Goal: Task Accomplishment & Management: Manage account settings

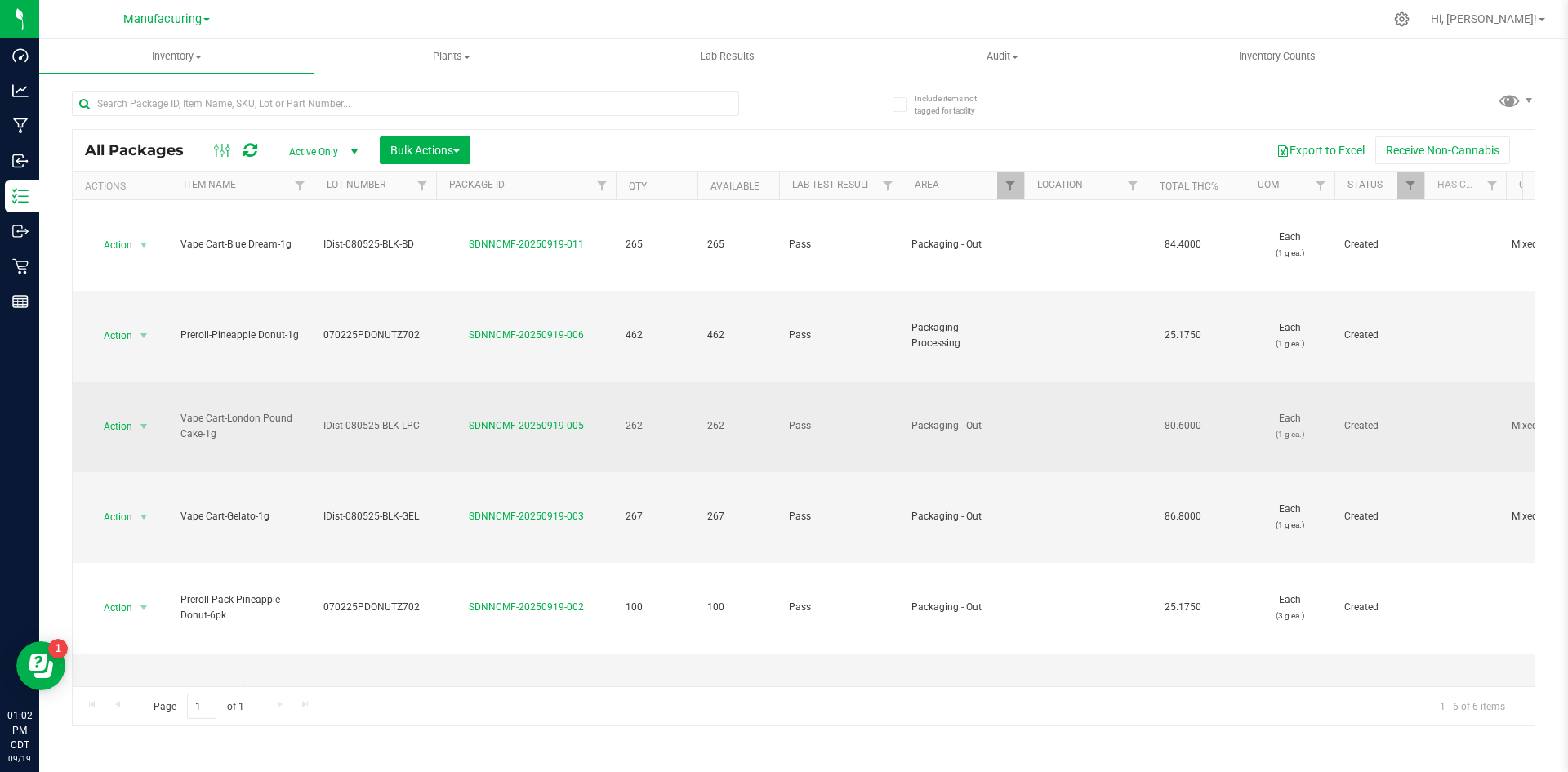
drag, startPoint x: 427, startPoint y: 424, endPoint x: 306, endPoint y: 414, distance: 121.4
click at [309, 425] on td "Vape Cart-London Pound Cake-1g" at bounding box center [242, 426] width 143 height 90
drag, startPoint x: 315, startPoint y: 425, endPoint x: 428, endPoint y: 428, distance: 113.0
click at [428, 428] on td "IDist-080525-BLK-LPC" at bounding box center [375, 426] width 122 height 90
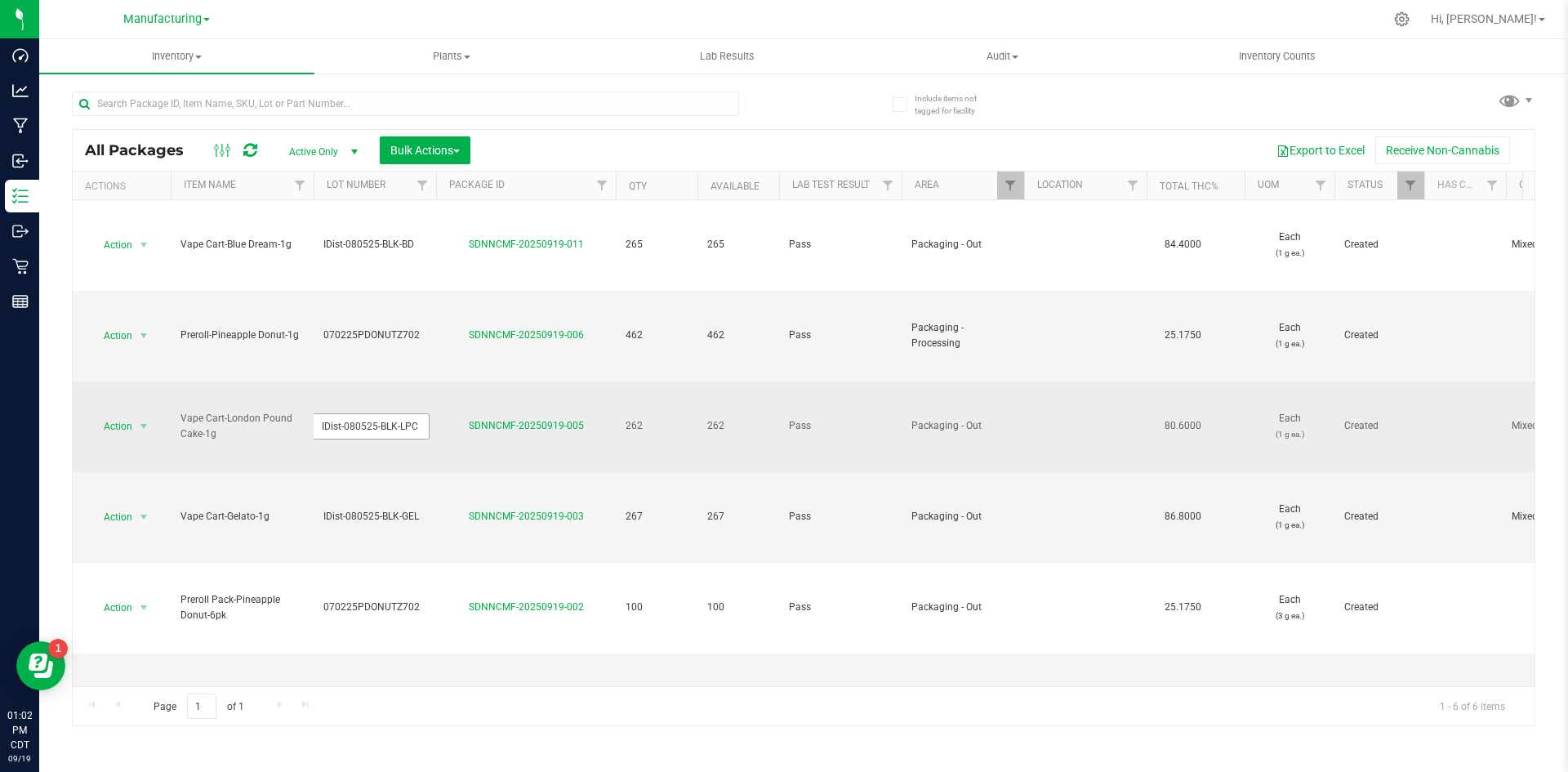
drag, startPoint x: 420, startPoint y: 422, endPoint x: 314, endPoint y: 424, distance: 106.0
click at [314, 424] on input "IDist-080525-BLK-LPC" at bounding box center [371, 425] width 117 height 25
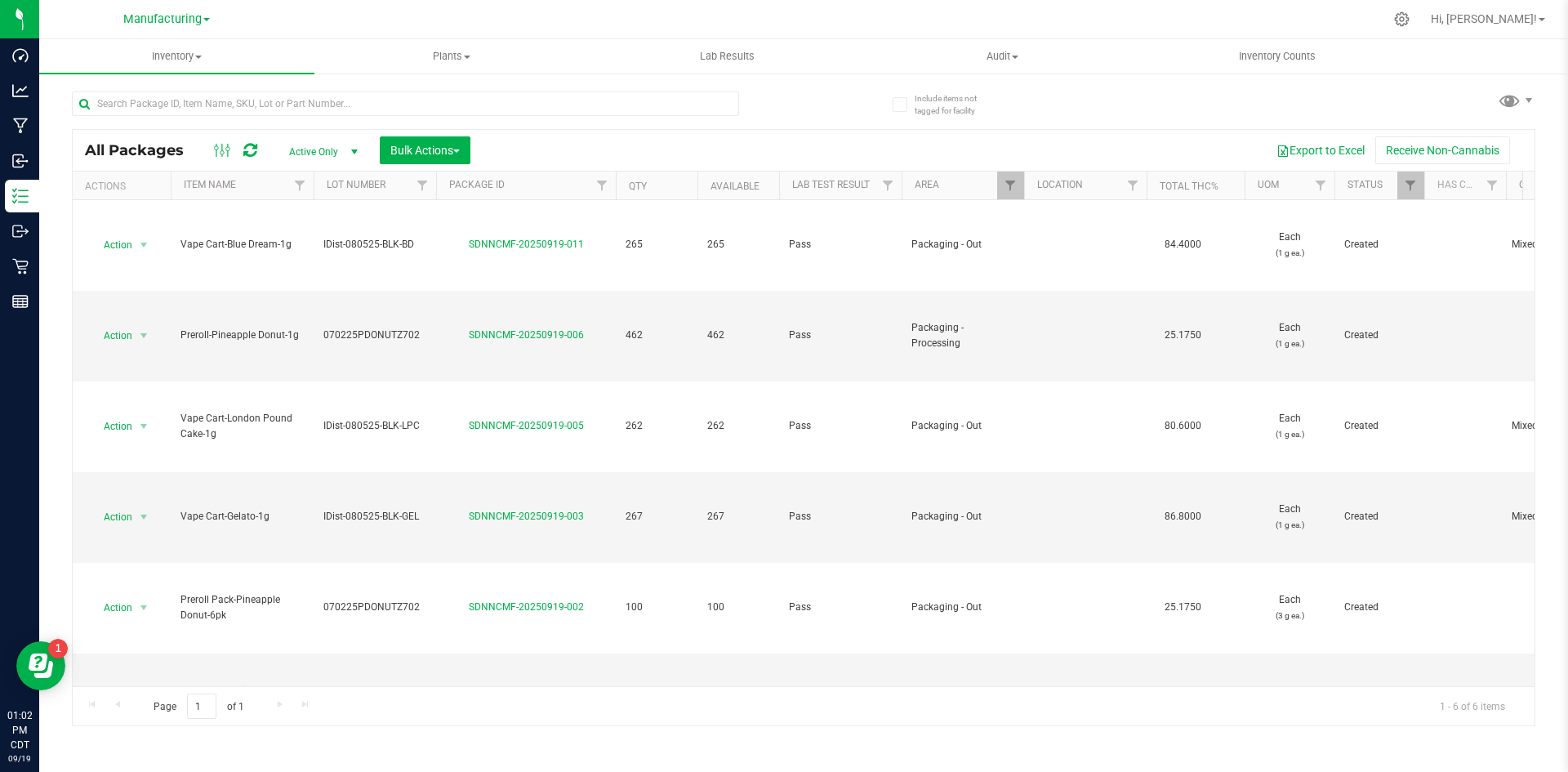
click at [564, 131] on div "All Packages Active Only Active Only Lab Samples Locked All Bulk Actions Add to…" at bounding box center [804, 150] width 1462 height 41
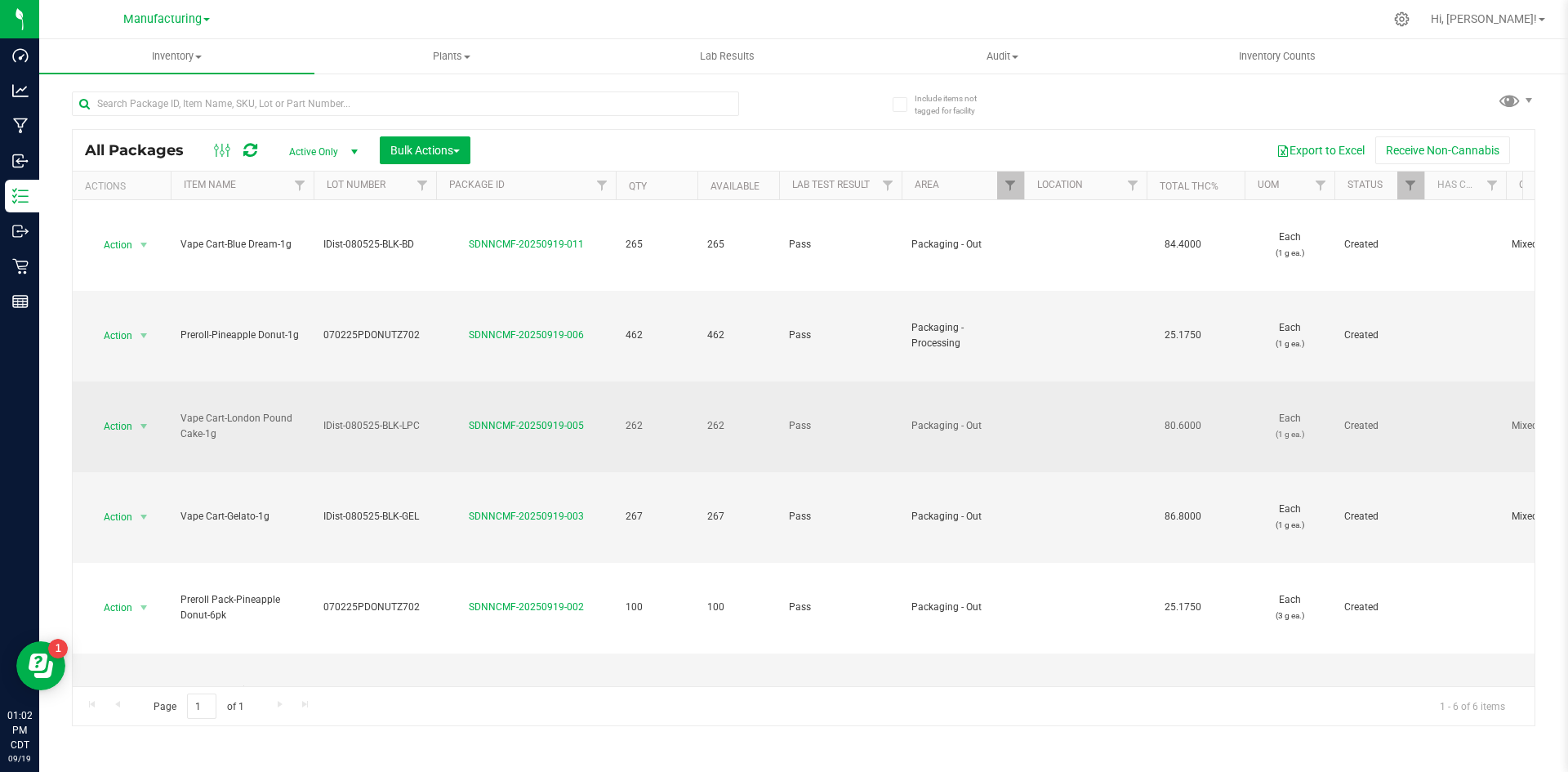
drag, startPoint x: 602, startPoint y: 422, endPoint x: 448, endPoint y: 425, distance: 154.0
click at [448, 425] on div "SDNNCMF-20250919-005" at bounding box center [526, 425] width 185 height 16
copy link "SDNNCMF-20250919-005"
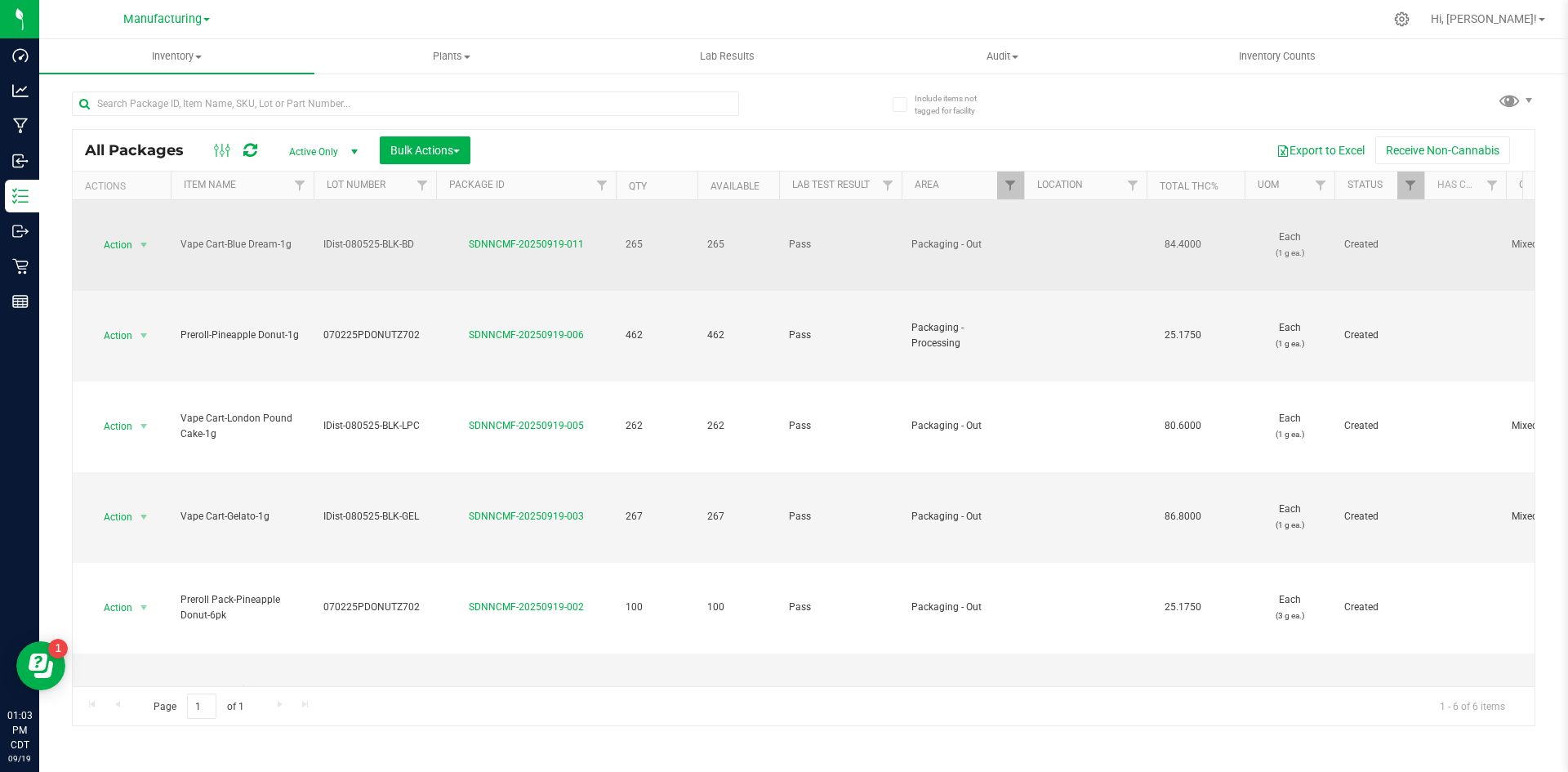
copy tr "IDist-080525-BLK-BD"
drag, startPoint x: 435, startPoint y: 242, endPoint x: 309, endPoint y: 238, distance: 126.1
drag, startPoint x: 504, startPoint y: 240, endPoint x: 449, endPoint y: 241, distance: 55.0
click at [449, 241] on div "SDNNCMF-20250919-011" at bounding box center [526, 244] width 185 height 16
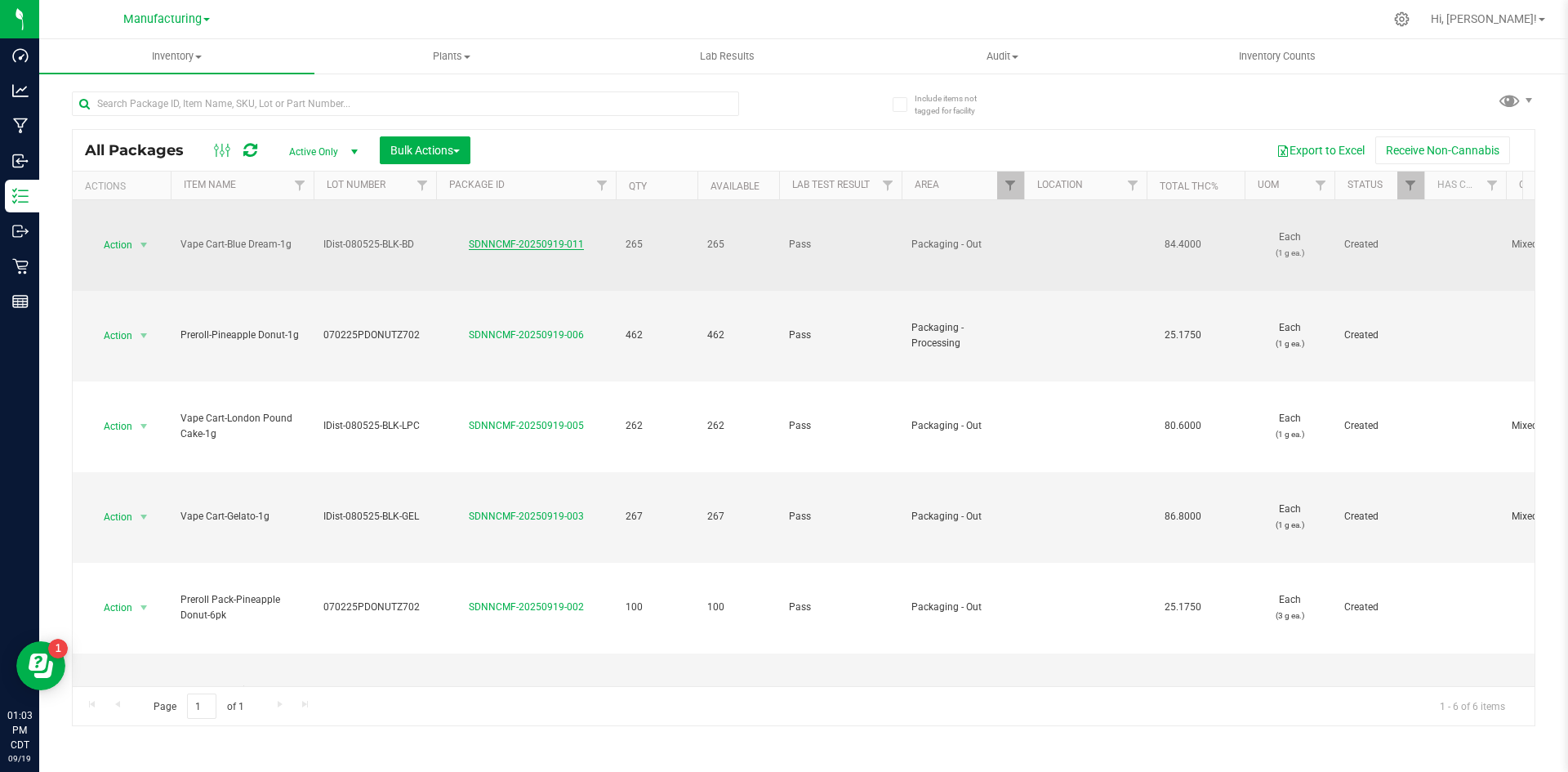
copy link "SDNNCMF-20250919-011"
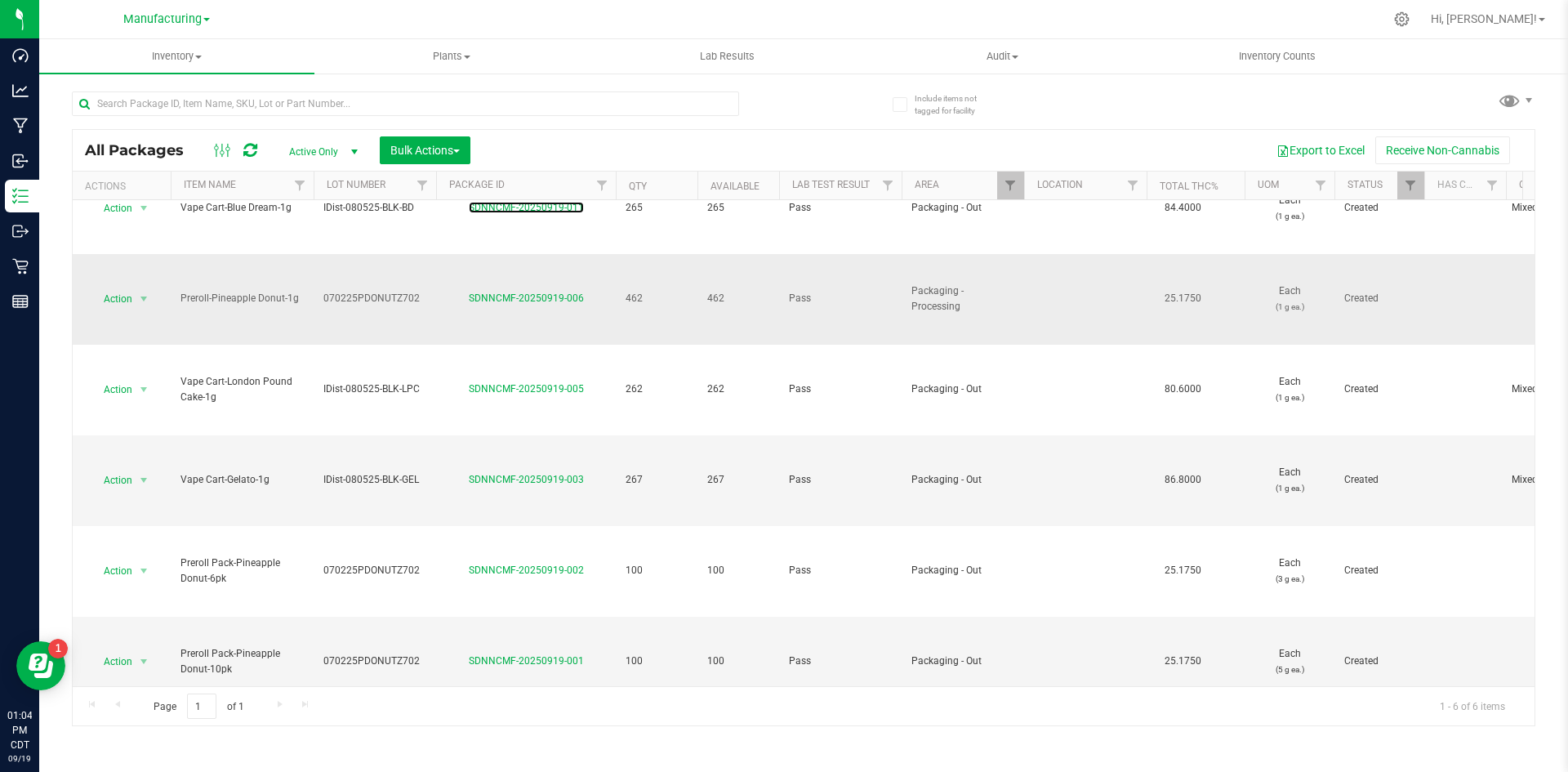
scroll to position [70, 0]
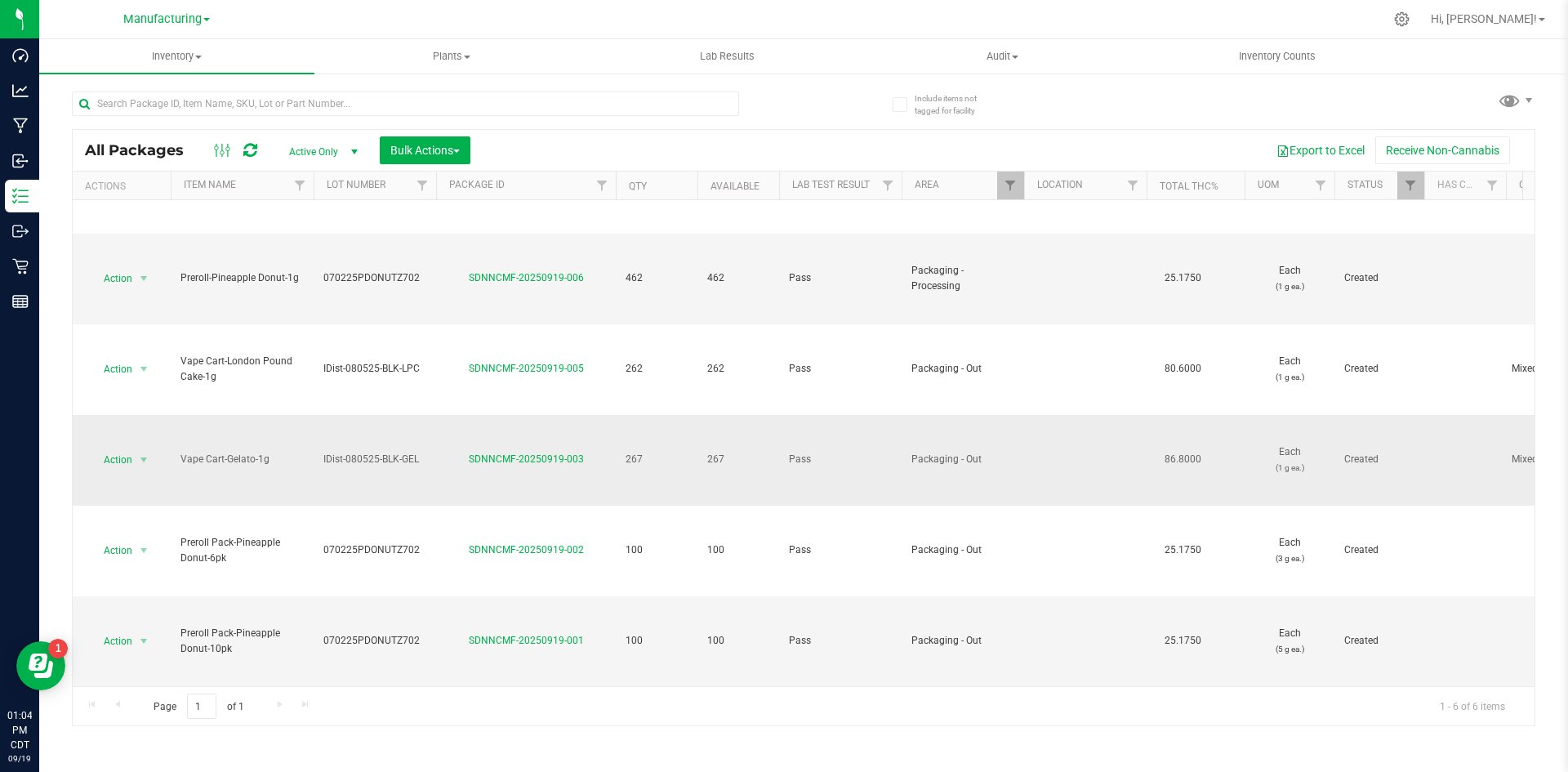
copy tr "IDist-080525-BLK-GEL"
drag, startPoint x: 431, startPoint y: 441, endPoint x: 303, endPoint y: 447, distance: 128.1
copy link "SDNNCMF-20250919-003"
drag, startPoint x: 541, startPoint y: 462, endPoint x: 462, endPoint y: 462, distance: 79.0
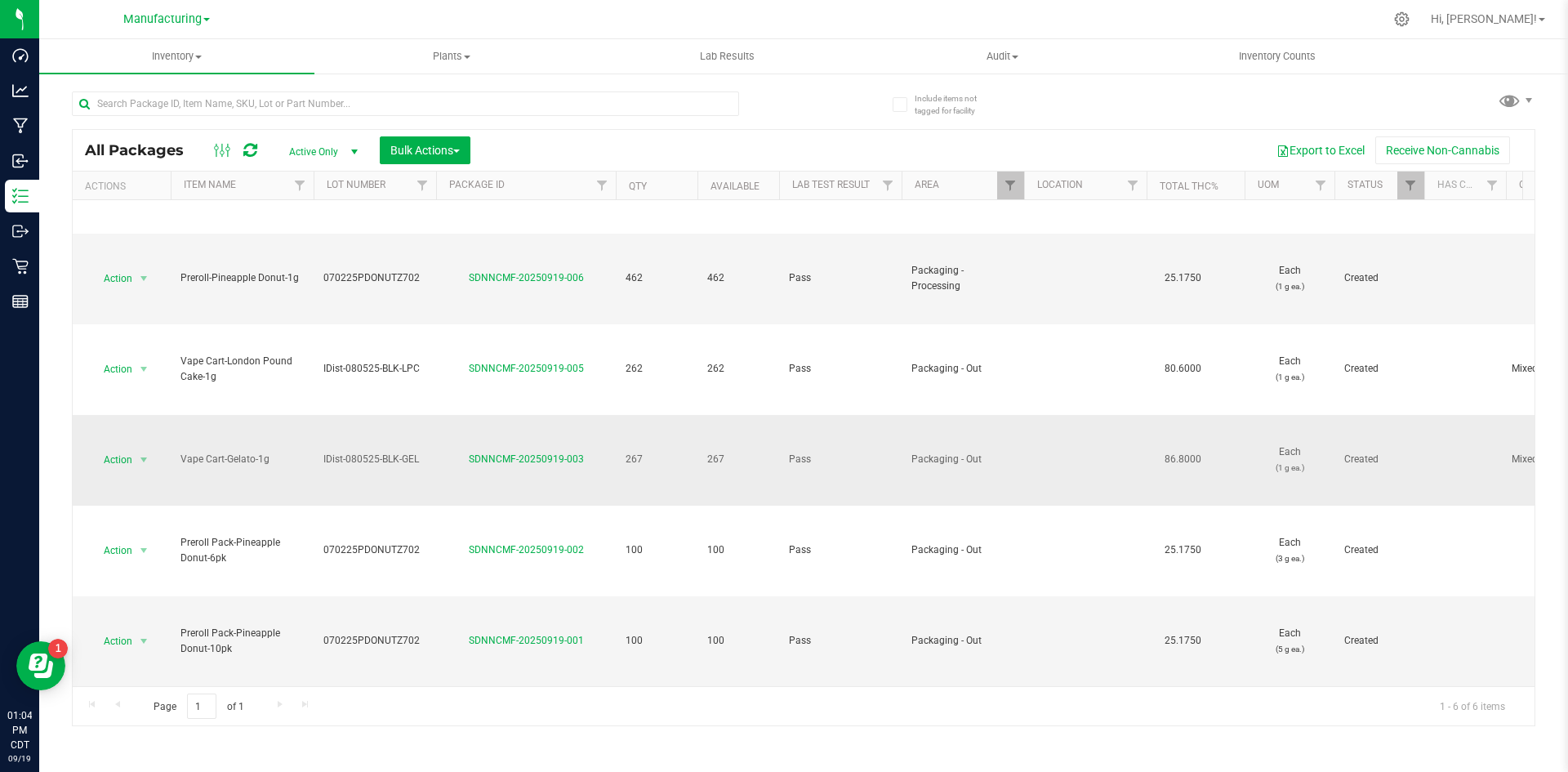
click at [462, 462] on td "SDNNCMF-20250919-003" at bounding box center [526, 460] width 180 height 90
drag, startPoint x: 442, startPoint y: 632, endPoint x: 307, endPoint y: 636, distance: 135.1
copy tr "070225PDONUTZ702"
drag, startPoint x: 540, startPoint y: 627, endPoint x: 485, endPoint y: 623, distance: 55.1
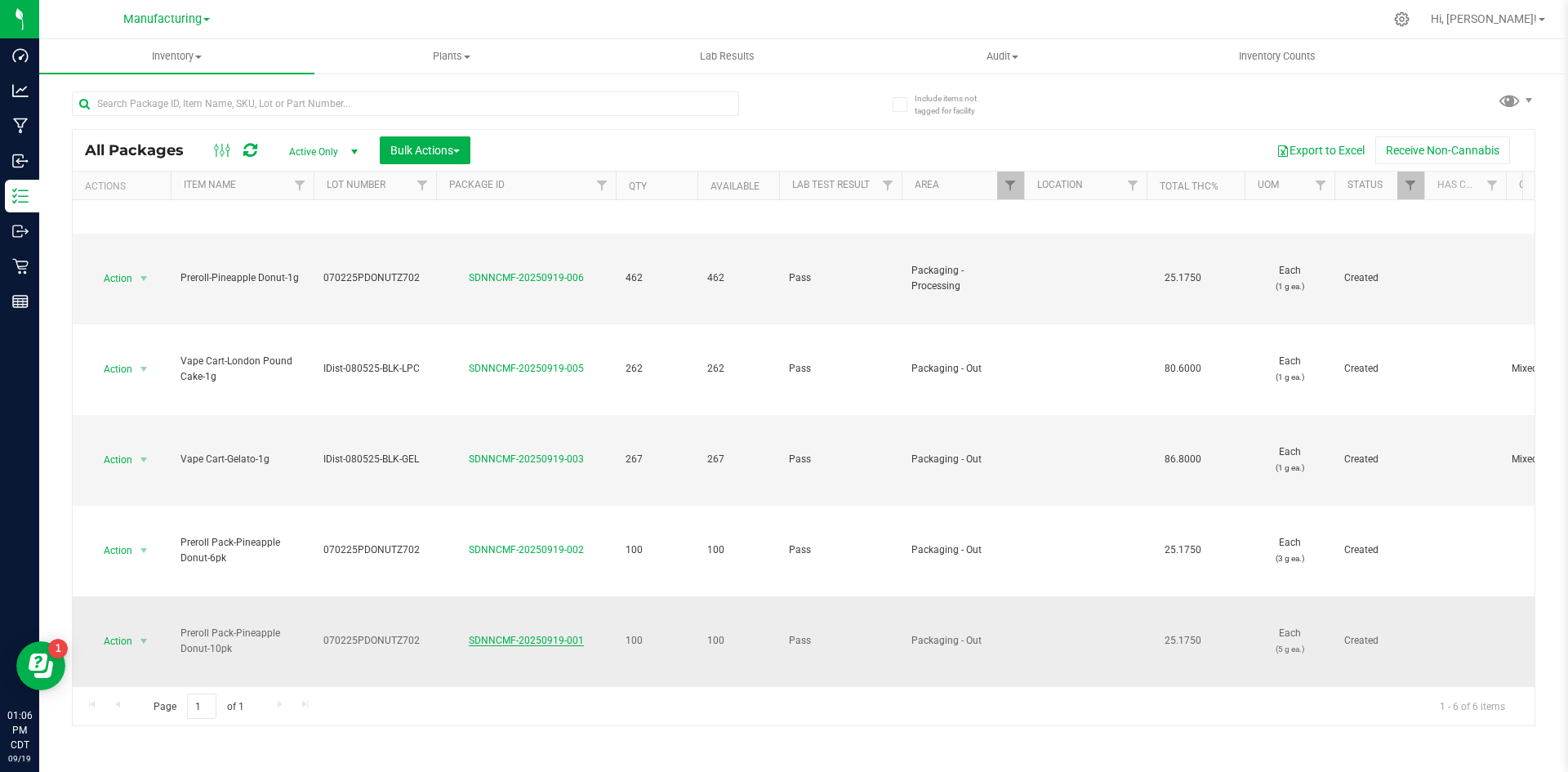
click at [445, 633] on div "SDNNCMF-20250919-001" at bounding box center [526, 641] width 185 height 16
copy link "SDNNCMF-20250919-001"
click at [423, 621] on td "070225PDONUTZ702" at bounding box center [375, 641] width 122 height 90
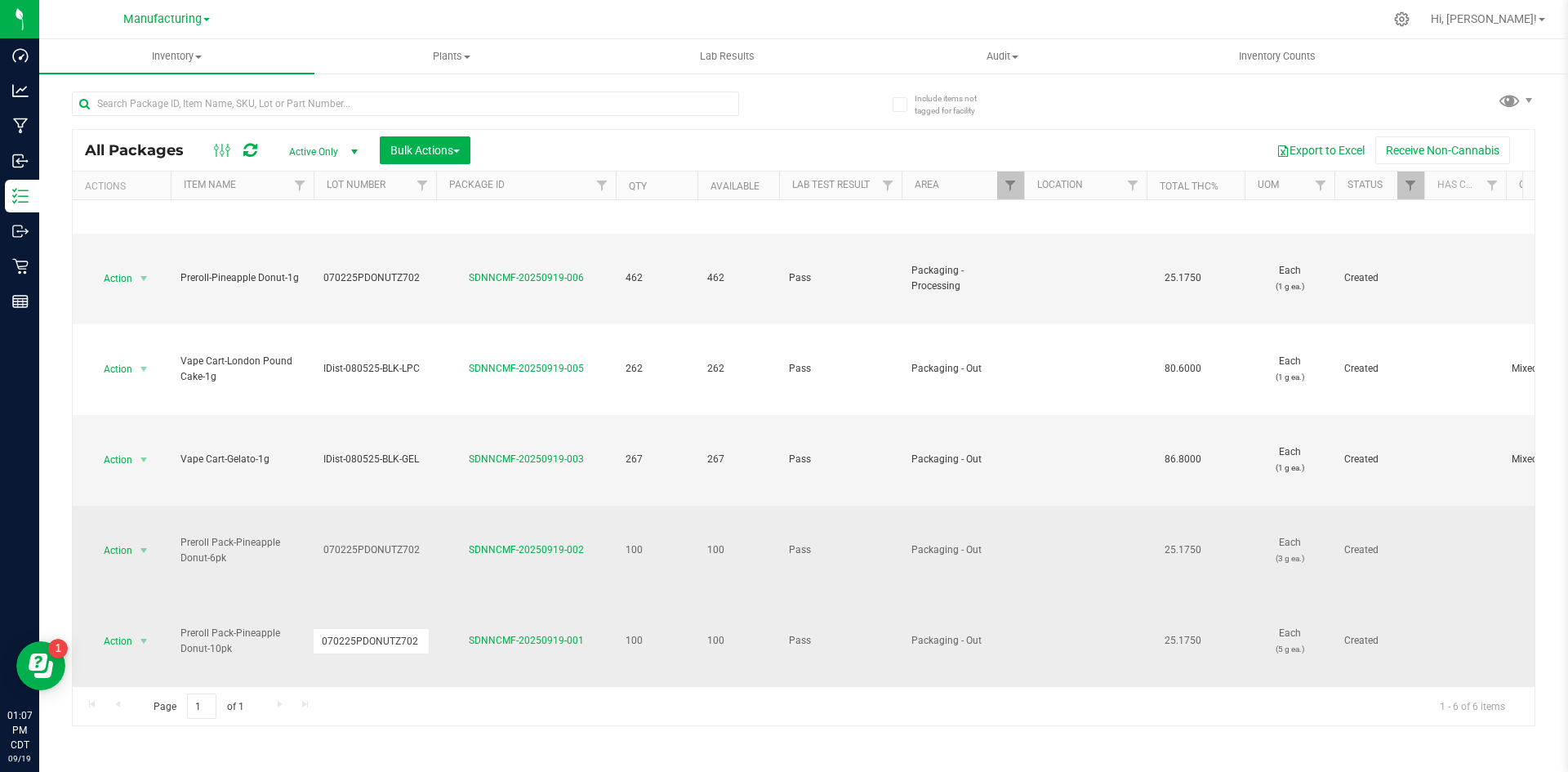
click at [420, 527] on td "070225PDONUTZ702" at bounding box center [375, 551] width 122 height 90
drag, startPoint x: 421, startPoint y: 535, endPoint x: 290, endPoint y: 522, distance: 131.6
click at [268, 521] on td "Preroll Pack-Pineapple Donut-6pk" at bounding box center [242, 551] width 143 height 90
drag, startPoint x: 589, startPoint y: 527, endPoint x: 458, endPoint y: 541, distance: 131.7
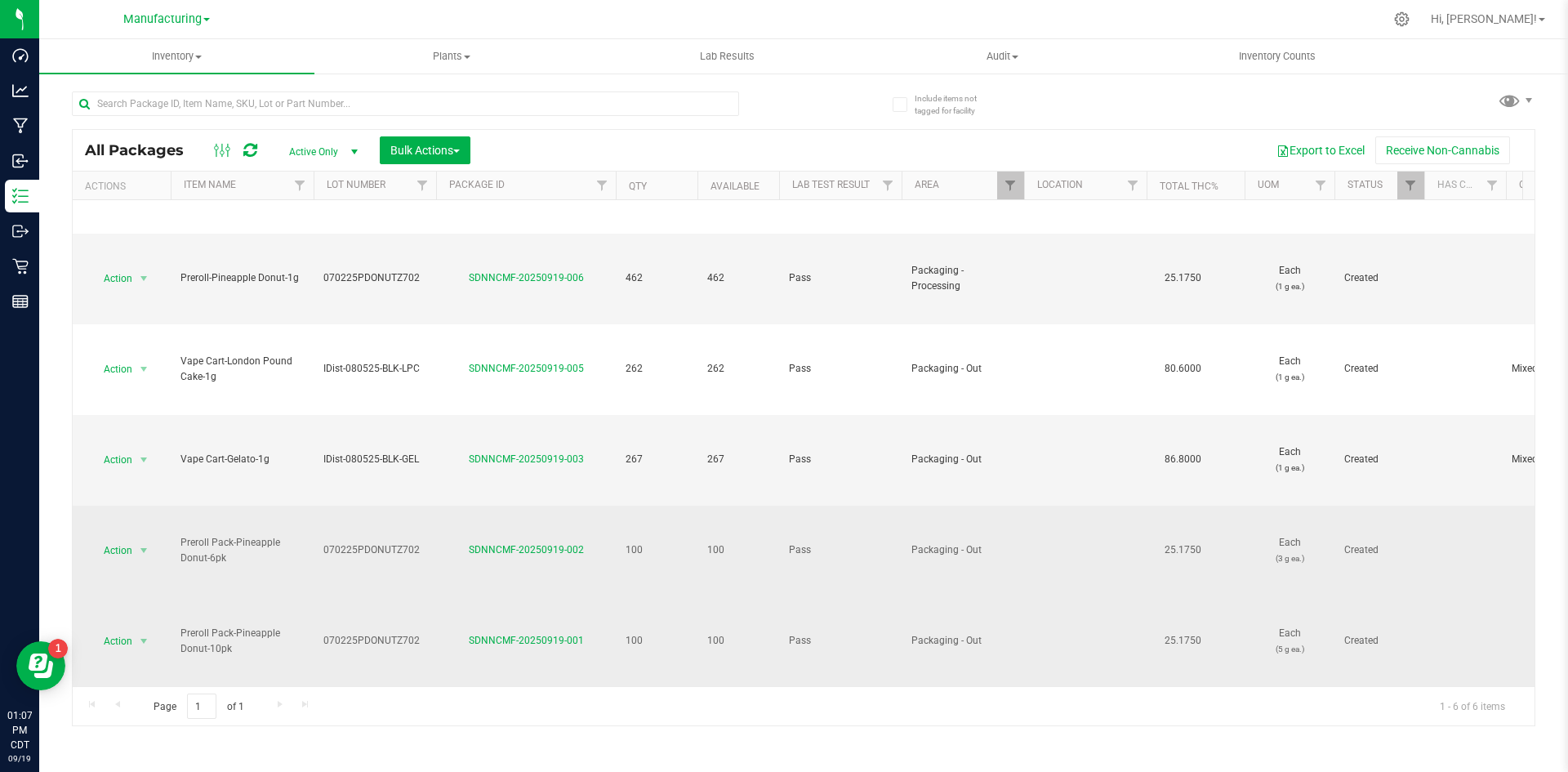
click at [458, 541] on td "SDNNCMF-20250919-002" at bounding box center [526, 551] width 180 height 90
copy link "SDNNCMF-20250919-002"
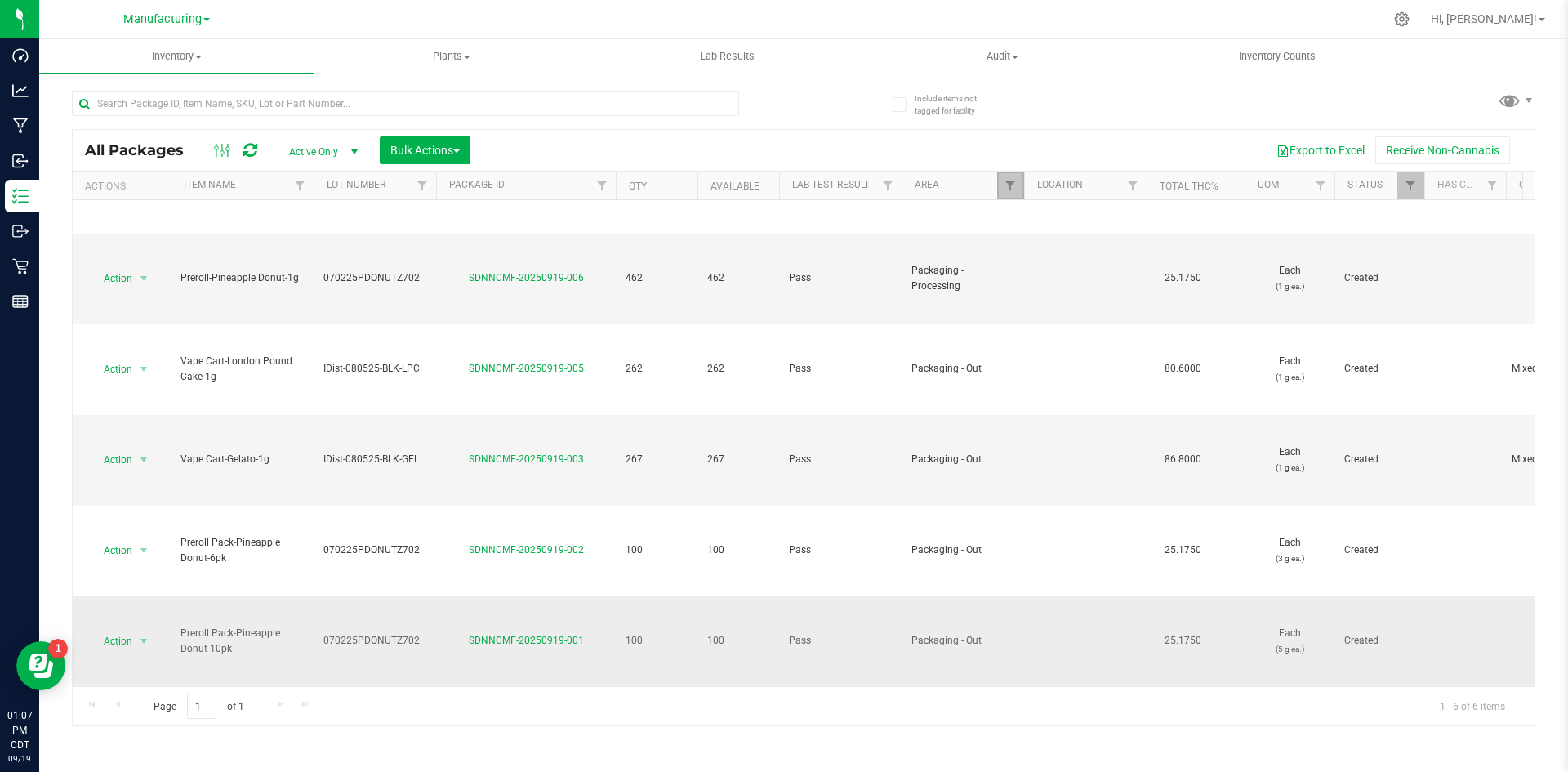
click at [1014, 196] on link "Filter" at bounding box center [1010, 186] width 27 height 28
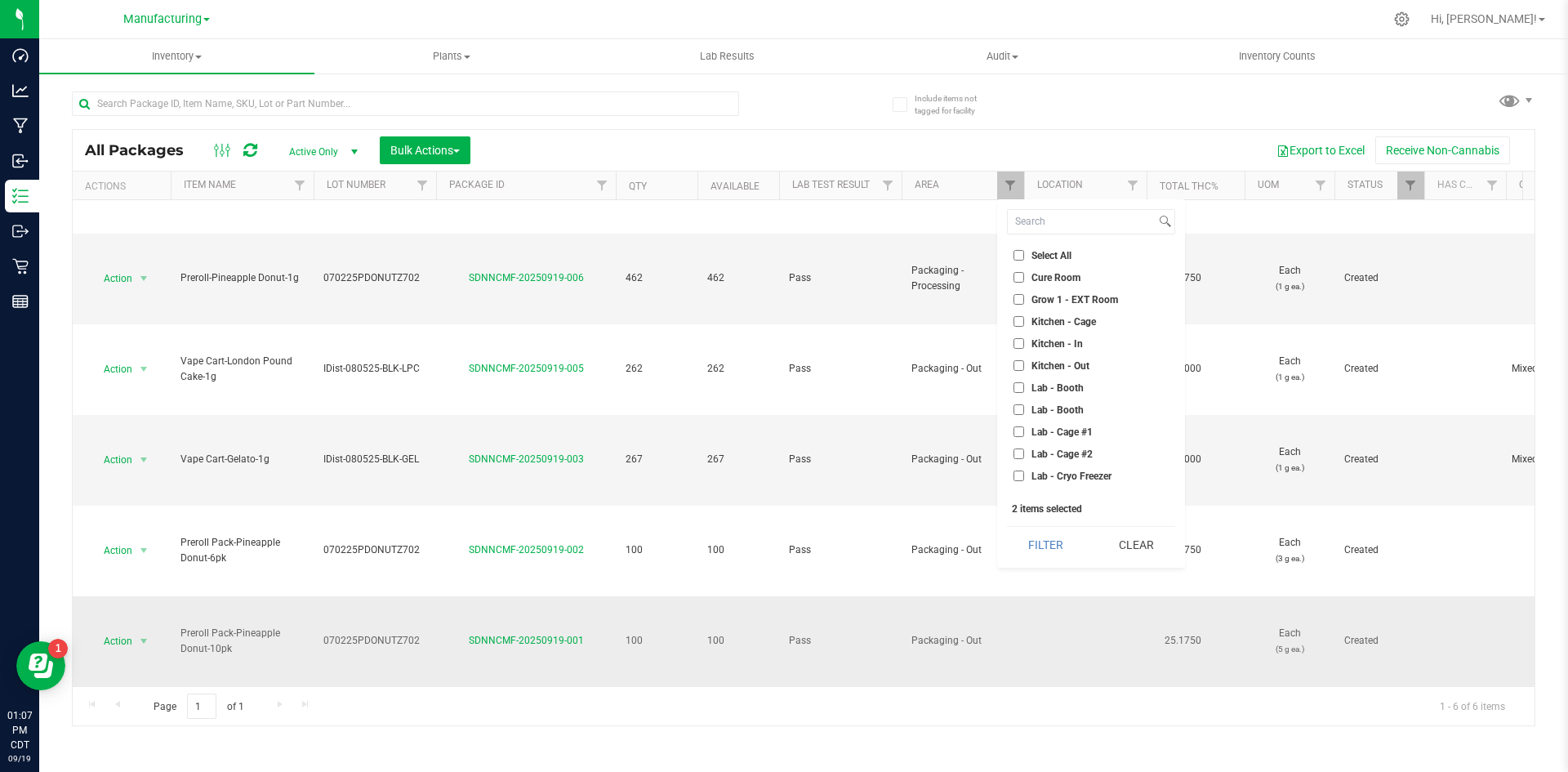
click at [1031, 754] on li "Packaging - Processing" at bounding box center [1091, 762] width 168 height 17
click at [1027, 757] on label "Packaging - Processing" at bounding box center [1074, 762] width 122 height 11
click at [1024, 757] on input "Packaging - Processing" at bounding box center [1019, 762] width 11 height 11
checkbox input "false"
click at [1024, 535] on button "Filter" at bounding box center [1046, 545] width 78 height 36
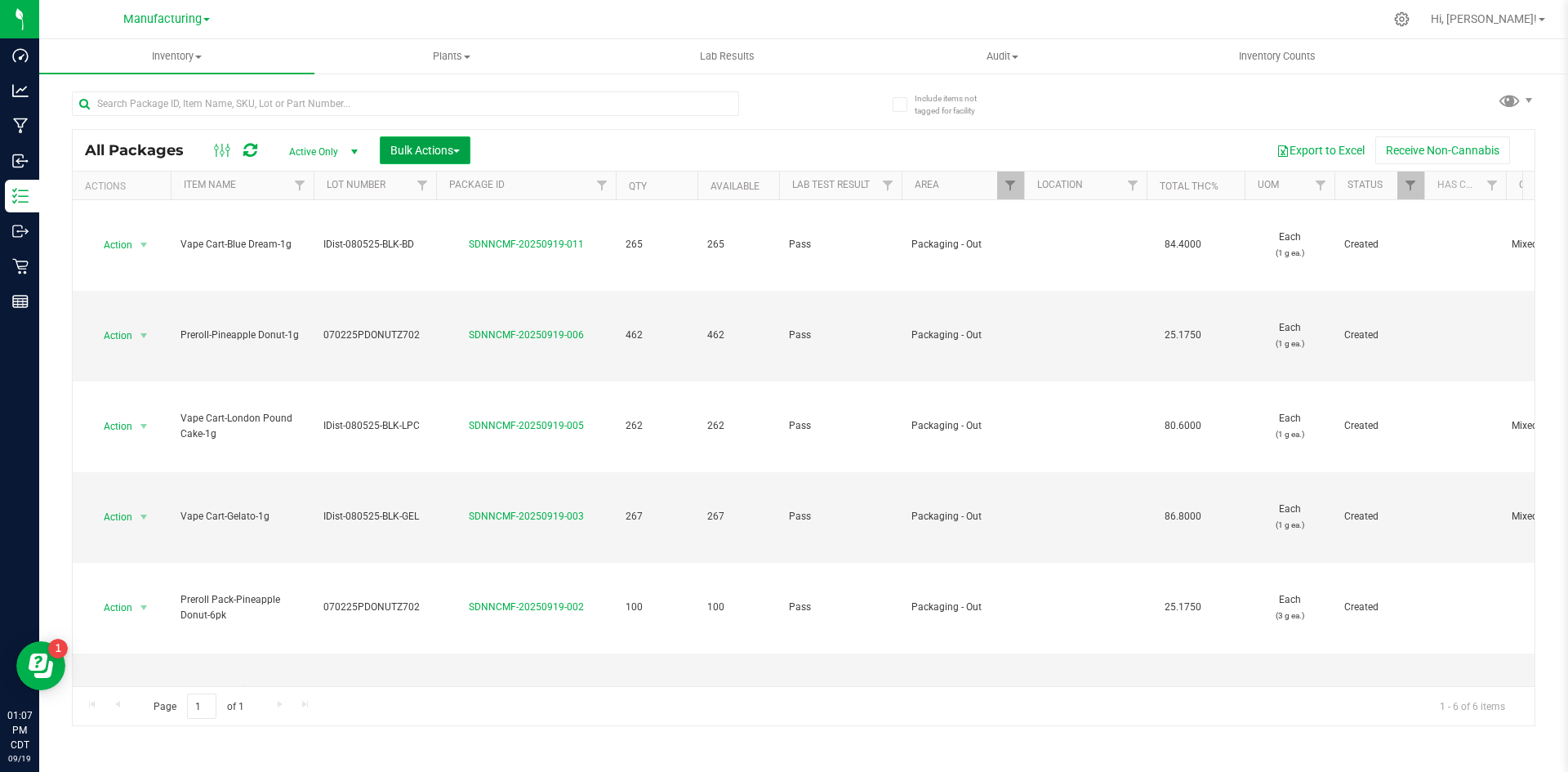
click at [454, 163] on button "Bulk Actions" at bounding box center [425, 150] width 90 height 28
click at [450, 218] on span "Add to outbound order" at bounding box center [444, 217] width 111 height 13
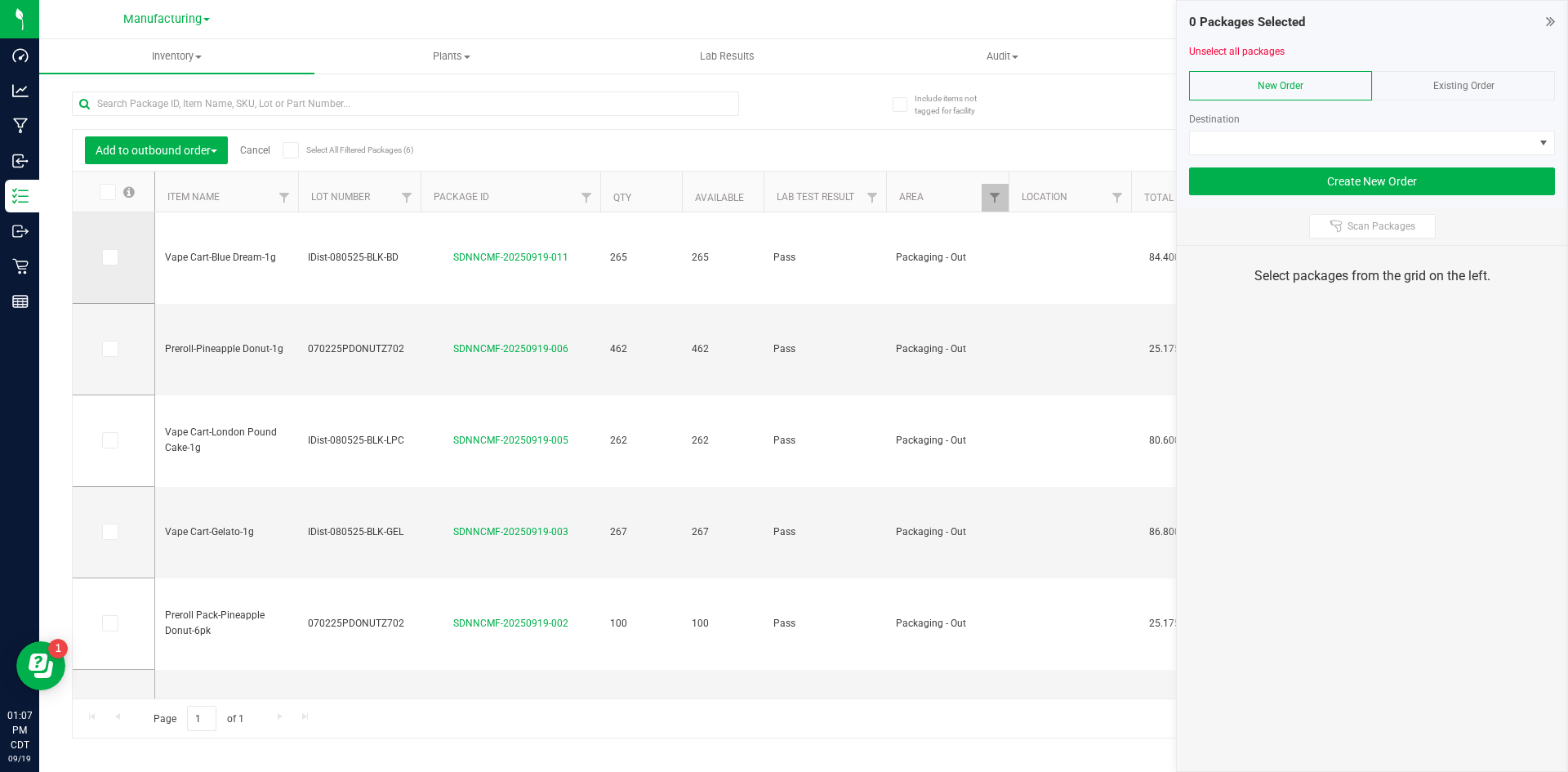
click at [122, 255] on label at bounding box center [113, 257] width 24 height 16
click at [0, 0] on input "checkbox" at bounding box center [0, 0] width 0 height 0
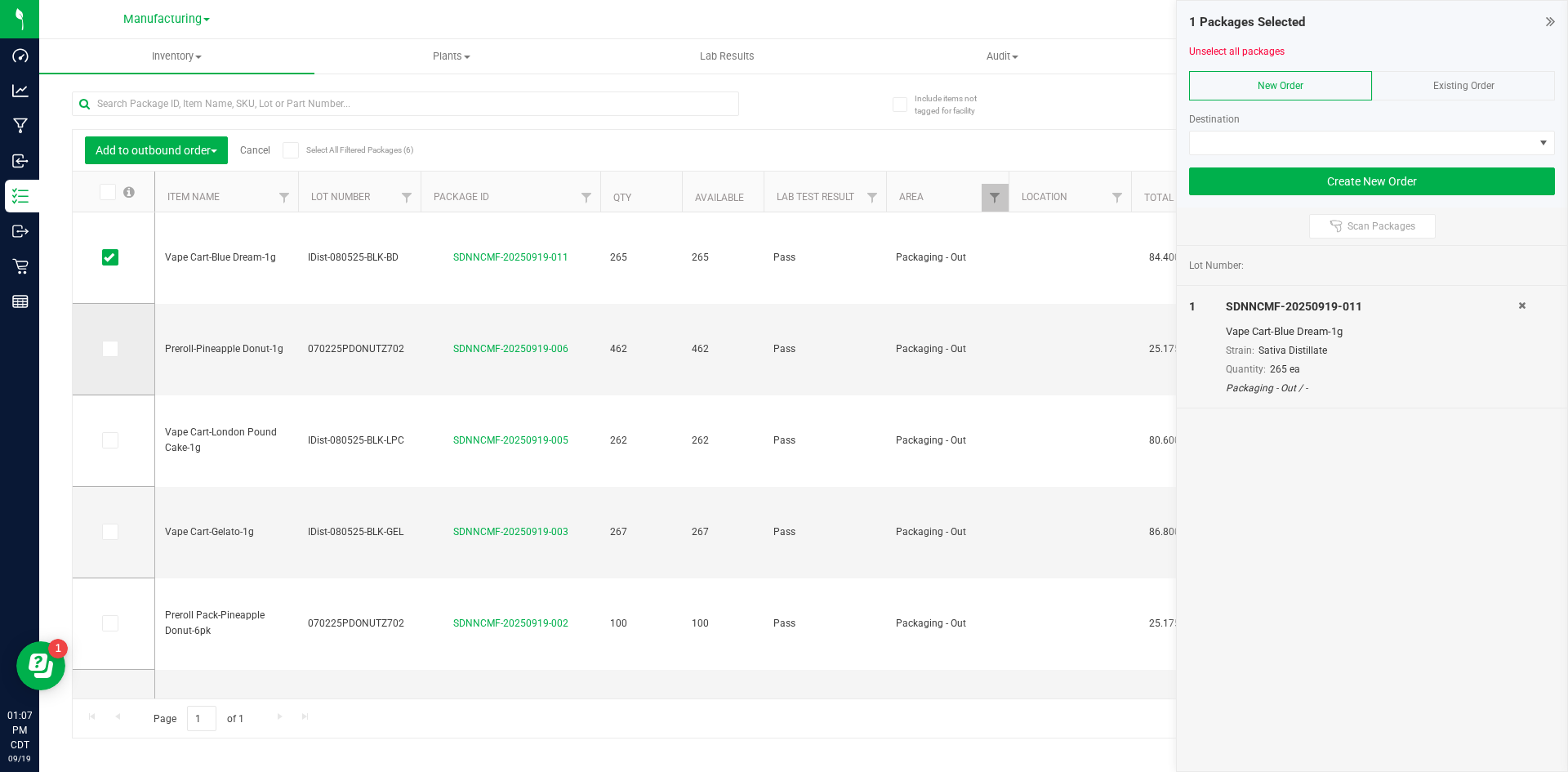
drag, startPoint x: 111, startPoint y: 346, endPoint x: 120, endPoint y: 365, distance: 21.0
click at [111, 349] on icon at bounding box center [108, 349] width 11 height 0
click at [0, 0] on input "checkbox" at bounding box center [0, 0] width 0 height 0
drag, startPoint x: 116, startPoint y: 444, endPoint x: 122, endPoint y: 489, distance: 45.4
click at [118, 472] on td at bounding box center [113, 440] width 81 height 91
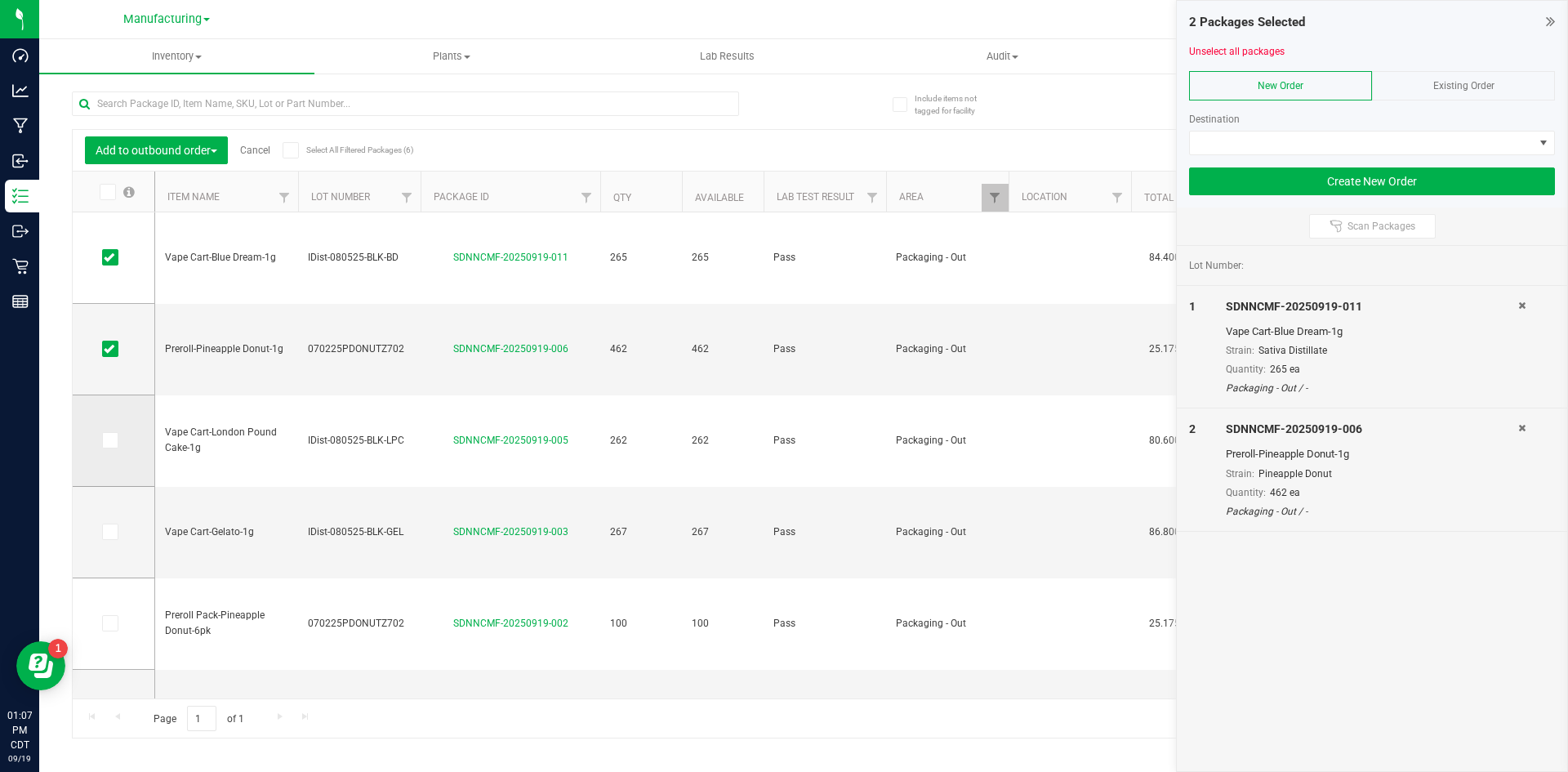
click at [108, 457] on td at bounding box center [113, 440] width 81 height 91
drag, startPoint x: 113, startPoint y: 446, endPoint x: 113, endPoint y: 491, distance: 45.0
click at [113, 452] on td at bounding box center [113, 440] width 81 height 91
click at [110, 446] on span at bounding box center [110, 440] width 16 height 16
click at [0, 0] on input "checkbox" at bounding box center [0, 0] width 0 height 0
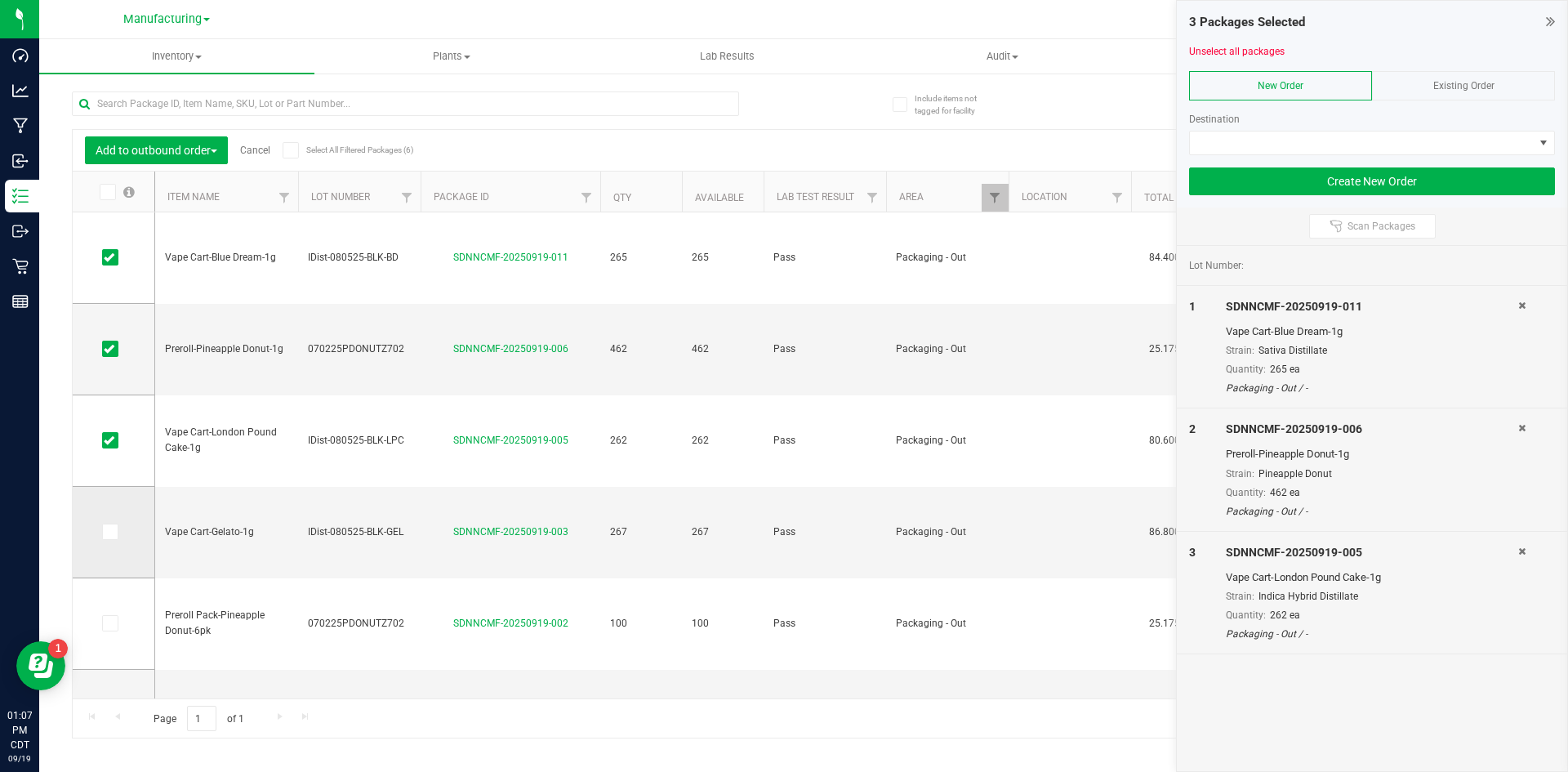
drag, startPoint x: 112, startPoint y: 533, endPoint x: 122, endPoint y: 537, distance: 10.8
click at [110, 531] on icon at bounding box center [108, 531] width 11 height 0
click at [0, 0] on input "checkbox" at bounding box center [0, 0] width 0 height 0
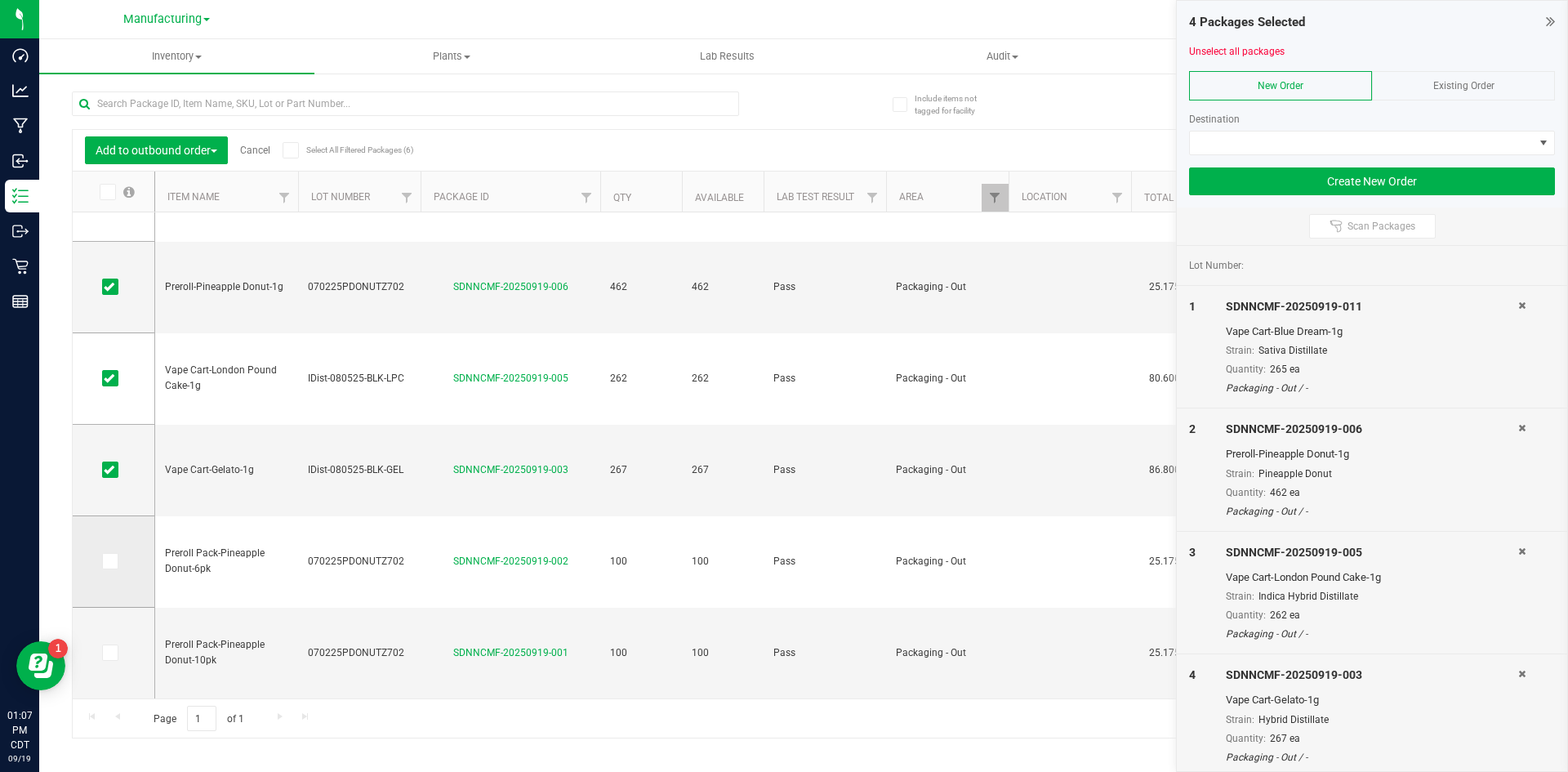
click at [111, 553] on span at bounding box center [110, 561] width 16 height 16
click at [0, 0] on input "checkbox" at bounding box center [0, 0] width 0 height 0
click at [106, 662] on td at bounding box center [113, 653] width 81 height 90
click at [112, 653] on icon at bounding box center [108, 653] width 11 height 0
click at [0, 0] on input "checkbox" at bounding box center [0, 0] width 0 height 0
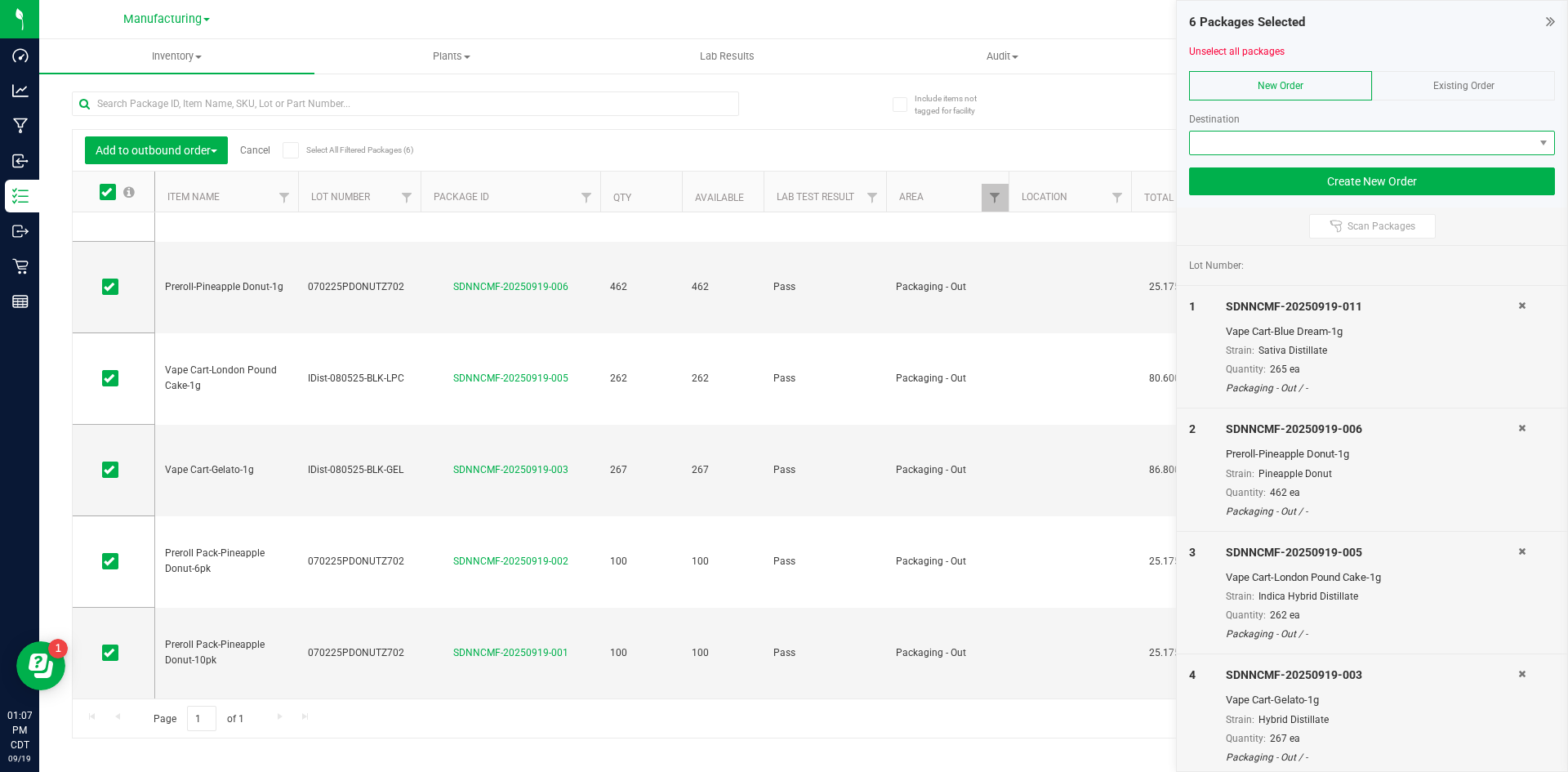
click at [1206, 131] on span at bounding box center [1362, 143] width 344 height 23
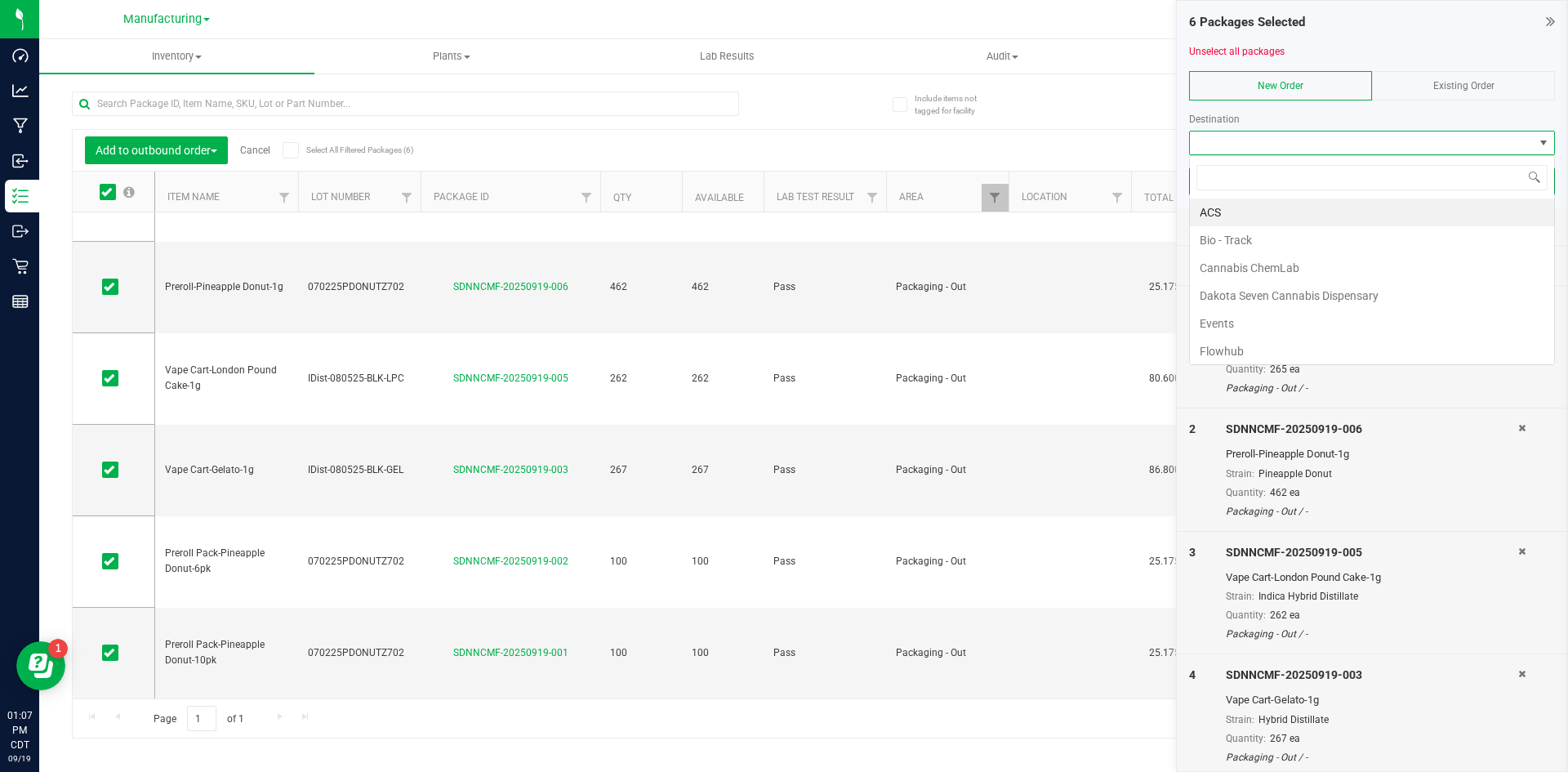
scroll to position [25, 366]
click at [1311, 352] on li "Flowhub" at bounding box center [1373, 352] width 365 height 28
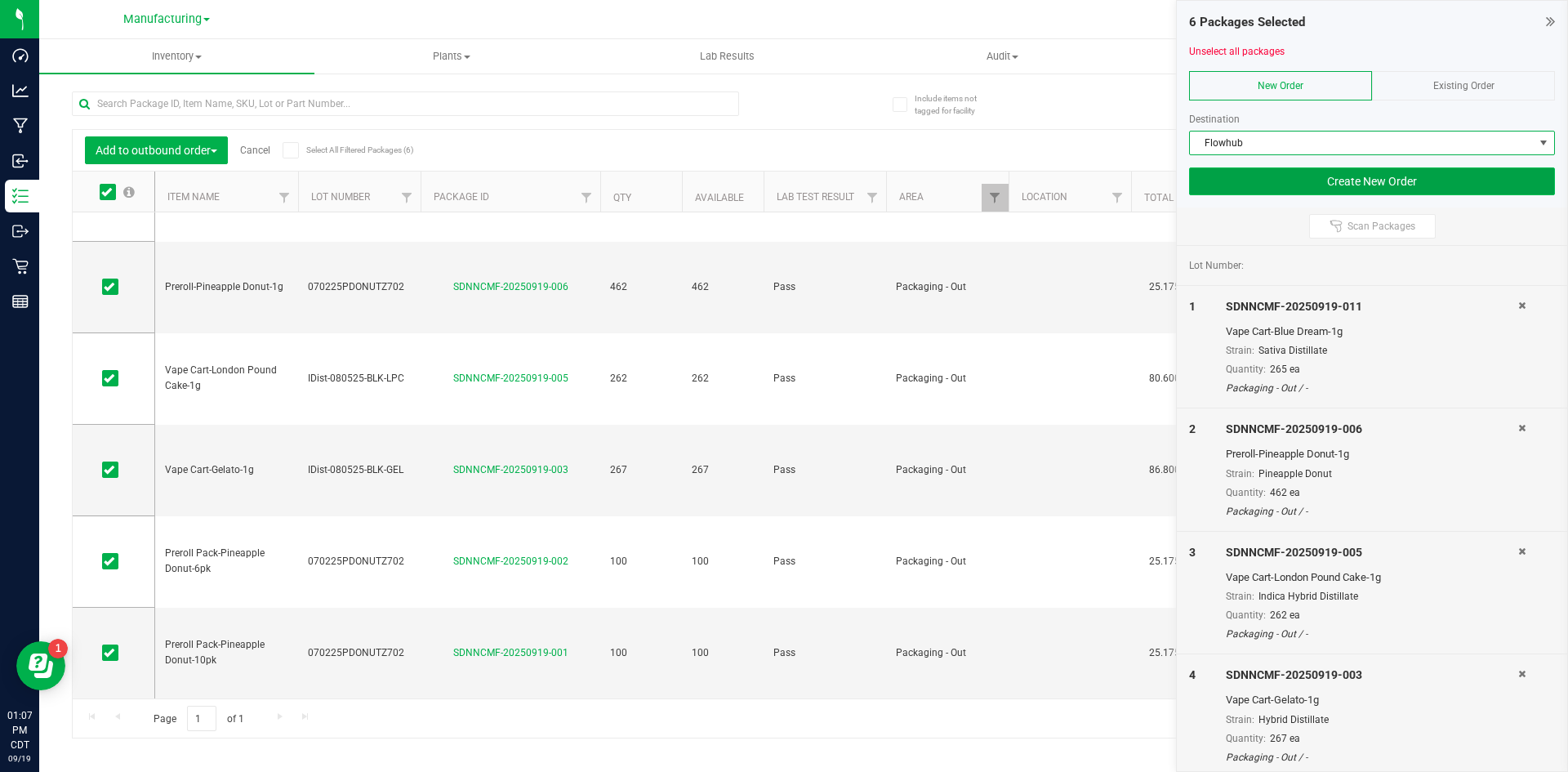
click at [1259, 184] on button "Create New Order" at bounding box center [1373, 182] width 366 height 28
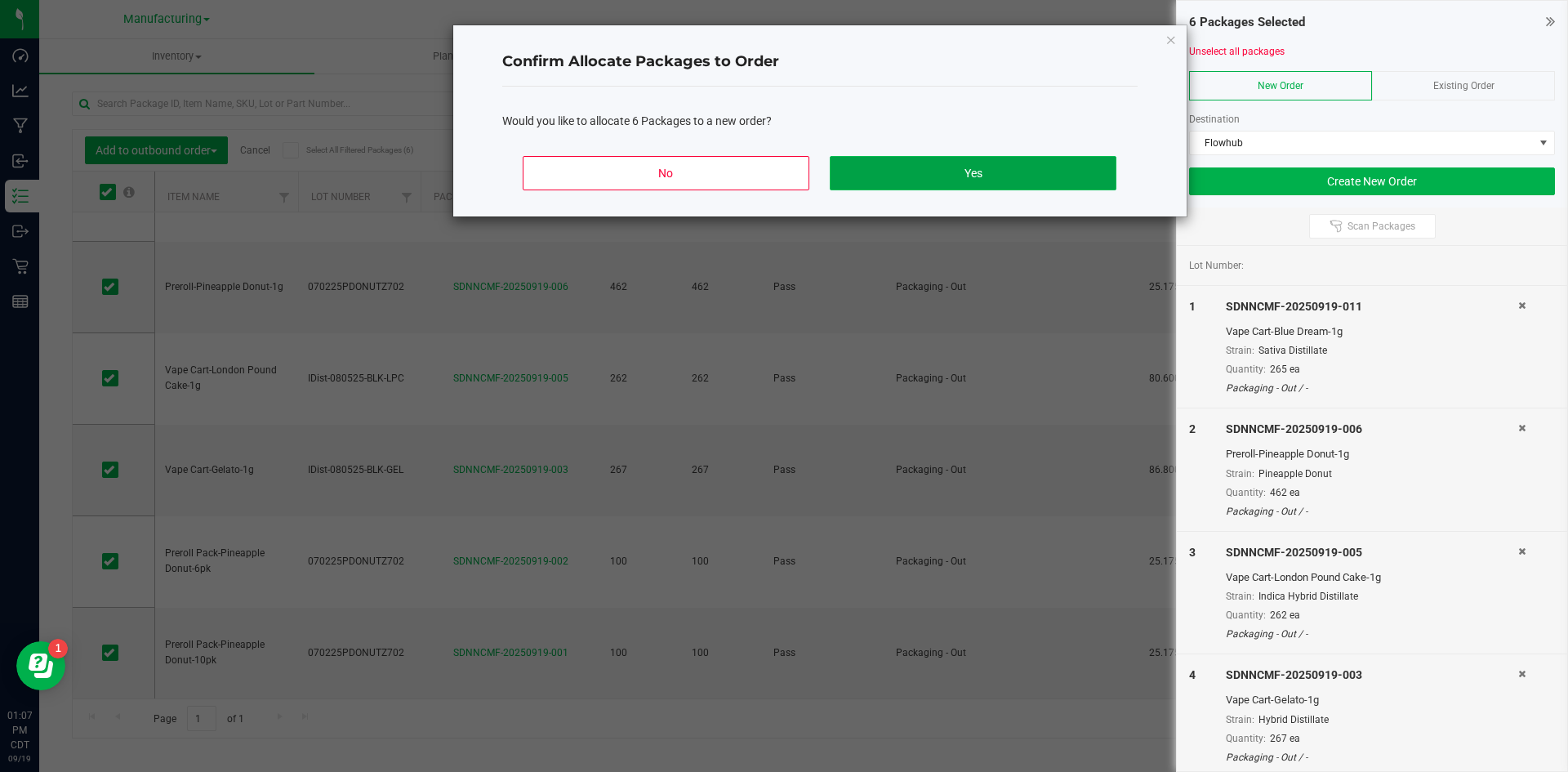
click at [911, 171] on button "Yes" at bounding box center [973, 173] width 286 height 34
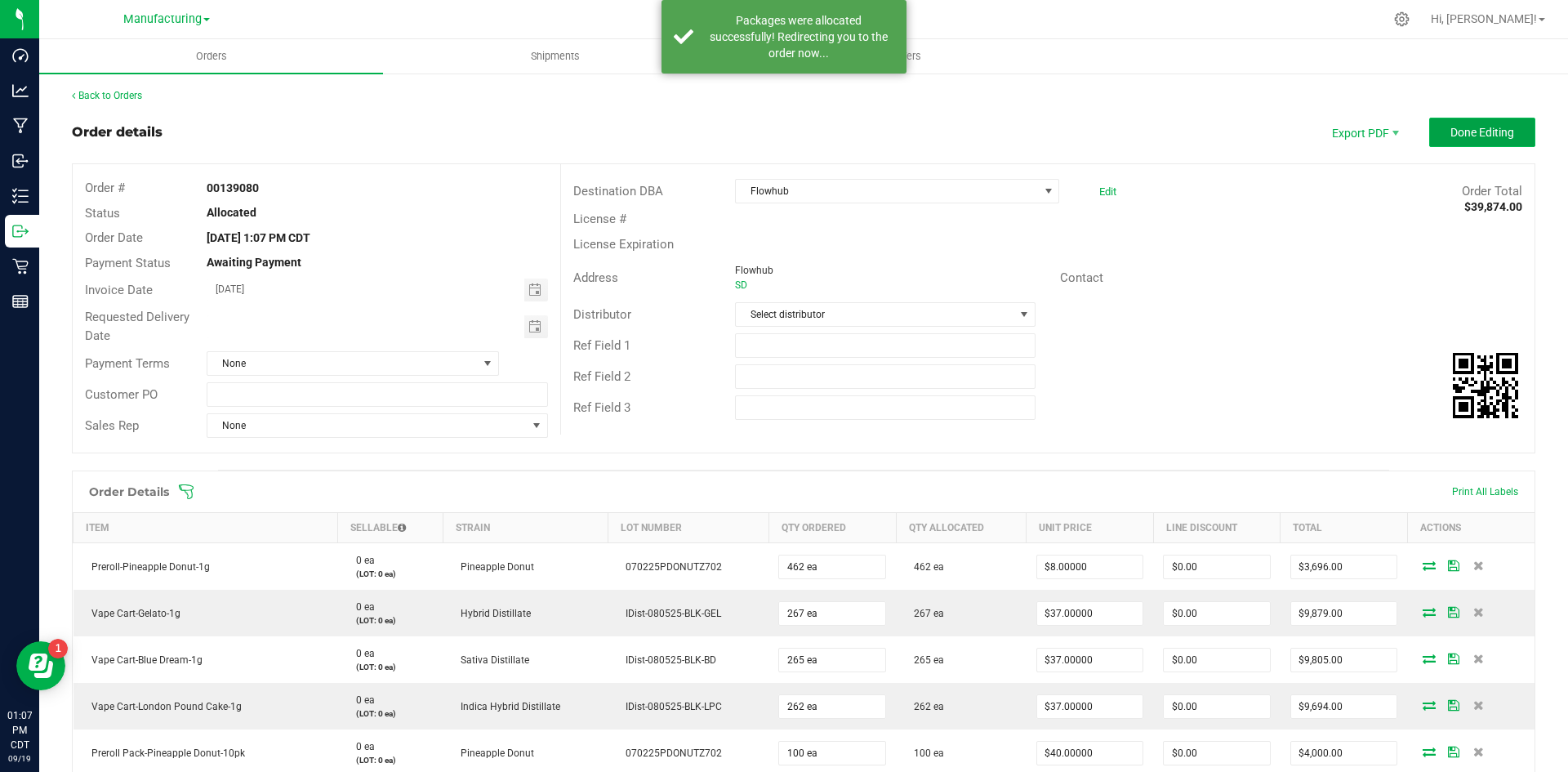
click at [1479, 130] on span "Done Editing" at bounding box center [1483, 132] width 64 height 13
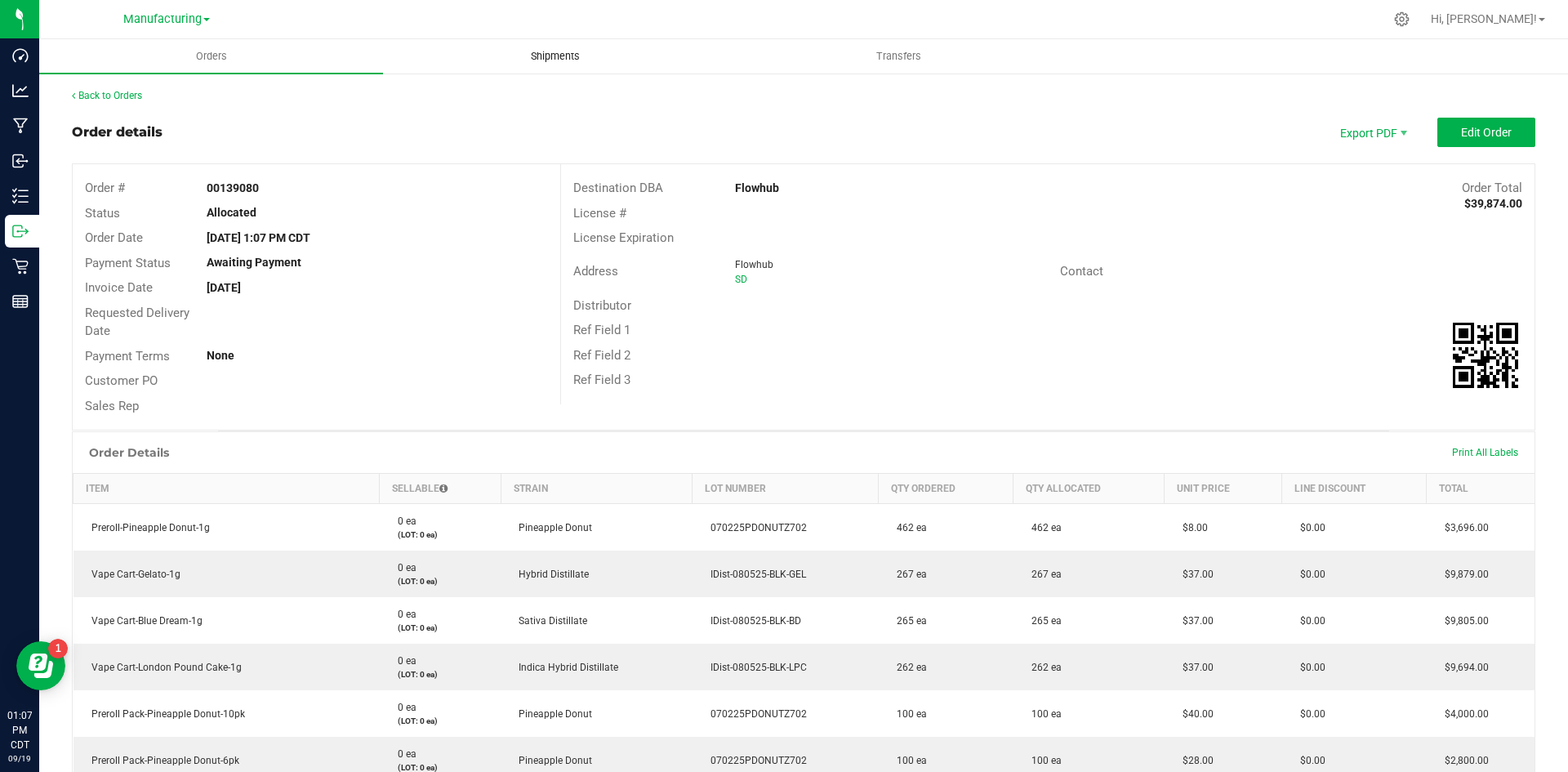
click at [553, 54] on span "Shipments" at bounding box center [555, 57] width 93 height 15
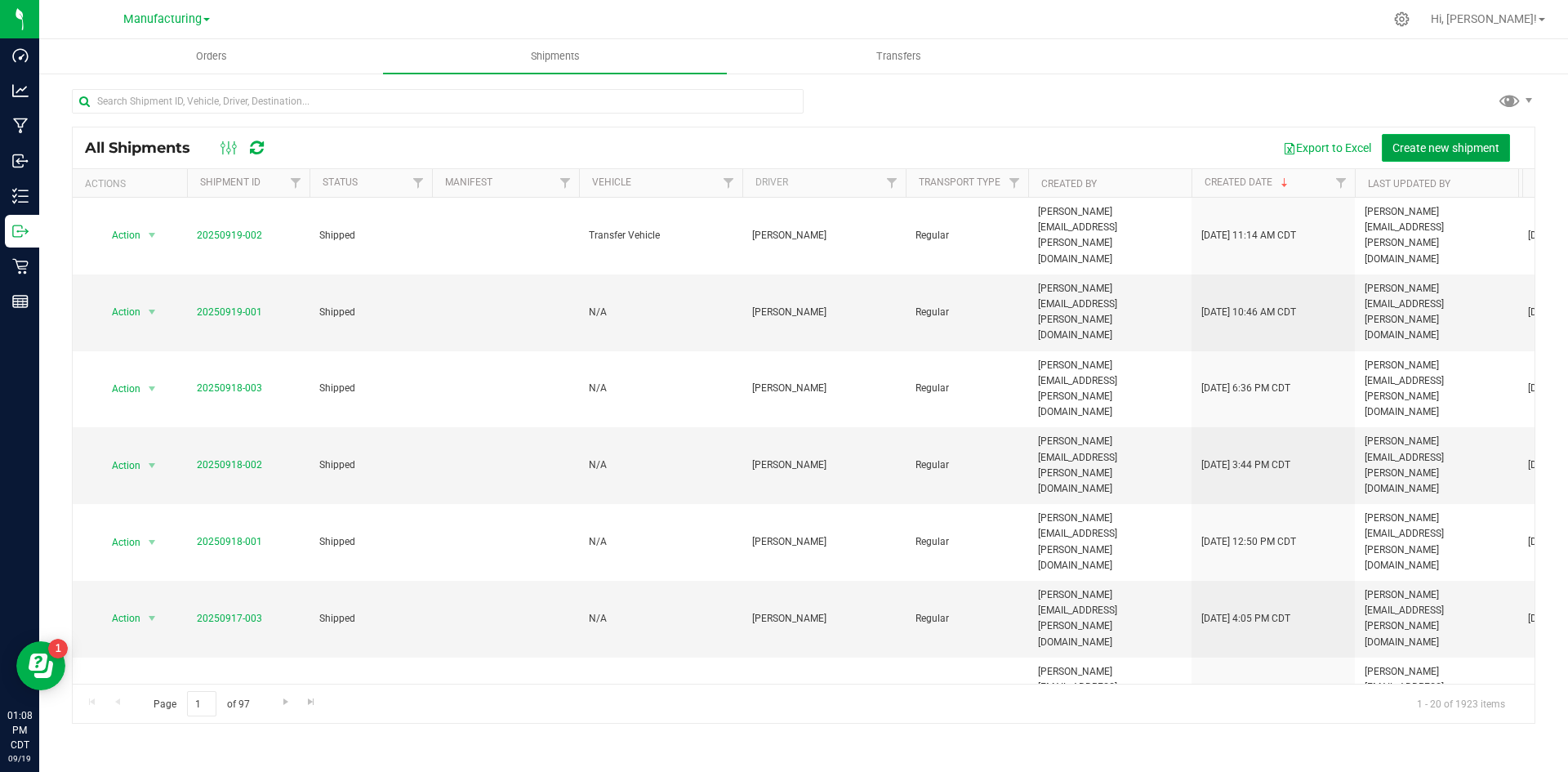
click at [1479, 161] on button "Create new shipment" at bounding box center [1446, 148] width 128 height 28
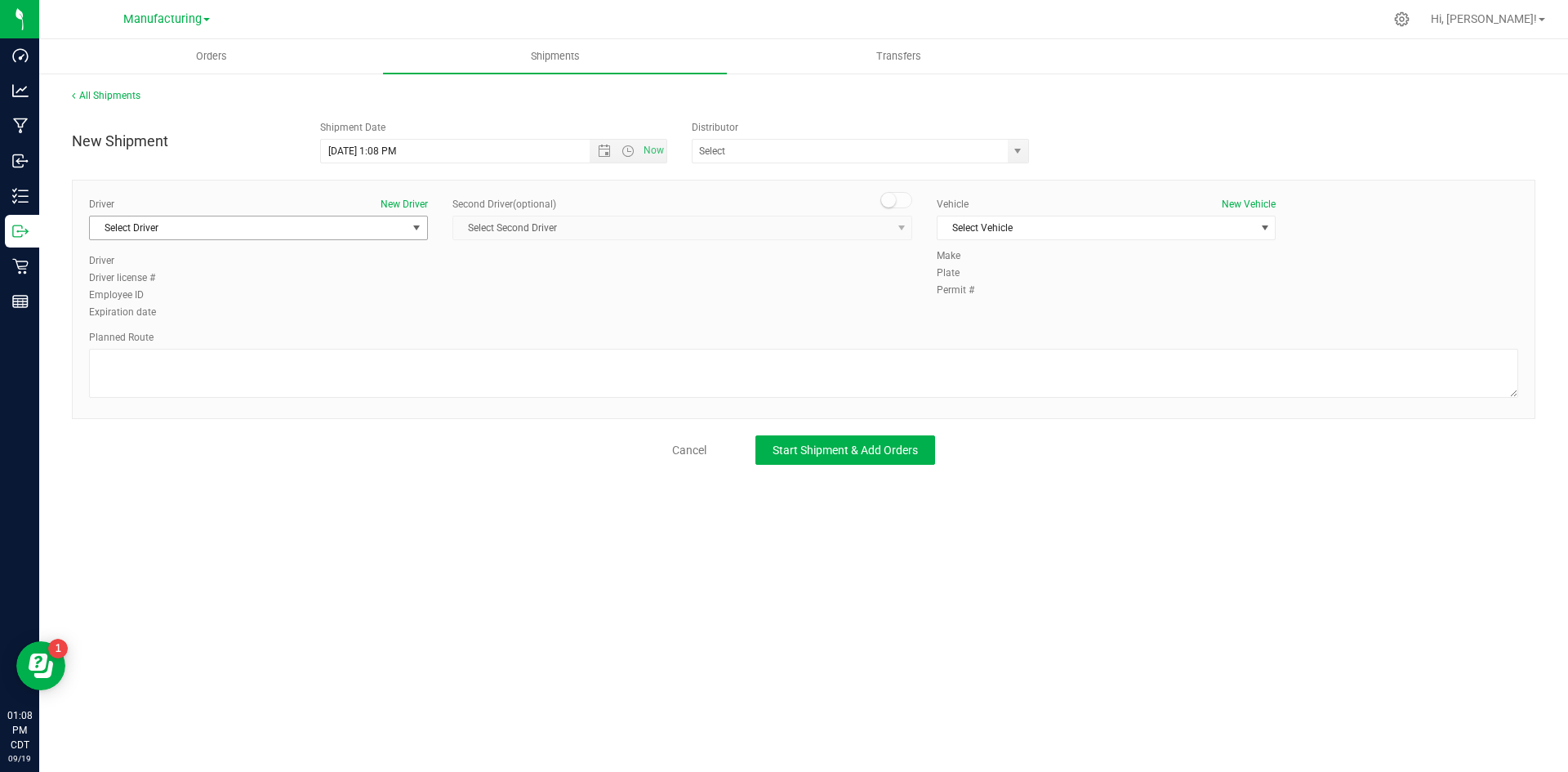
click at [318, 232] on span "Select Driver" at bounding box center [248, 228] width 317 height 23
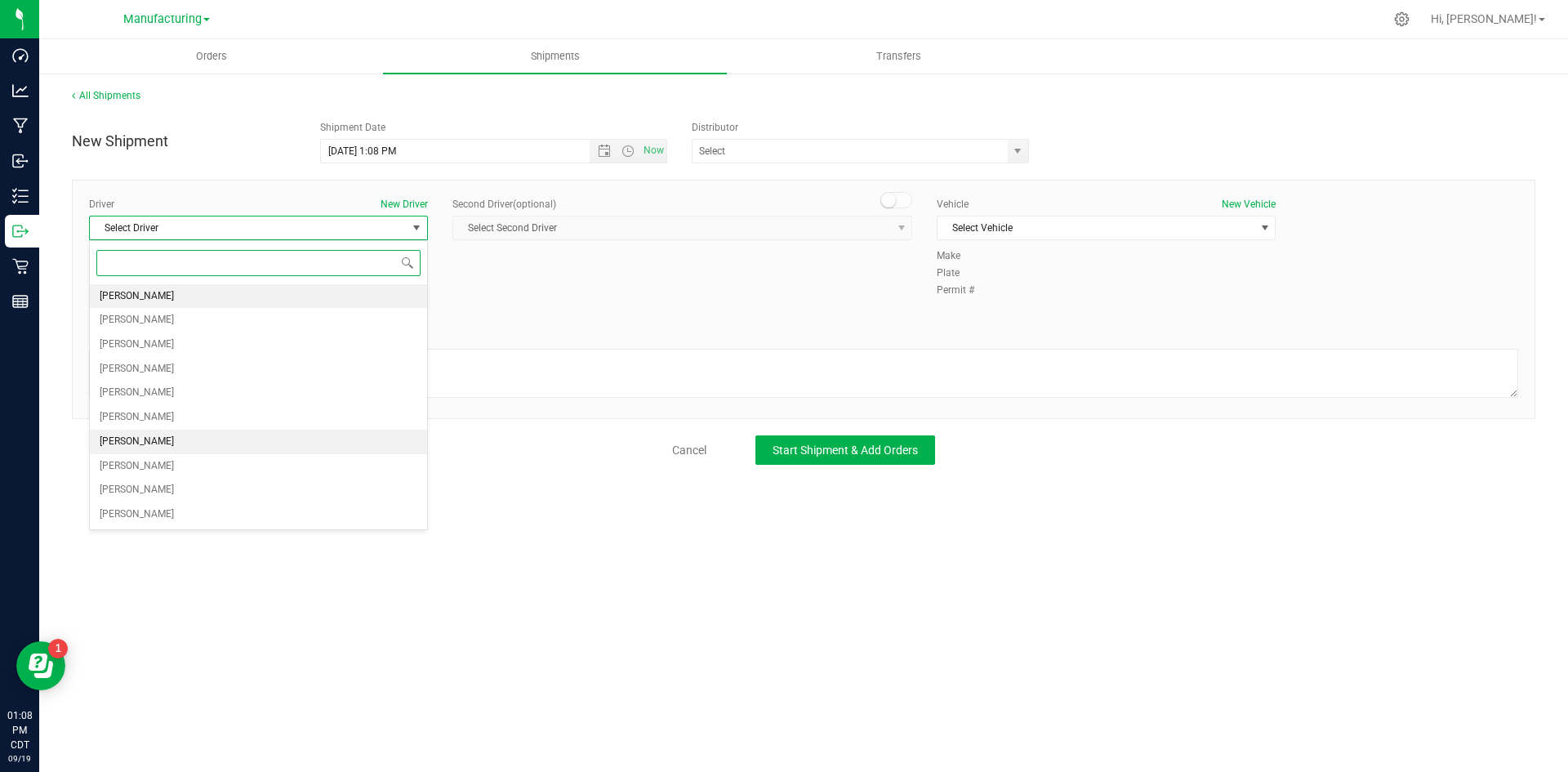
drag, startPoint x: 259, startPoint y: 297, endPoint x: 277, endPoint y: 290, distance: 19.3
click at [268, 294] on li "[PERSON_NAME]" at bounding box center [258, 296] width 338 height 25
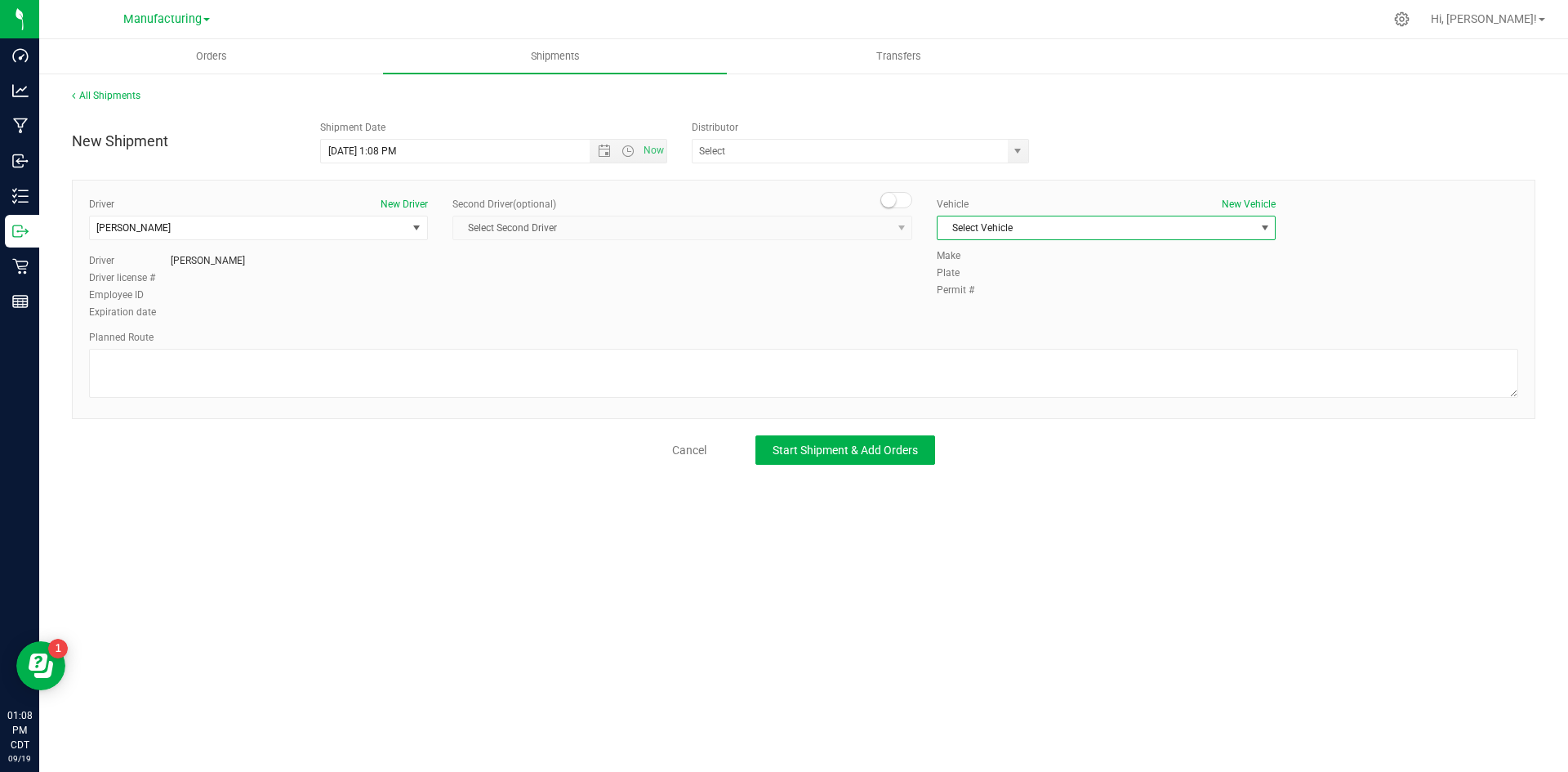
click at [970, 225] on span "Select Vehicle" at bounding box center [1097, 228] width 317 height 23
click at [977, 266] on li "N/A" at bounding box center [1106, 255] width 338 height 25
click at [909, 344] on div "Planned Route" at bounding box center [803, 338] width 1429 height 15
click at [911, 364] on textarea at bounding box center [803, 374] width 1429 height 49
type textarea "Packaging to stockroom"
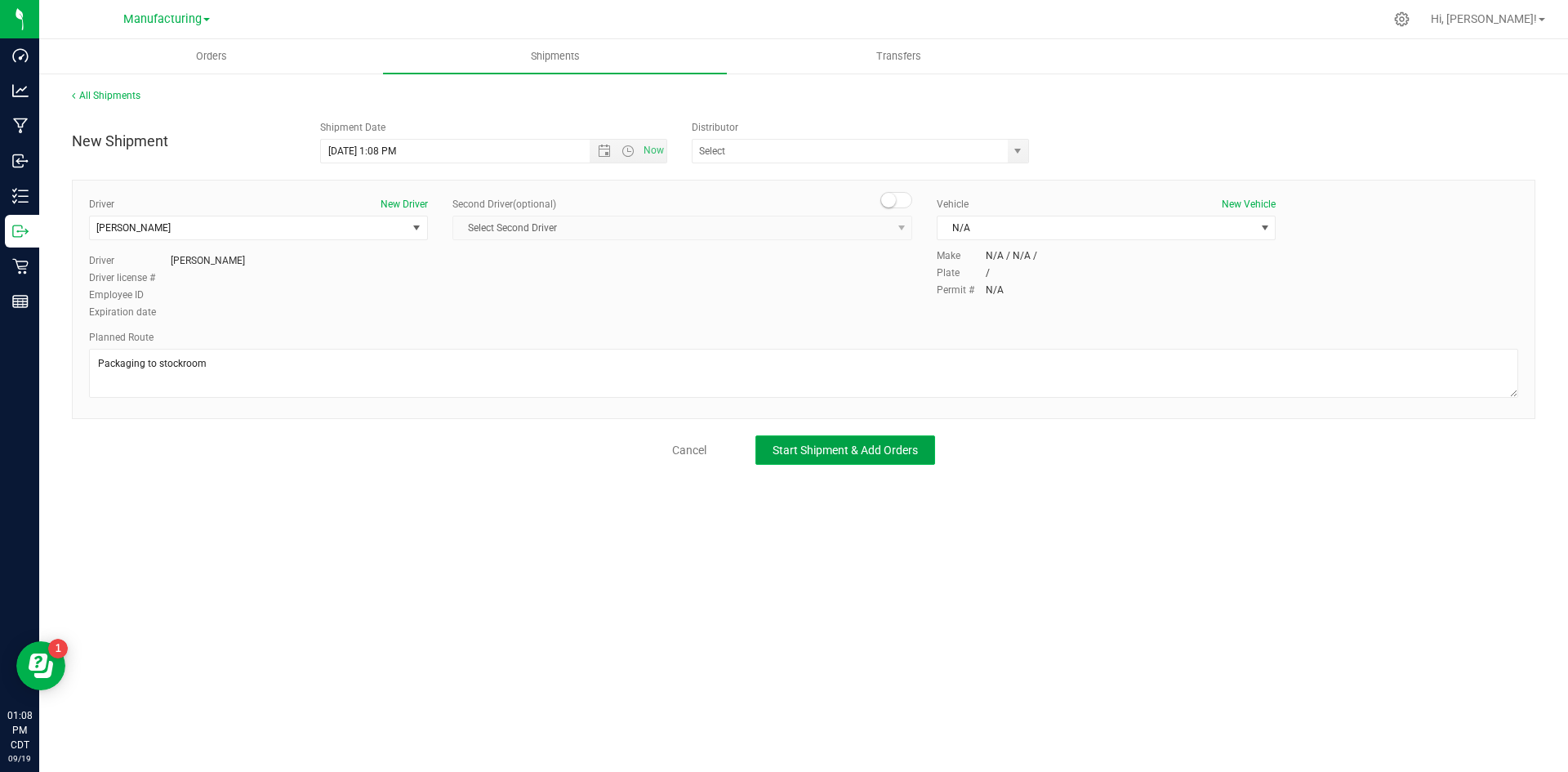
click at [908, 441] on button "Start Shipment & Add Orders" at bounding box center [845, 450] width 180 height 30
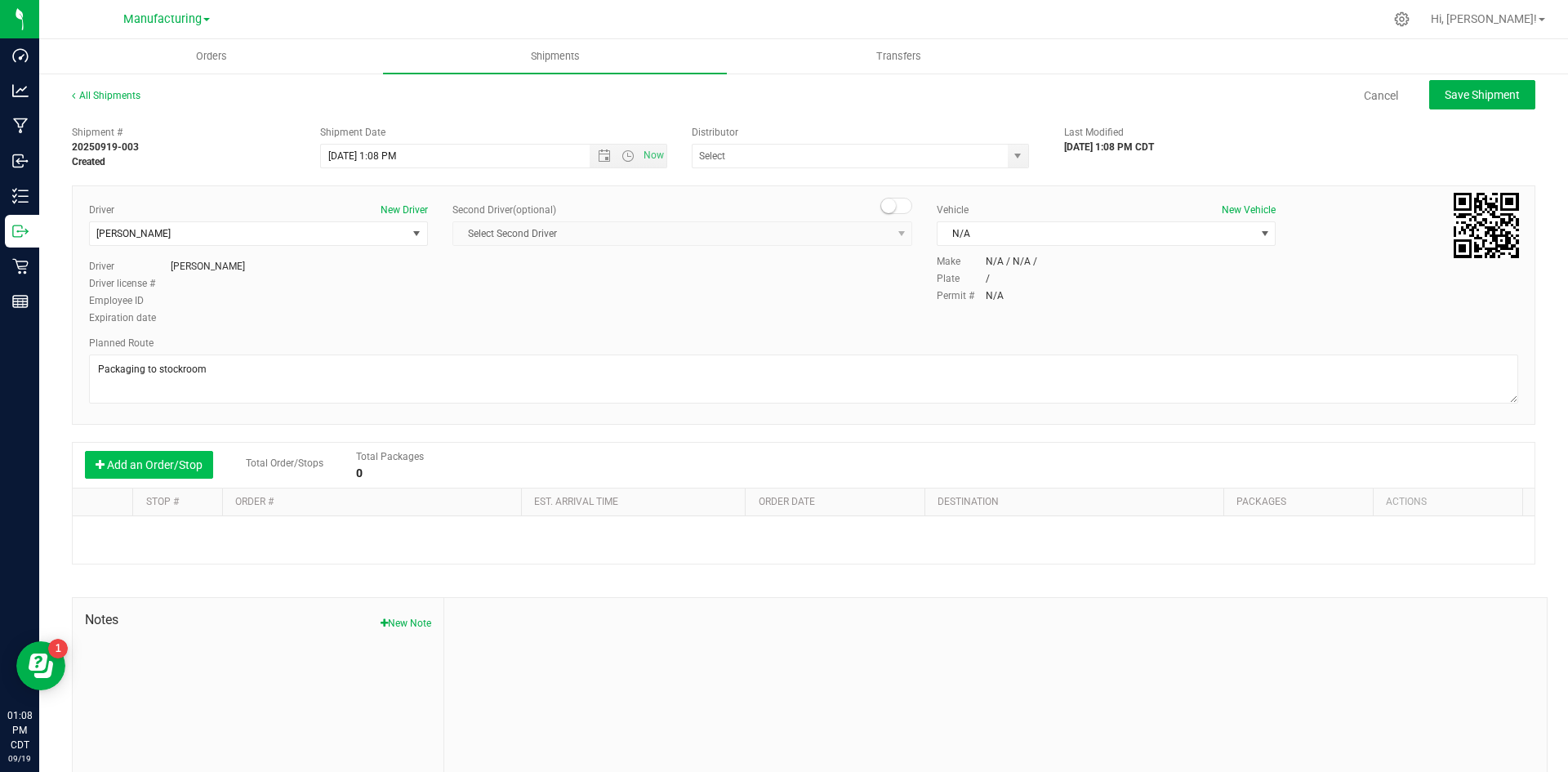
click at [180, 469] on button "Add an Order/Stop" at bounding box center [149, 465] width 128 height 28
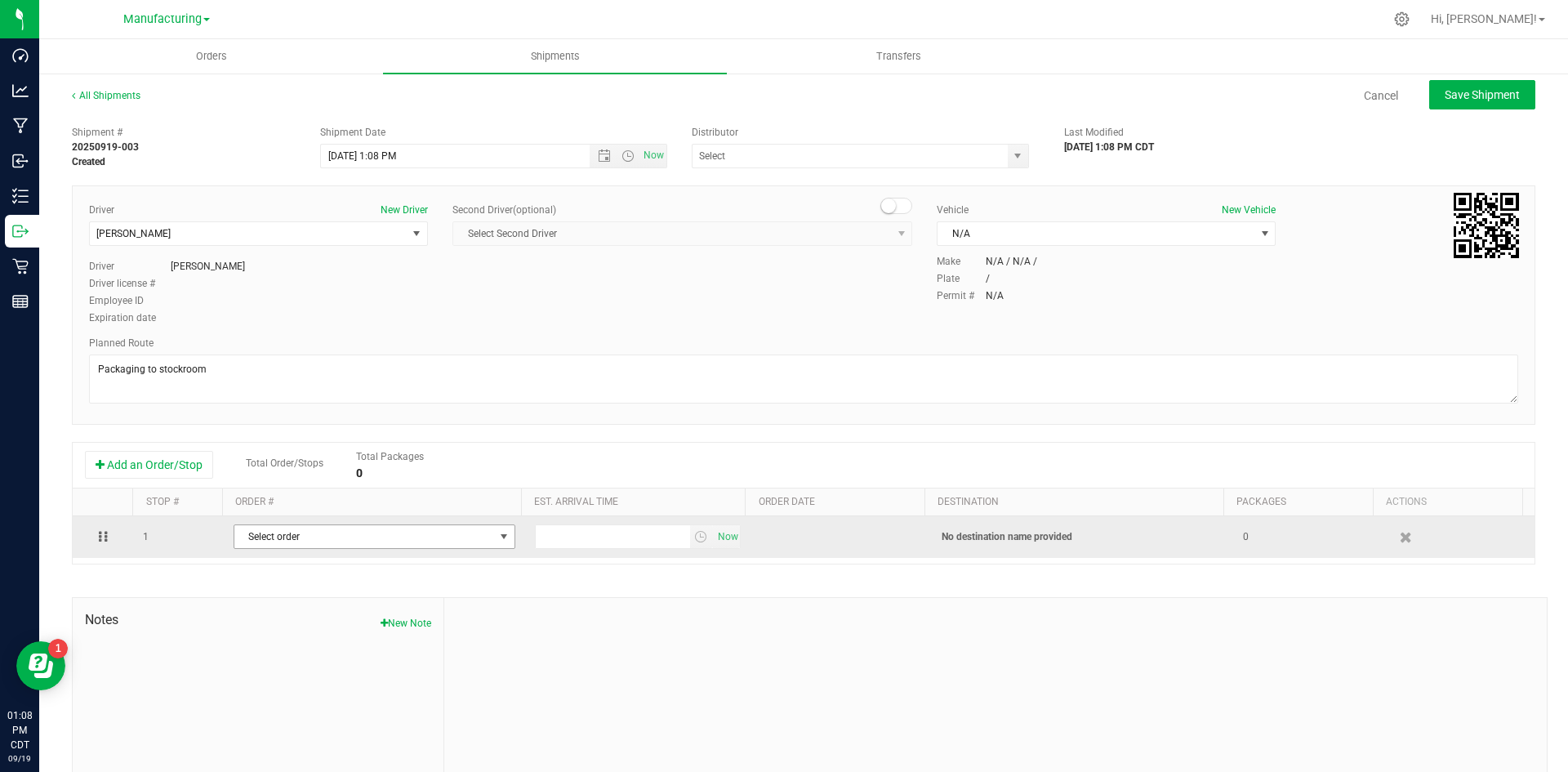
click at [257, 539] on span "Select order" at bounding box center [364, 536] width 260 height 23
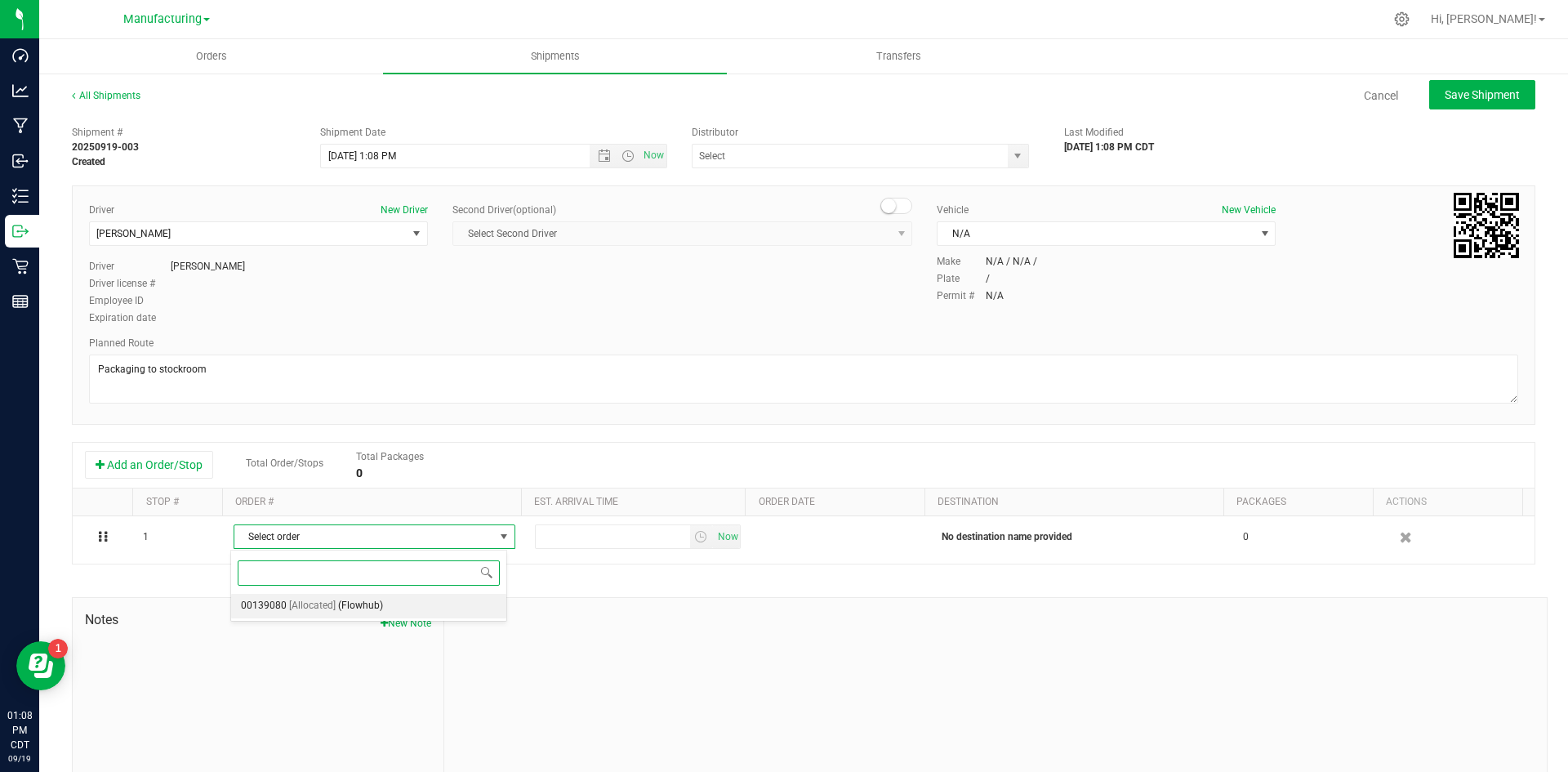
click at [312, 608] on span "[Allocated]" at bounding box center [312, 606] width 47 height 21
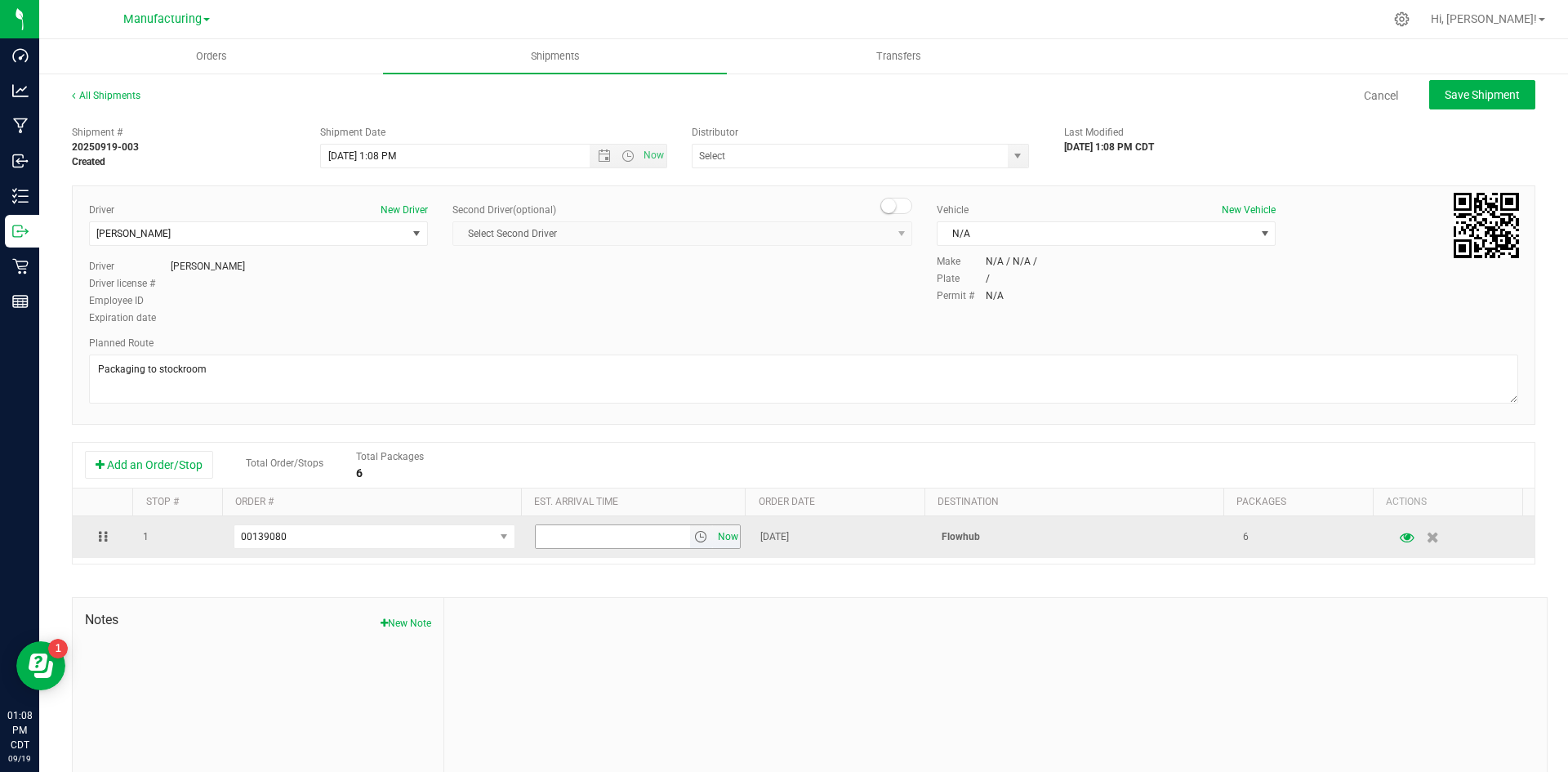
click at [716, 536] on span "Now" at bounding box center [728, 536] width 28 height 24
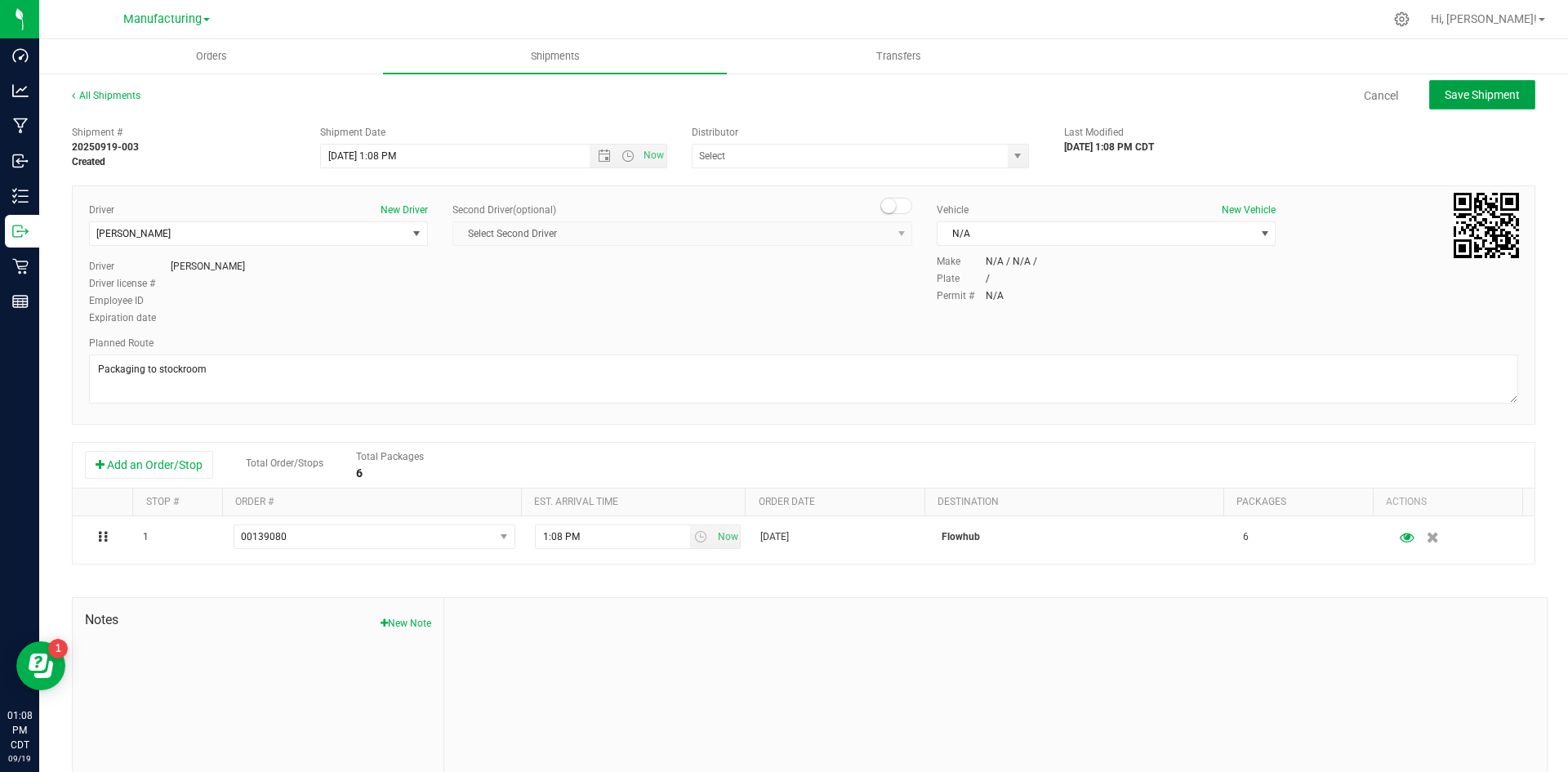
click at [1476, 90] on button "Save Shipment" at bounding box center [1482, 94] width 106 height 30
type input "9/19/2025 6:08 PM"
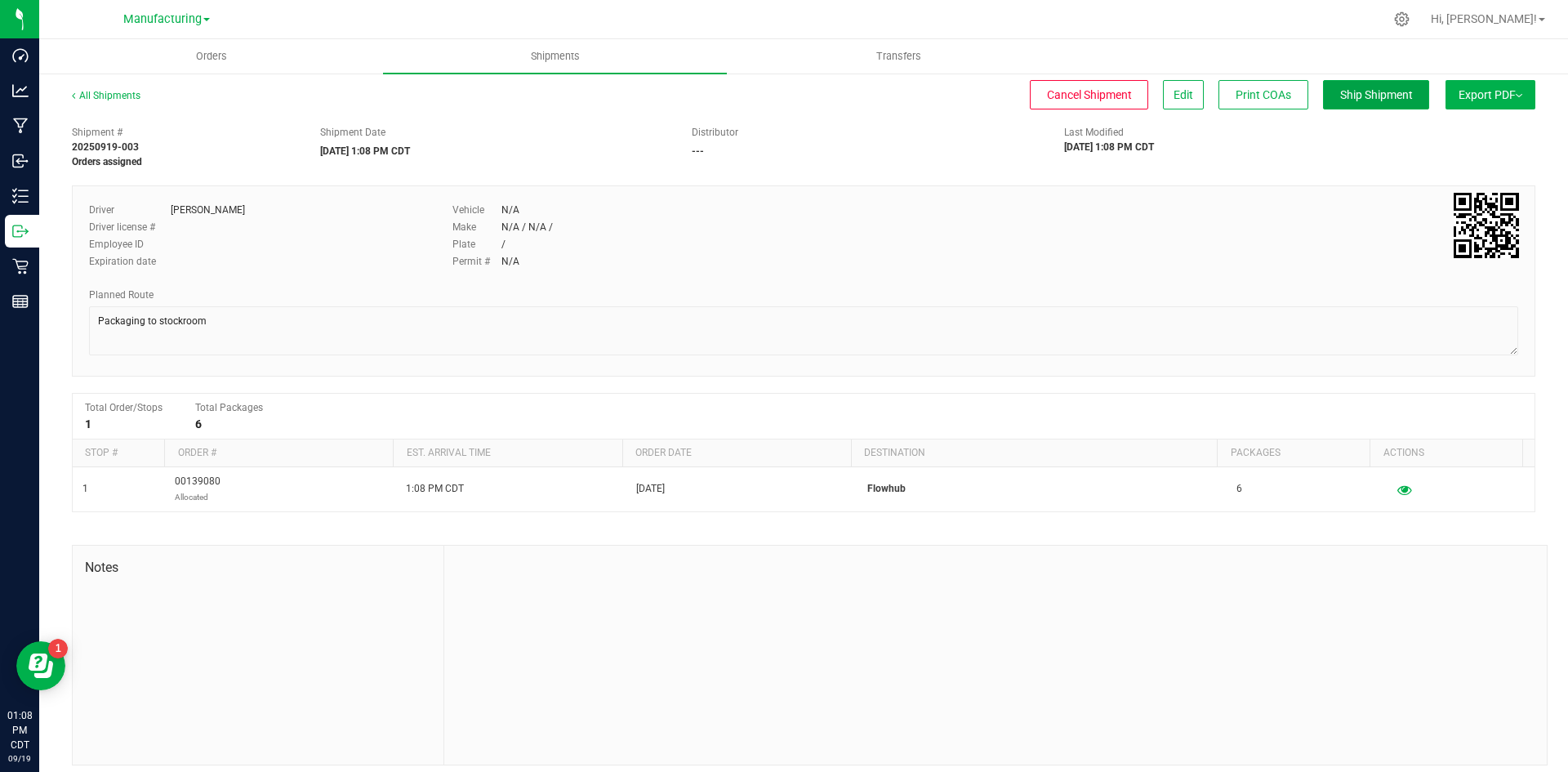
click at [1385, 91] on span "Ship Shipment" at bounding box center [1377, 94] width 73 height 13
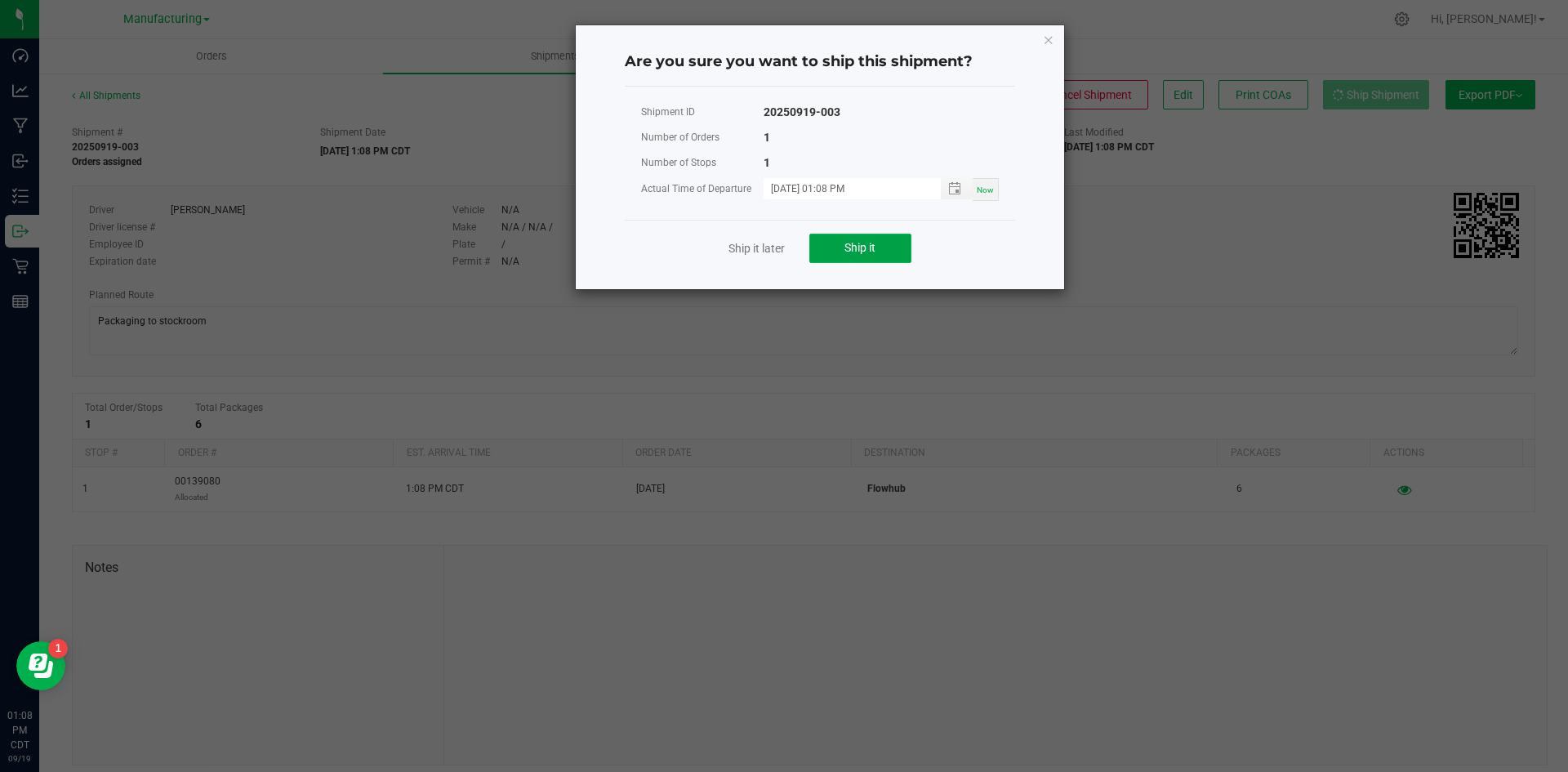
click at [900, 252] on button "Ship it" at bounding box center [861, 248] width 102 height 30
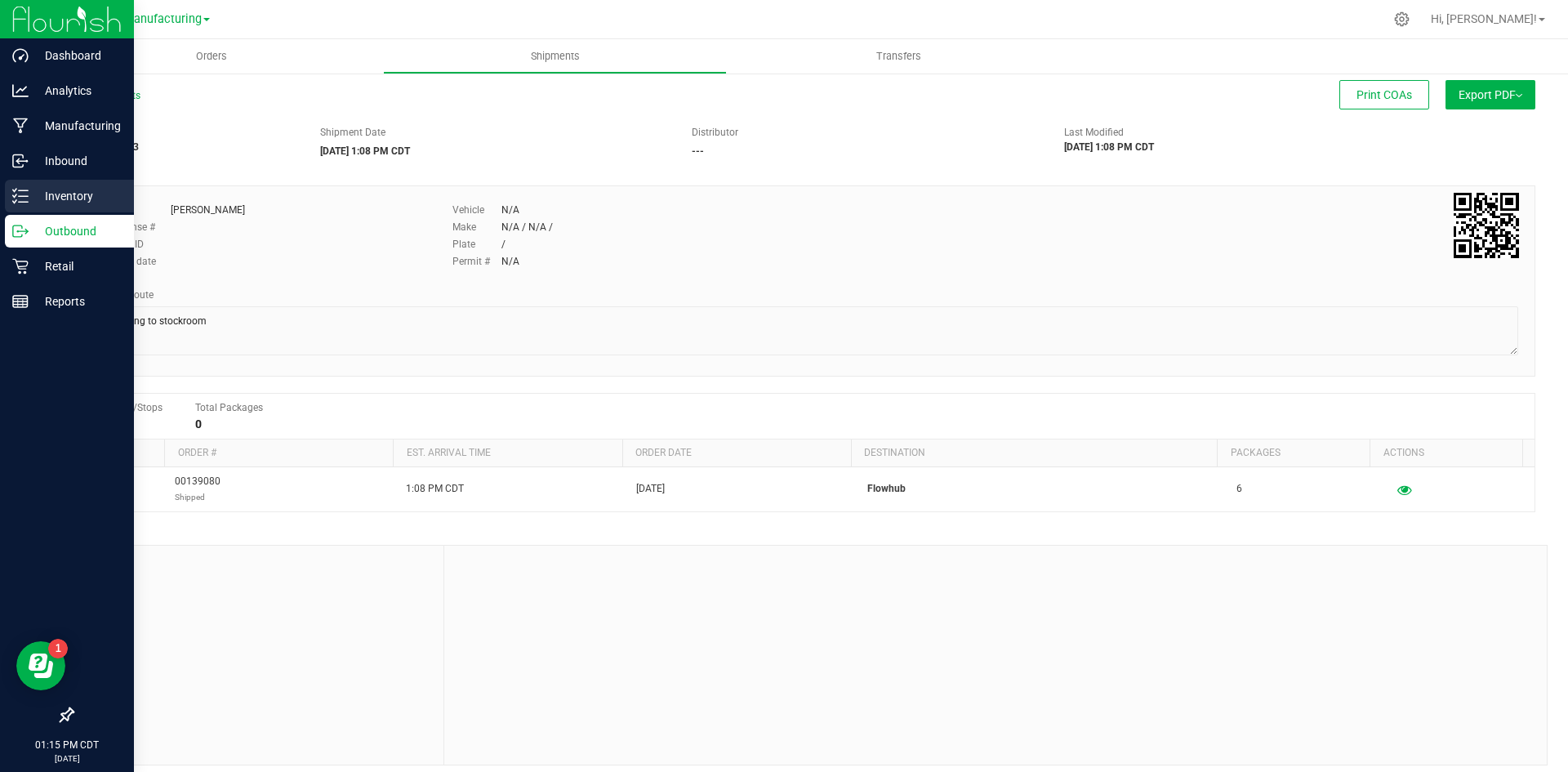
click at [48, 197] on p "Inventory" at bounding box center [77, 196] width 98 height 20
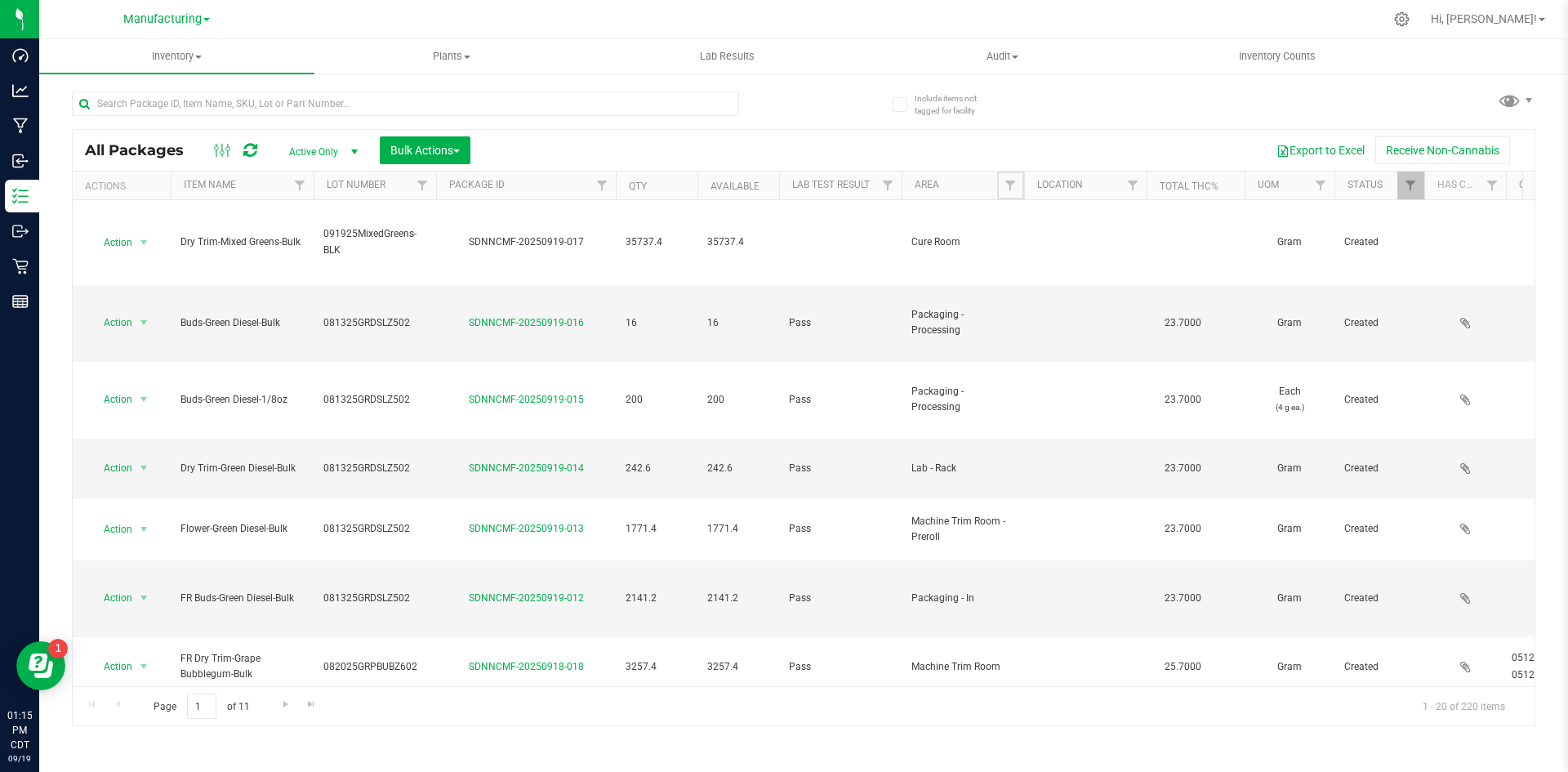
click at [1009, 188] on span "Filter" at bounding box center [1010, 186] width 13 height 13
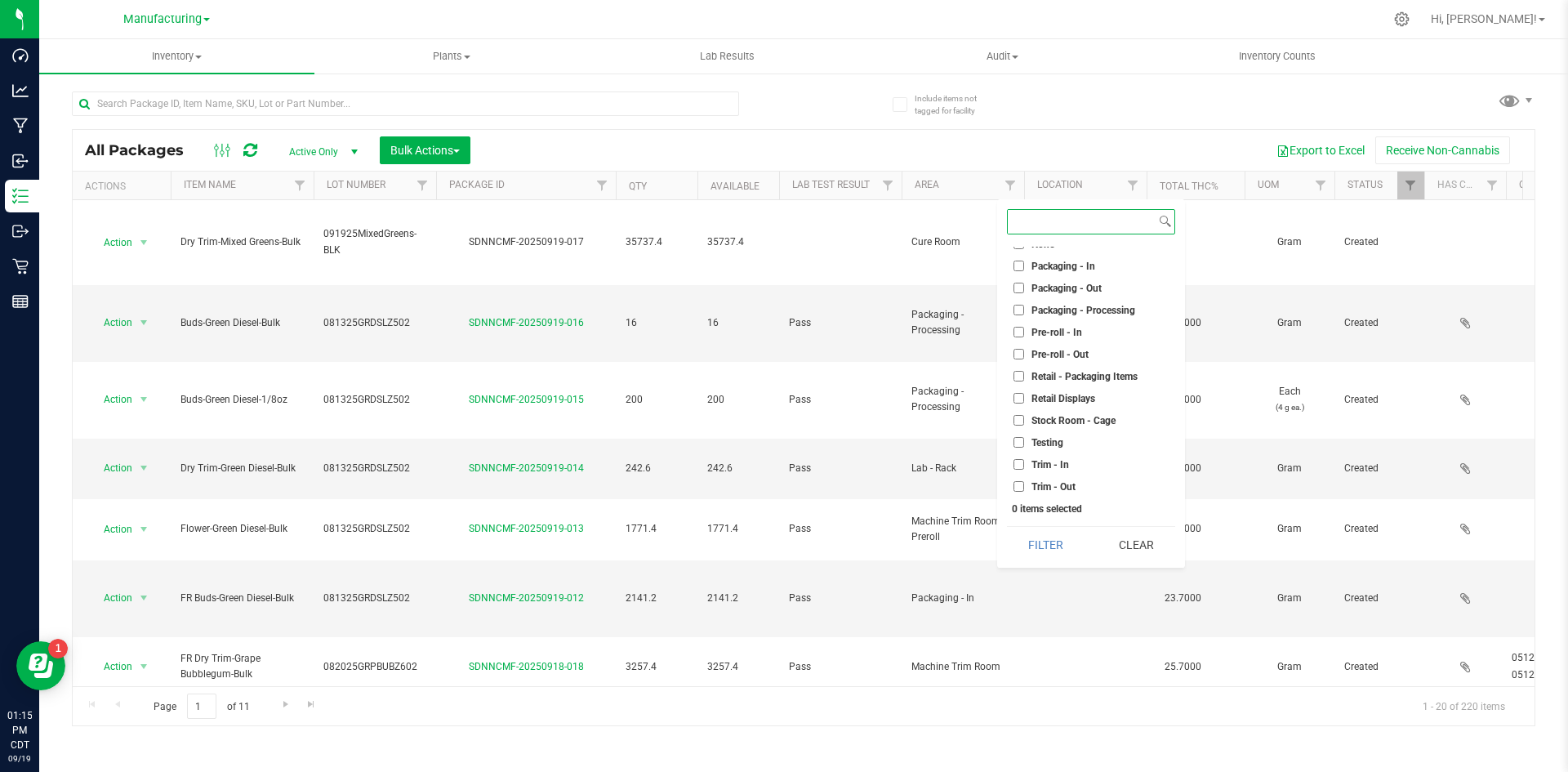
scroll to position [456, 0]
drag, startPoint x: 1068, startPoint y: 414, endPoint x: 1067, endPoint y: 397, distance: 17.0
click at [1068, 412] on span "Stock Room - Cage" at bounding box center [1074, 417] width 84 height 10
click at [1024, 411] on input "Stock Room - Cage" at bounding box center [1019, 416] width 11 height 11
checkbox input "true"
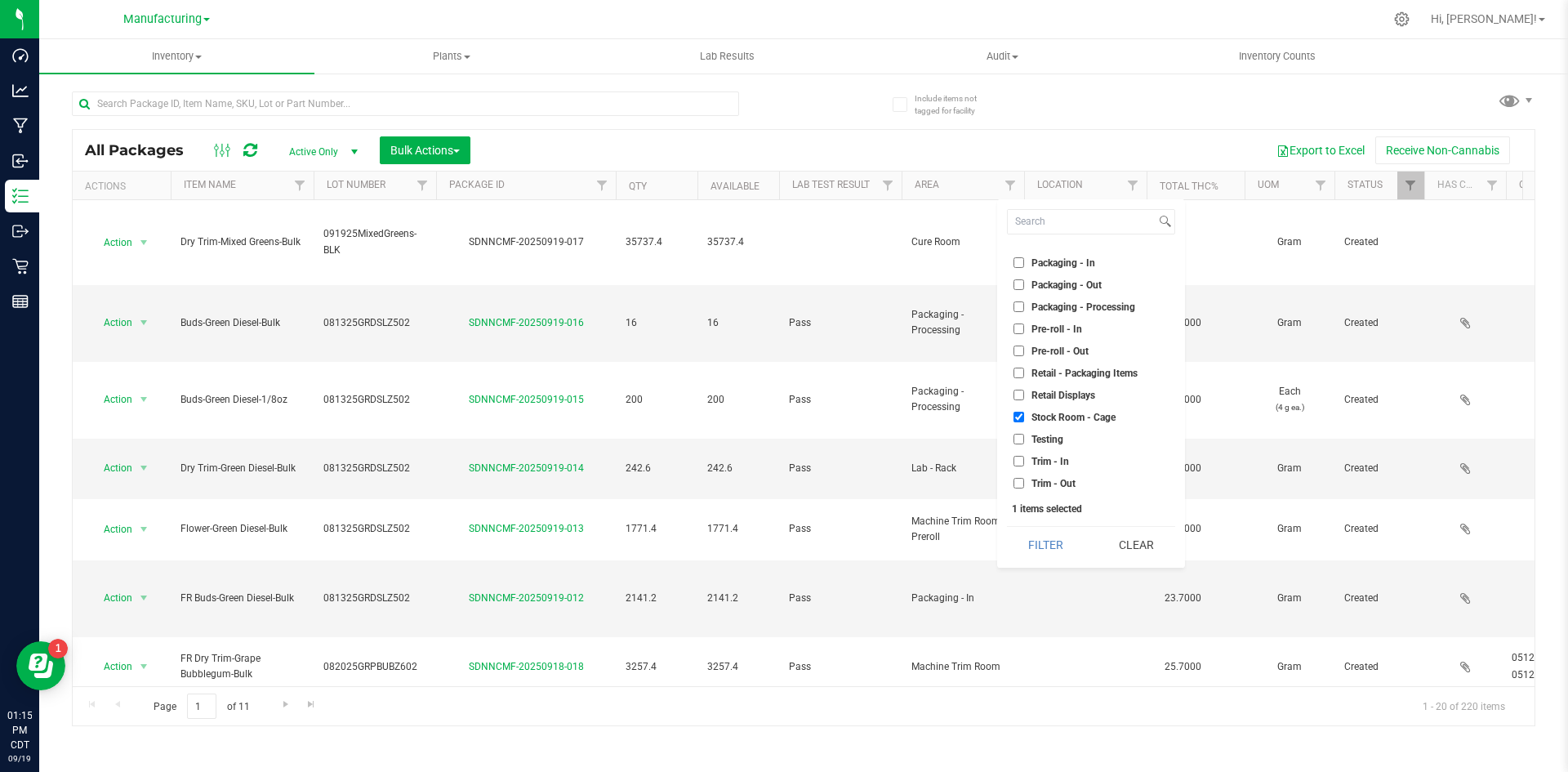
click at [1066, 393] on span "Retail Displays" at bounding box center [1064, 395] width 64 height 10
click at [1024, 393] on input "Retail Displays" at bounding box center [1019, 394] width 11 height 11
checkbox input "true"
click at [1035, 542] on button "Filter" at bounding box center [1046, 545] width 78 height 36
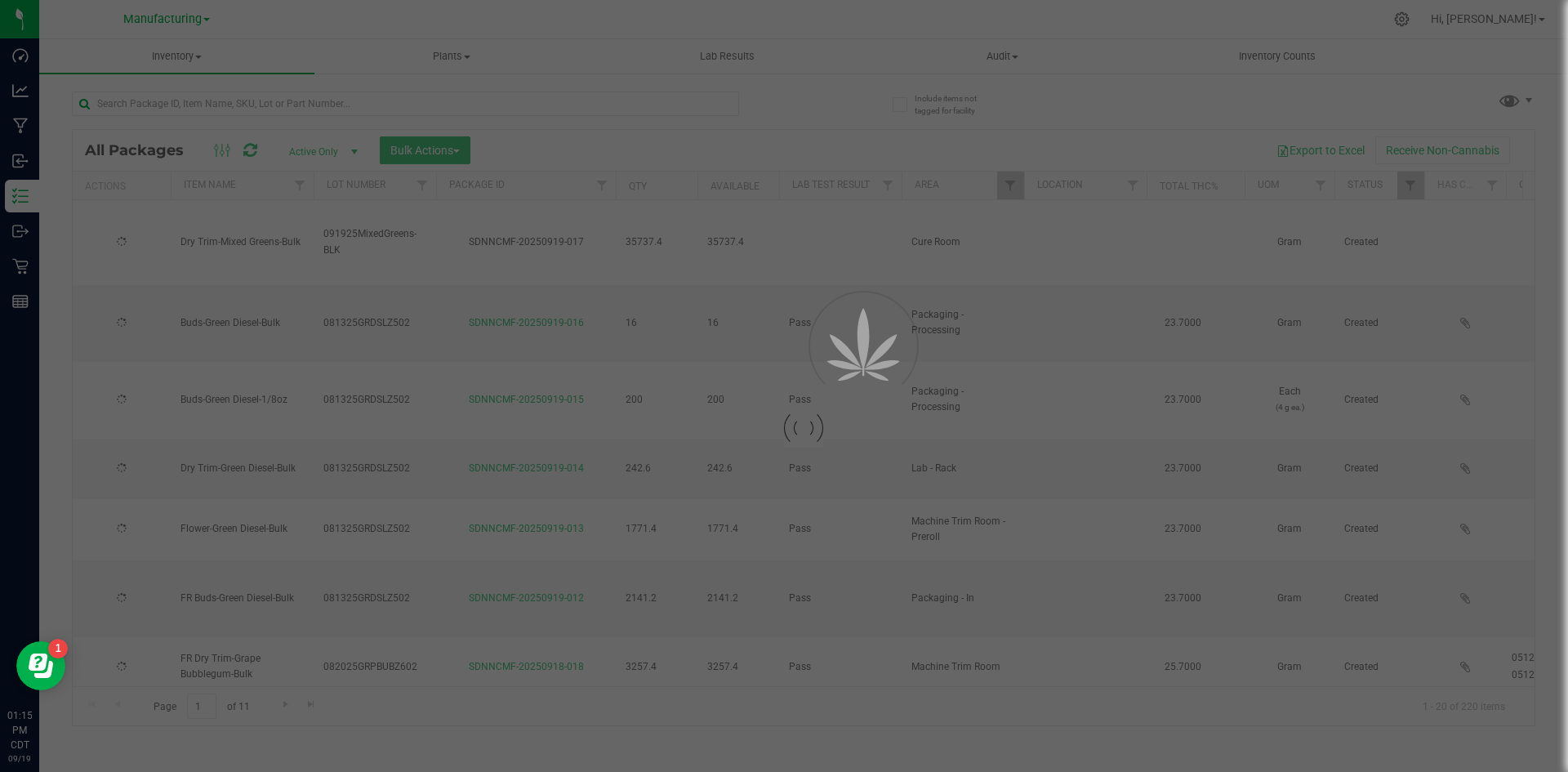
type input "[DATE]"
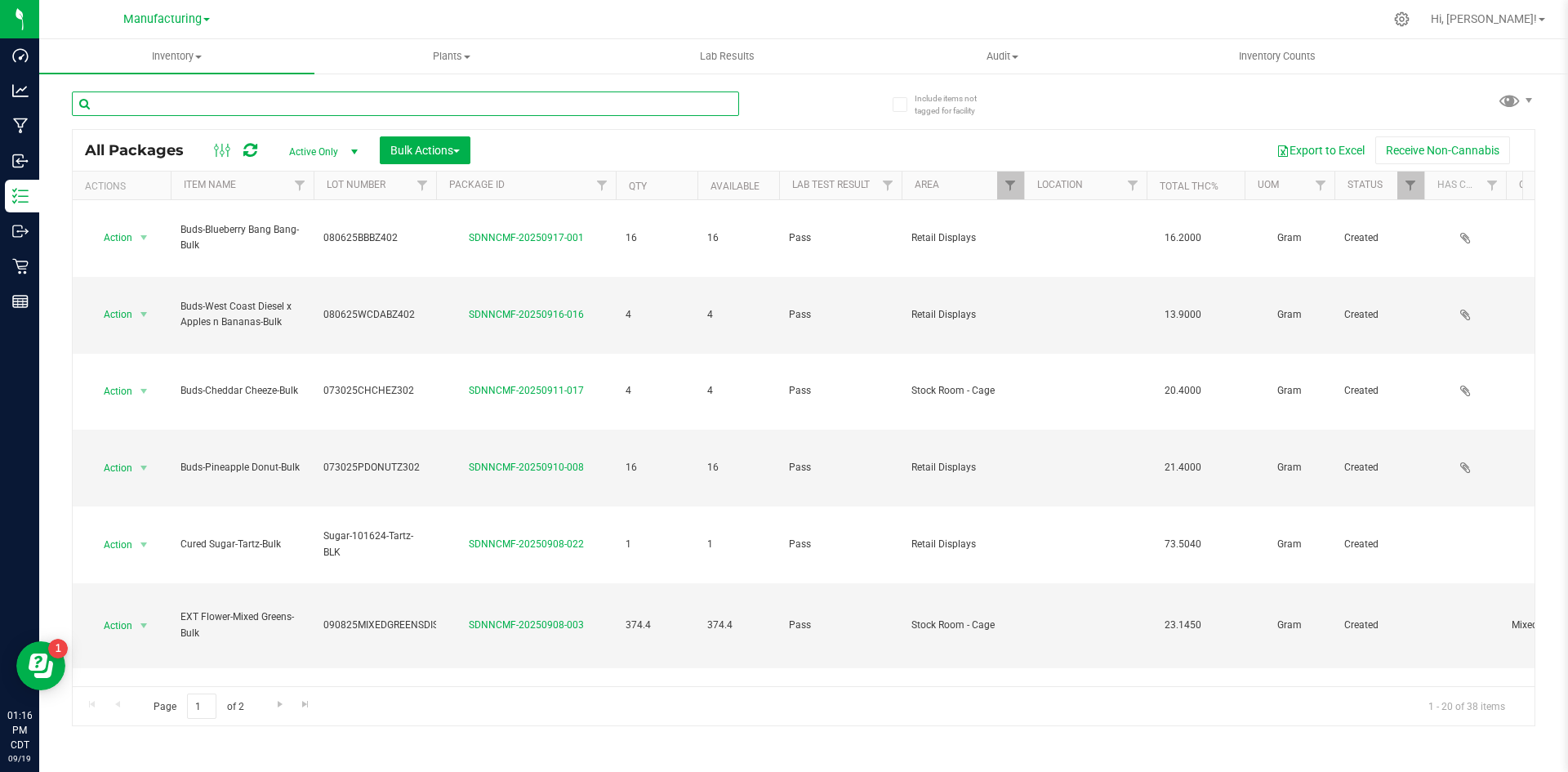
click at [343, 110] on input "text" at bounding box center [406, 103] width 667 height 25
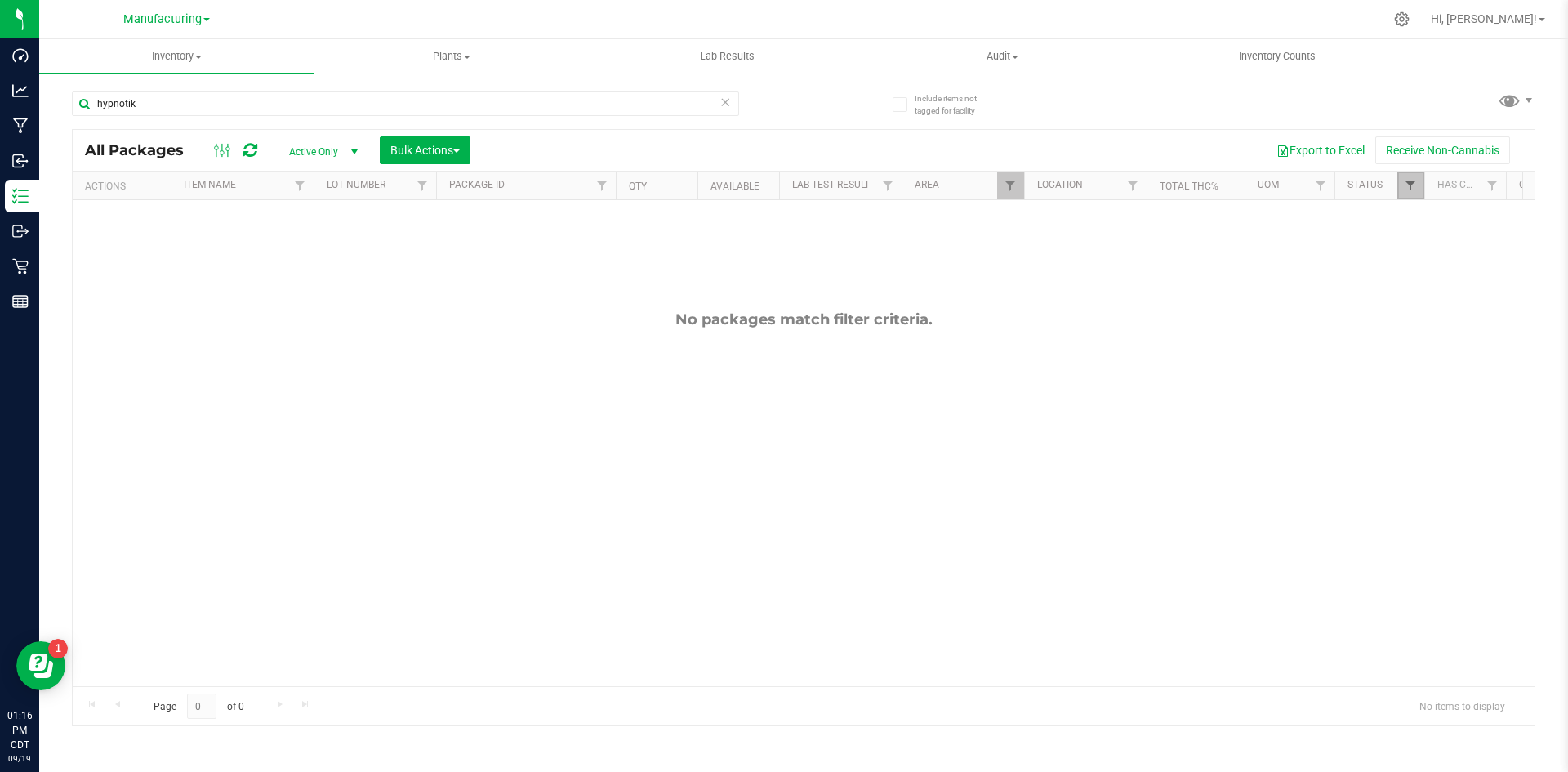
click at [1410, 183] on span "Filter" at bounding box center [1410, 186] width 13 height 13
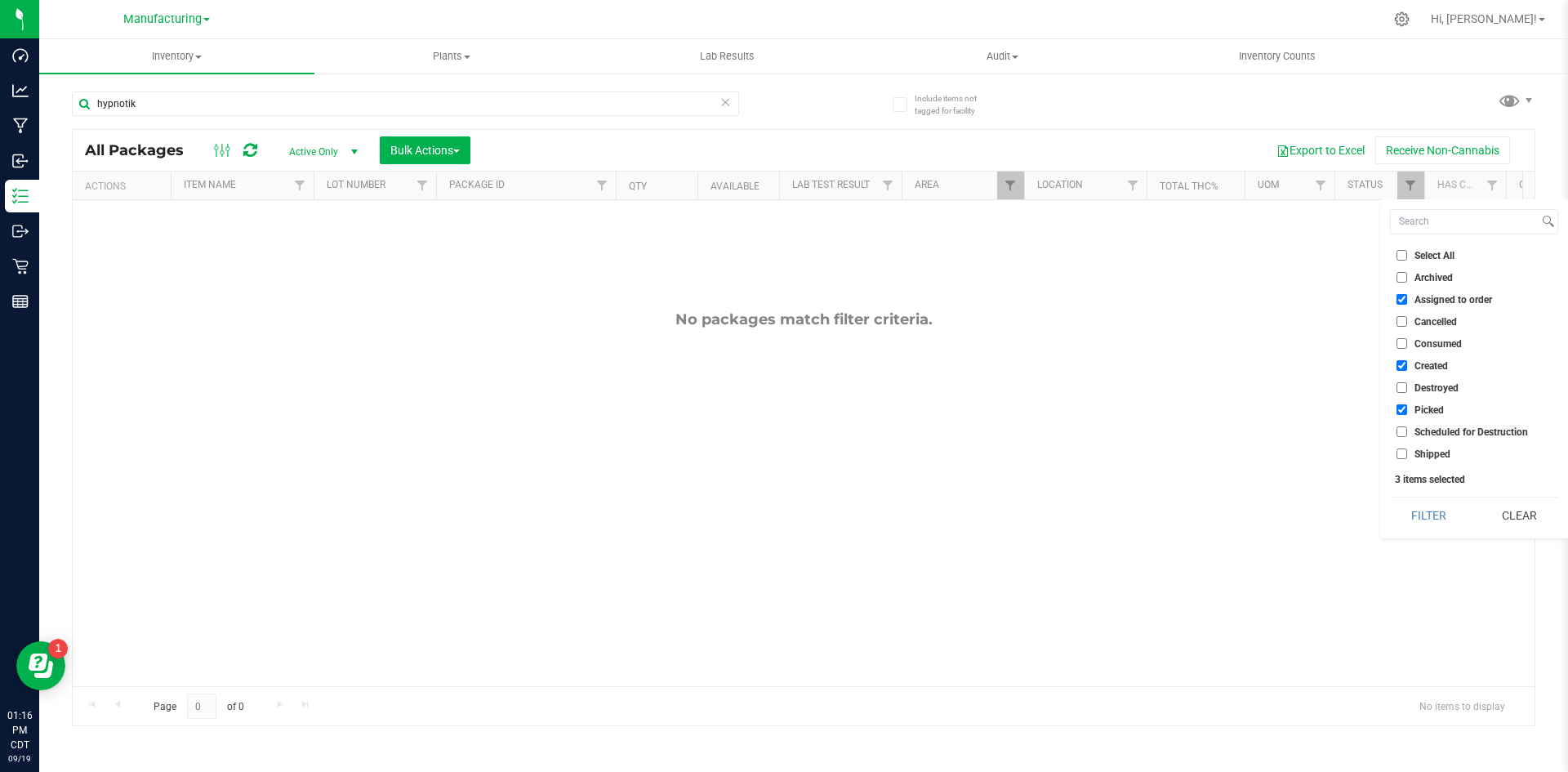
drag, startPoint x: 1255, startPoint y: 336, endPoint x: 1247, endPoint y: 331, distance: 9.4
click at [1253, 333] on div "No packages match filter criteria." at bounding box center [804, 499] width 1462 height 596
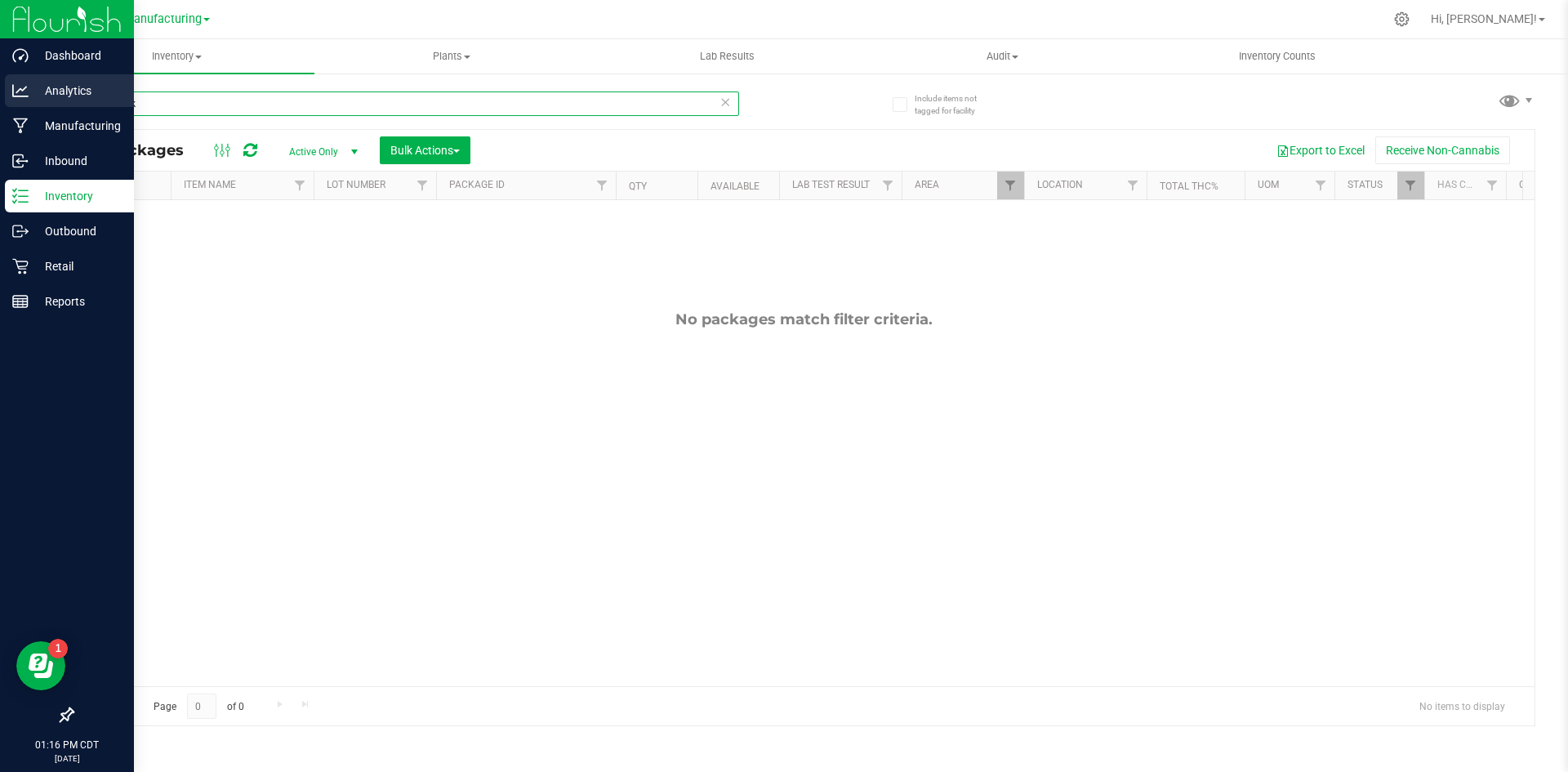
drag, startPoint x: 360, startPoint y: 99, endPoint x: 30, endPoint y: 75, distance: 330.9
click at [30, 75] on div "Dashboard Analytics Manufacturing Inbound Inventory Outbound Retail Reports 01:…" at bounding box center [784, 386] width 1568 height 772
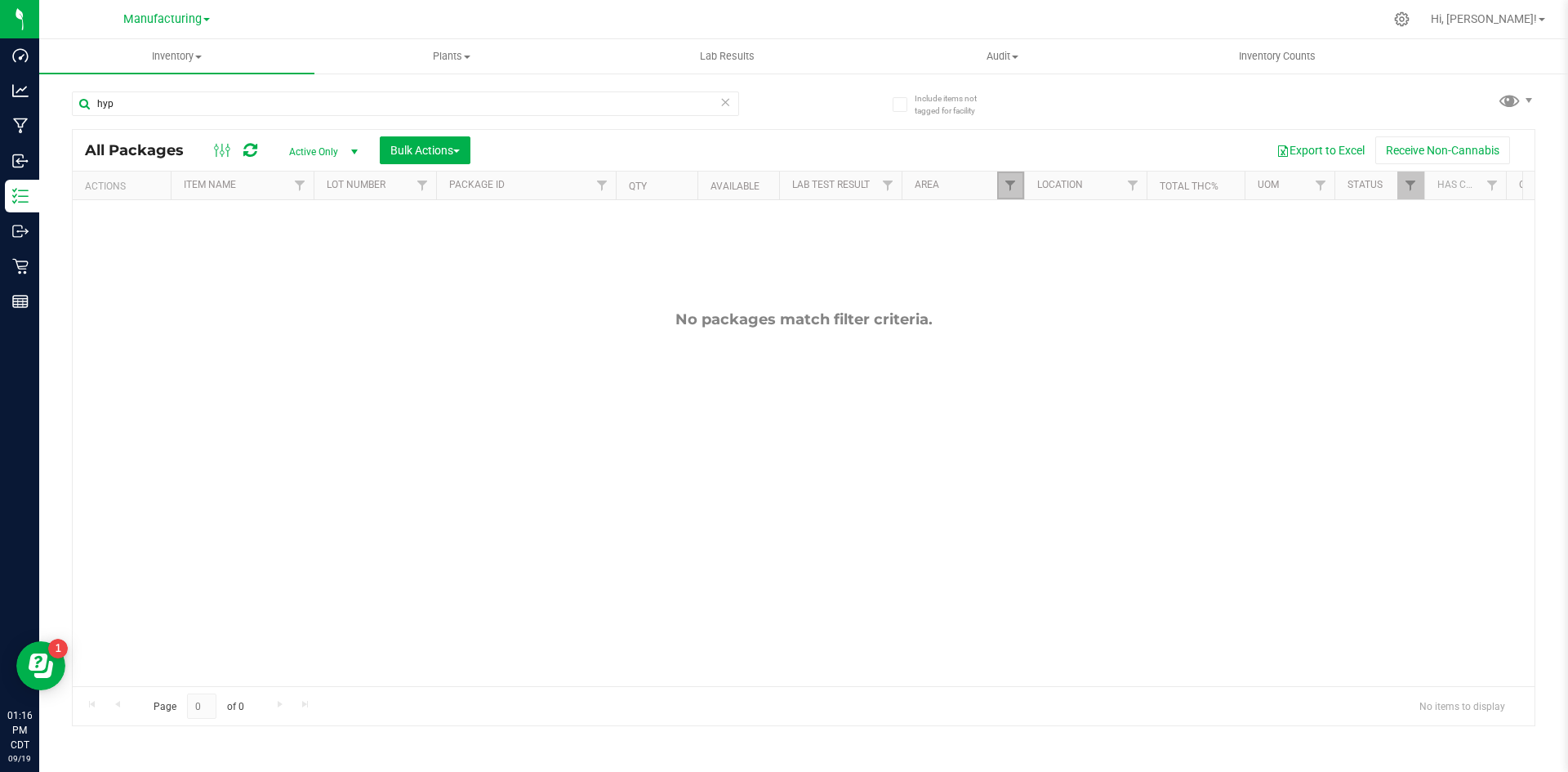
click at [1003, 195] on link "Filter" at bounding box center [1010, 186] width 27 height 28
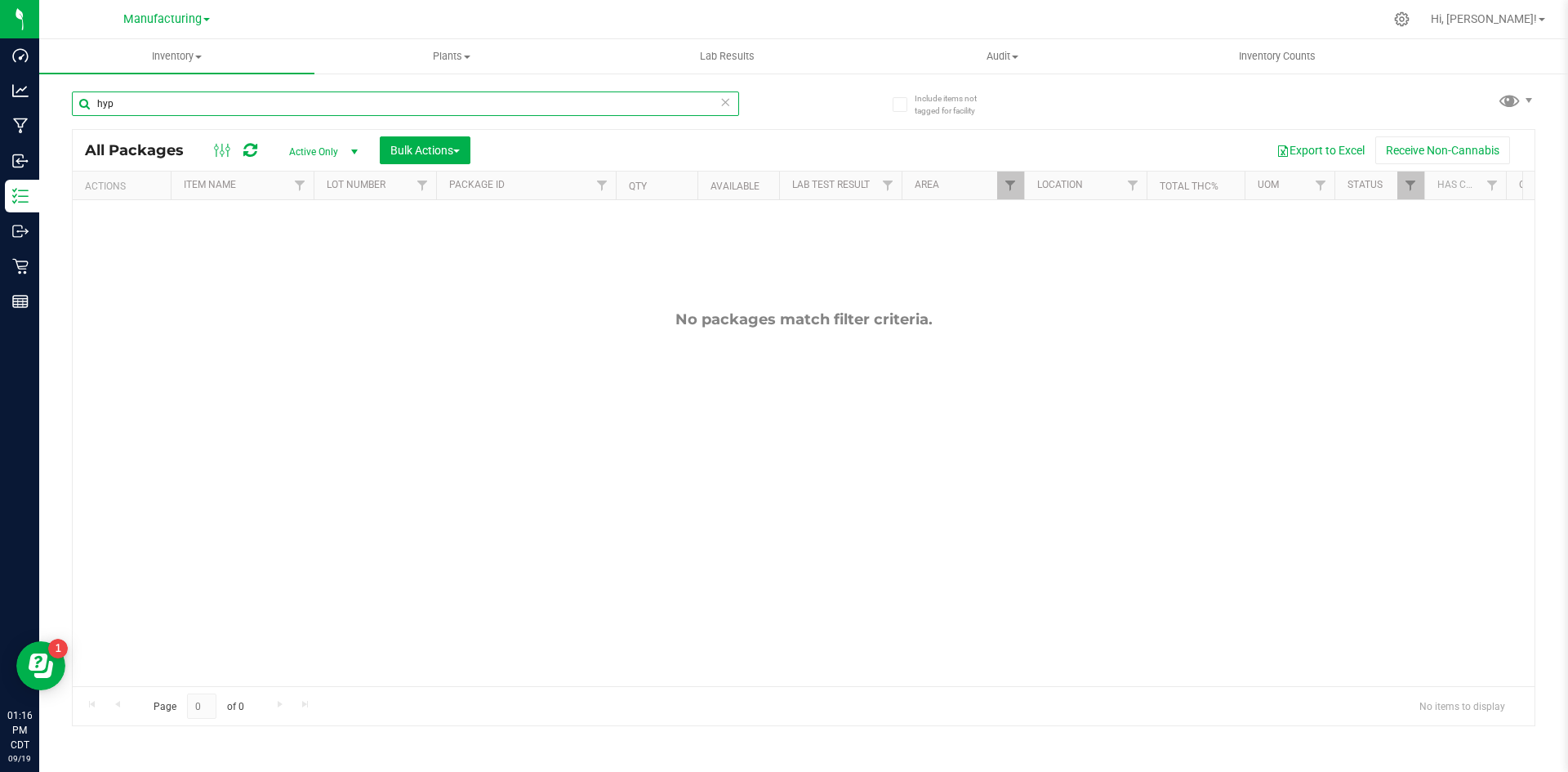
drag, startPoint x: 363, startPoint y: 103, endPoint x: 73, endPoint y: 91, distance: 290.2
click at [73, 91] on input "hyp" at bounding box center [406, 103] width 667 height 25
type input "purple star"
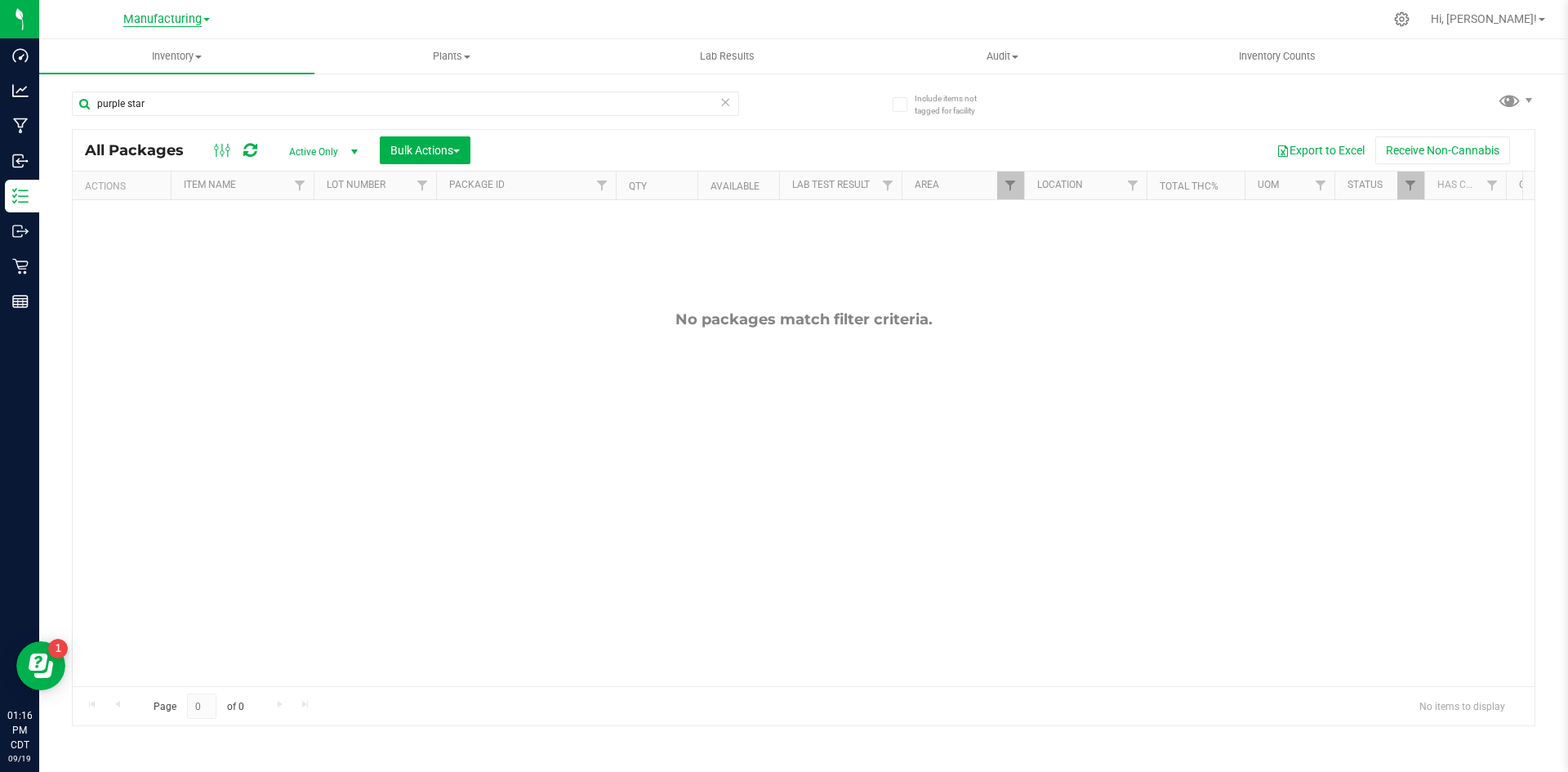
click at [184, 22] on span "Manufacturing" at bounding box center [162, 20] width 78 height 15
click at [170, 97] on link "Retail" at bounding box center [167, 100] width 238 height 22
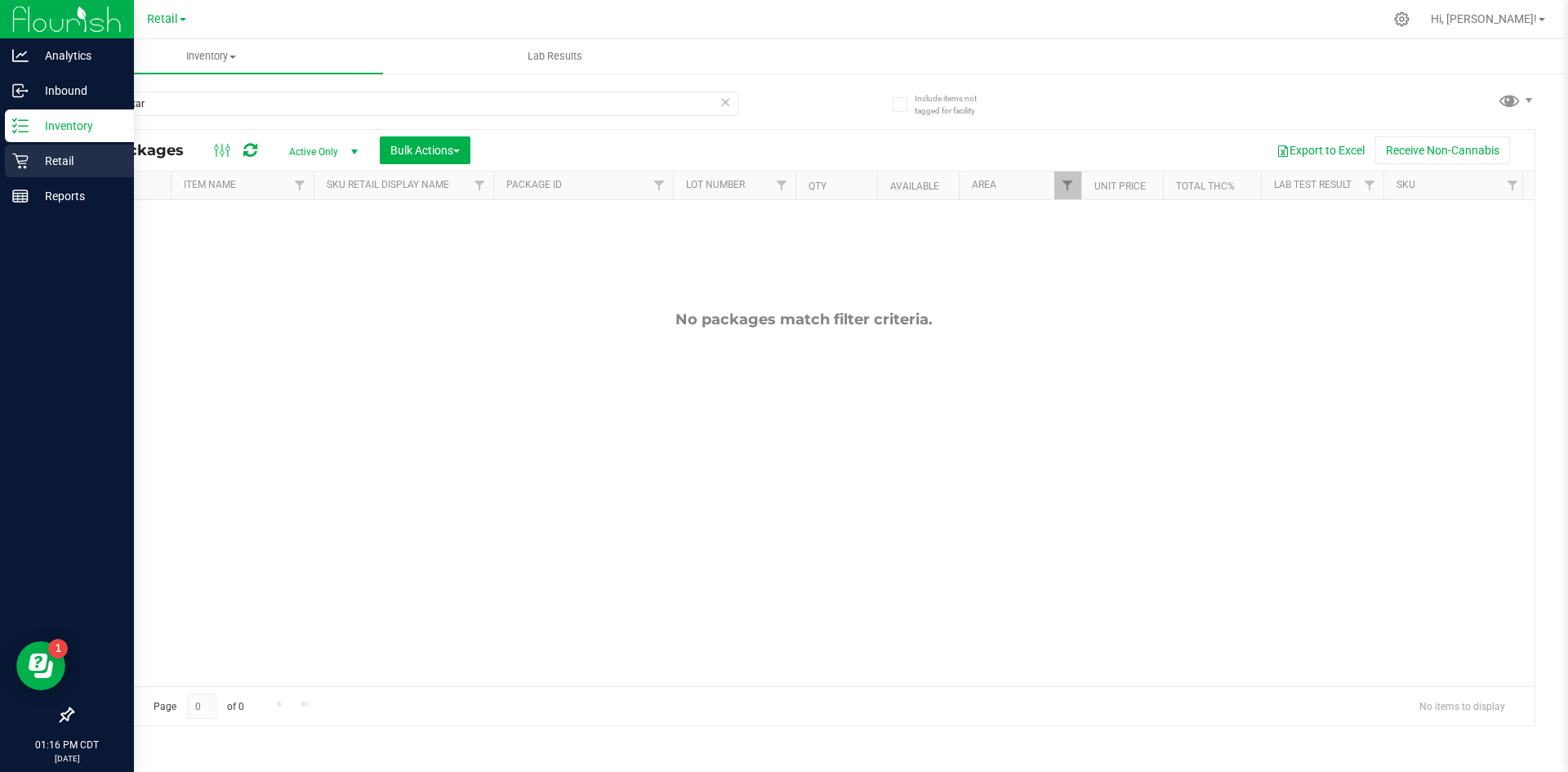
click at [22, 159] on icon at bounding box center [21, 161] width 16 height 16
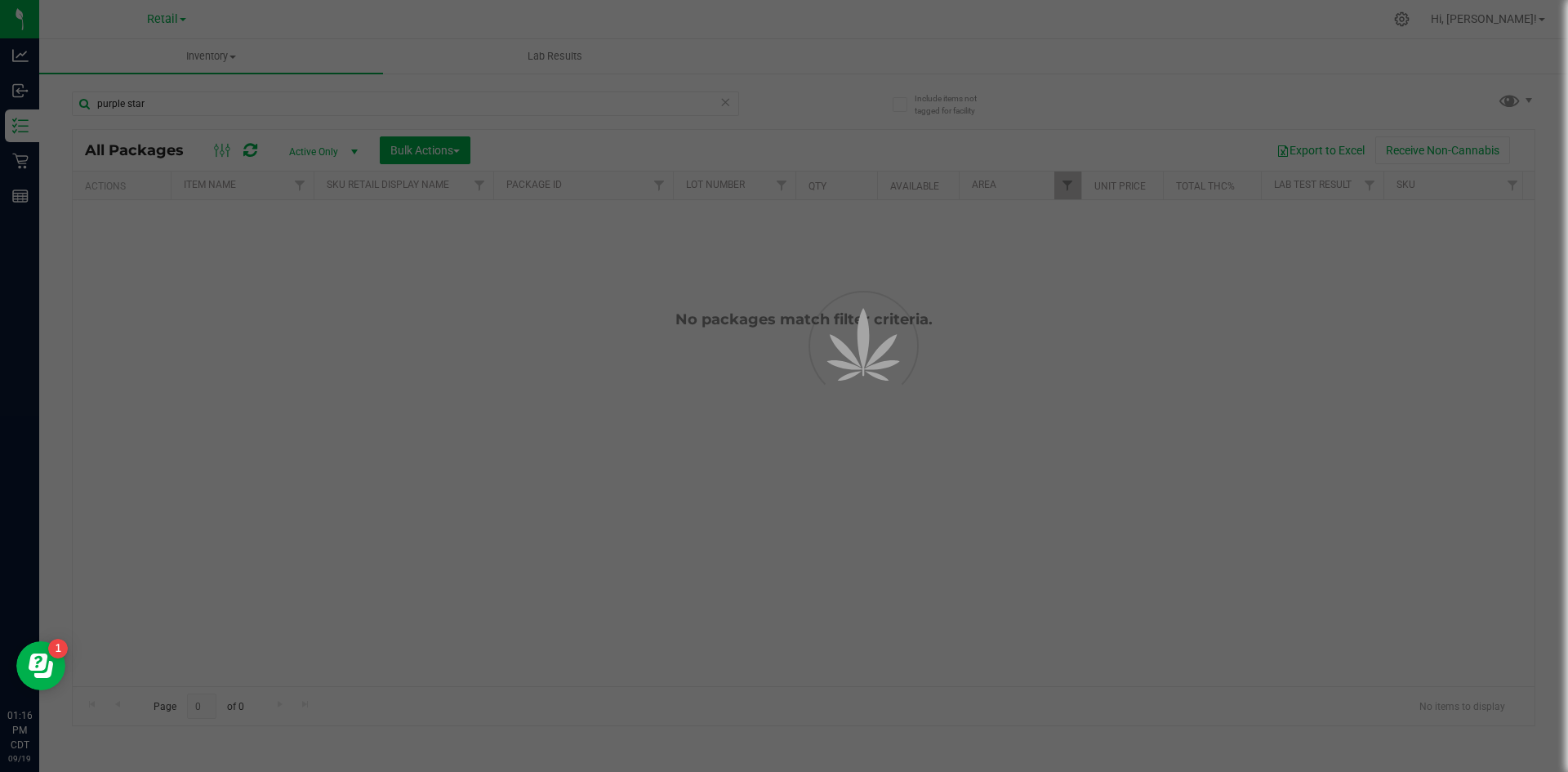
click at [166, 14] on div at bounding box center [784, 386] width 1568 height 772
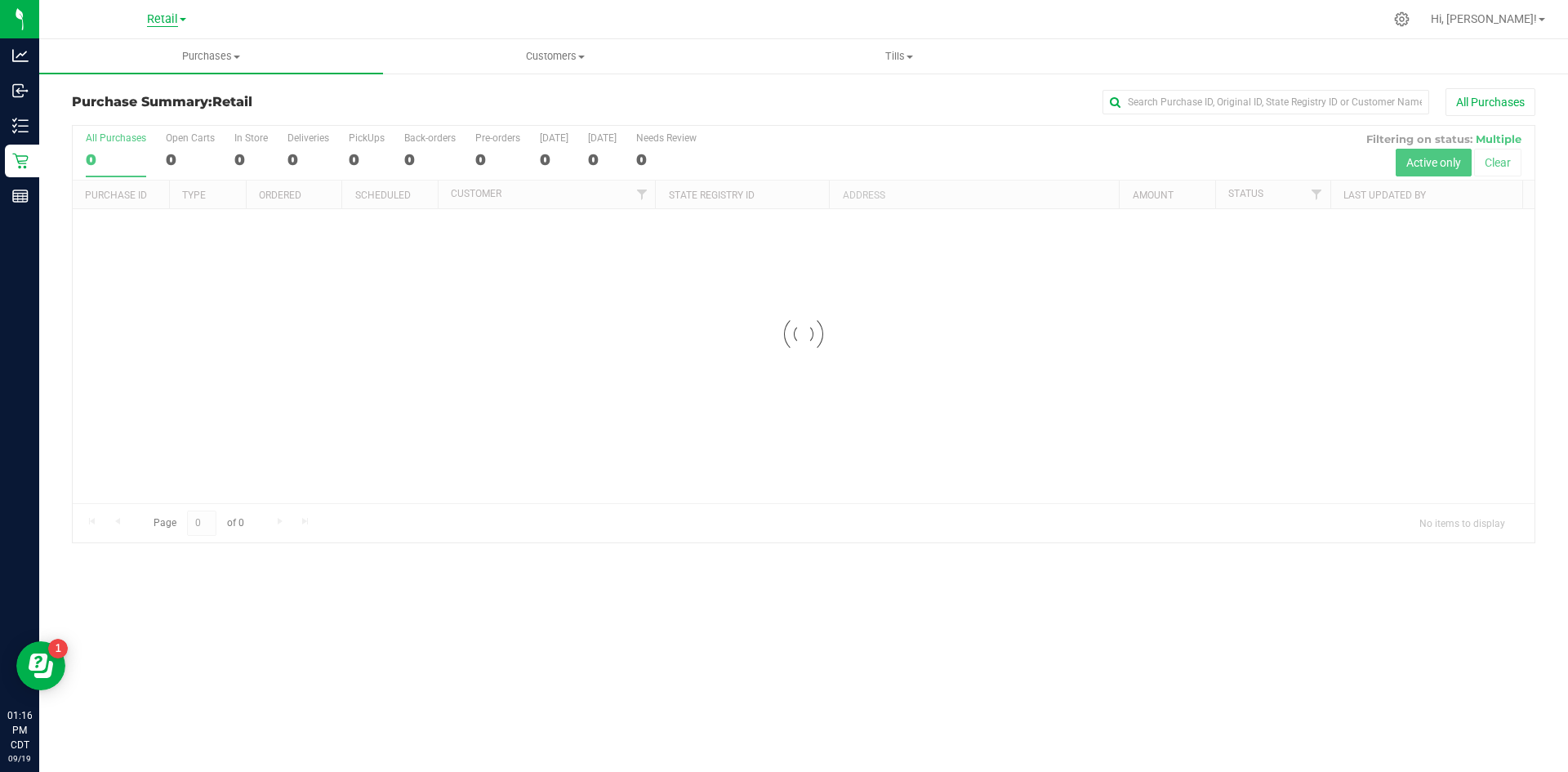
click at [166, 19] on span "Retail" at bounding box center [163, 20] width 31 height 15
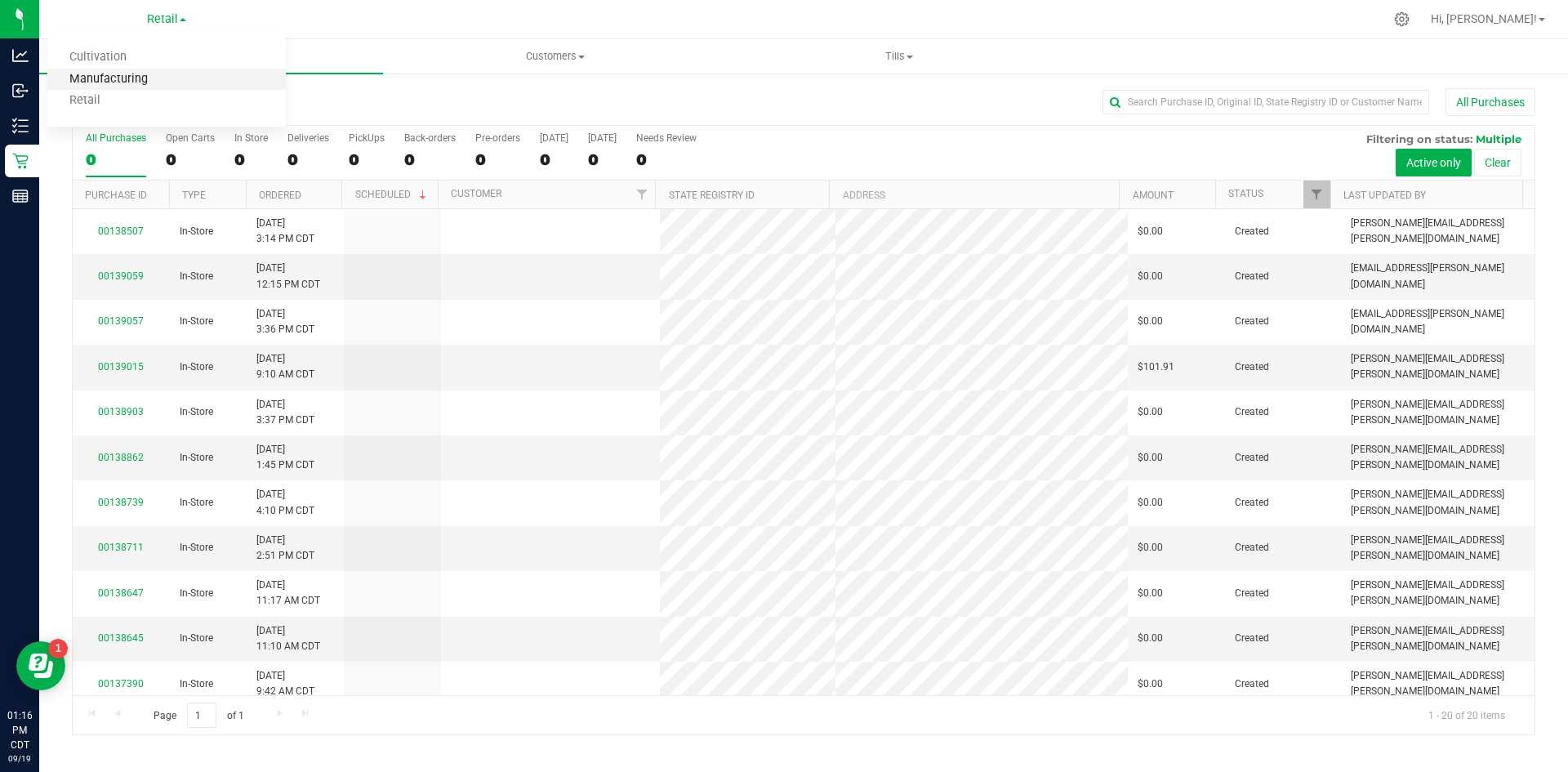
click at [159, 72] on link "Manufacturing" at bounding box center [167, 80] width 238 height 22
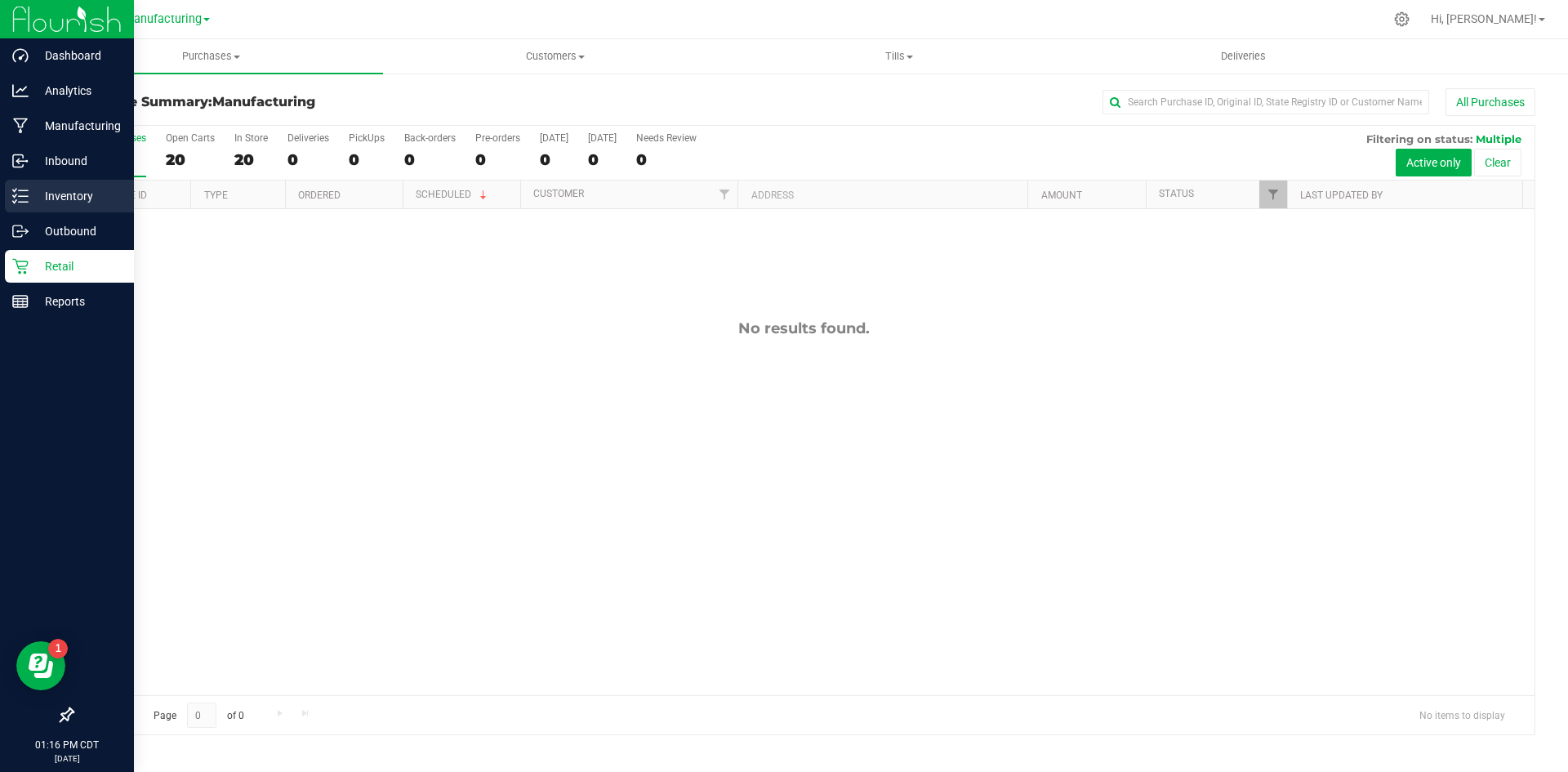
click at [72, 187] on p "Inventory" at bounding box center [77, 196] width 98 height 20
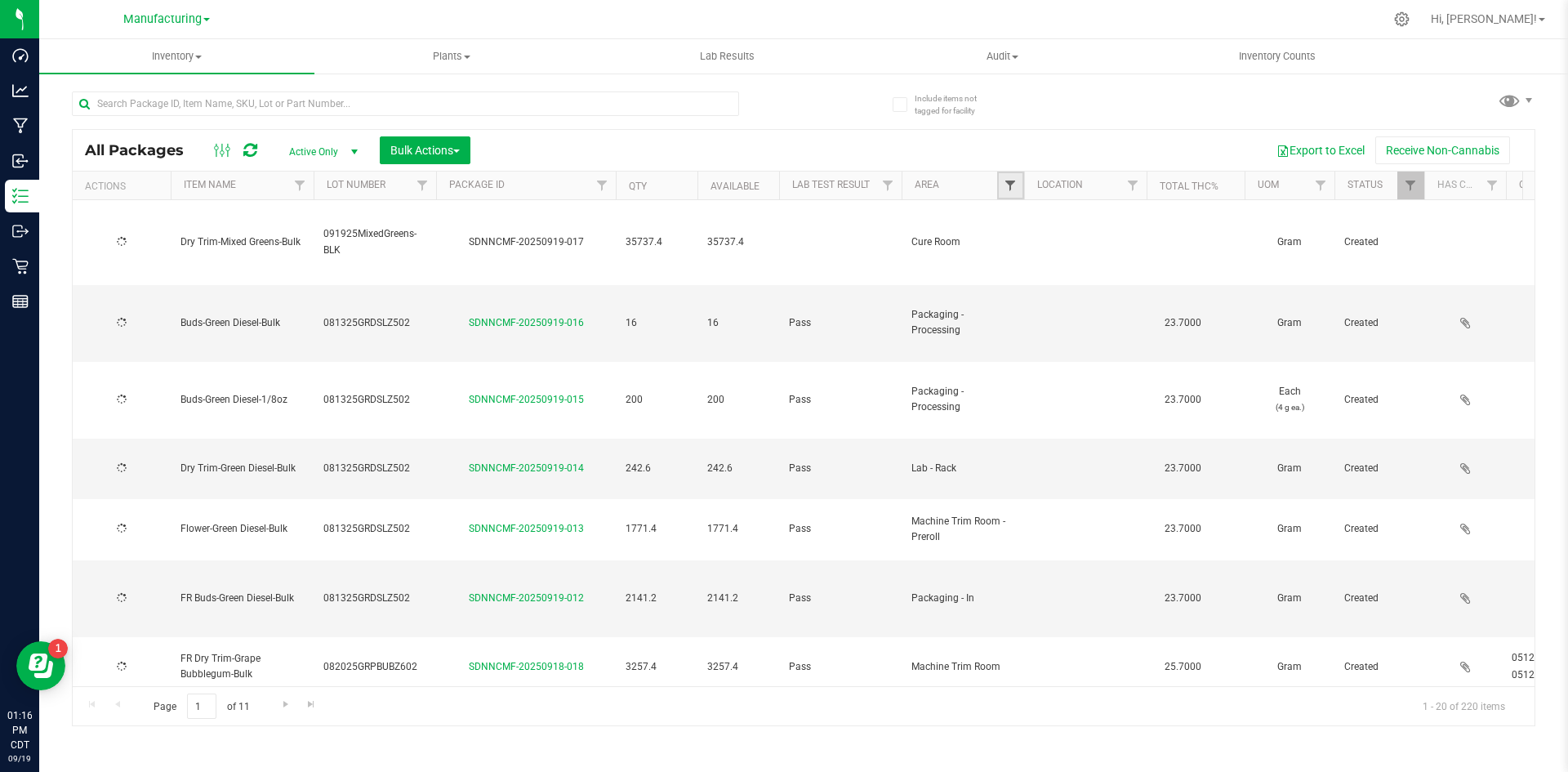
click at [1010, 185] on span "Filter" at bounding box center [1010, 186] width 13 height 13
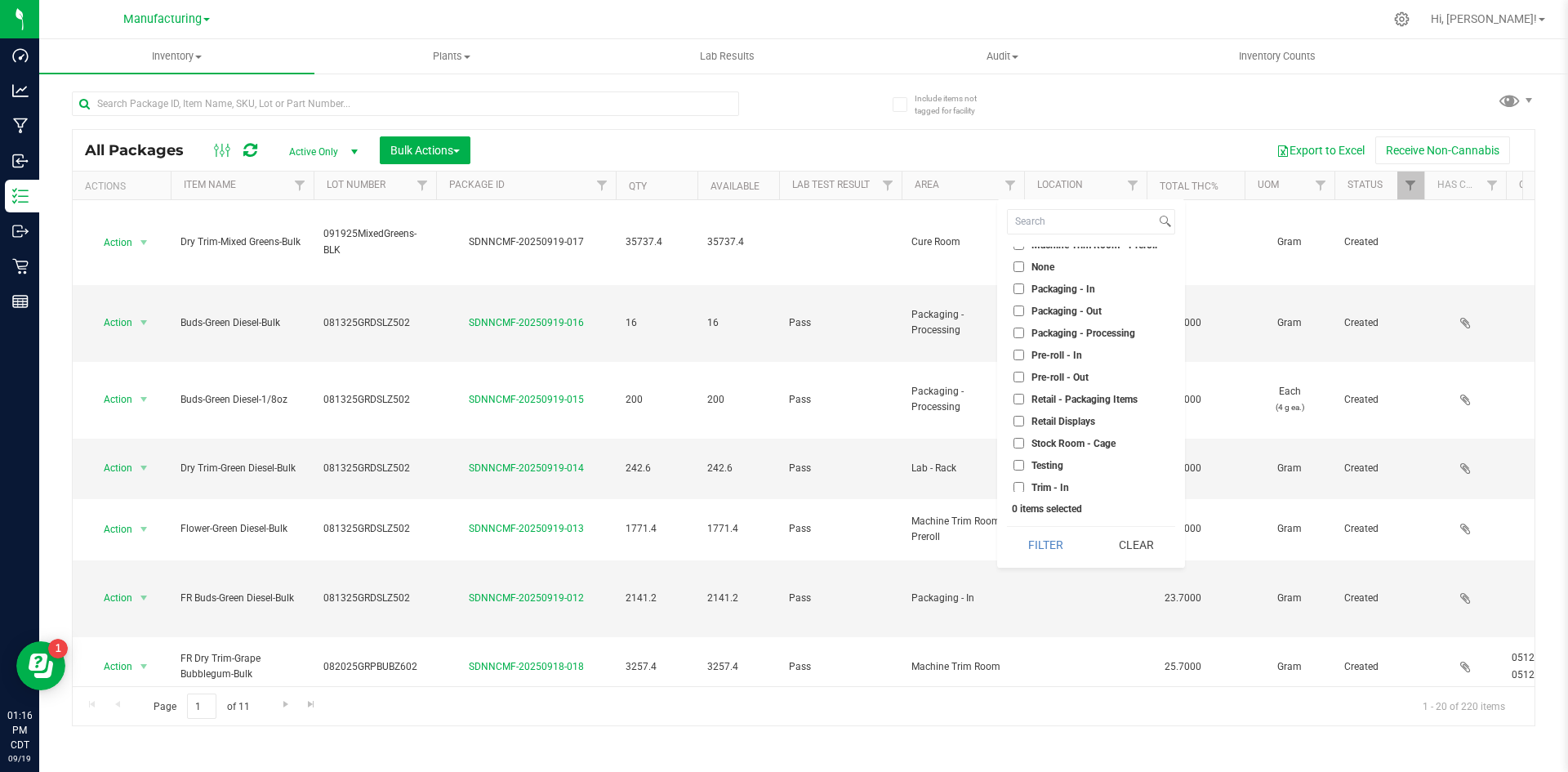
scroll to position [456, 0]
click at [1095, 384] on ul "Select All Cure Room Grow 1 - EXT Room Kitchen - Cage Kitchen - In Kitchen - Ou…" at bounding box center [1091, 369] width 168 height 245
click at [1093, 385] on ul "Select All Cure Room Grow 1 - EXT Room Kitchen - Cage Kitchen - In Kitchen - Ou…" at bounding box center [1091, 369] width 168 height 245
click at [1077, 399] on span "Retail Displays" at bounding box center [1064, 395] width 64 height 10
click at [1024, 399] on input "Retail Displays" at bounding box center [1019, 394] width 11 height 11
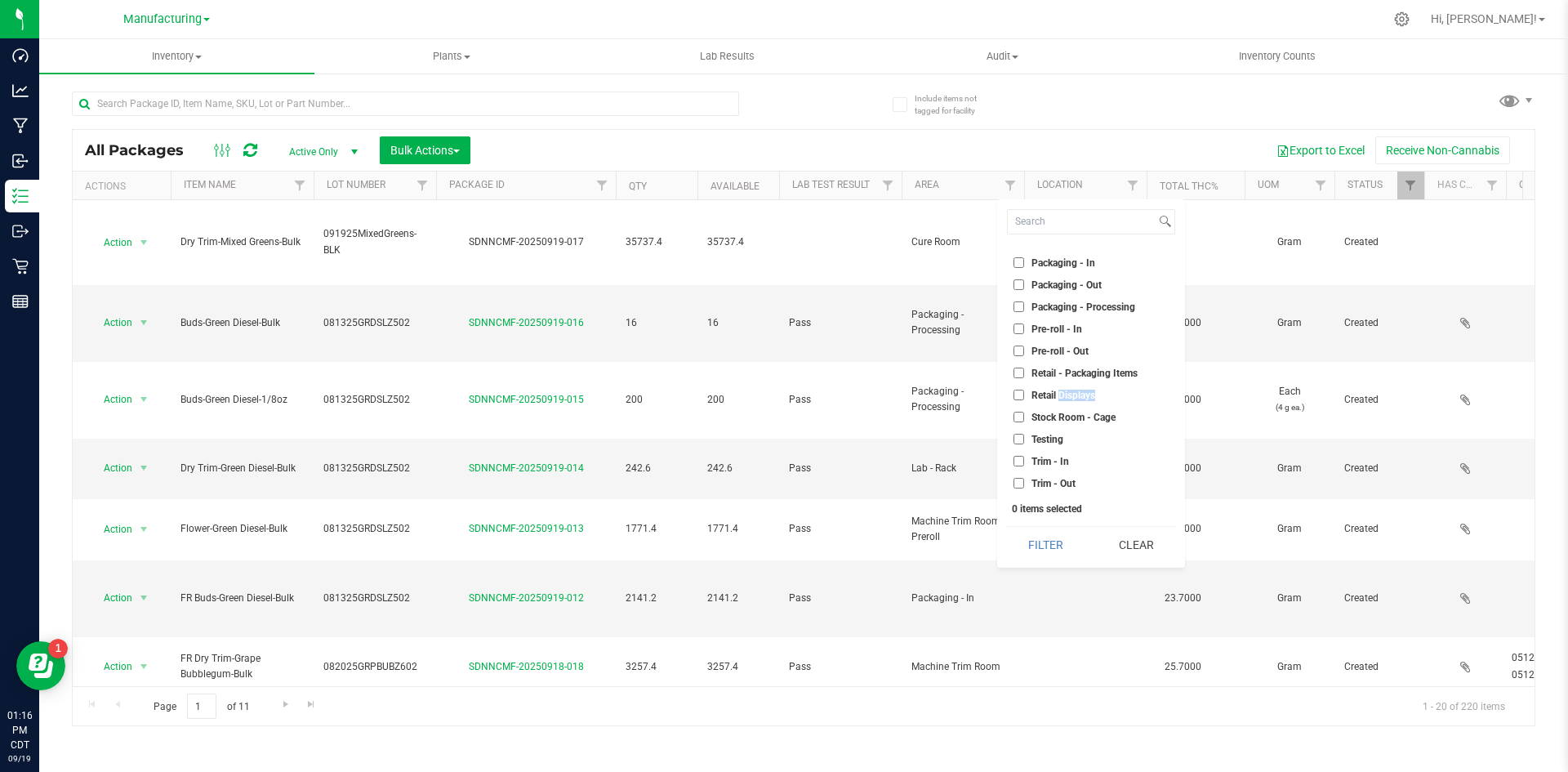
checkbox input "true"
drag, startPoint x: 1046, startPoint y: 425, endPoint x: 1046, endPoint y: 416, distance: 9.0
click at [1046, 421] on li "Stock Room - Cage" at bounding box center [1091, 416] width 168 height 17
click at [1046, 415] on span "Stock Room - Cage" at bounding box center [1074, 417] width 84 height 10
click at [1024, 415] on input "Stock Room - Cage" at bounding box center [1019, 416] width 11 height 11
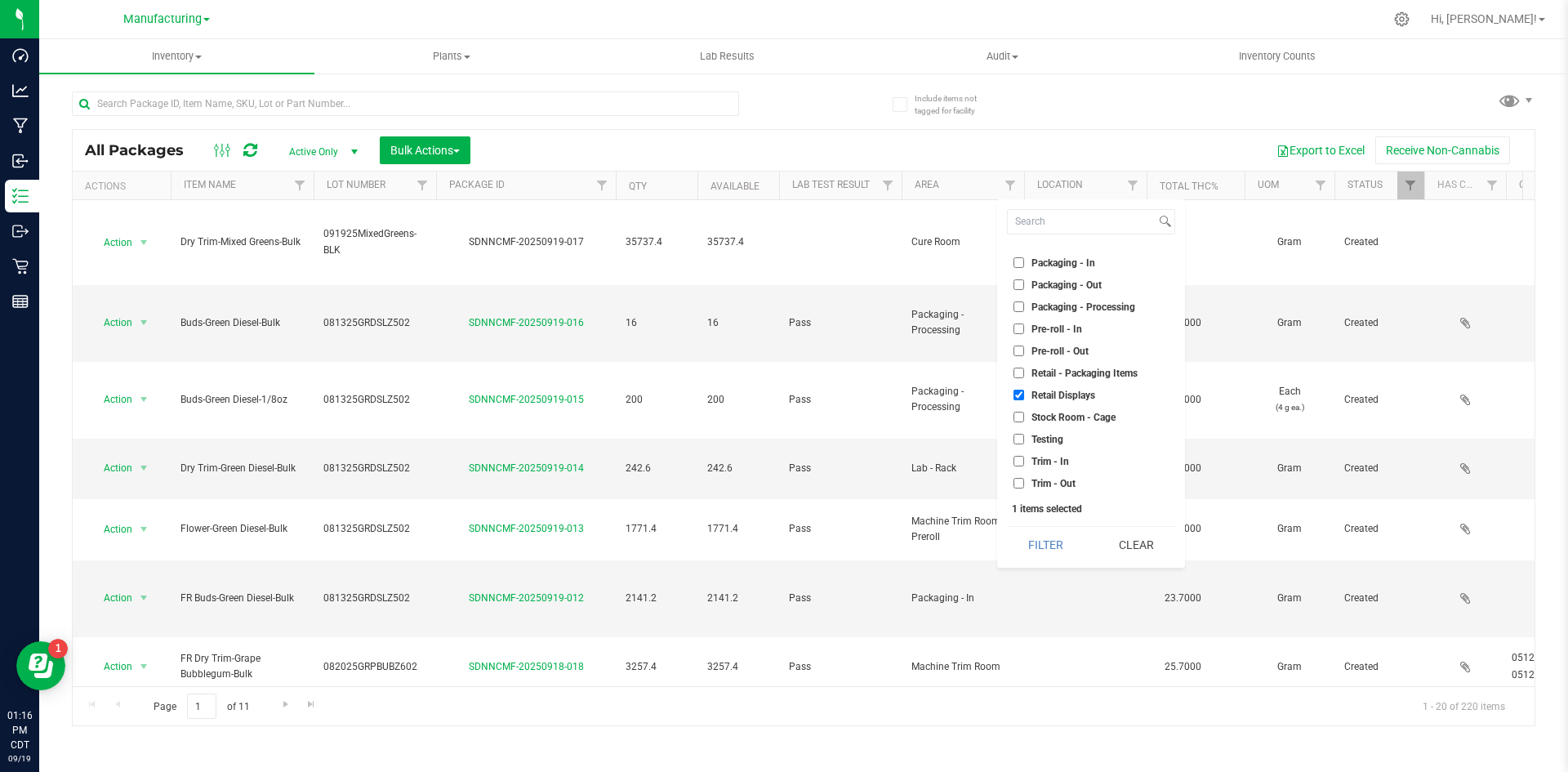
checkbox input "true"
click at [1060, 536] on button "Filter" at bounding box center [1046, 545] width 78 height 36
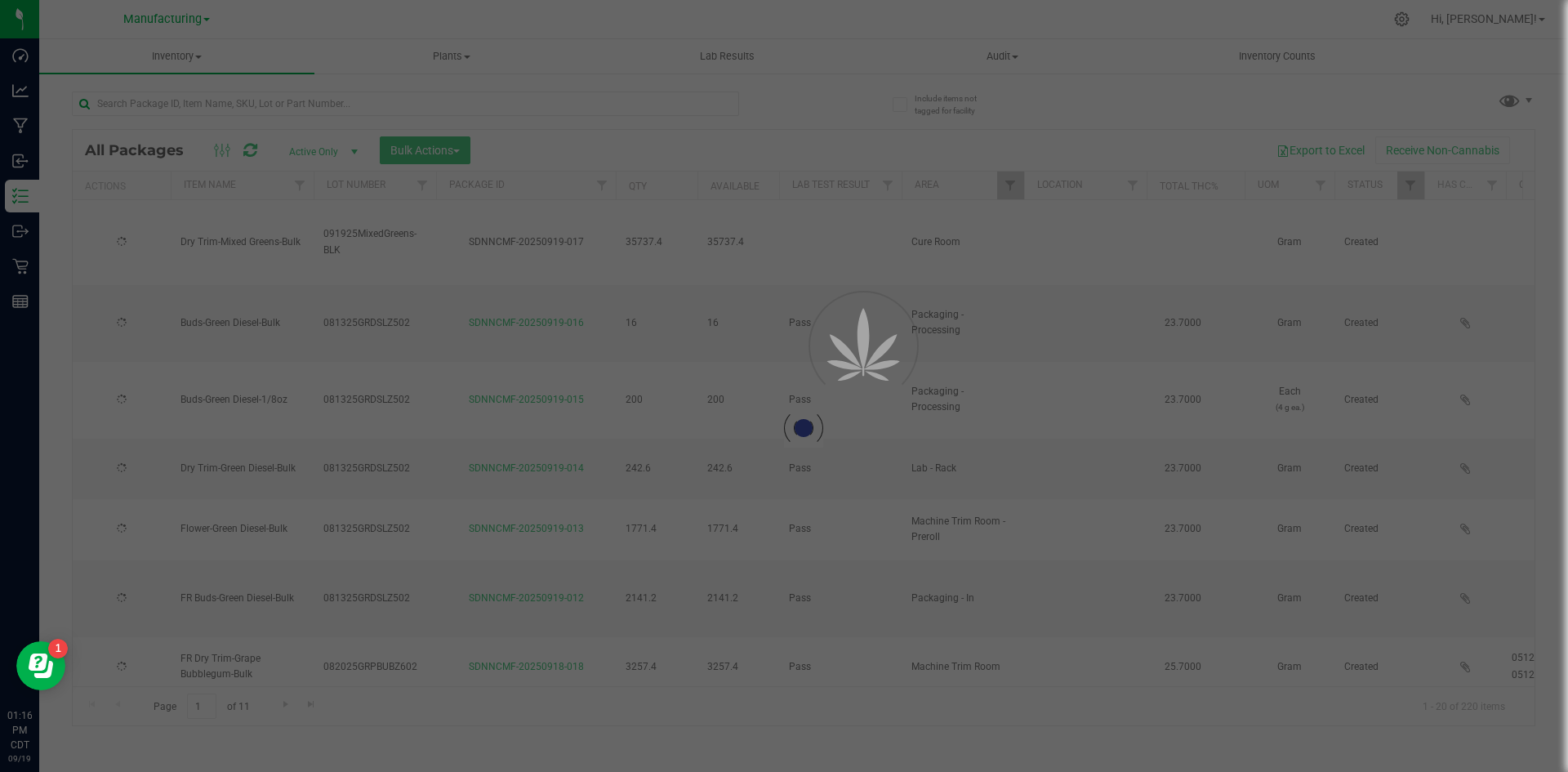
type input "[DATE]"
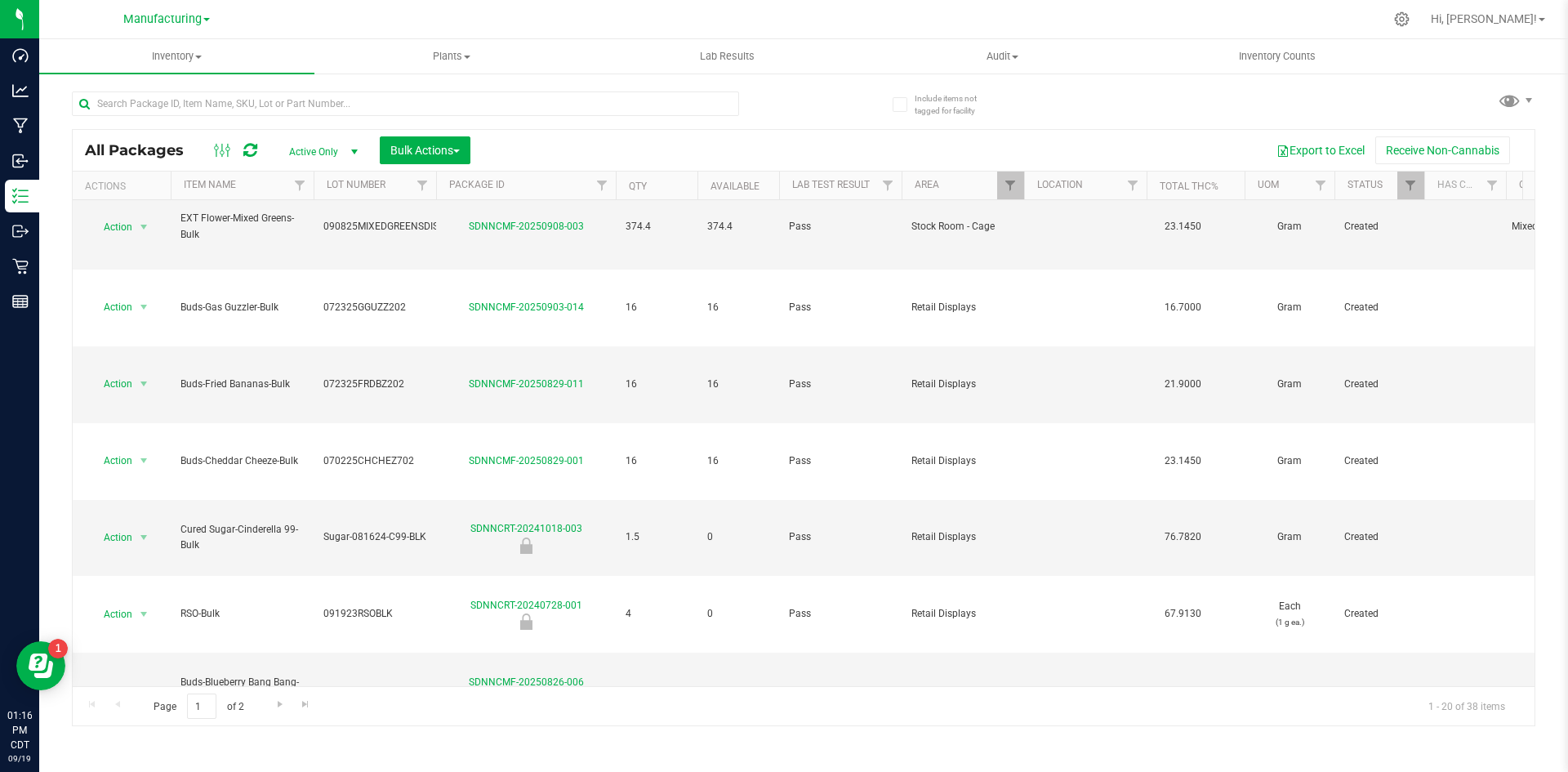
scroll to position [443, 0]
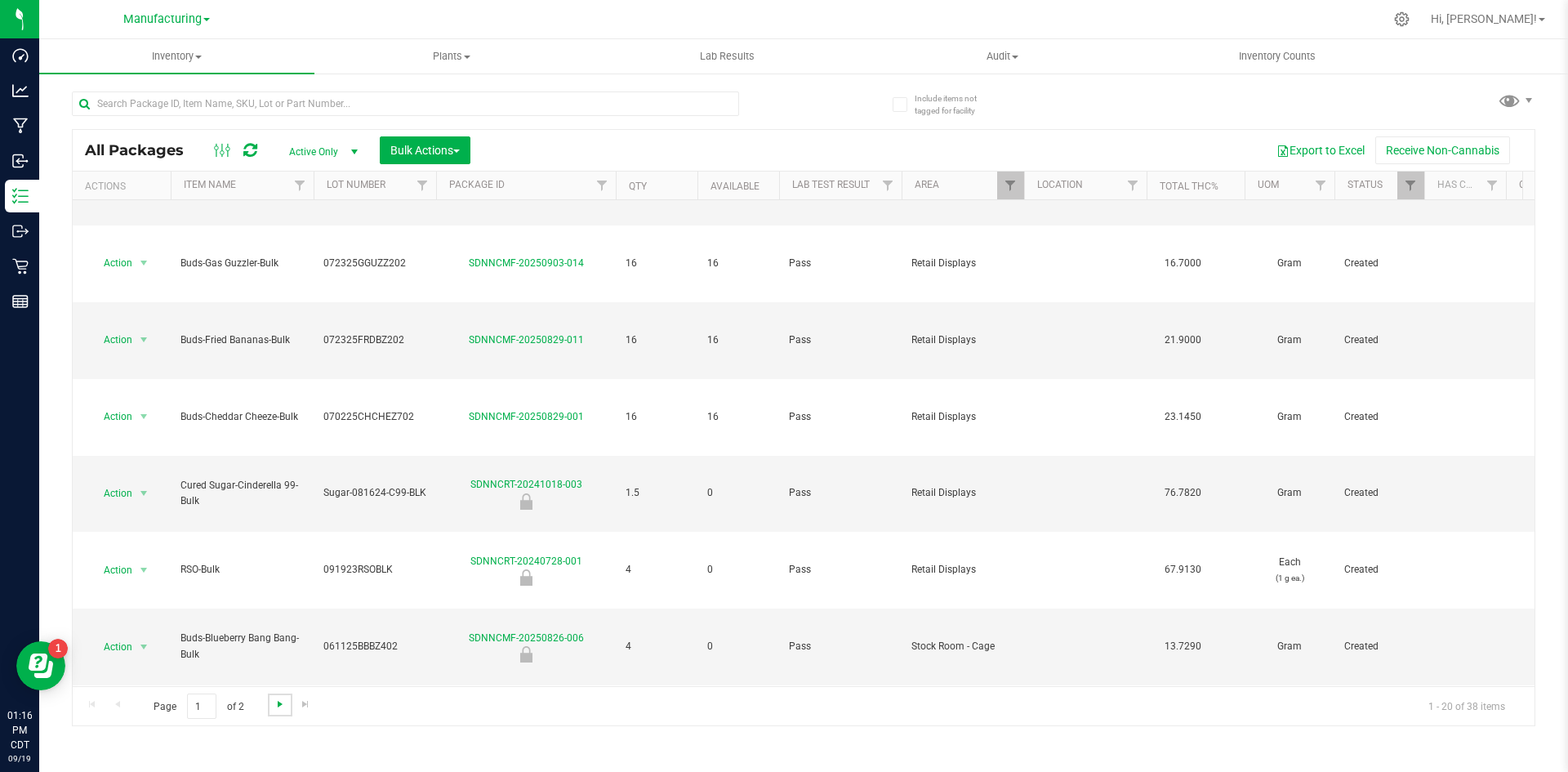
click at [274, 706] on span "Go to the next page" at bounding box center [280, 704] width 13 height 13
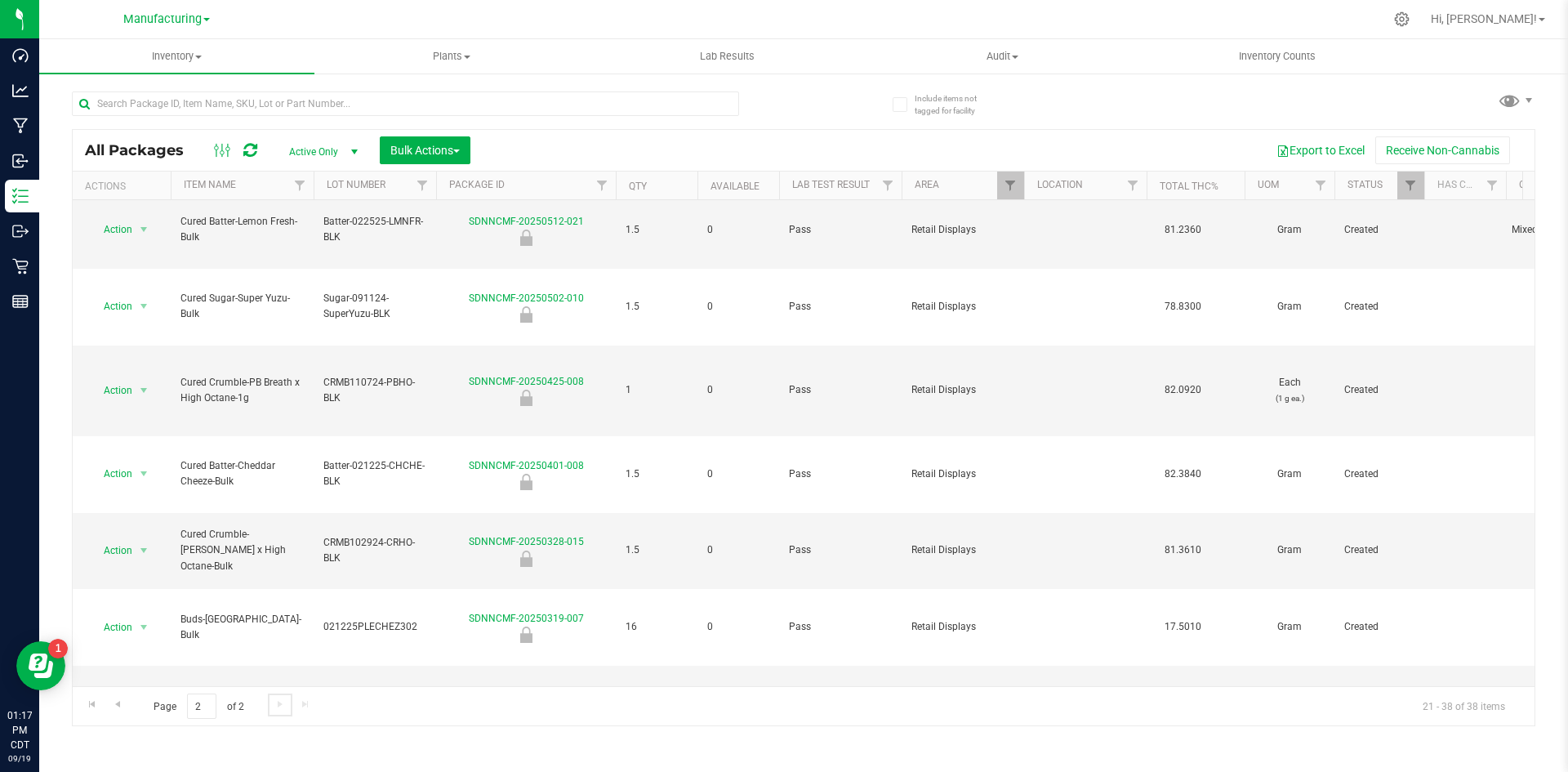
scroll to position [396, 0]
click at [284, 711] on div "Page 2 of 2 21 - 38 of 38 items" at bounding box center [804, 705] width 1462 height 39
click at [125, 701] on link "Go to the previous page" at bounding box center [117, 704] width 24 height 22
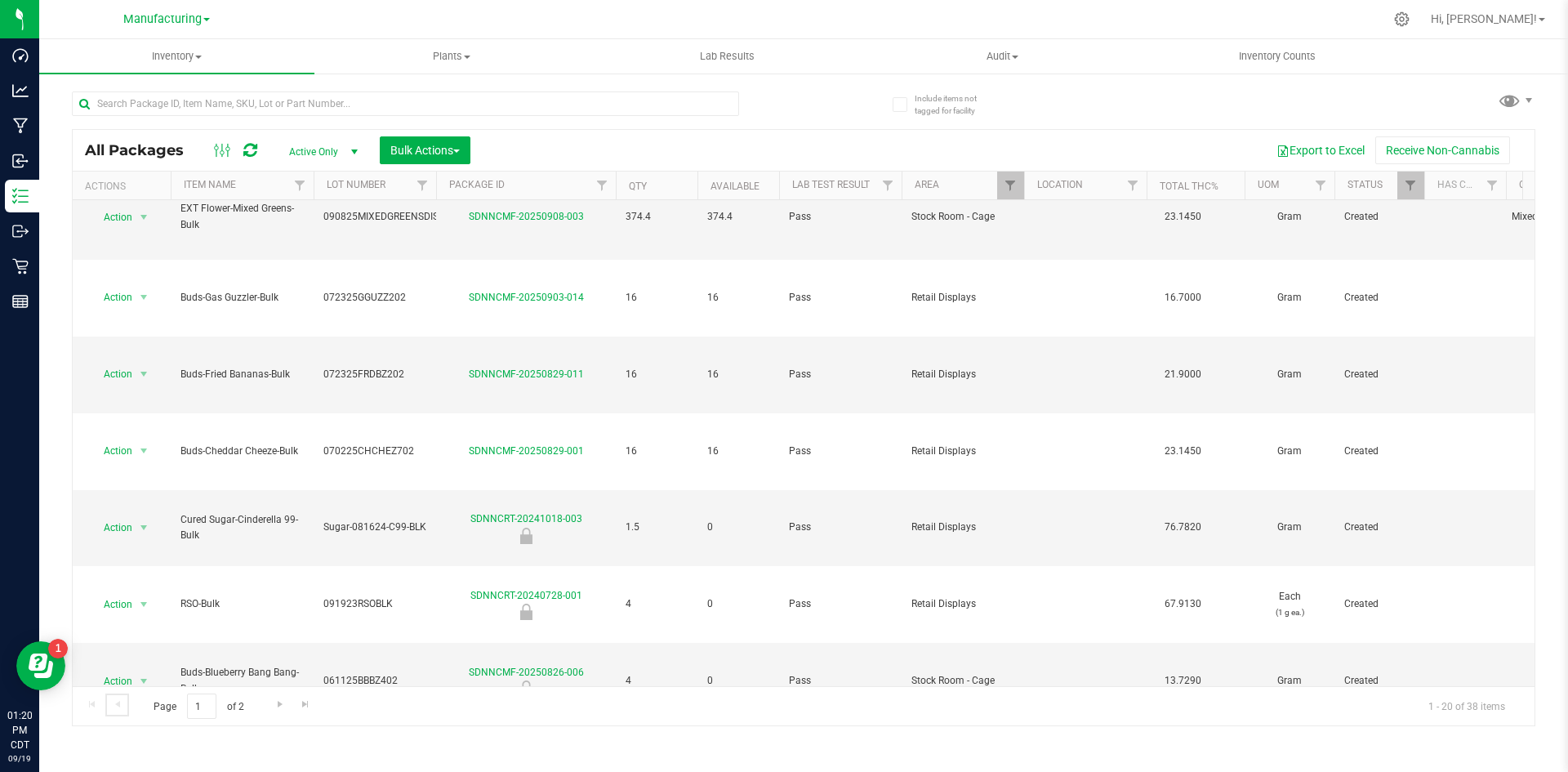
scroll to position [443, 0]
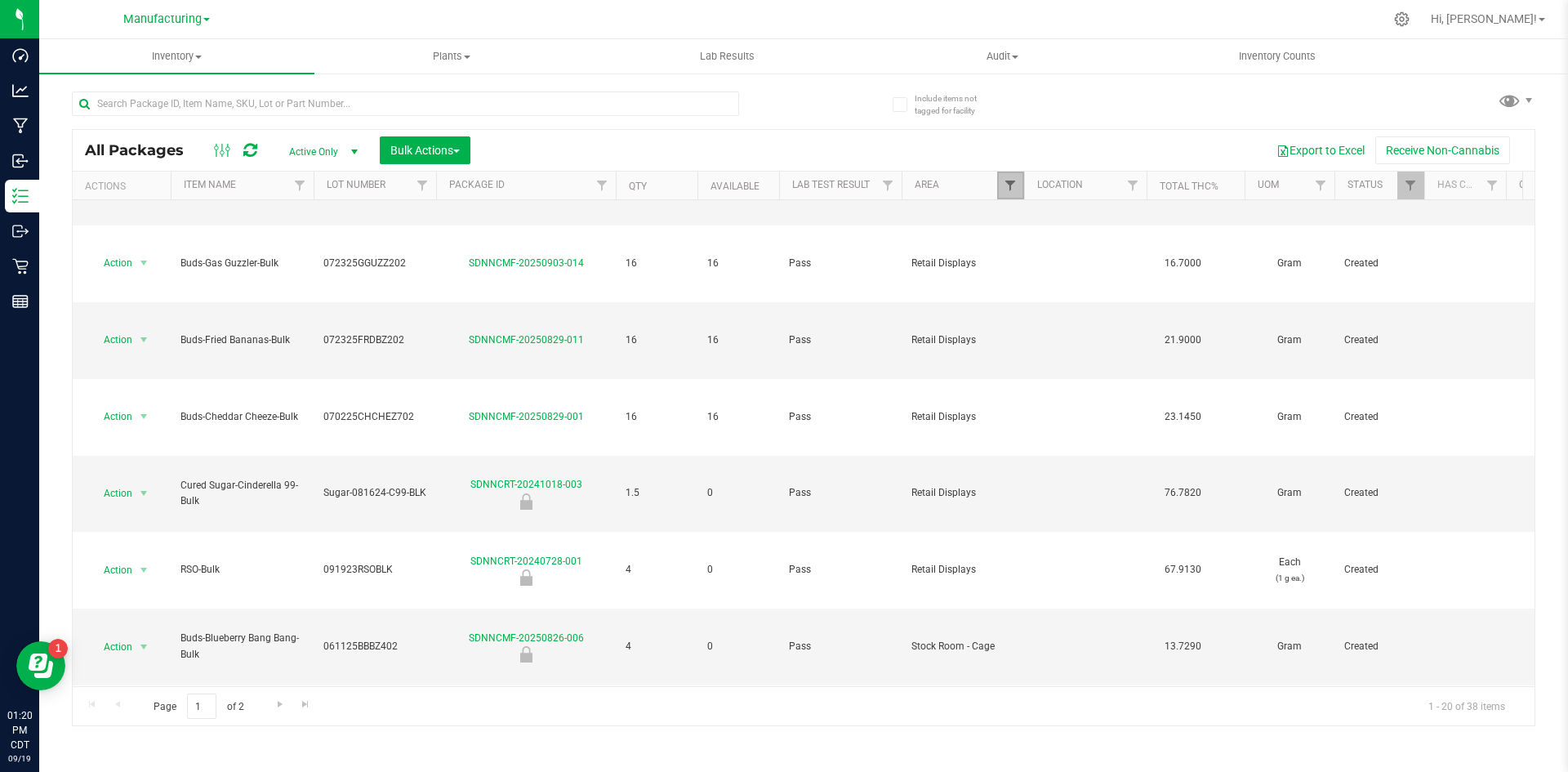
click at [1006, 183] on span "Filter" at bounding box center [1010, 186] width 13 height 13
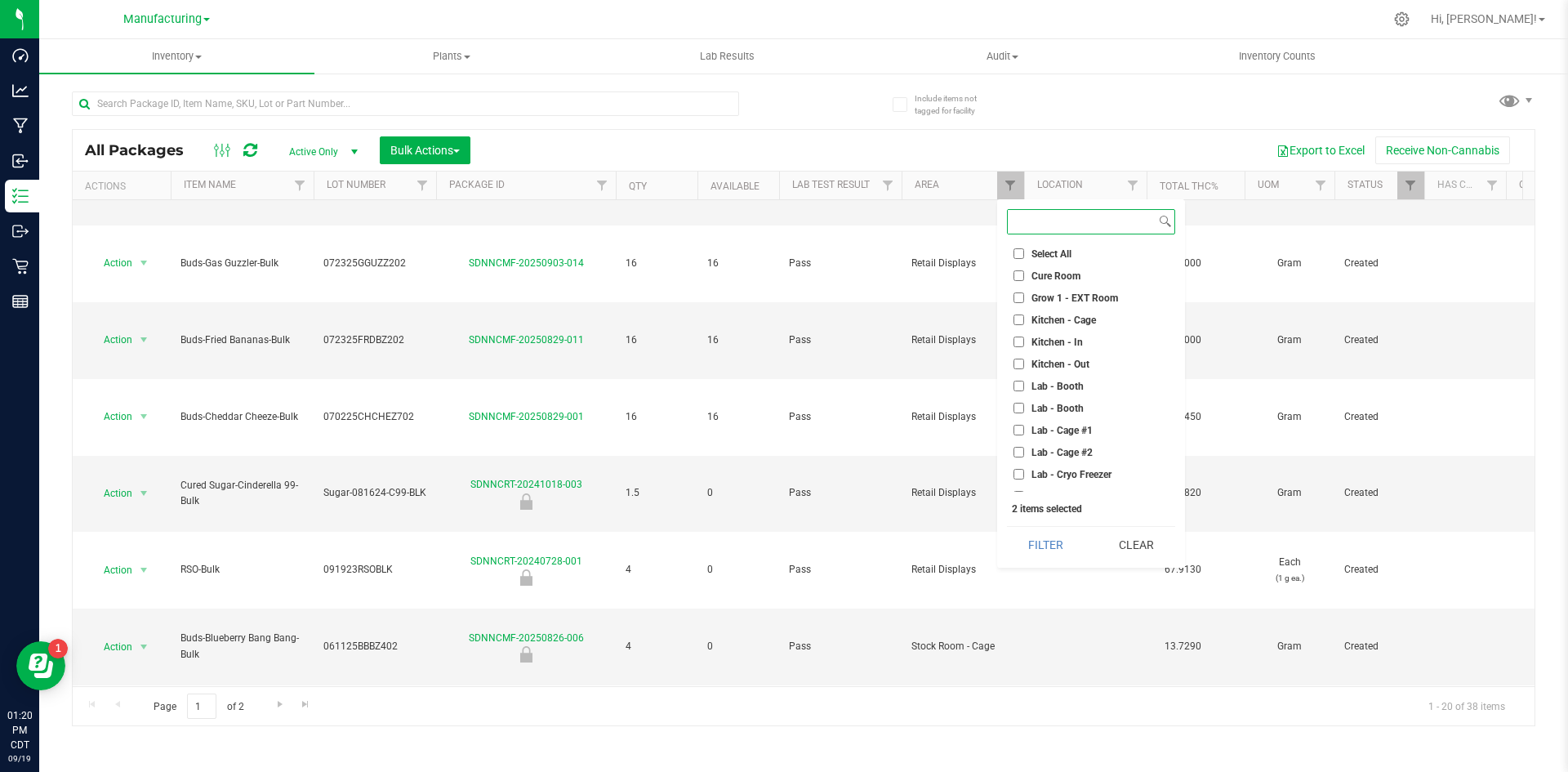
scroll to position [0, 0]
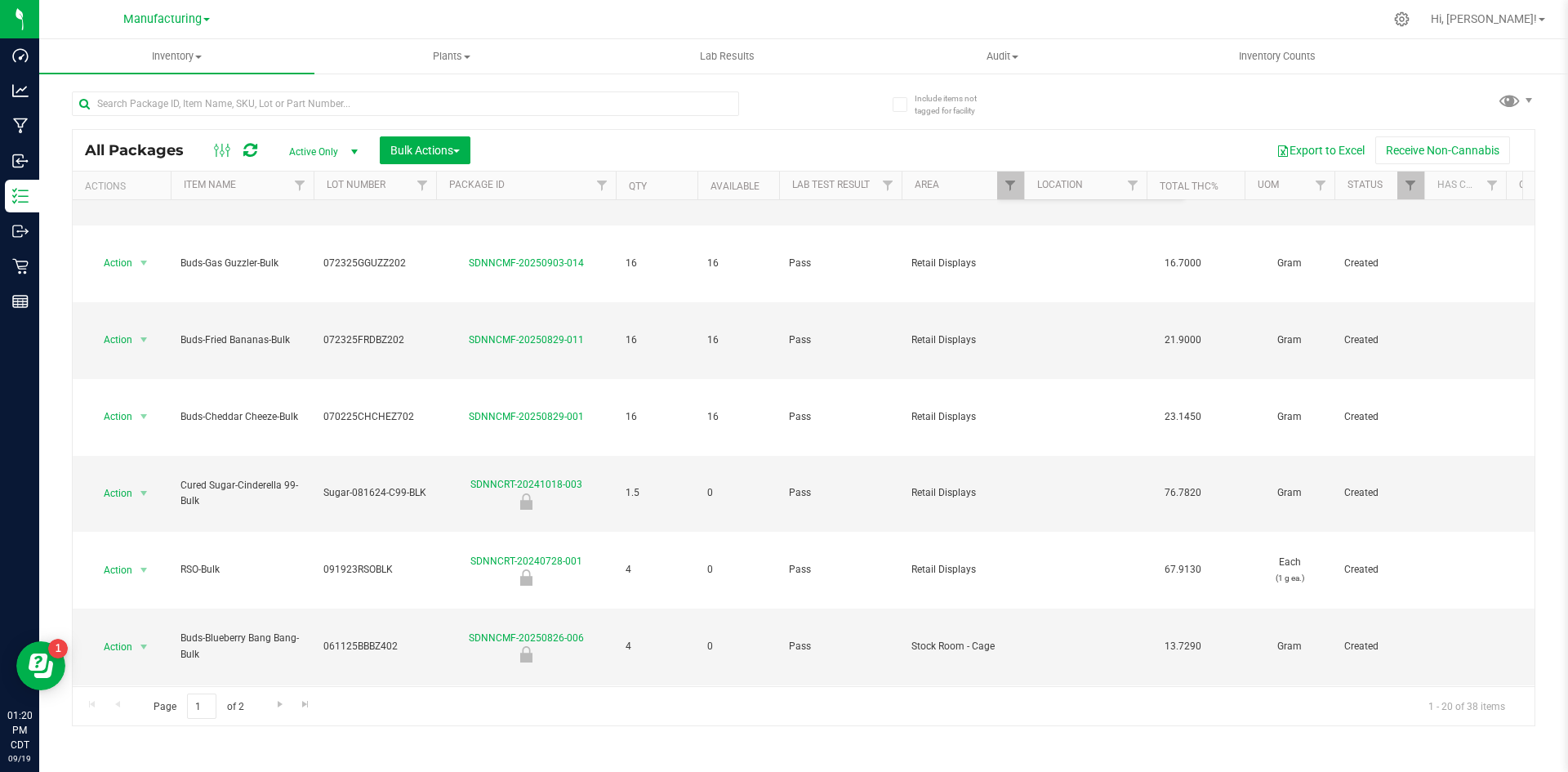
click at [1048, 109] on div "All Packages Active Only Active Only Lab Samples Locked All Bulk Actions Add to…" at bounding box center [804, 401] width 1464 height 650
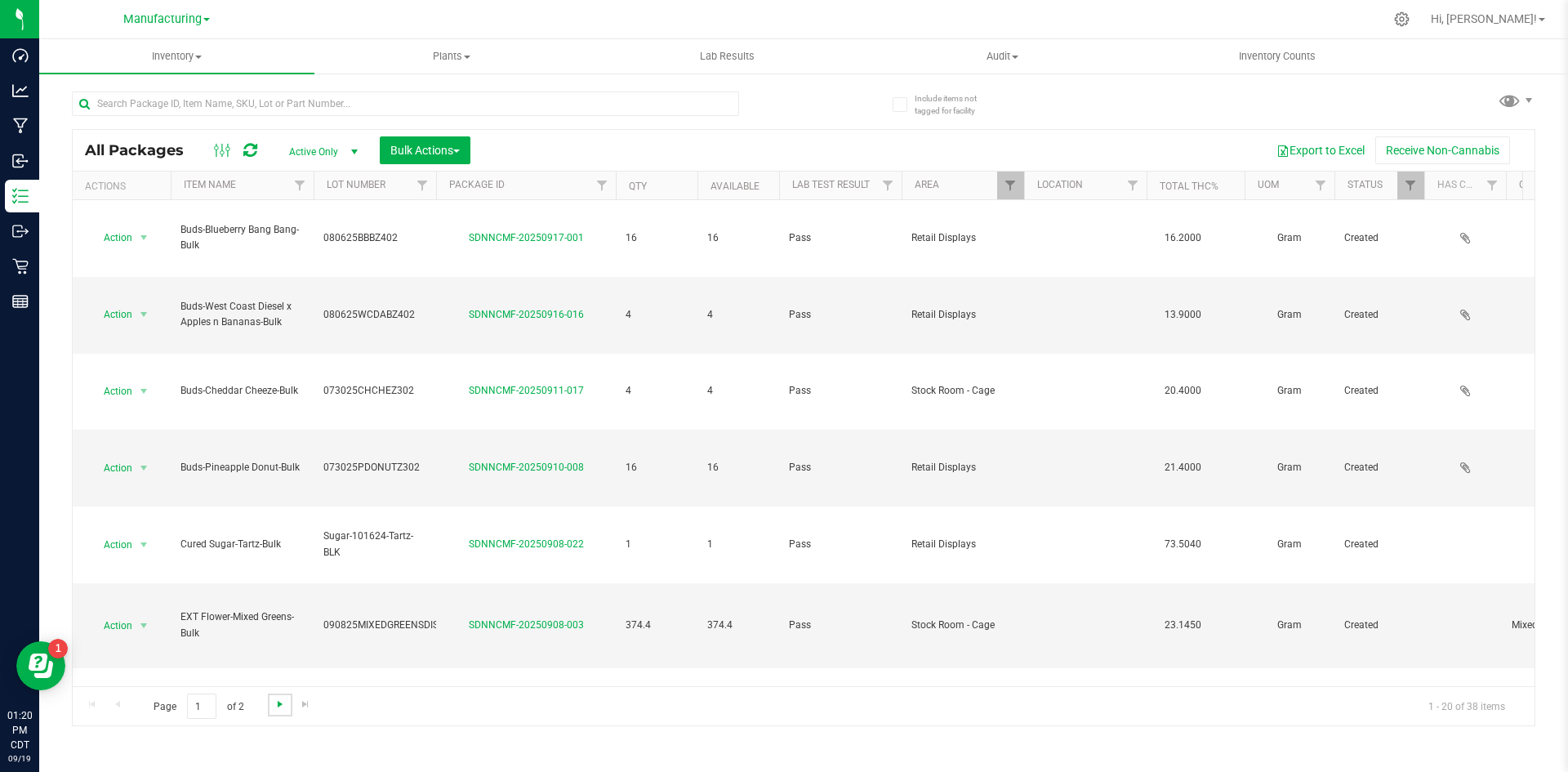
click at [275, 699] on span "Go to the next page" at bounding box center [280, 704] width 13 height 13
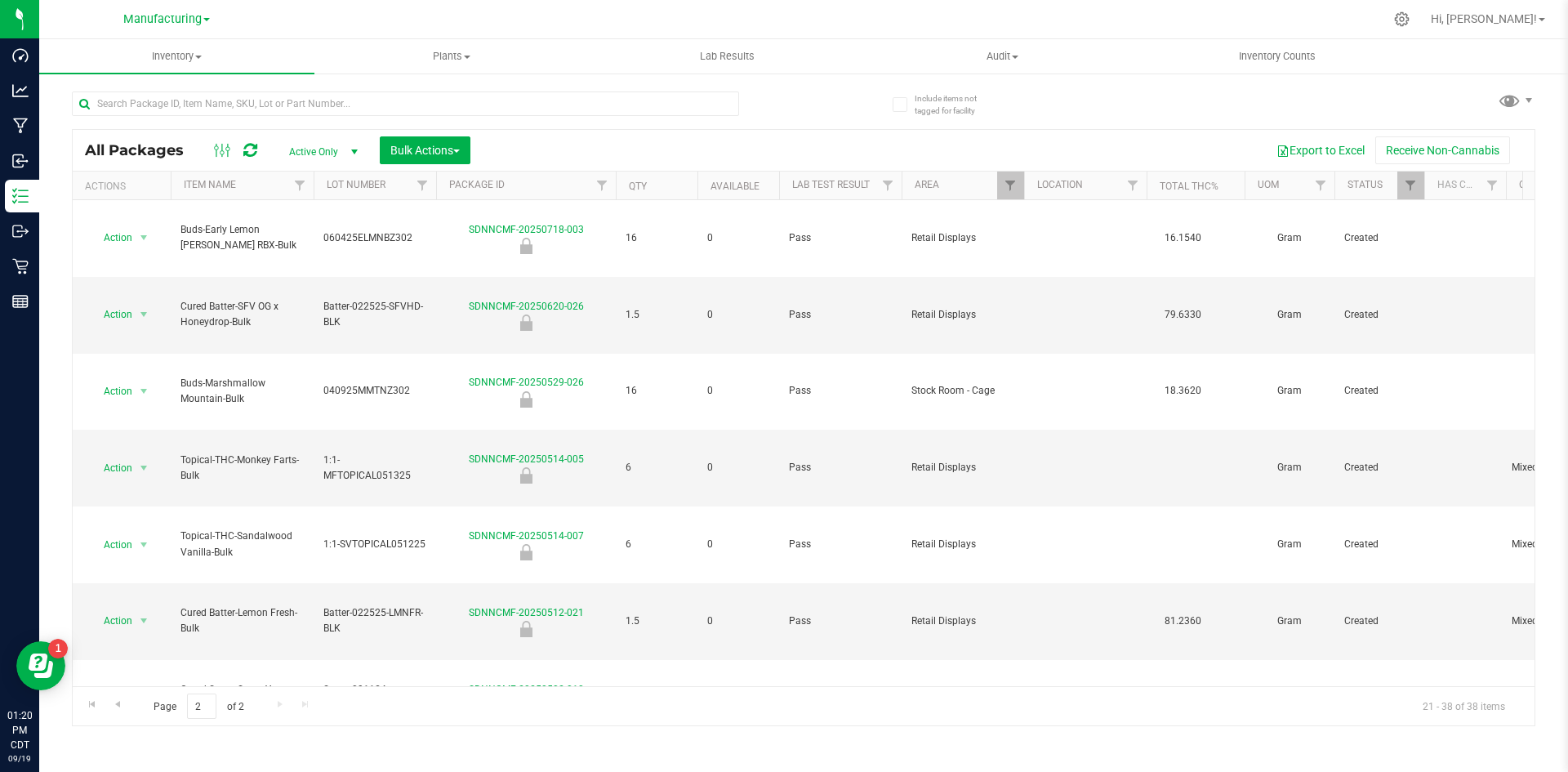
click at [1002, 133] on div "All Packages Active Only Active Only Lab Samples Locked All Bulk Actions Add to…" at bounding box center [804, 150] width 1462 height 41
click at [1014, 130] on div "All Packages Active Only Active Only Lab Samples Locked All Bulk Actions Add to…" at bounding box center [804, 150] width 1462 height 41
click at [827, 152] on div "Export to Excel Receive Non-Cannabis" at bounding box center [1003, 150] width 1040 height 28
click at [115, 712] on link "Go to the previous page" at bounding box center [117, 704] width 24 height 22
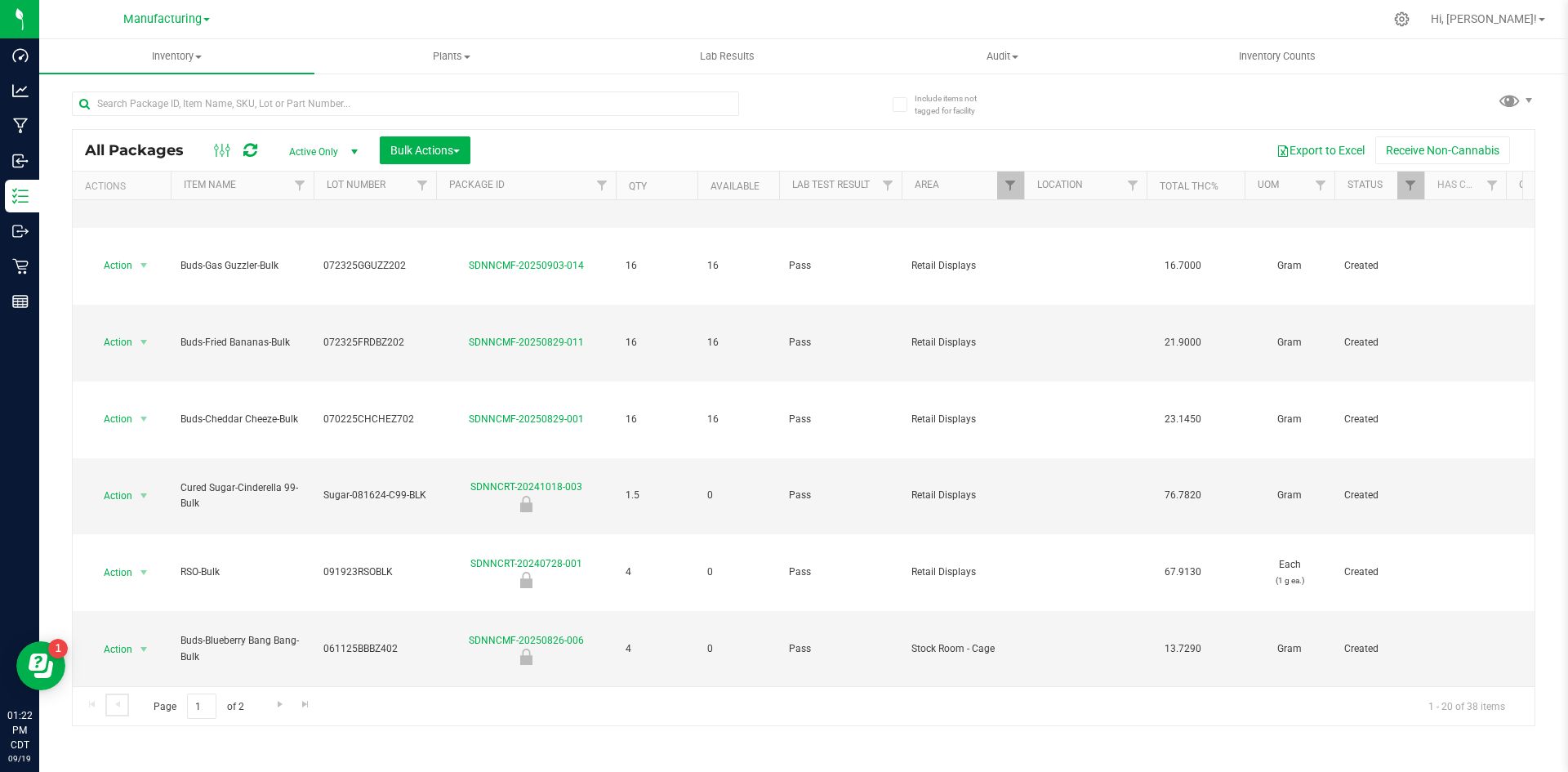
scroll to position [443, 0]
click at [161, 12] on span "Manufacturing" at bounding box center [162, 20] width 78 height 15
click at [123, 97] on link "Retail" at bounding box center [167, 100] width 238 height 22
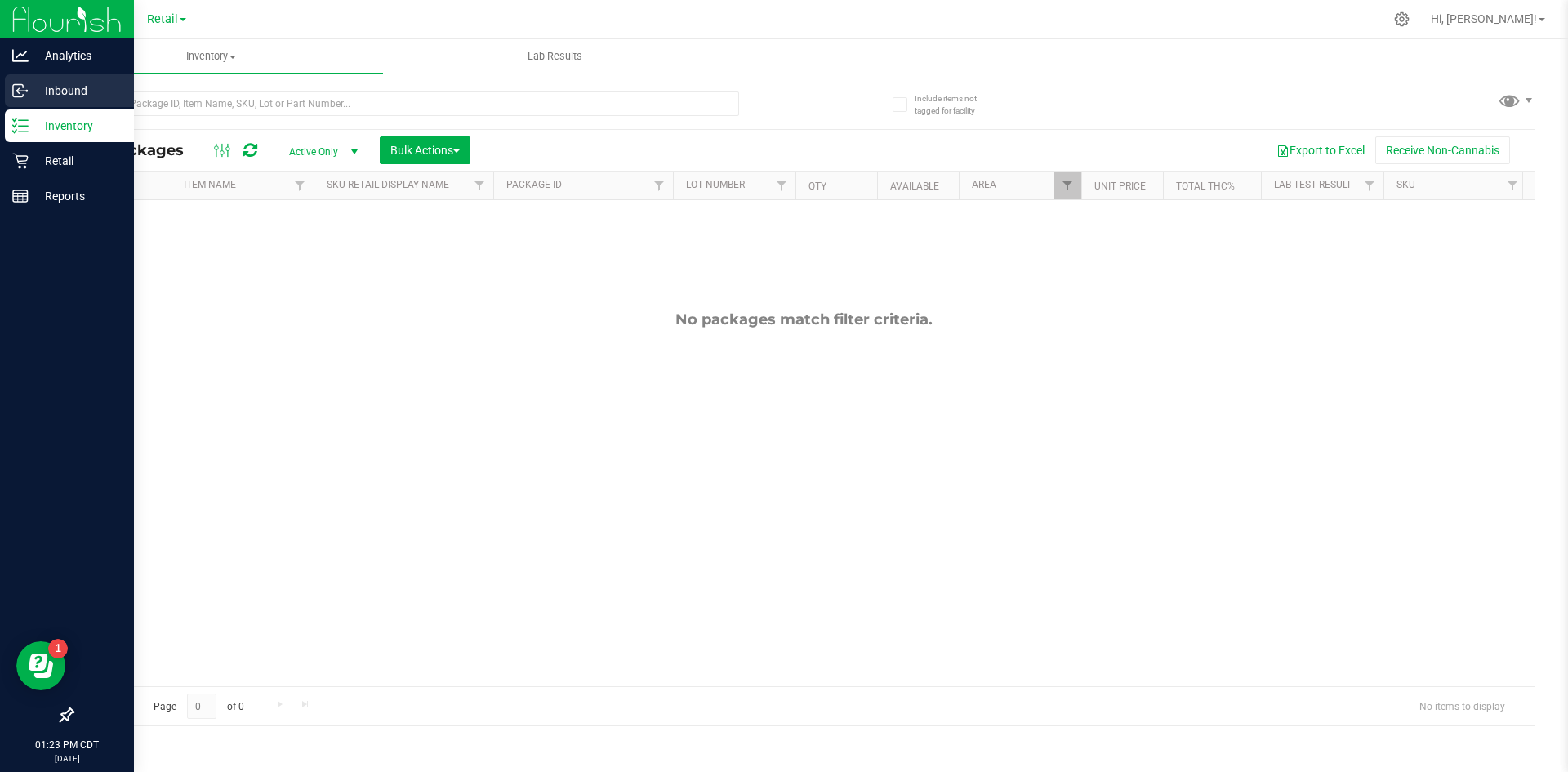
click at [45, 93] on p "Inbound" at bounding box center [77, 90] width 98 height 20
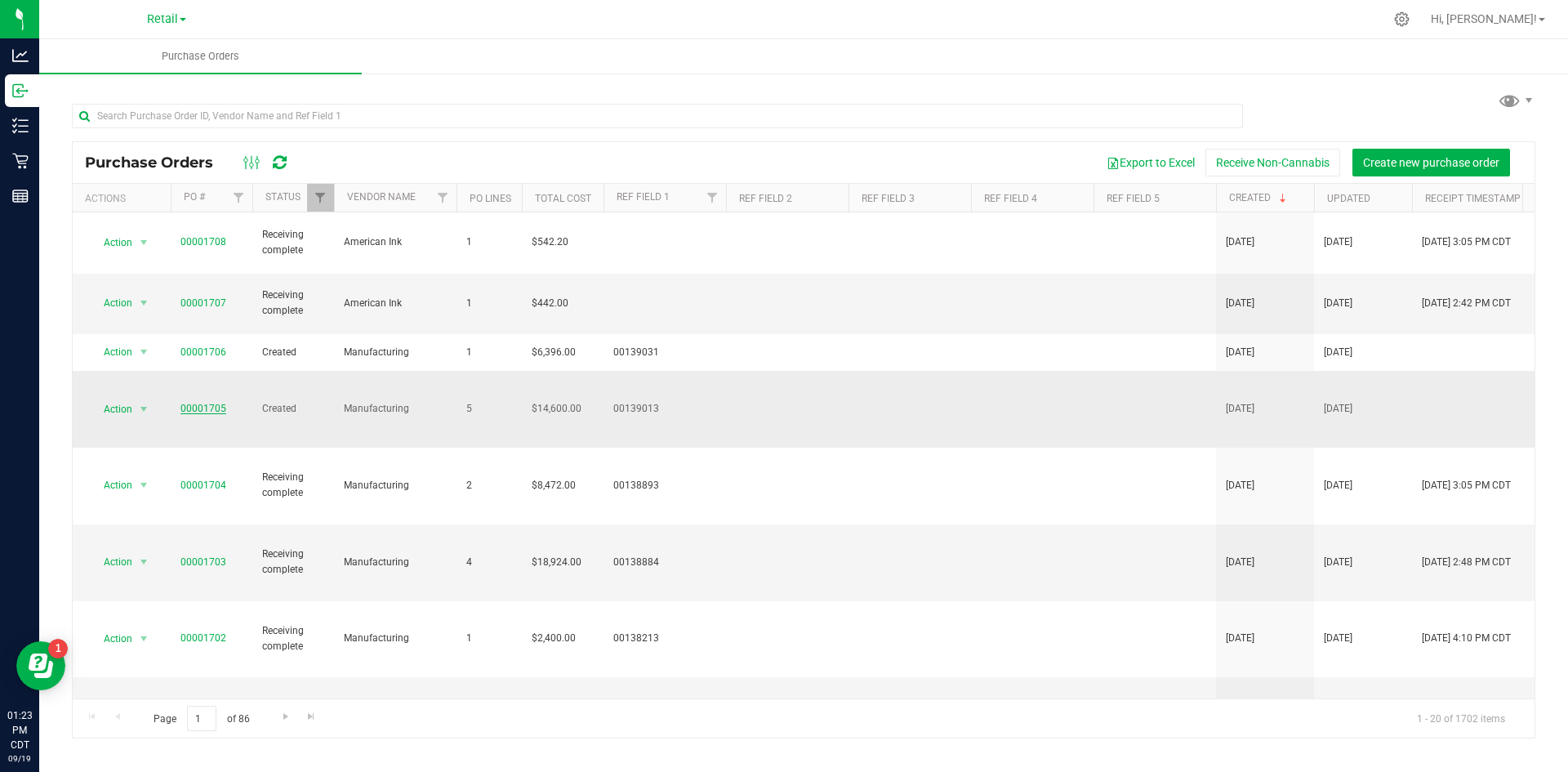
click at [213, 402] on link "00001705" at bounding box center [204, 408] width 46 height 11
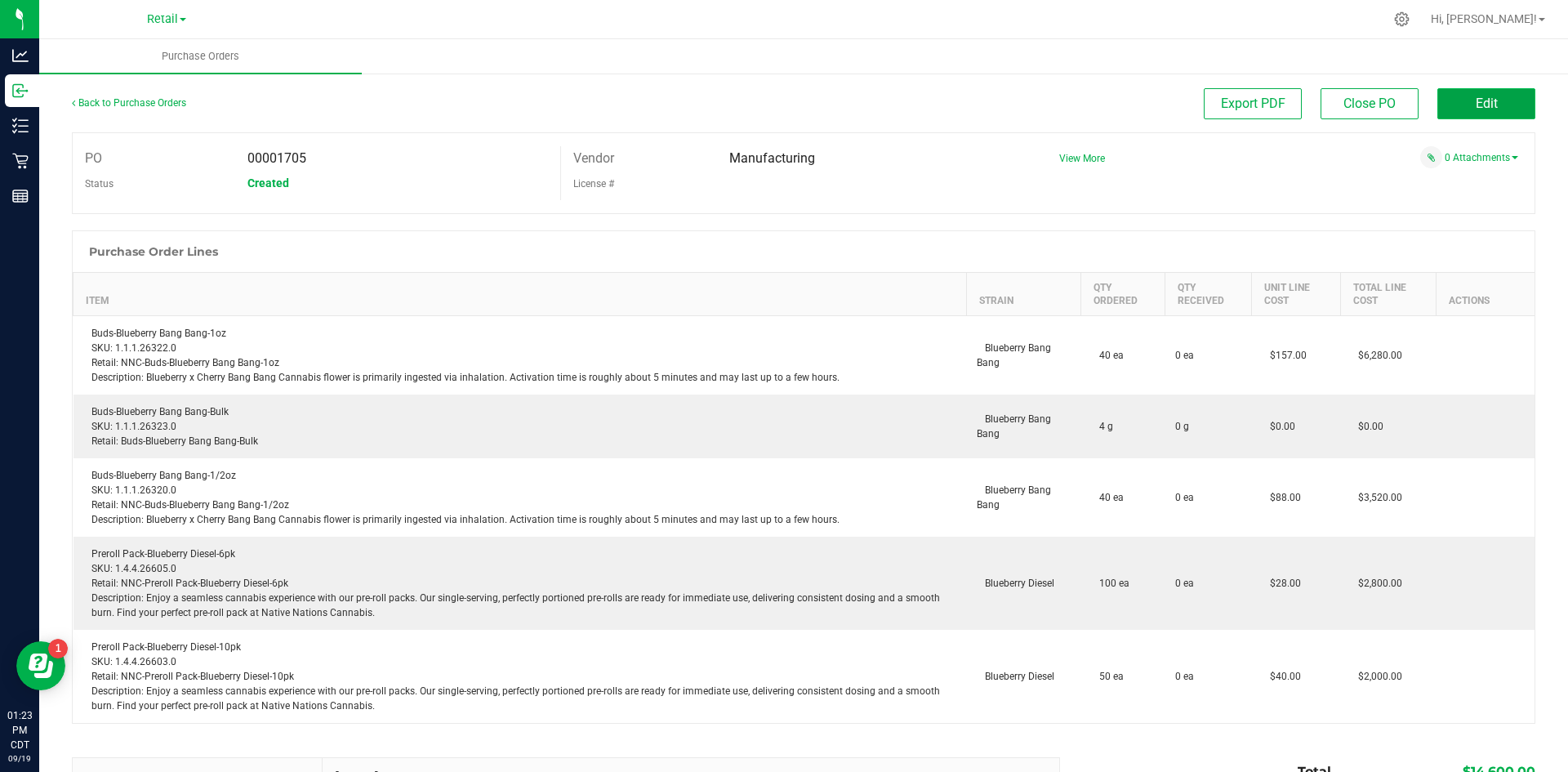
click at [1455, 113] on button "Edit" at bounding box center [1486, 103] width 98 height 31
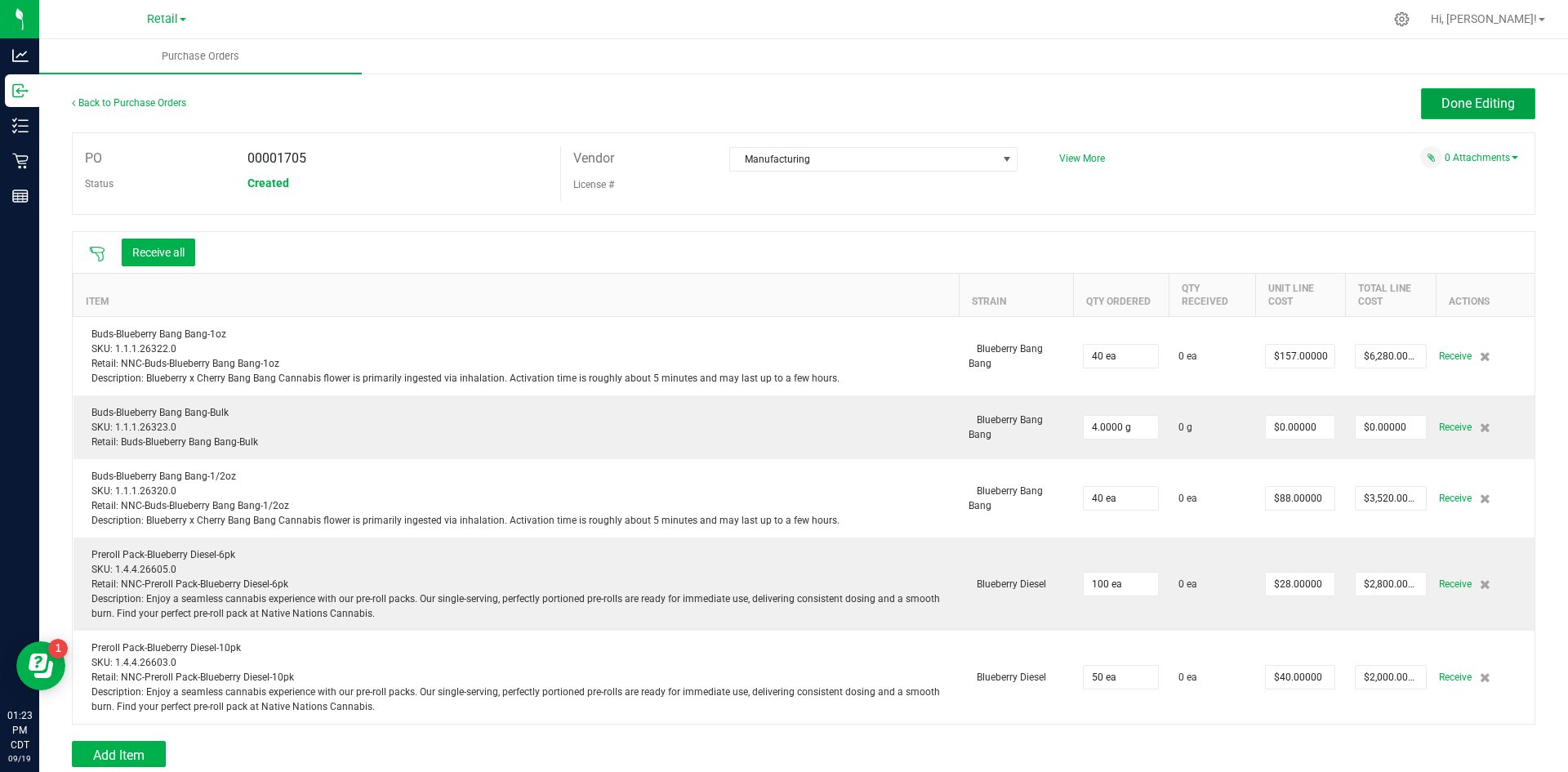
click at [1442, 108] on span "Done Editing" at bounding box center [1478, 103] width 74 height 16
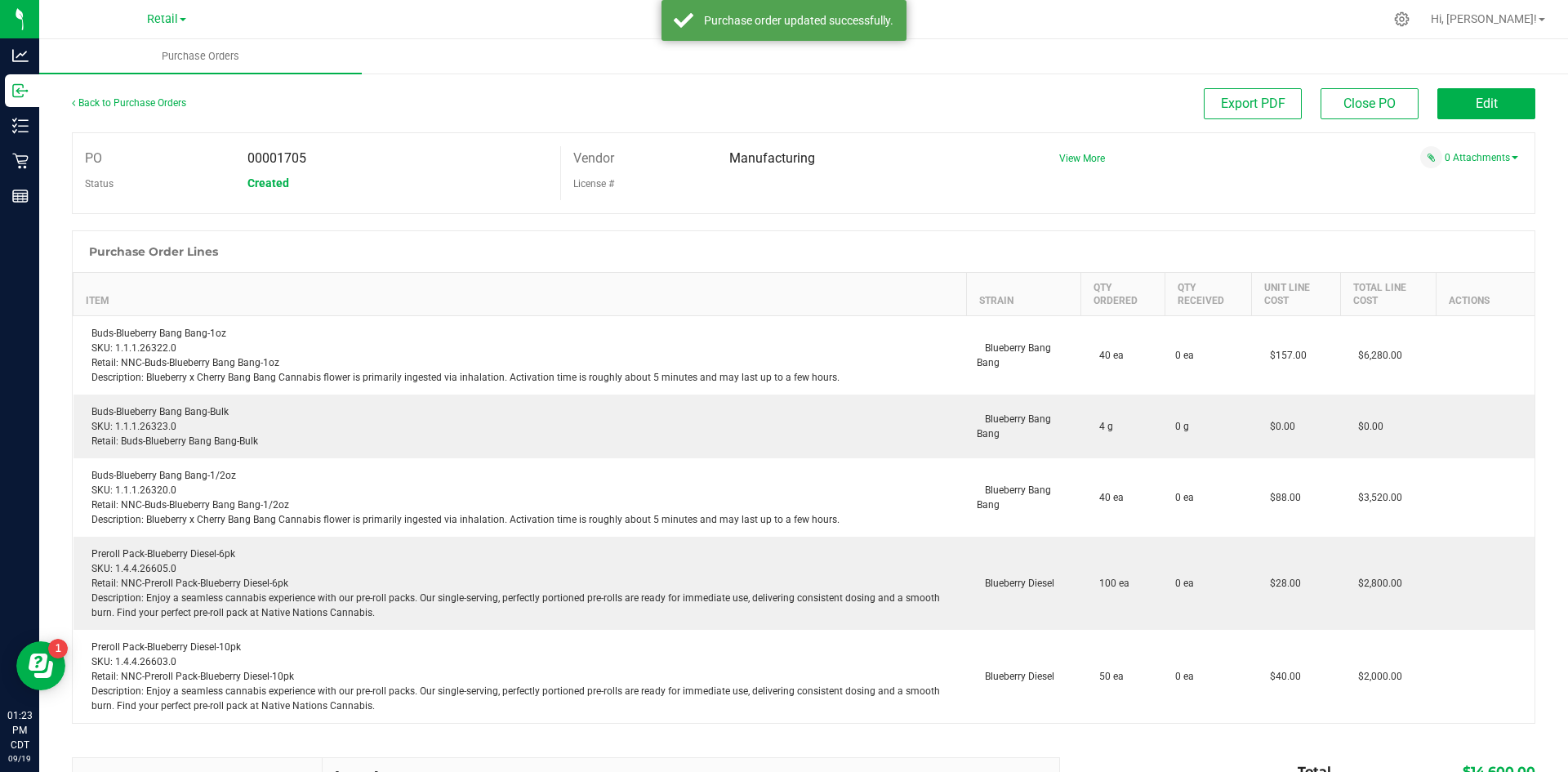
click at [164, 19] on span "Retail" at bounding box center [163, 19] width 31 height 14
click at [112, 84] on link "Manufacturing" at bounding box center [167, 80] width 238 height 22
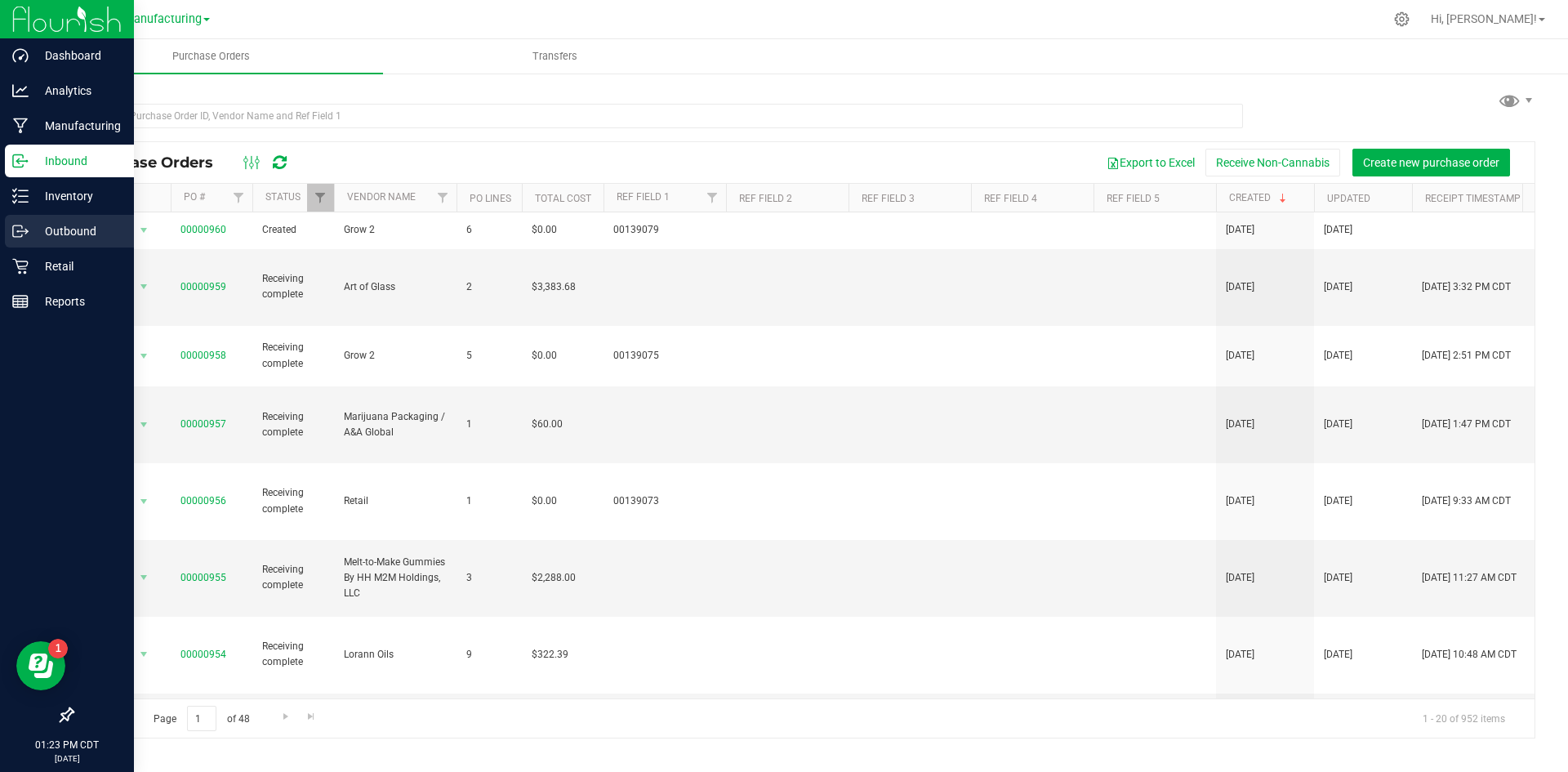
click at [55, 230] on p "Outbound" at bounding box center [77, 232] width 98 height 20
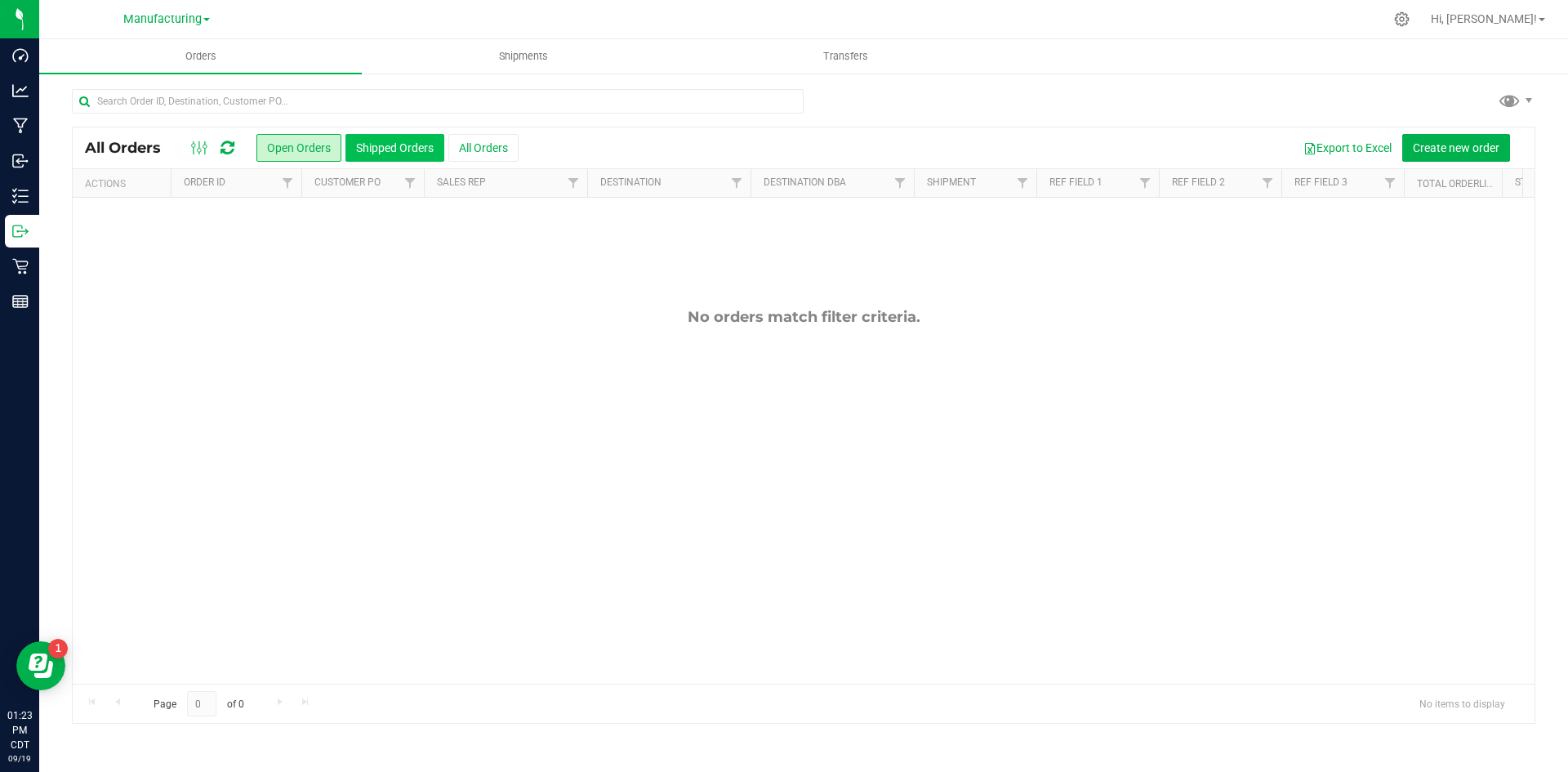
click at [394, 157] on button "Shipped Orders" at bounding box center [395, 148] width 99 height 28
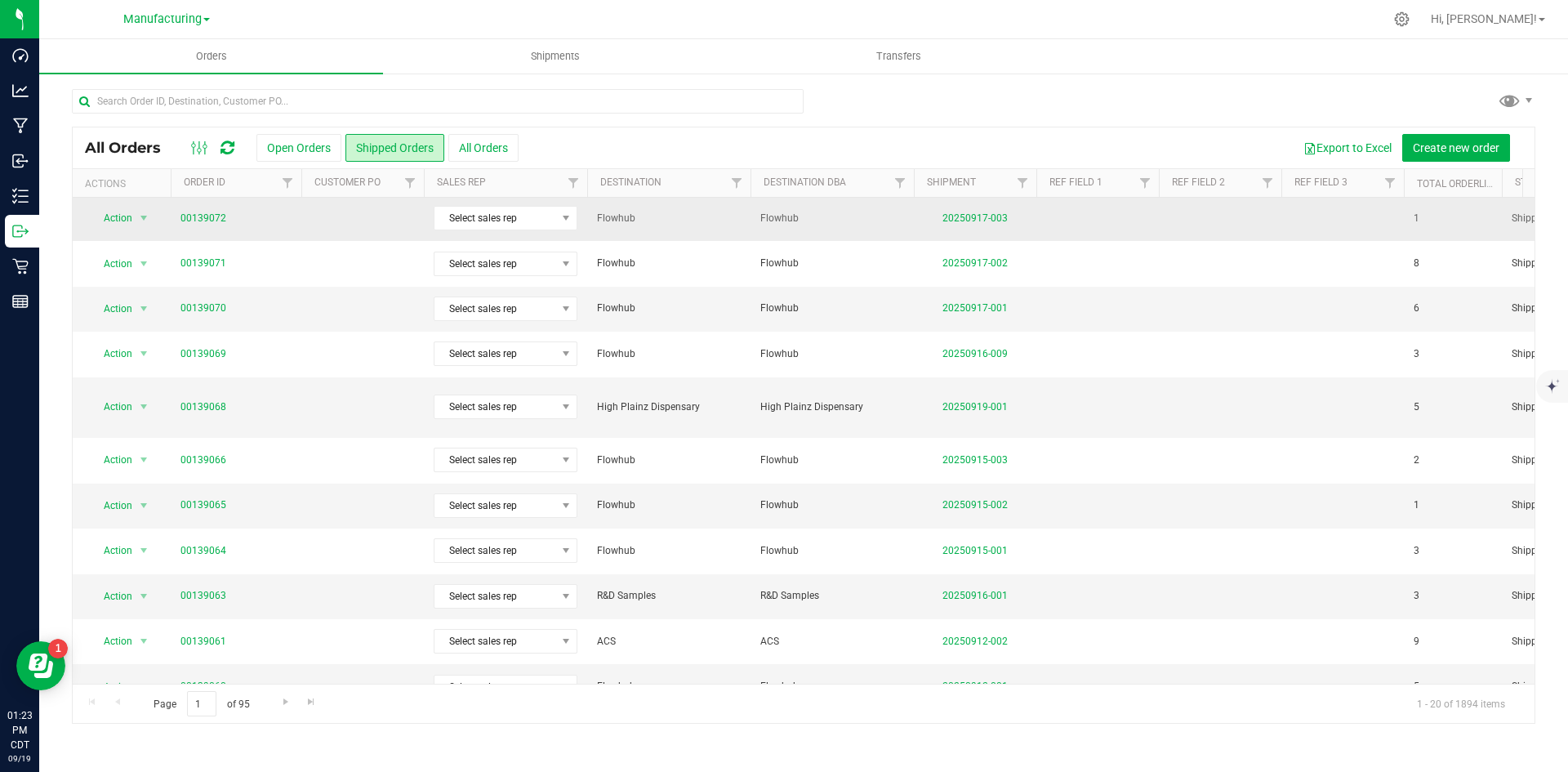
scroll to position [103, 0]
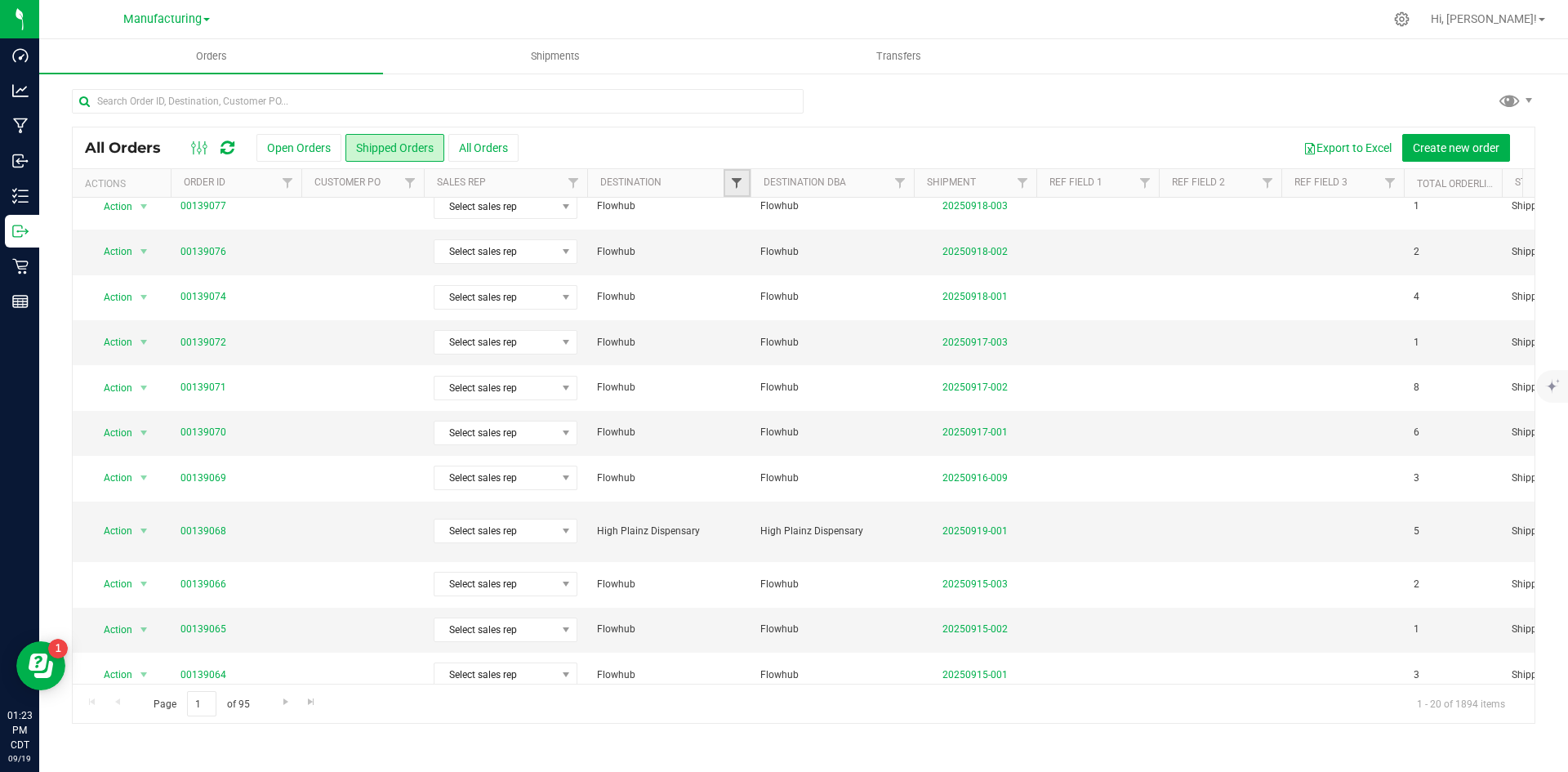
click at [738, 182] on span "Filter" at bounding box center [737, 183] width 13 height 13
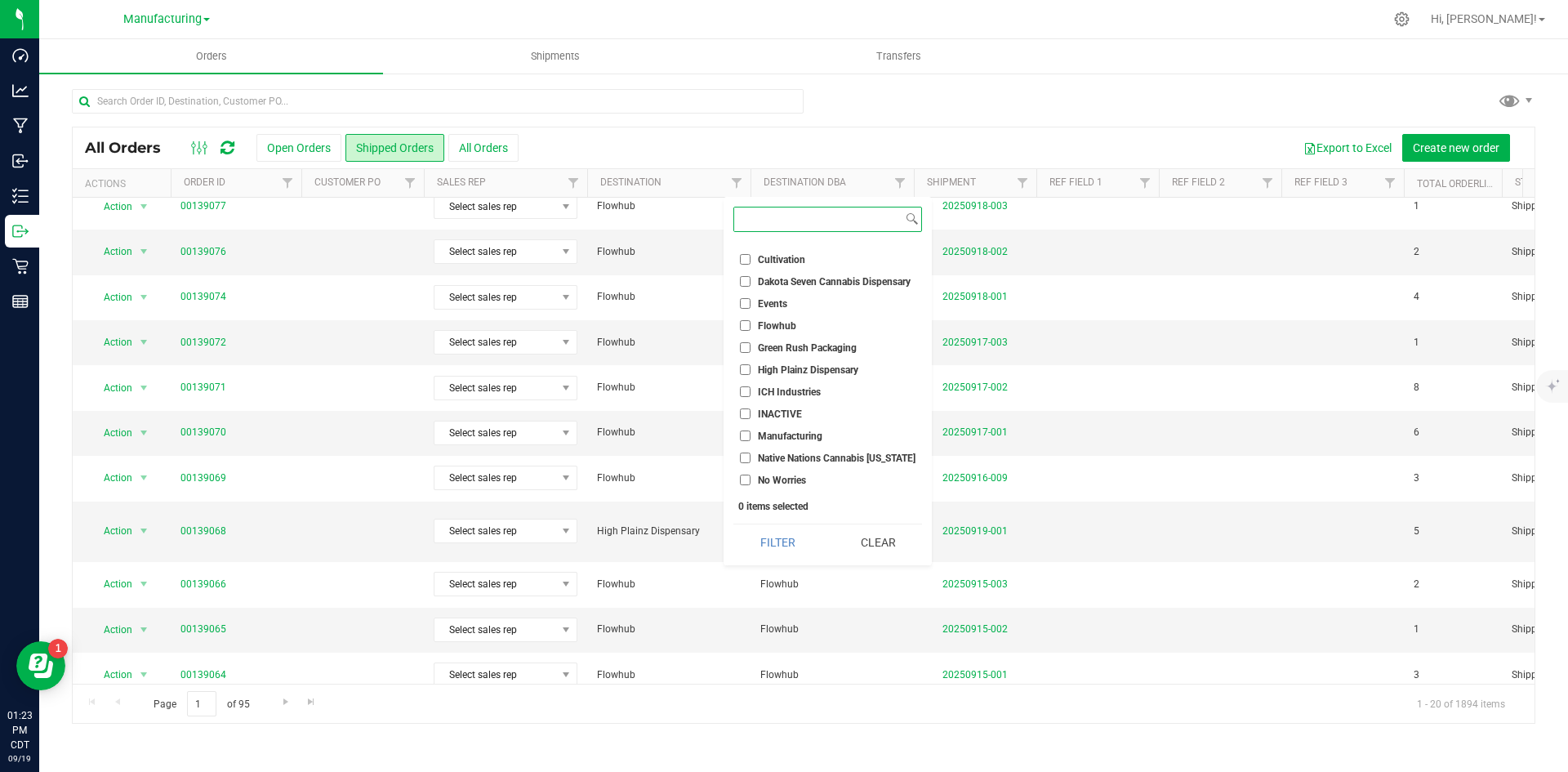
scroll to position [147, 0]
click at [741, 477] on input "Retail" at bounding box center [745, 480] width 11 height 11
checkbox input "true"
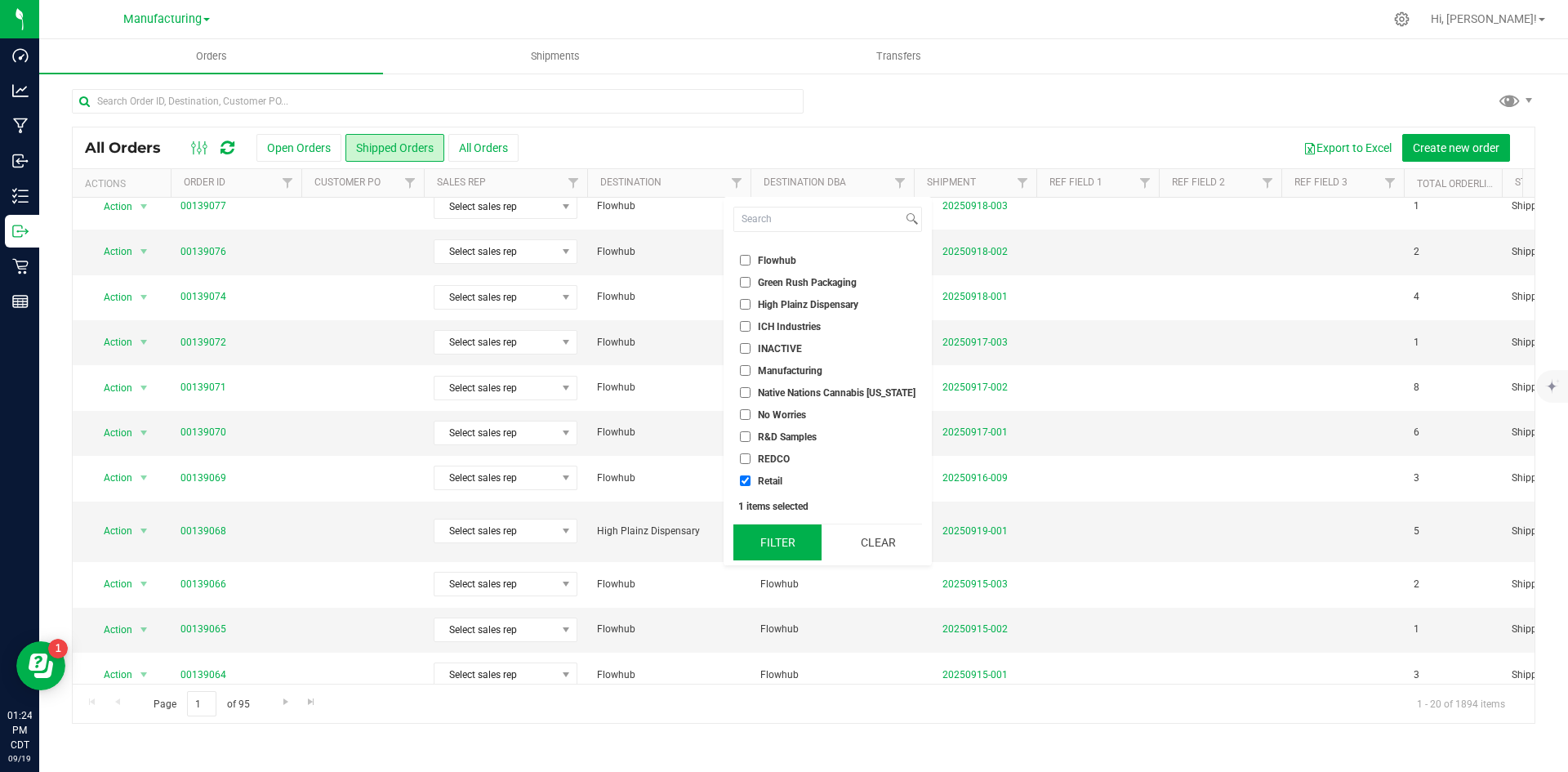
click at [774, 528] on button "Filter" at bounding box center [777, 542] width 88 height 36
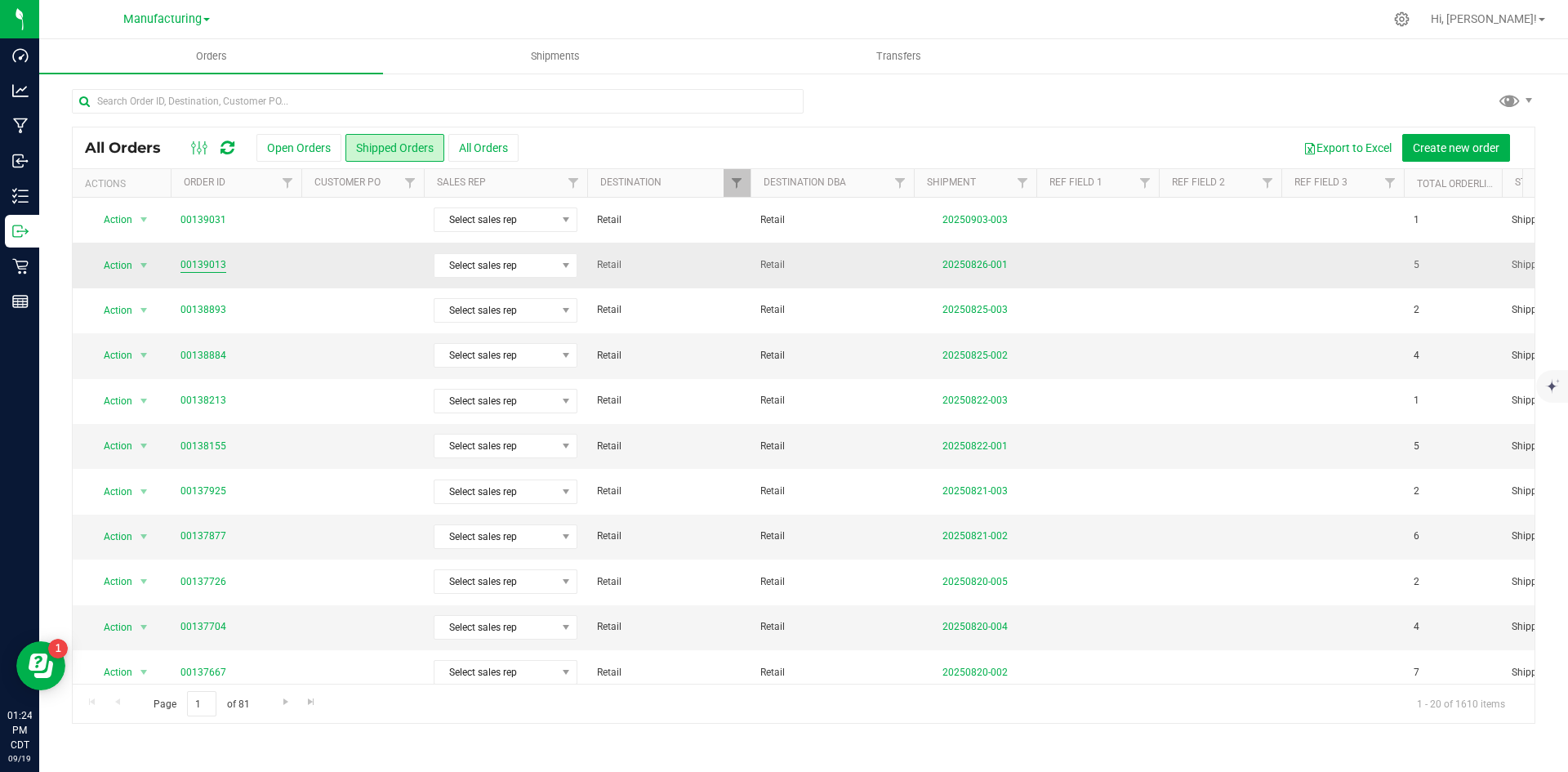
click at [191, 263] on link "00139013" at bounding box center [204, 264] width 46 height 16
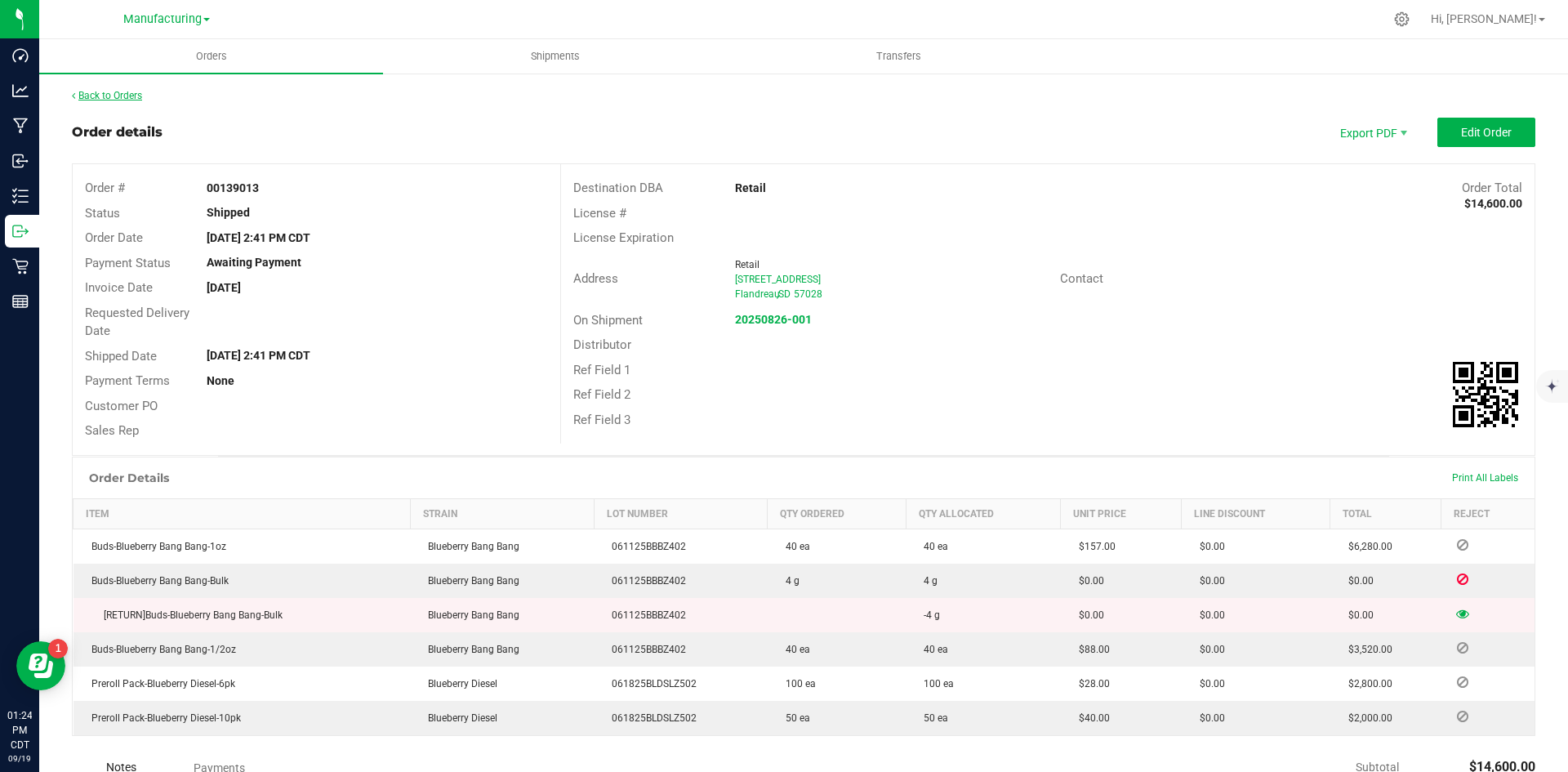
click at [120, 98] on link "Back to Orders" at bounding box center [108, 95] width 71 height 11
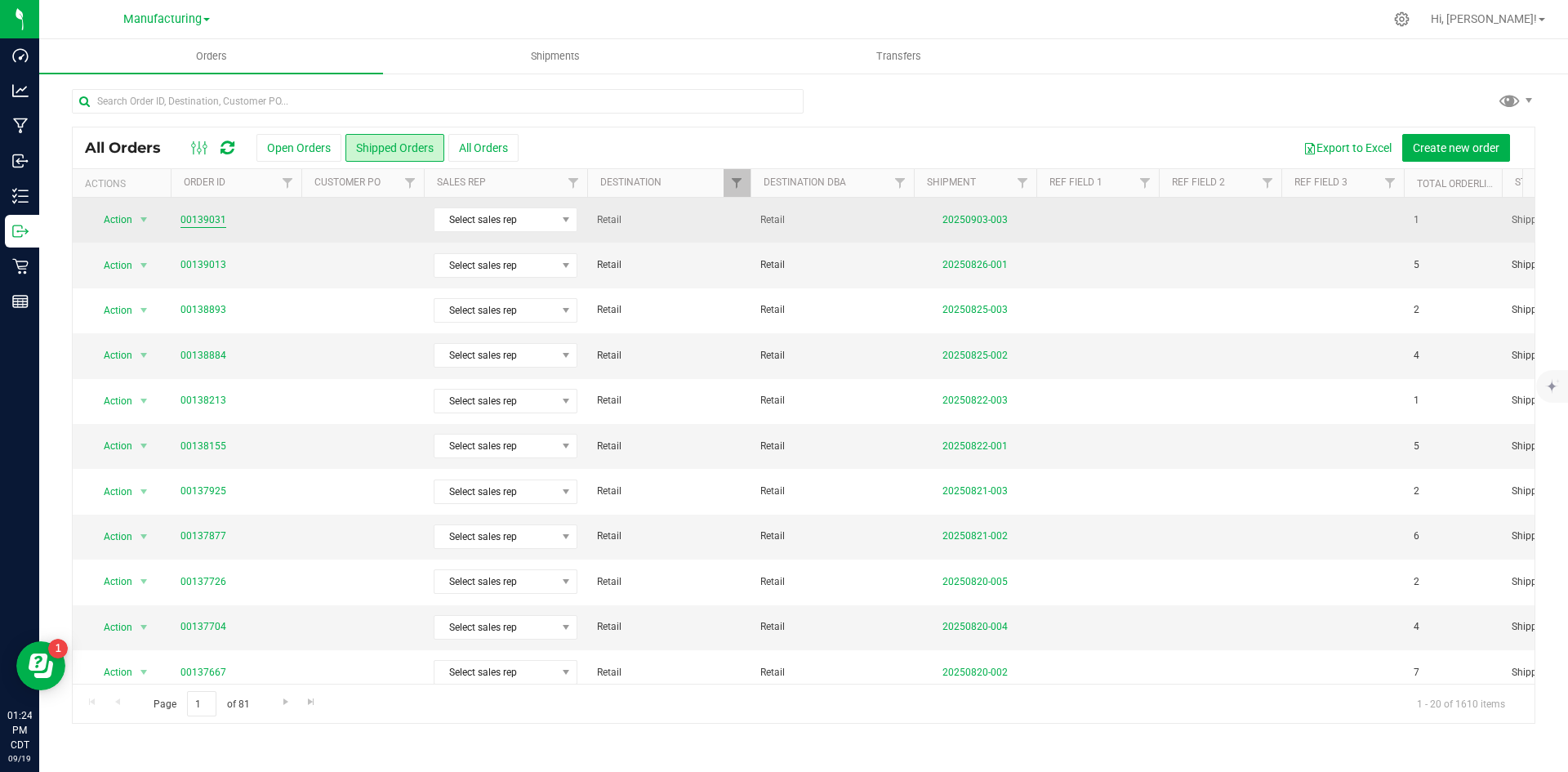
click at [205, 214] on link "00139031" at bounding box center [204, 220] width 46 height 16
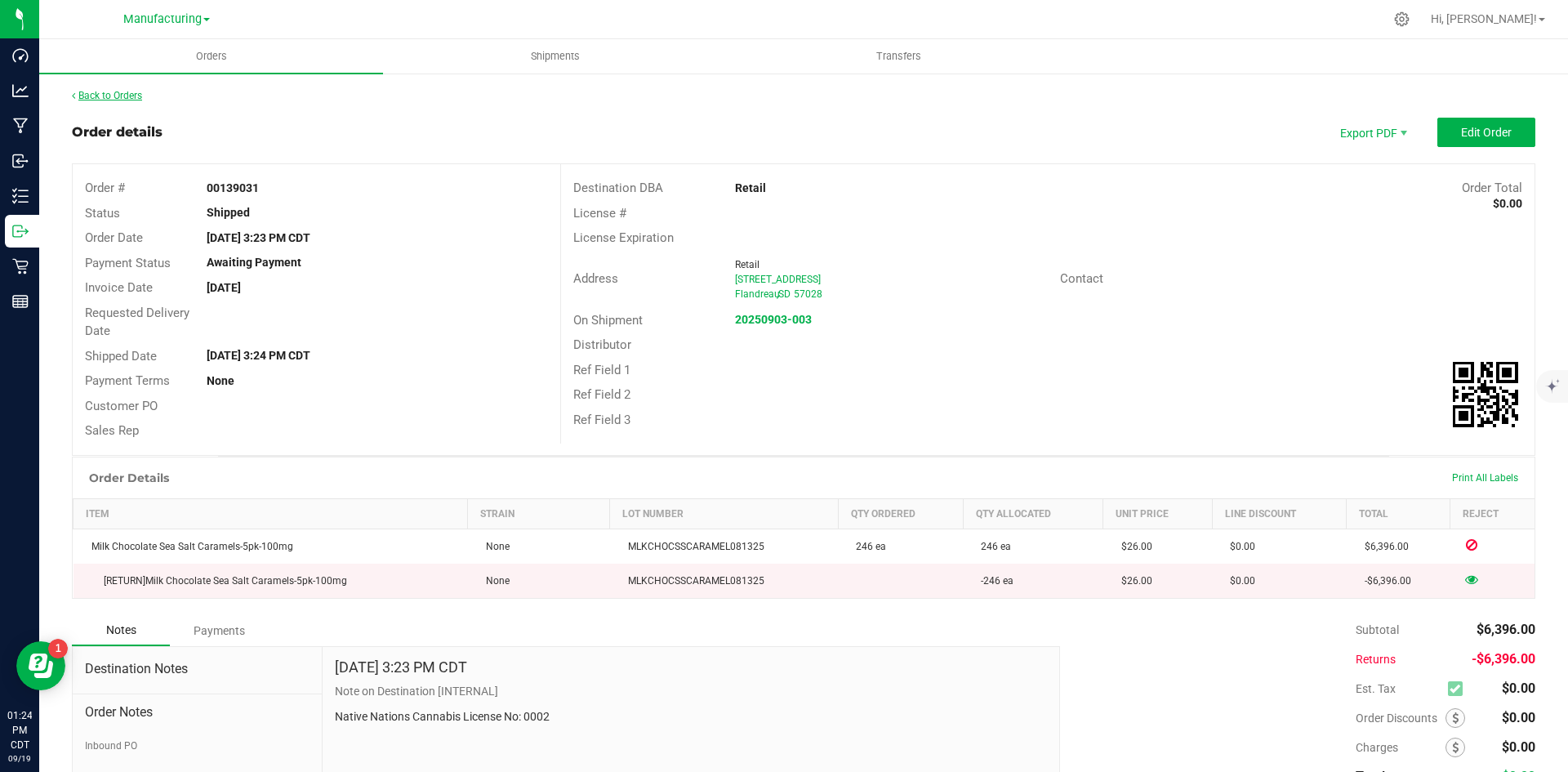
click at [132, 95] on link "Back to Orders" at bounding box center [108, 95] width 71 height 11
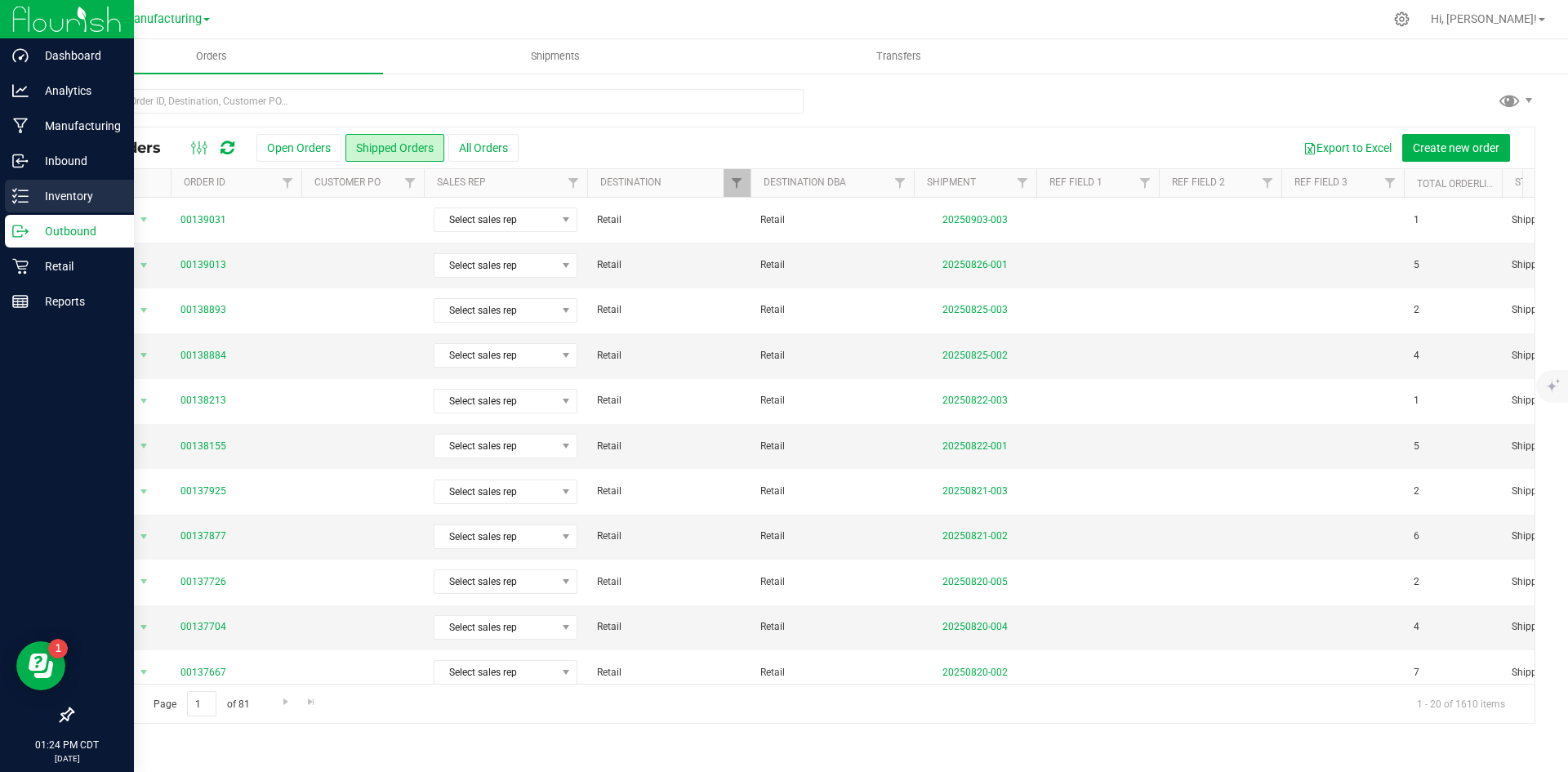
click at [47, 197] on p "Inventory" at bounding box center [77, 196] width 98 height 20
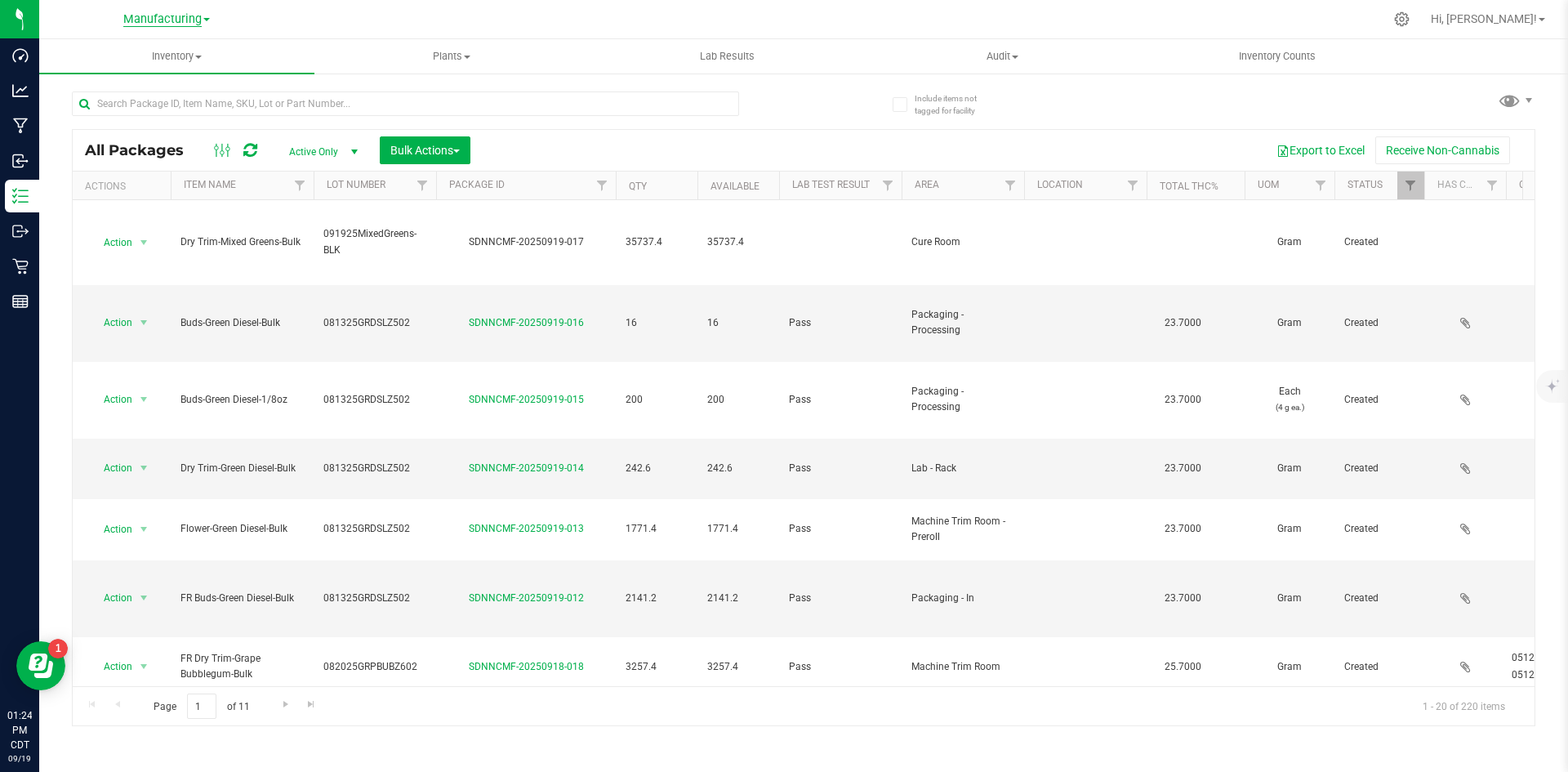
click at [159, 22] on span "Manufacturing" at bounding box center [162, 20] width 78 height 15
click at [124, 95] on link "Retail" at bounding box center [167, 100] width 238 height 22
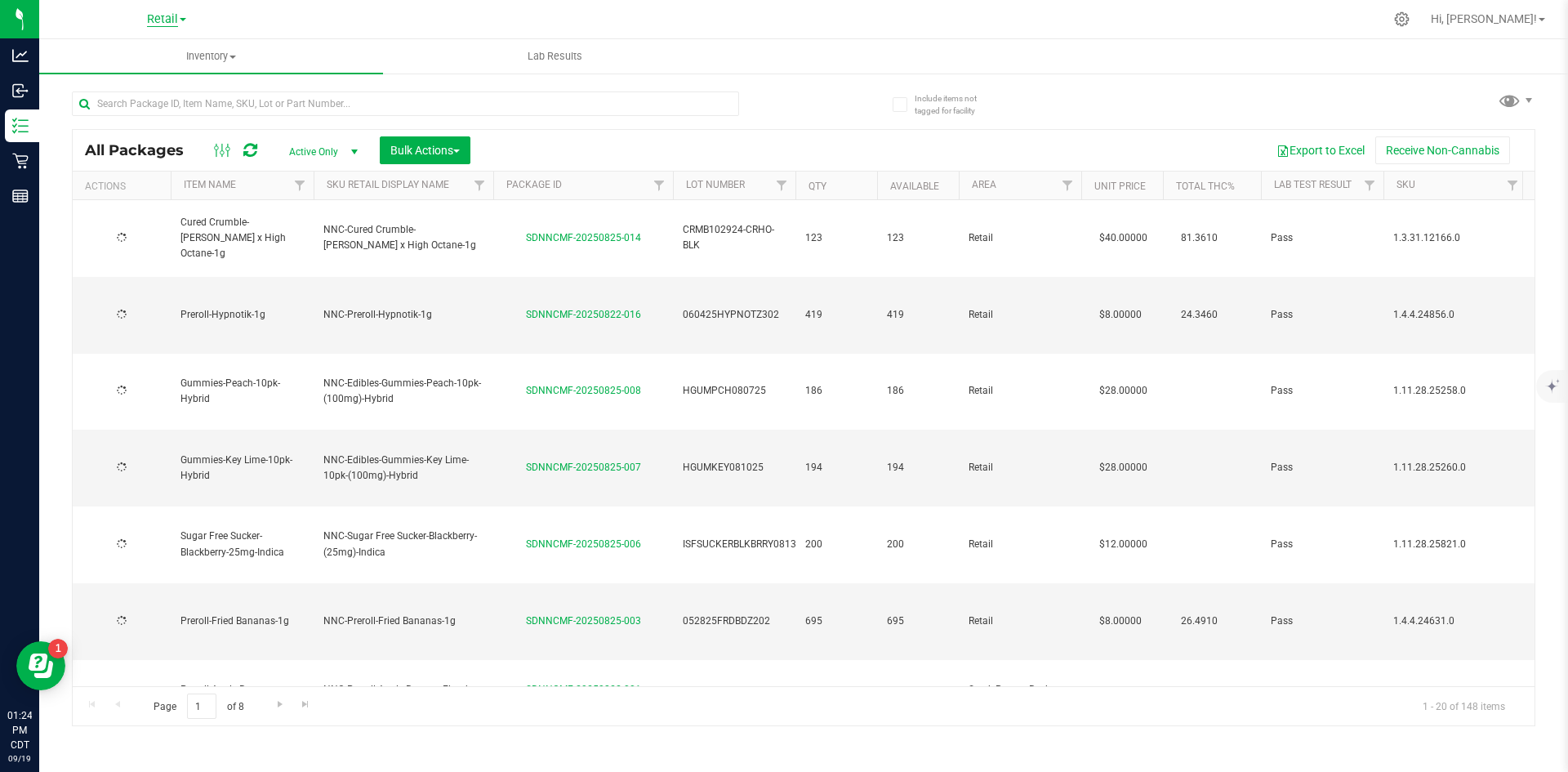
click at [156, 24] on span "Retail" at bounding box center [163, 20] width 31 height 15
click at [124, 77] on link "Manufacturing" at bounding box center [167, 80] width 238 height 22
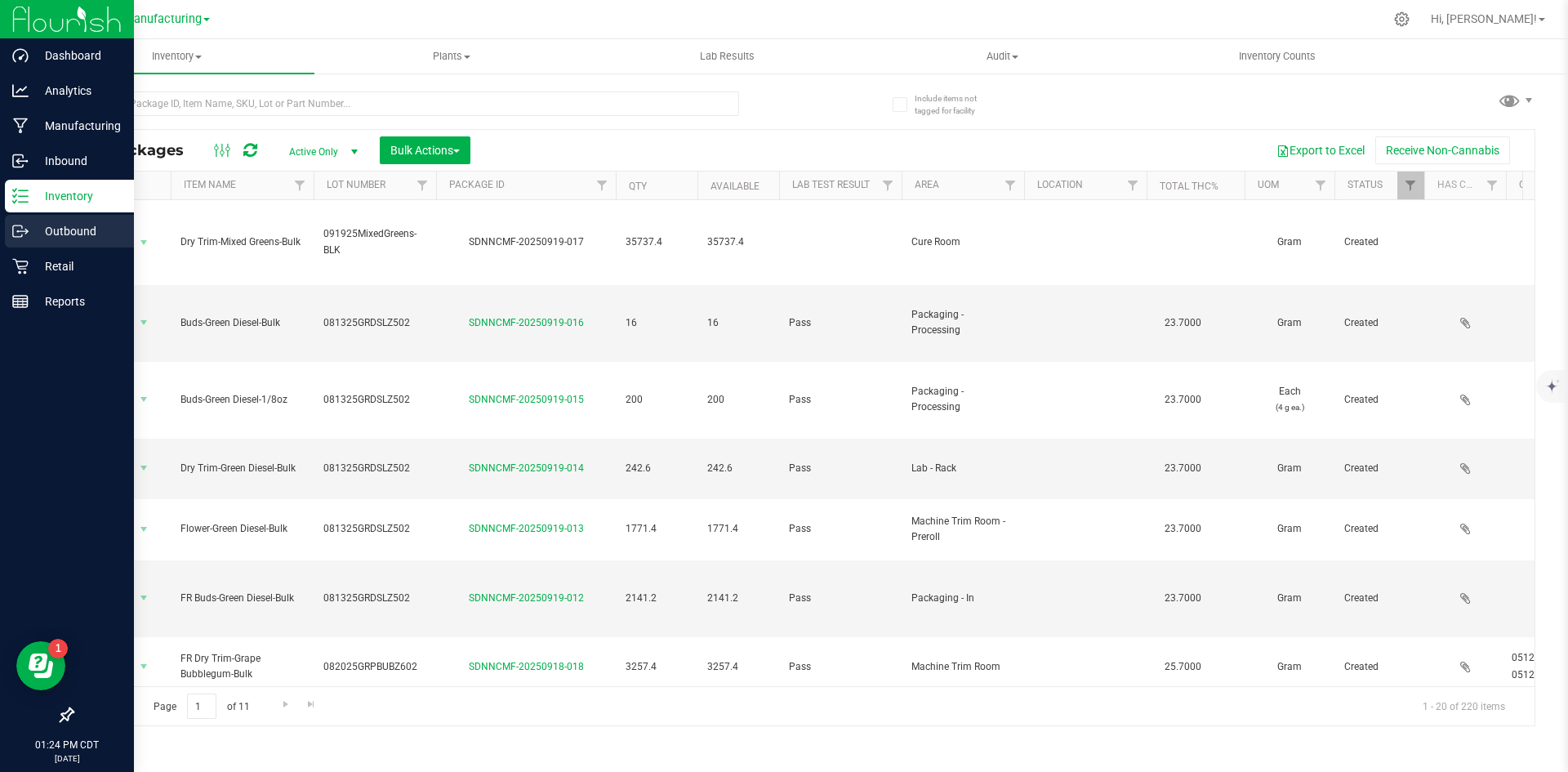
click at [35, 236] on p "Outbound" at bounding box center [77, 232] width 98 height 20
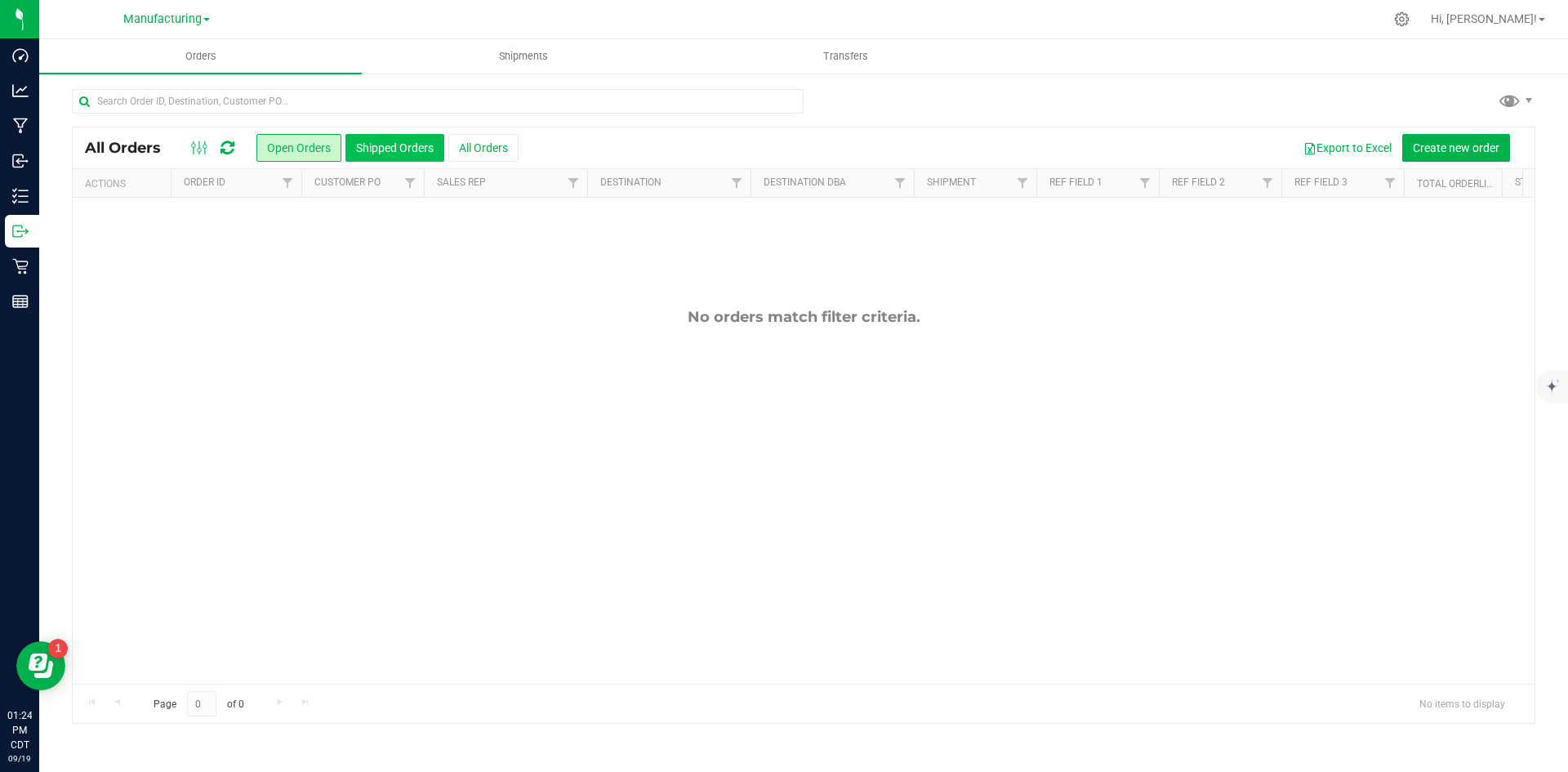
click at [398, 150] on button "Shipped Orders" at bounding box center [395, 148] width 99 height 28
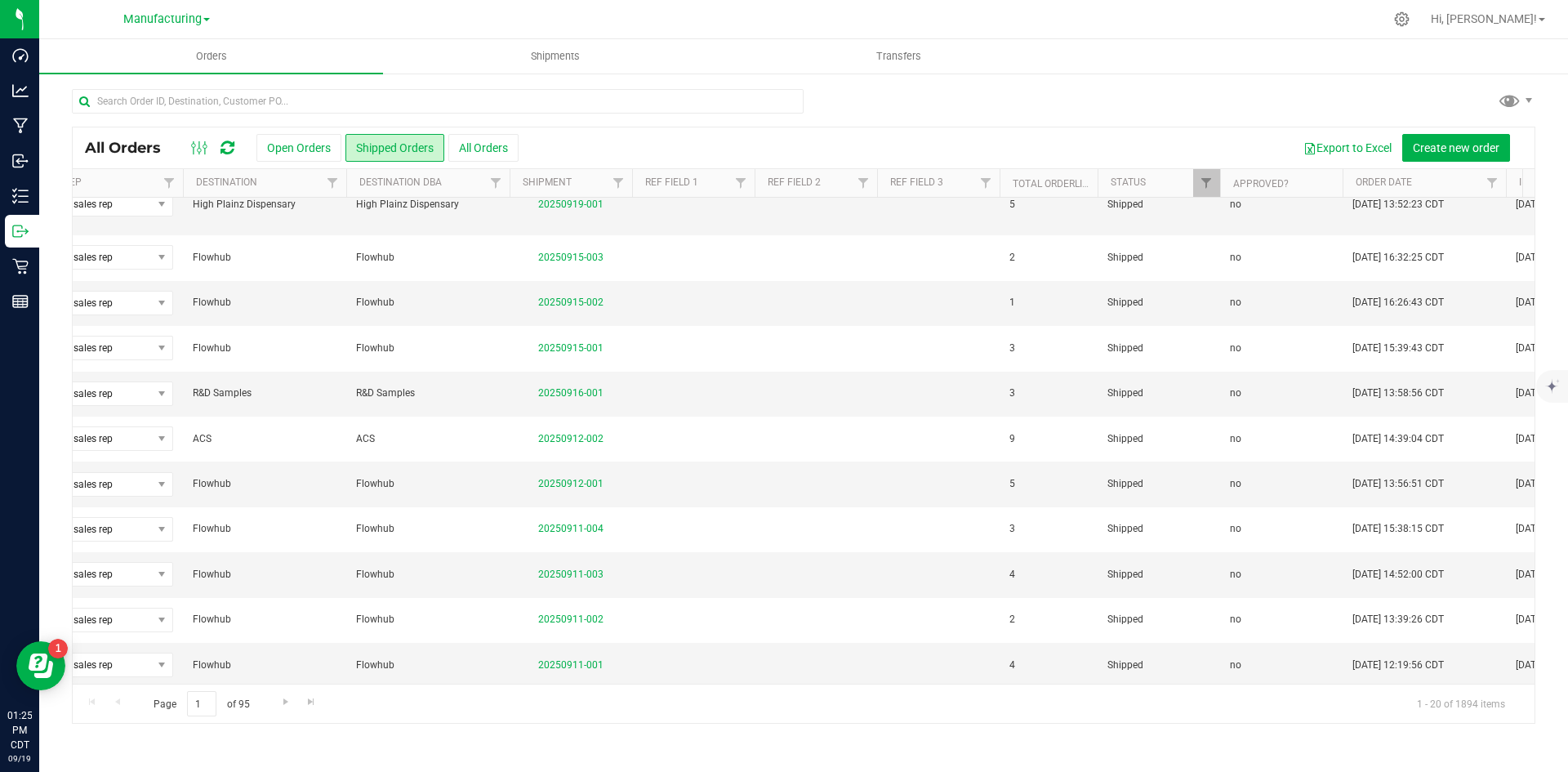
scroll to position [430, 411]
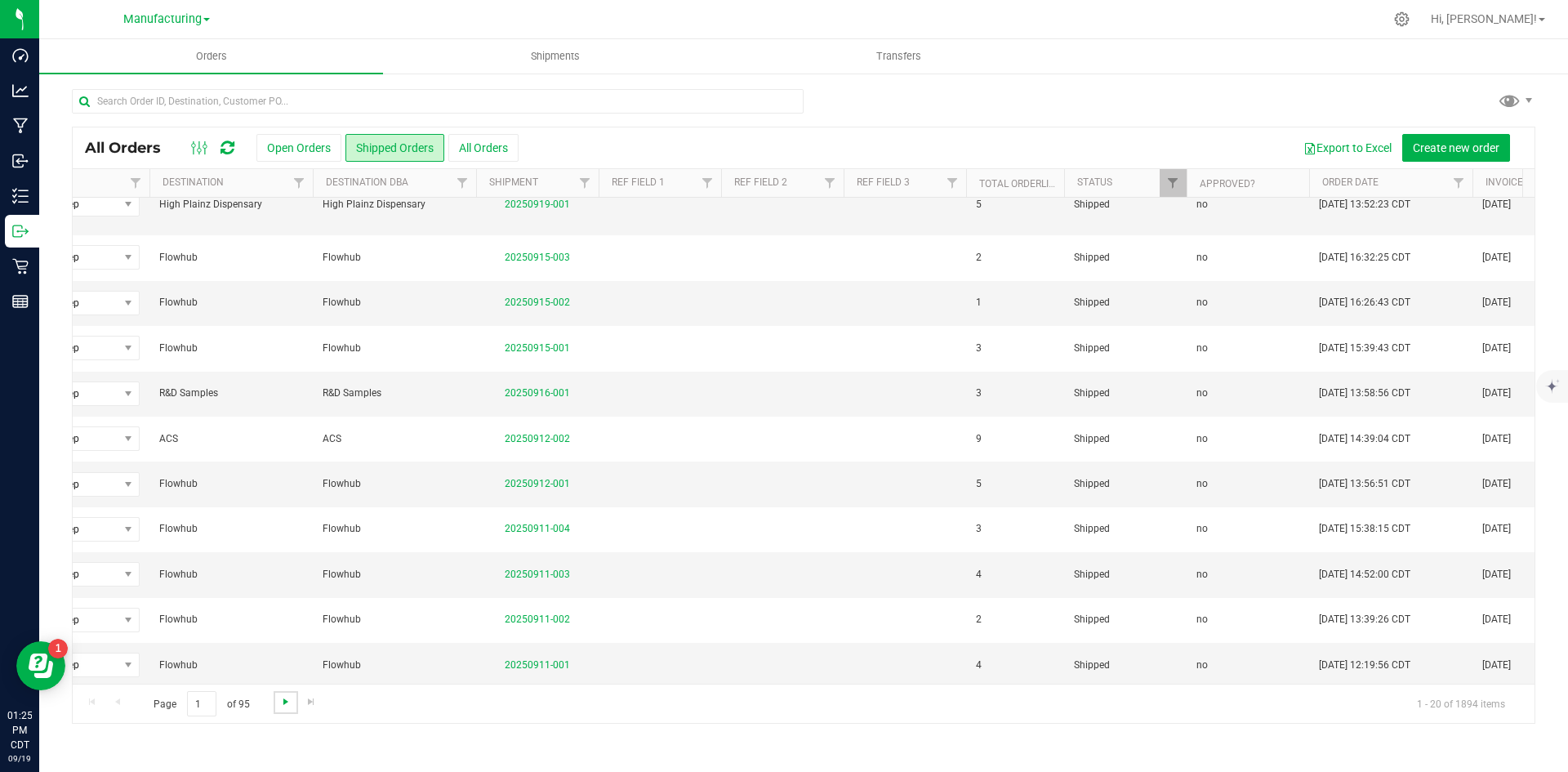
click at [288, 701] on span "Go to the next page" at bounding box center [286, 701] width 13 height 13
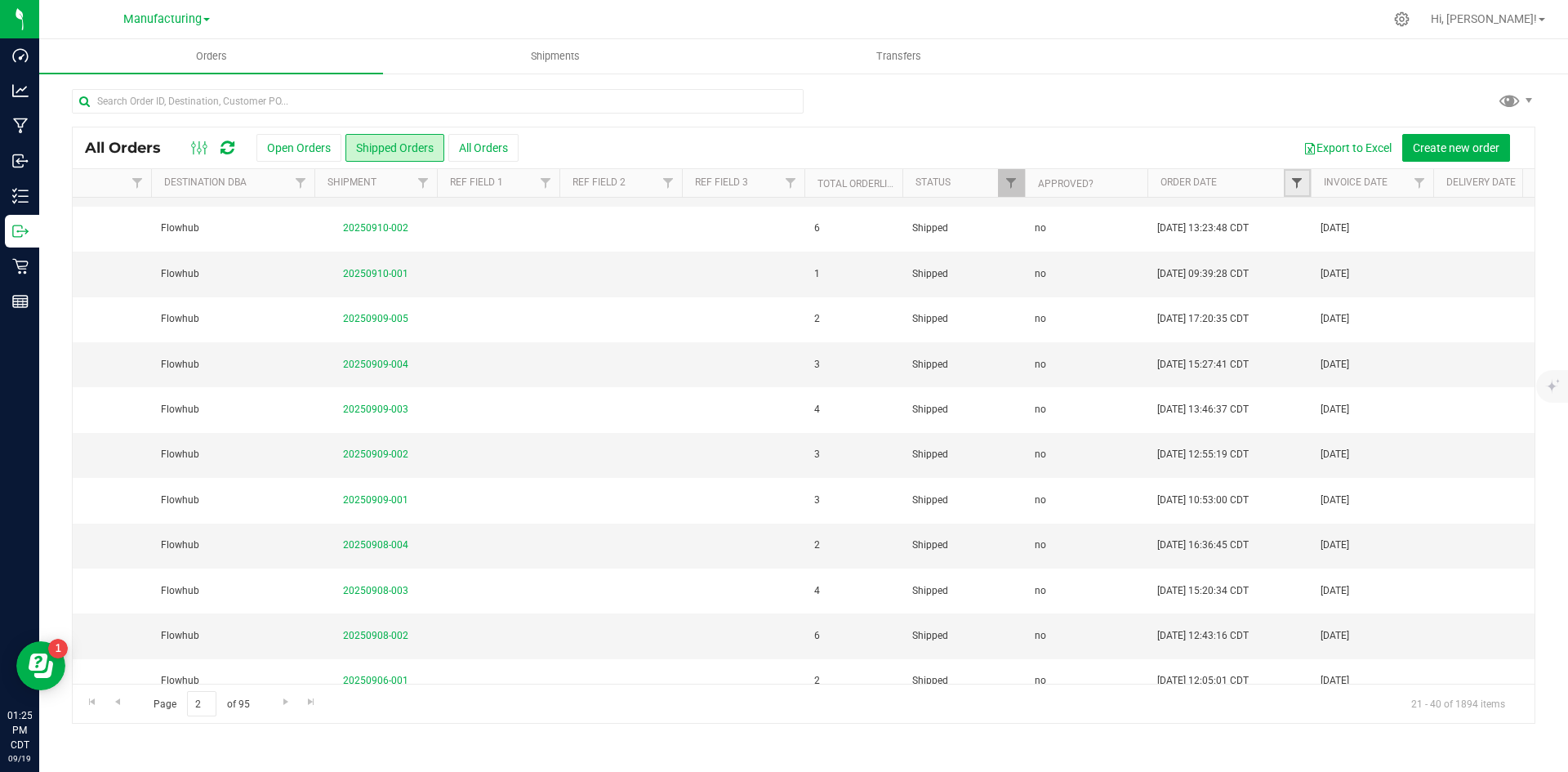
click at [1290, 184] on span "Filter" at bounding box center [1297, 183] width 13 height 13
click at [1231, 135] on div "Export to Excel Create new order" at bounding box center [1020, 148] width 1004 height 28
click at [1415, 180] on span "Filter" at bounding box center [1419, 183] width 13 height 13
click at [1543, 285] on span "select" at bounding box center [1546, 282] width 13 height 13
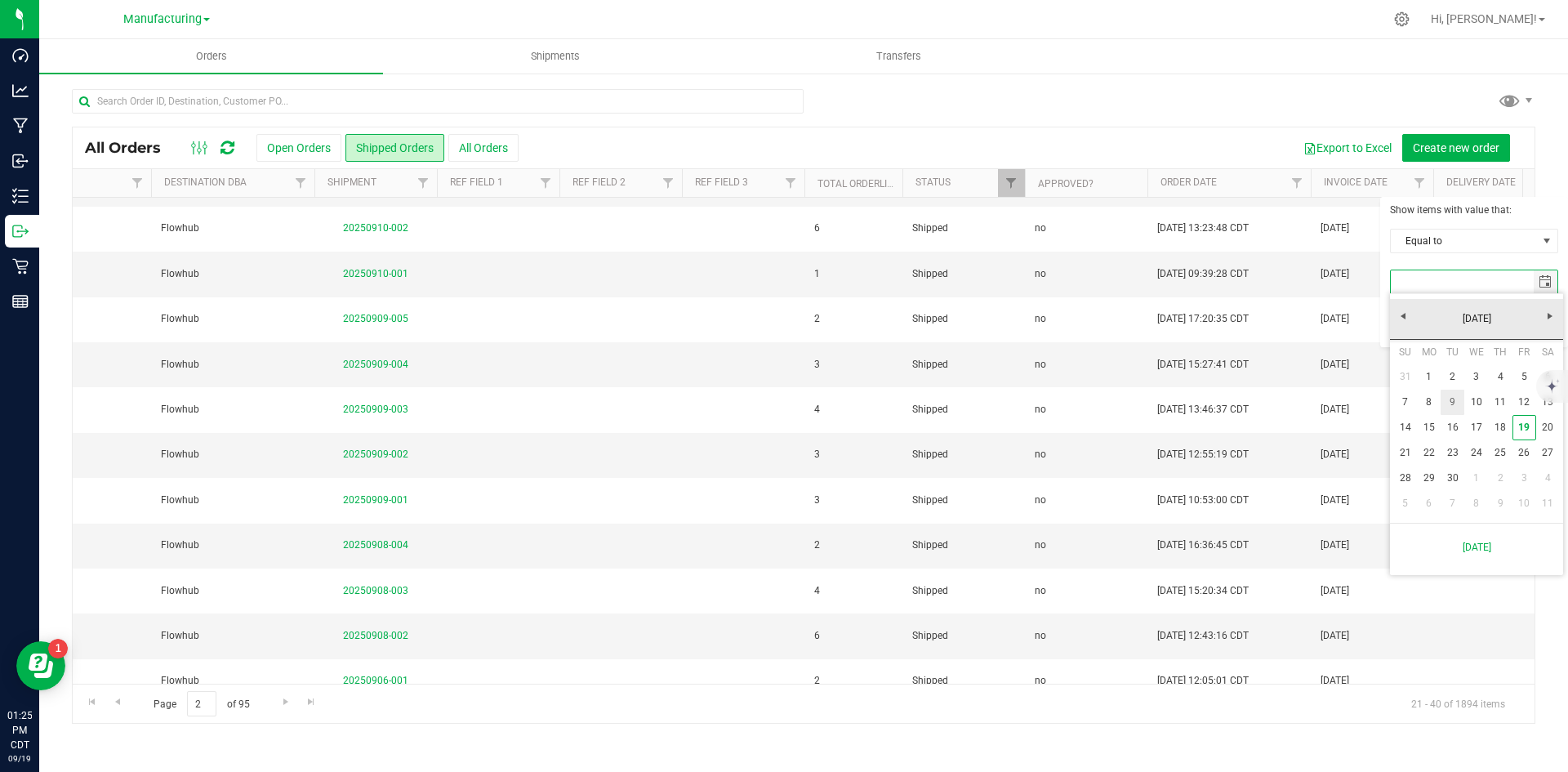
click at [1457, 405] on link "9" at bounding box center [1452, 402] width 24 height 25
type input "9/9/2025"
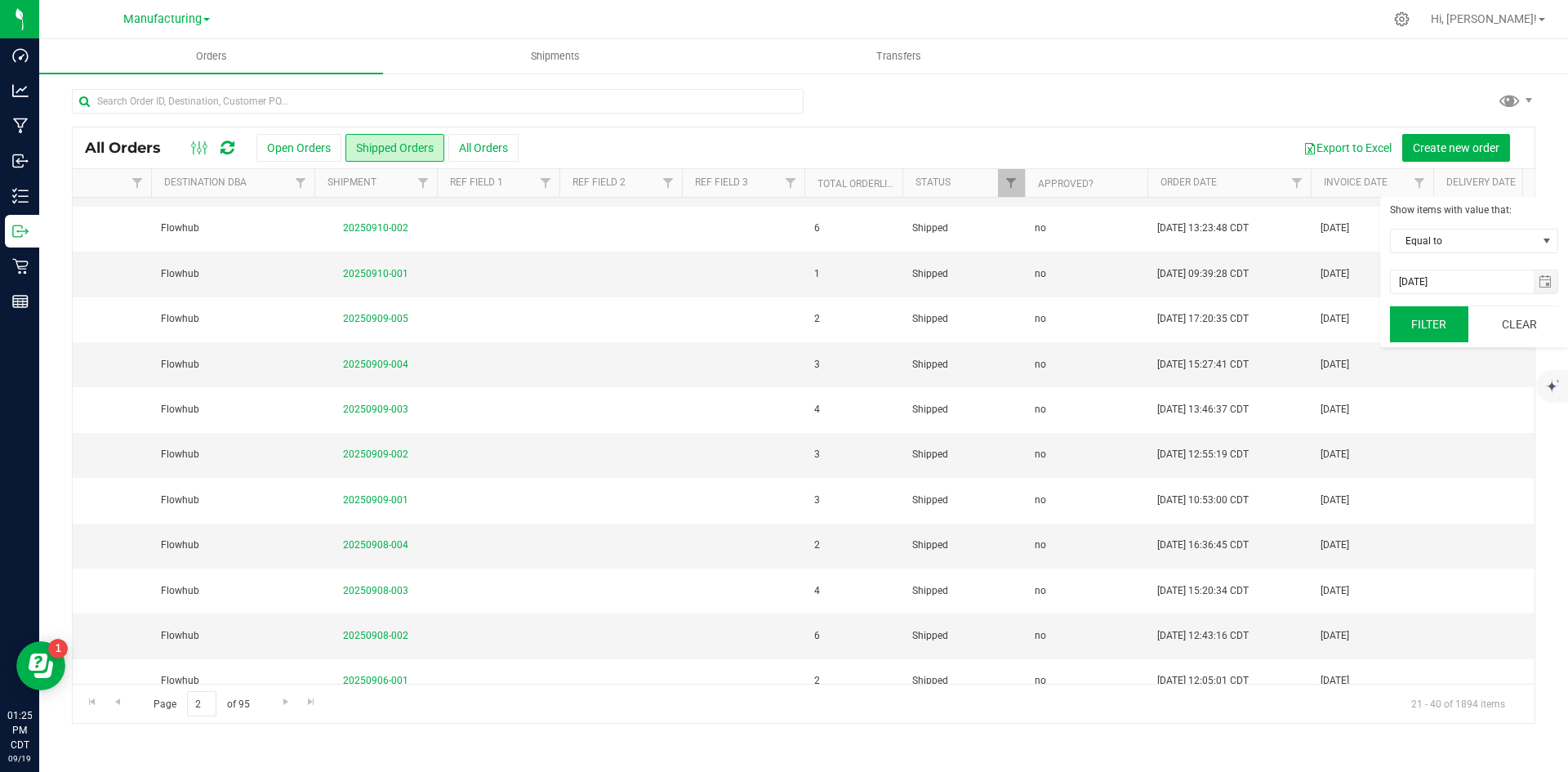
click at [1454, 326] on button "Filter" at bounding box center [1429, 324] width 78 height 36
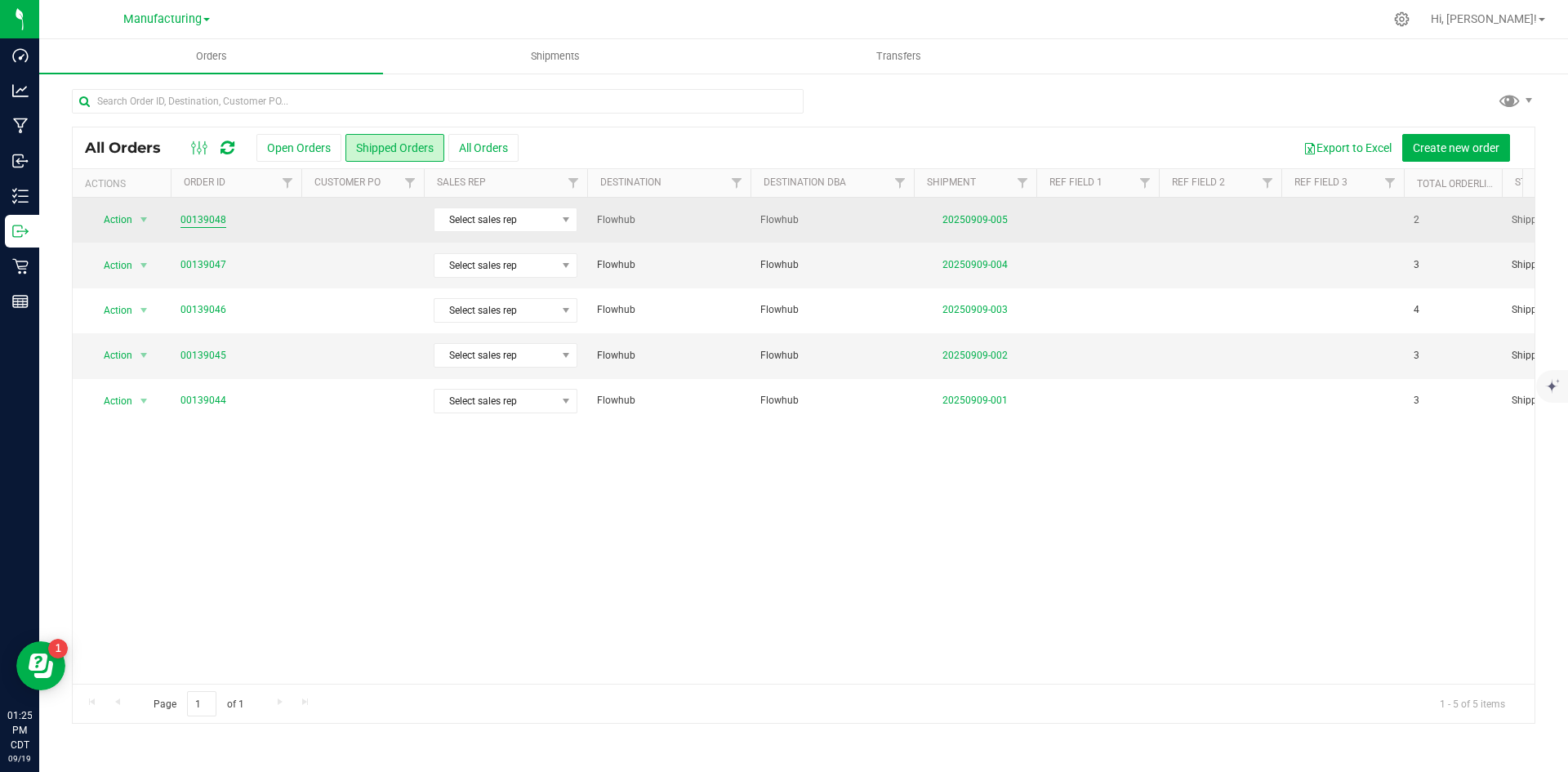
click at [209, 218] on link "00139048" at bounding box center [204, 220] width 46 height 16
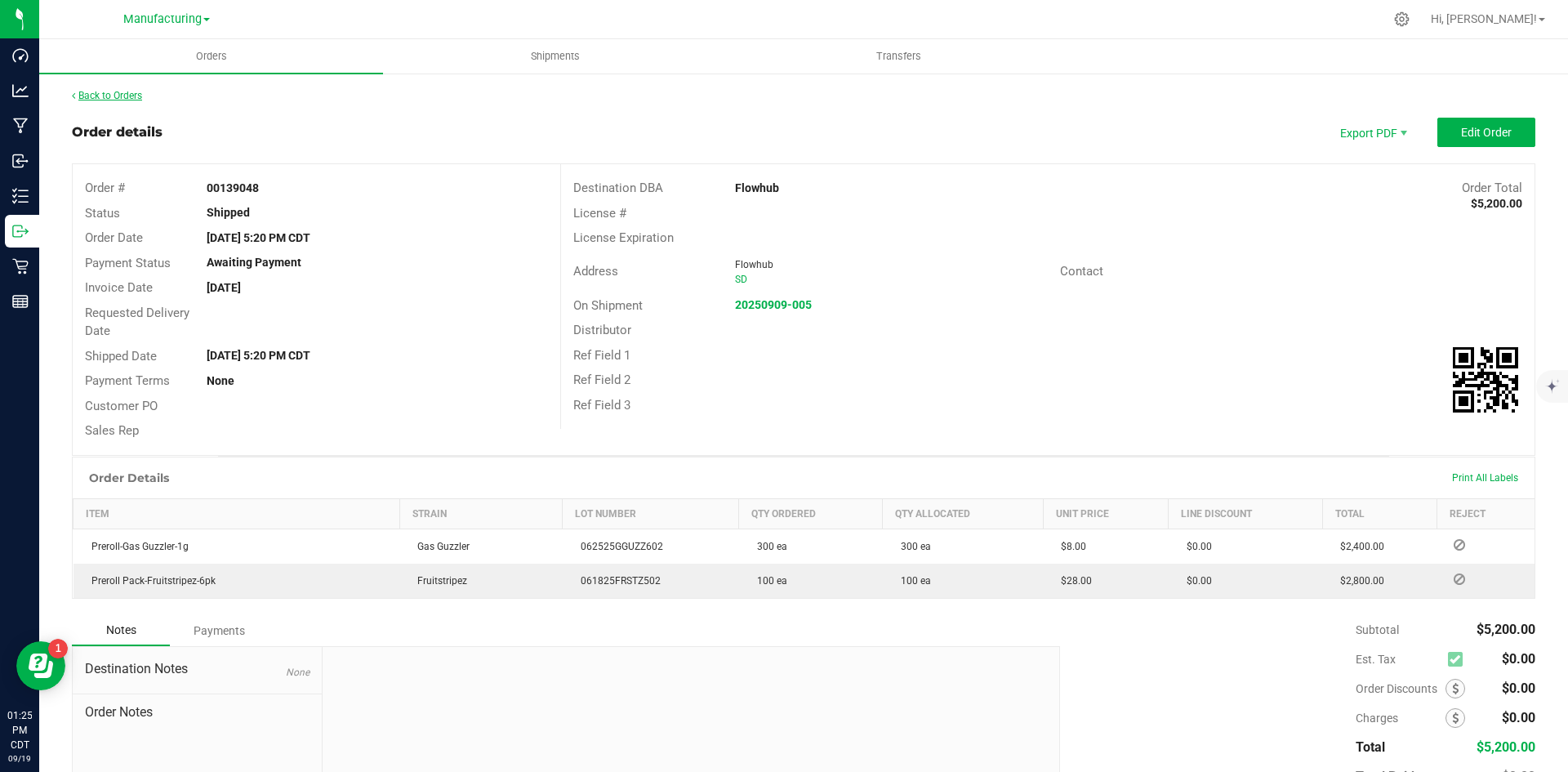
click at [106, 95] on link "Back to Orders" at bounding box center [108, 95] width 71 height 11
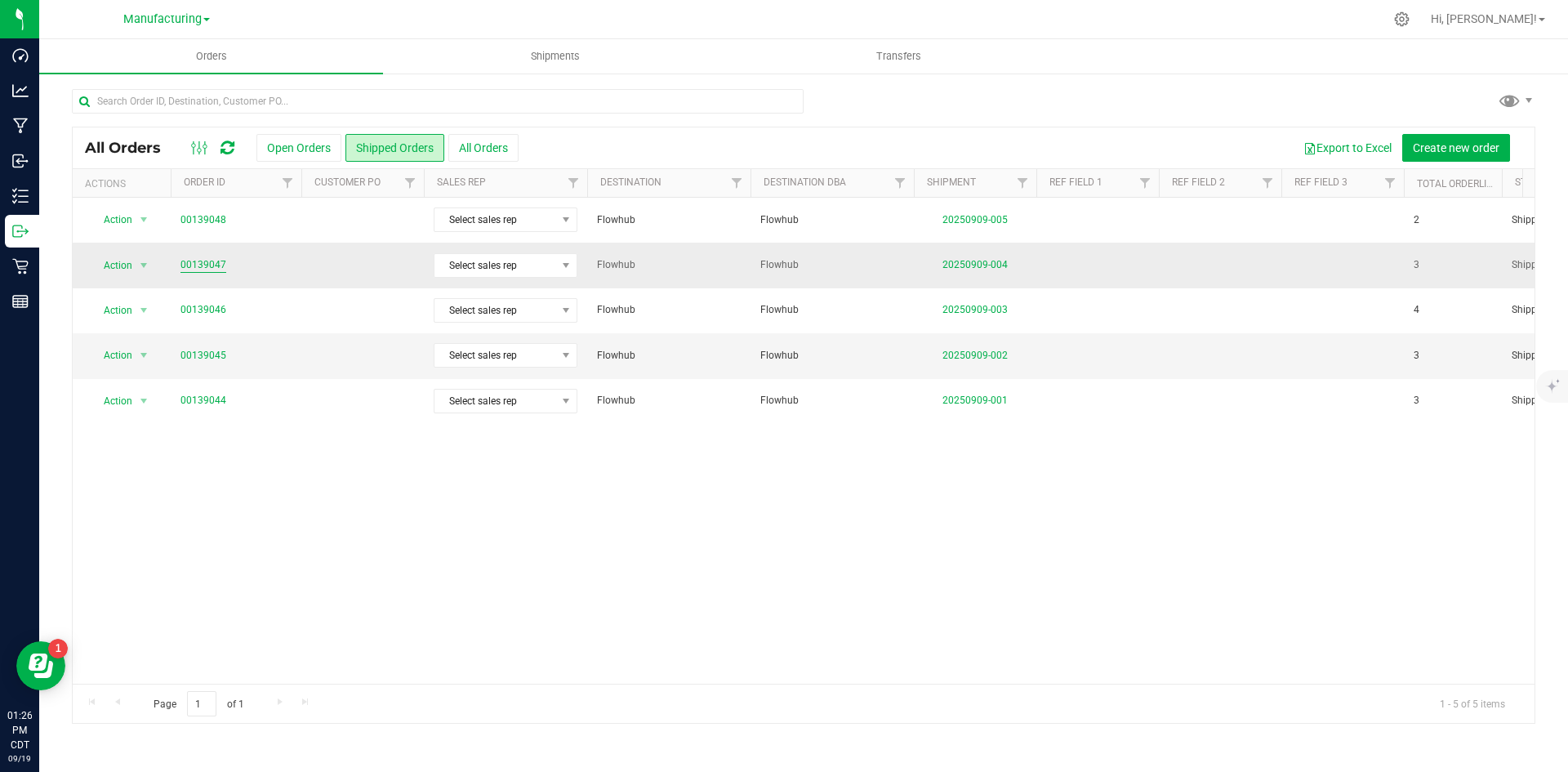
click at [213, 268] on link "00139047" at bounding box center [204, 264] width 46 height 16
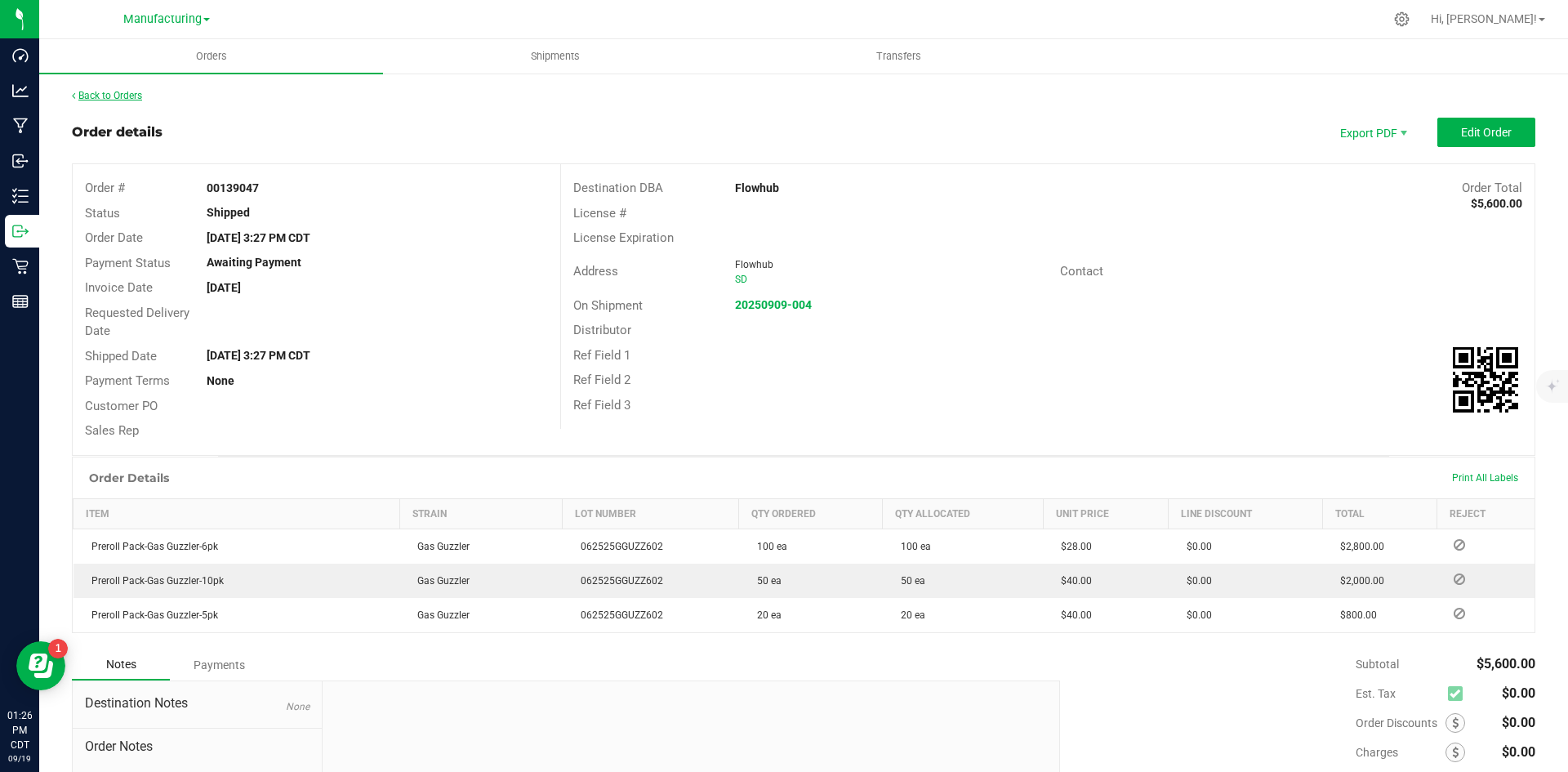
click at [137, 99] on link "Back to Orders" at bounding box center [108, 95] width 71 height 11
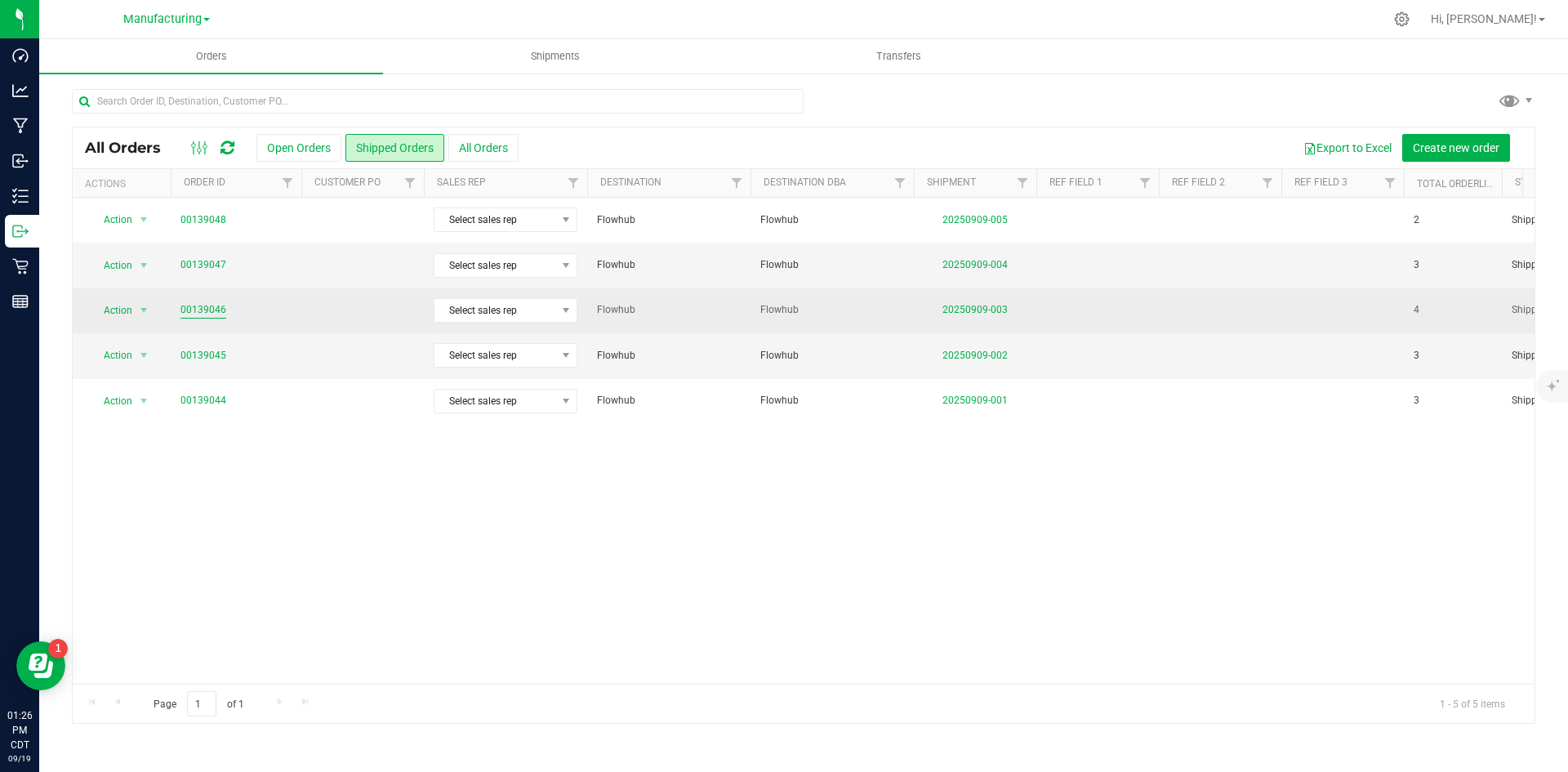
click at [209, 308] on link "00139046" at bounding box center [204, 310] width 46 height 16
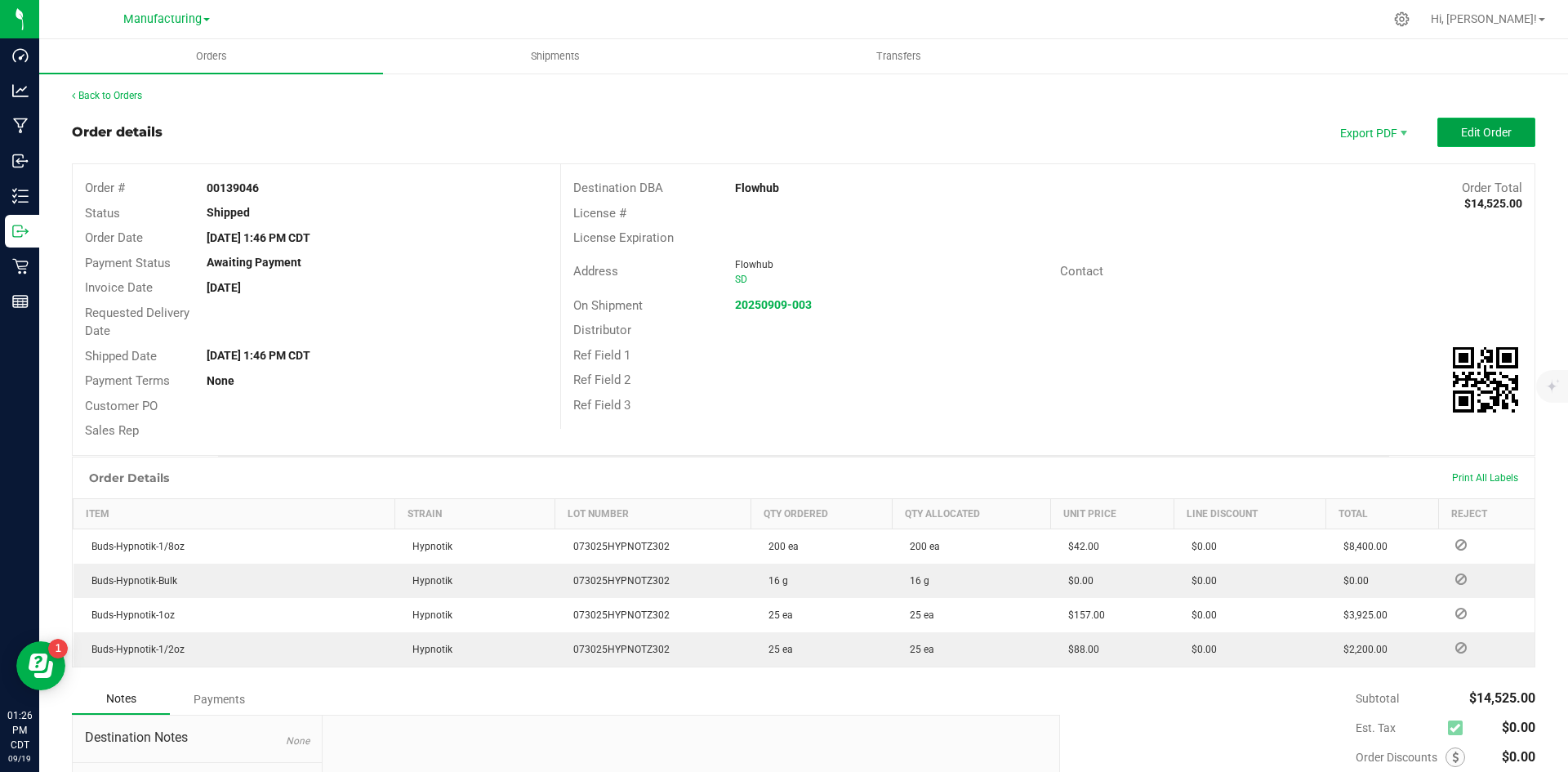
click at [1461, 128] on span "Edit Order" at bounding box center [1487, 132] width 51 height 13
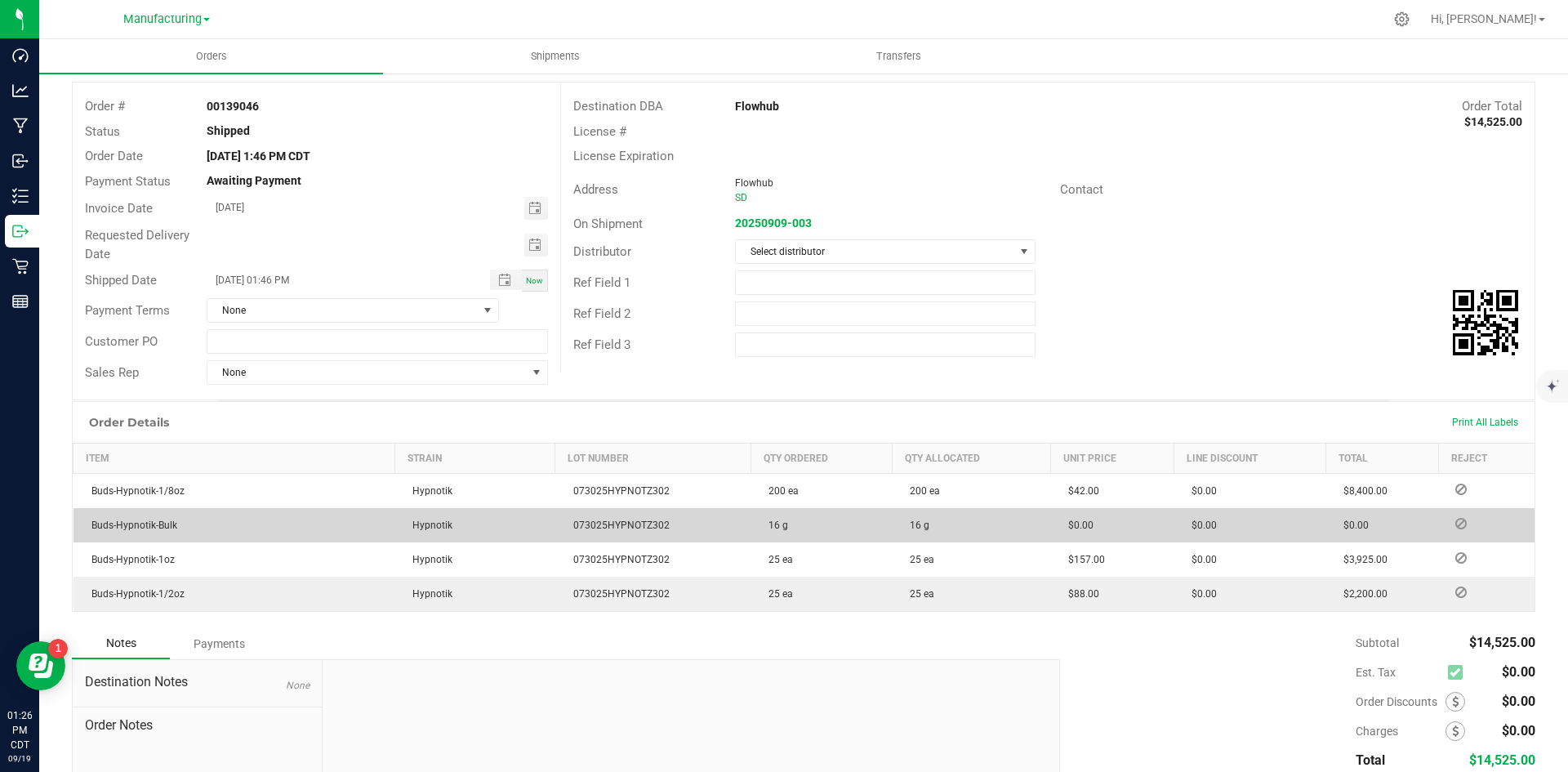
click at [1455, 523] on icon at bounding box center [1461, 523] width 11 height 10
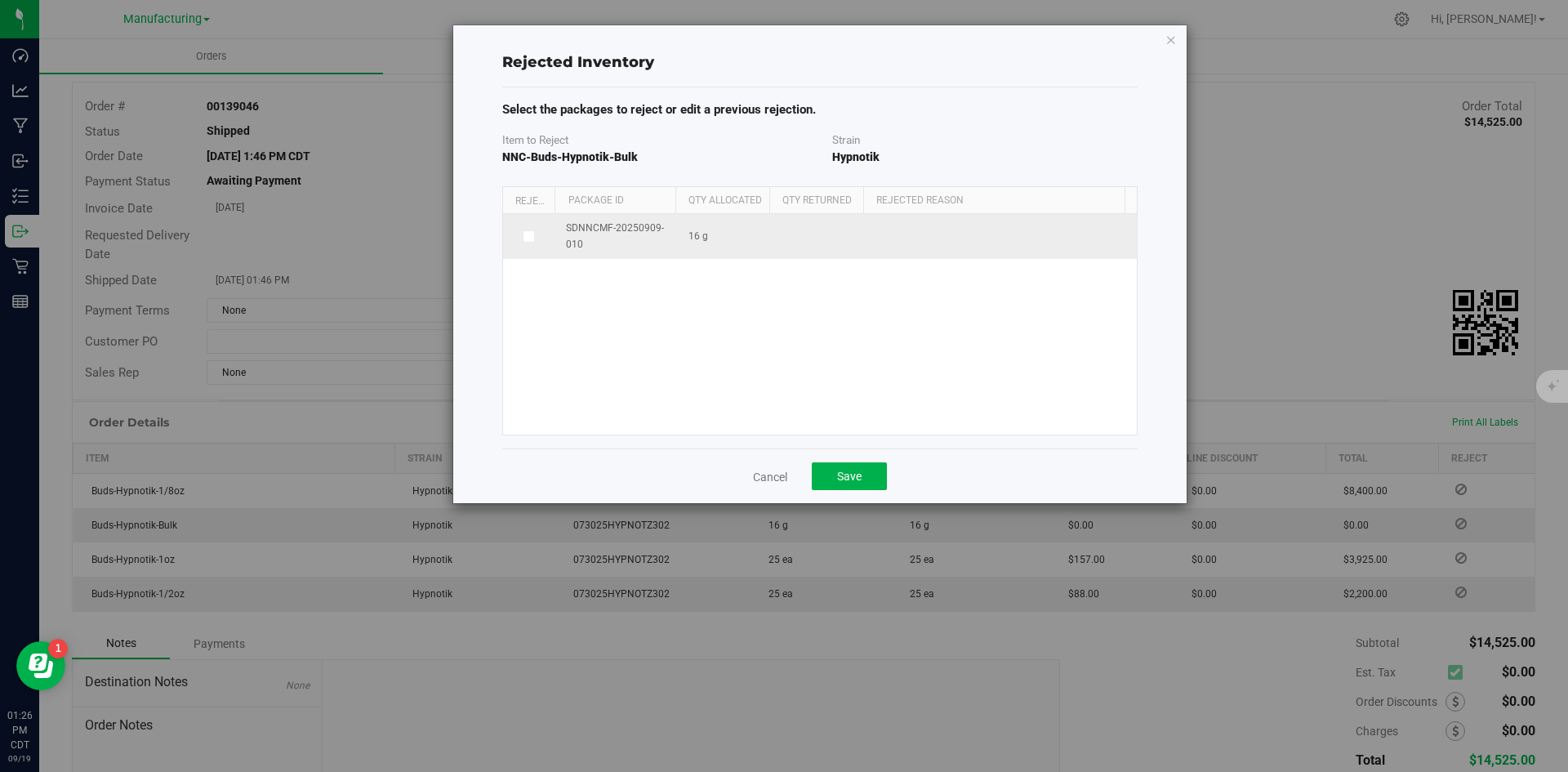
click at [533, 235] on span at bounding box center [529, 237] width 13 height 13
click at [0, 0] on input "checkbox" at bounding box center [0, 0] width 0 height 0
click at [925, 233] on span at bounding box center [992, 237] width 224 height 23
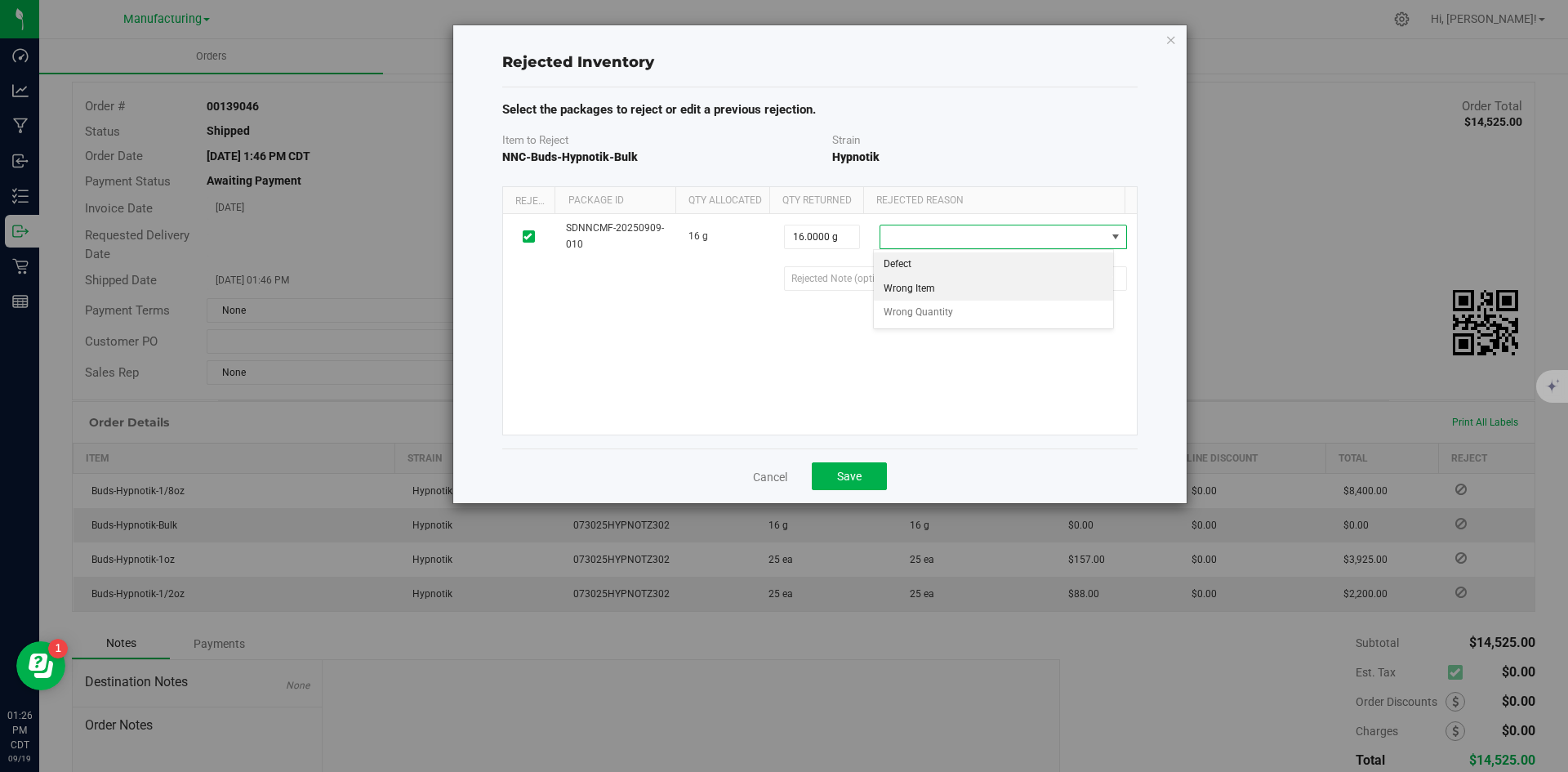
click at [950, 287] on li "Wrong Item" at bounding box center [994, 289] width 240 height 25
click at [917, 278] on 146d4b0f-a535-4f8a-8d19-faab18862935 "text" at bounding box center [956, 278] width 343 height 25
click at [988, 462] on div "Cancel Save" at bounding box center [821, 476] width 636 height 55
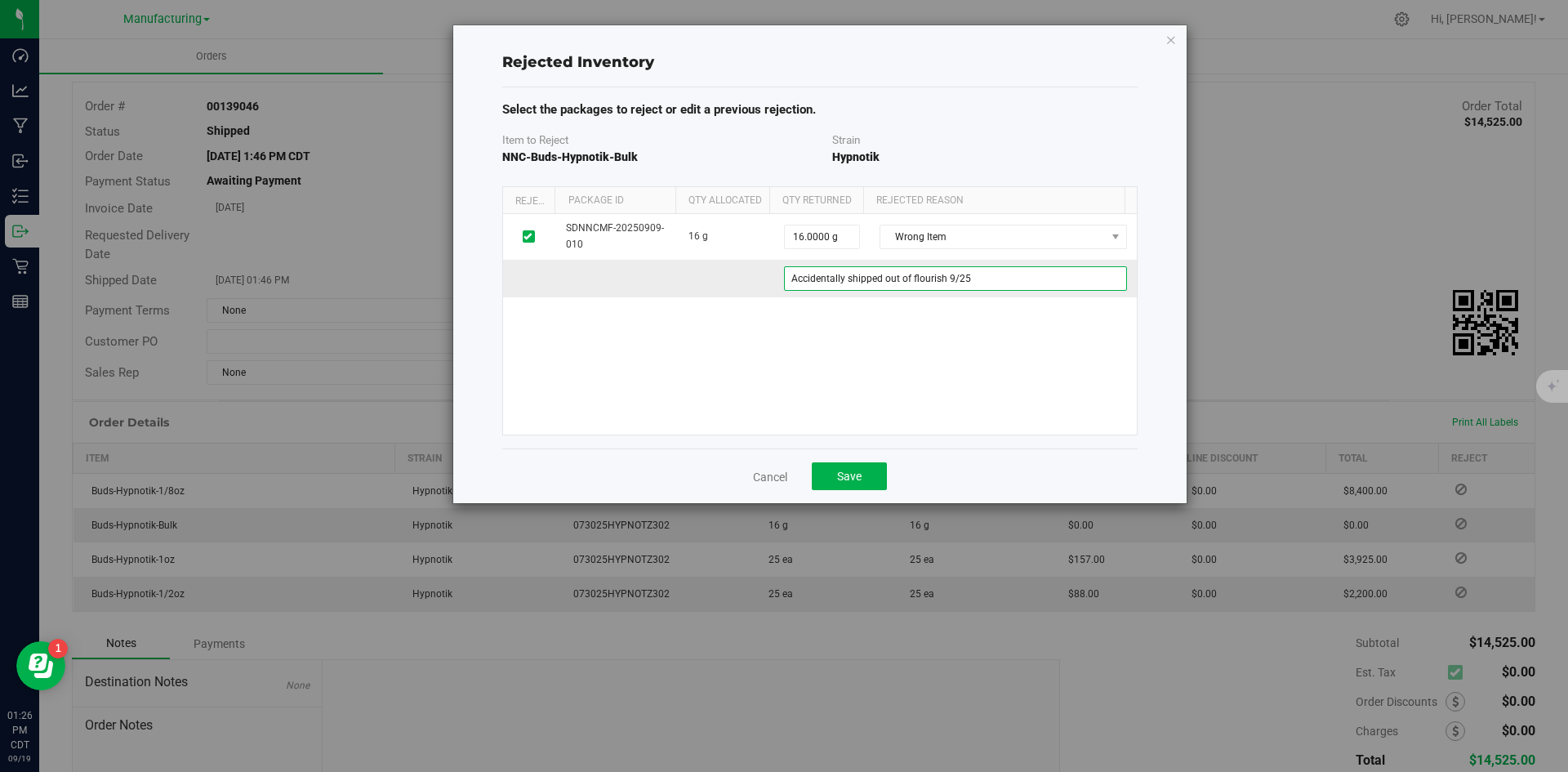
click at [977, 277] on 146d4b0f-a535-4f8a-8d19-faab18862935 "Accidentally shipped out of flourish 9/25" at bounding box center [956, 278] width 343 height 25
type 146d4b0f-a535-4f8a-8d19-faab18862935 "Accidentally shipped out of flourish [DATE]"
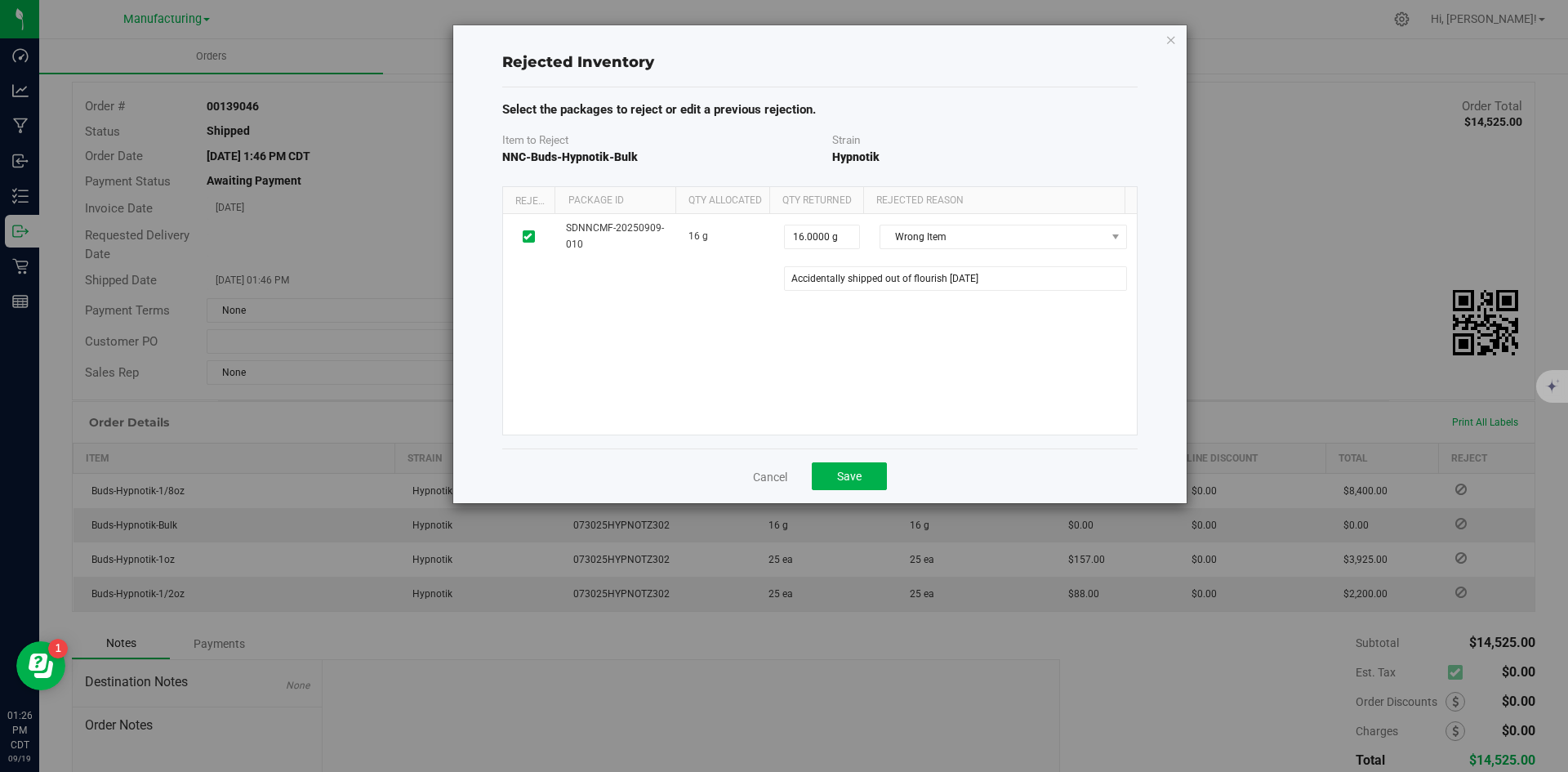
drag, startPoint x: 1014, startPoint y: 324, endPoint x: 995, endPoint y: 323, distance: 19.0
click at [1014, 324] on div "SDNNCMF-20250909-010 16 g 16.0000 g 16 Wrong Item Defect Wrong Item Wrong Quant…" at bounding box center [821, 324] width 634 height 221
click at [846, 476] on span "Save" at bounding box center [849, 476] width 25 height 13
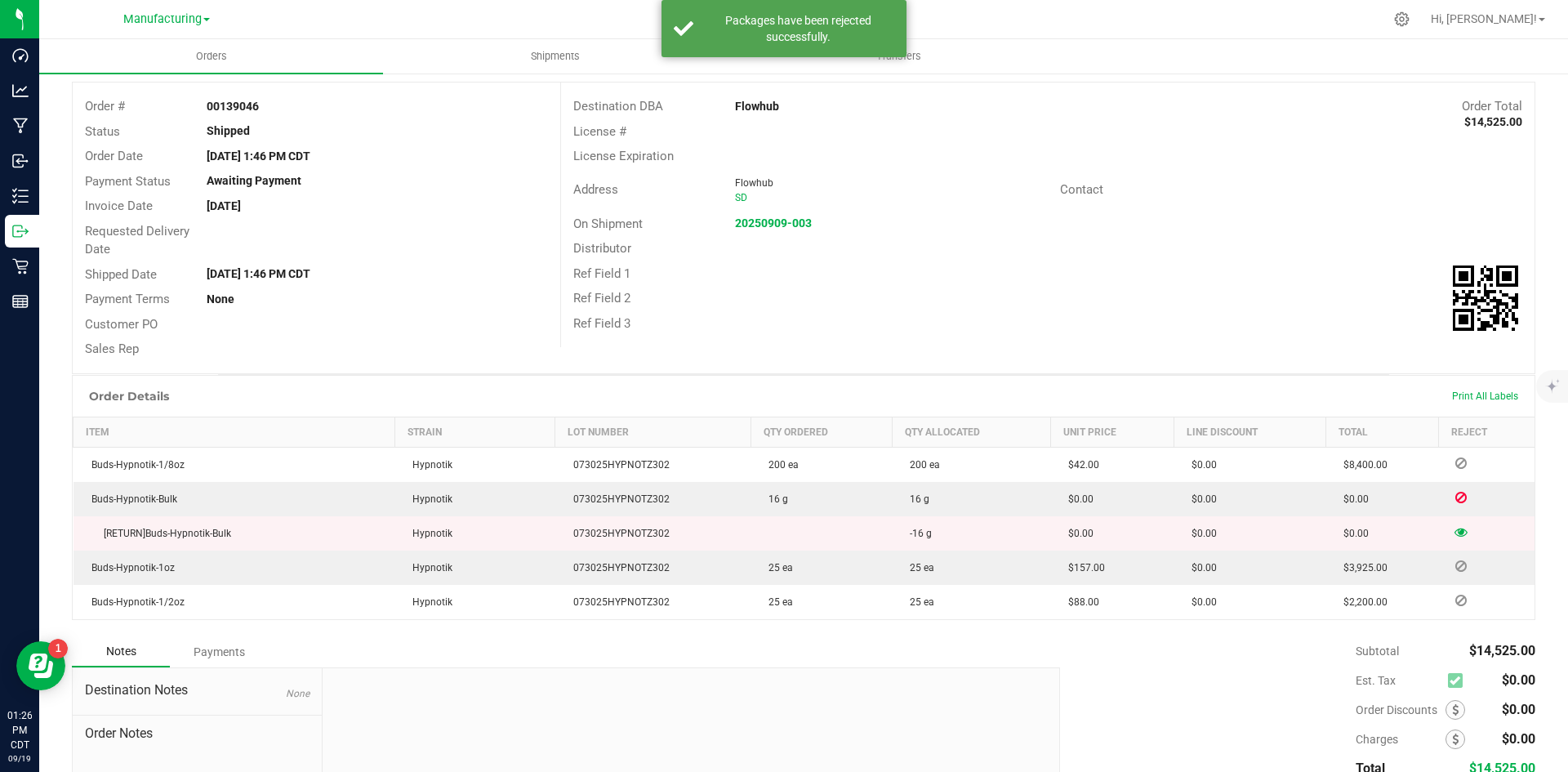
click at [1178, 213] on div "On Shipment 20250909-003" at bounding box center [1047, 224] width 973 height 25
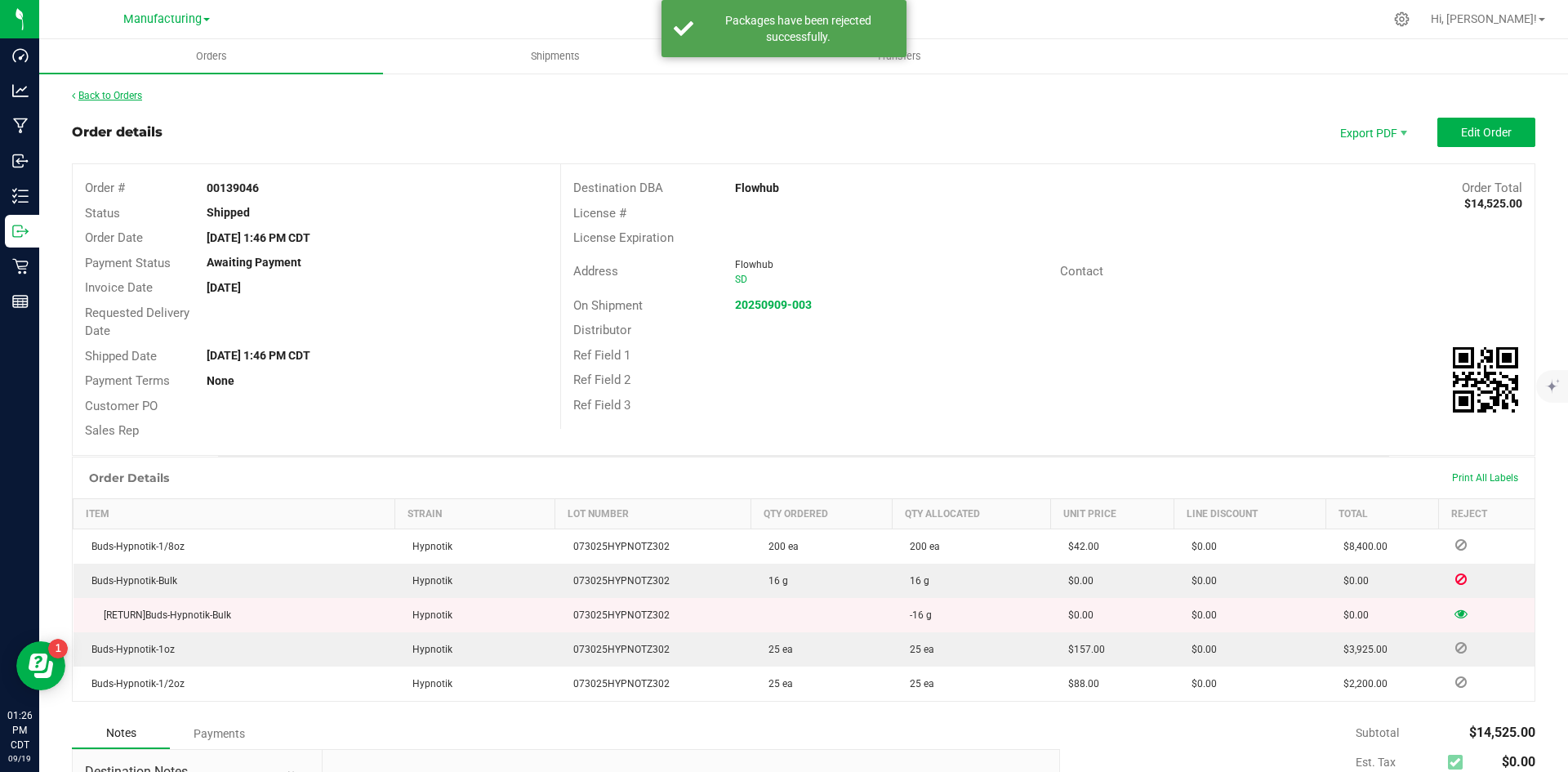
click at [117, 95] on link "Back to Orders" at bounding box center [108, 95] width 71 height 11
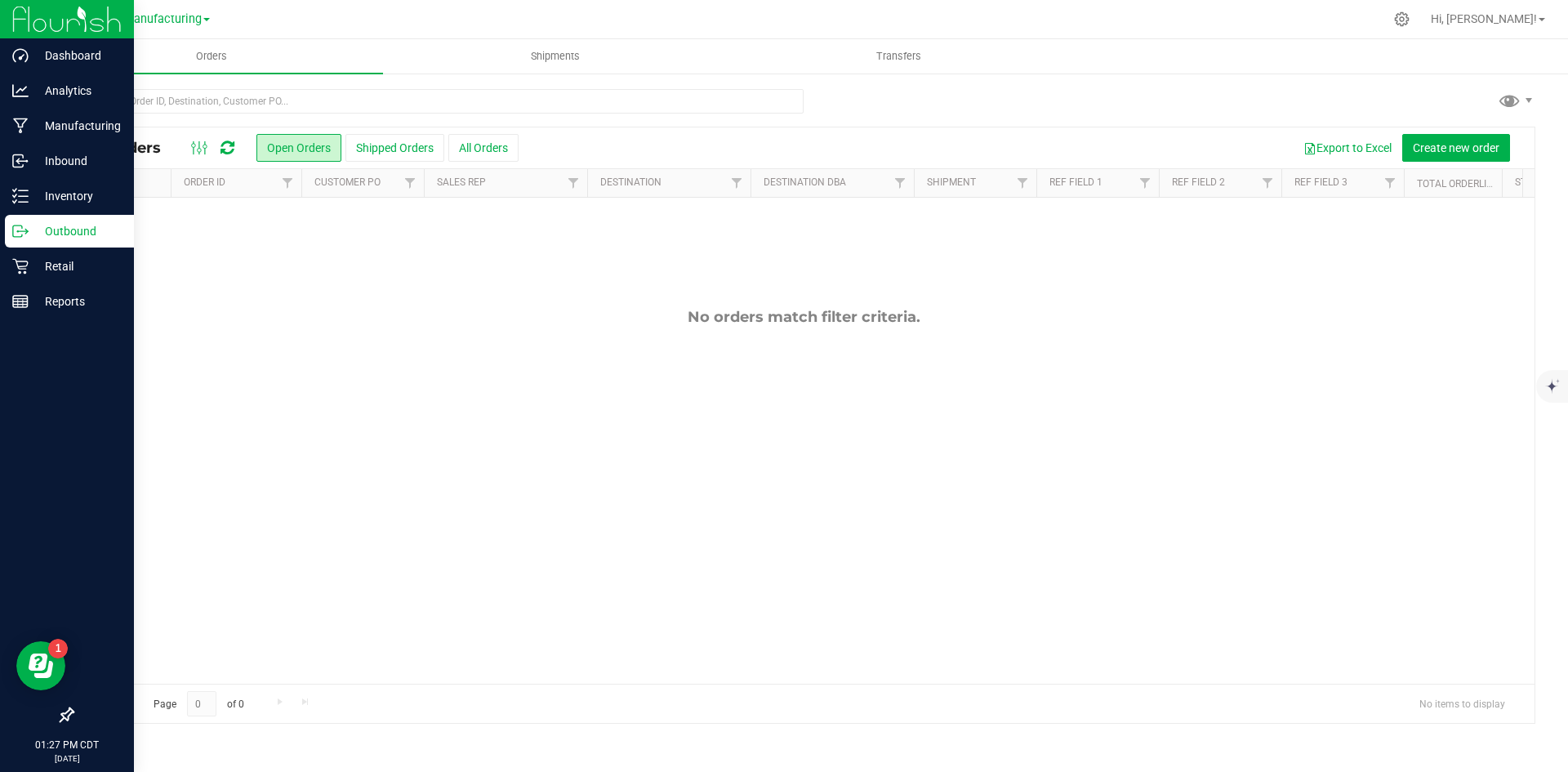
click at [30, 226] on p "Outbound" at bounding box center [77, 232] width 98 height 20
click at [37, 228] on p "Outbound" at bounding box center [77, 232] width 98 height 20
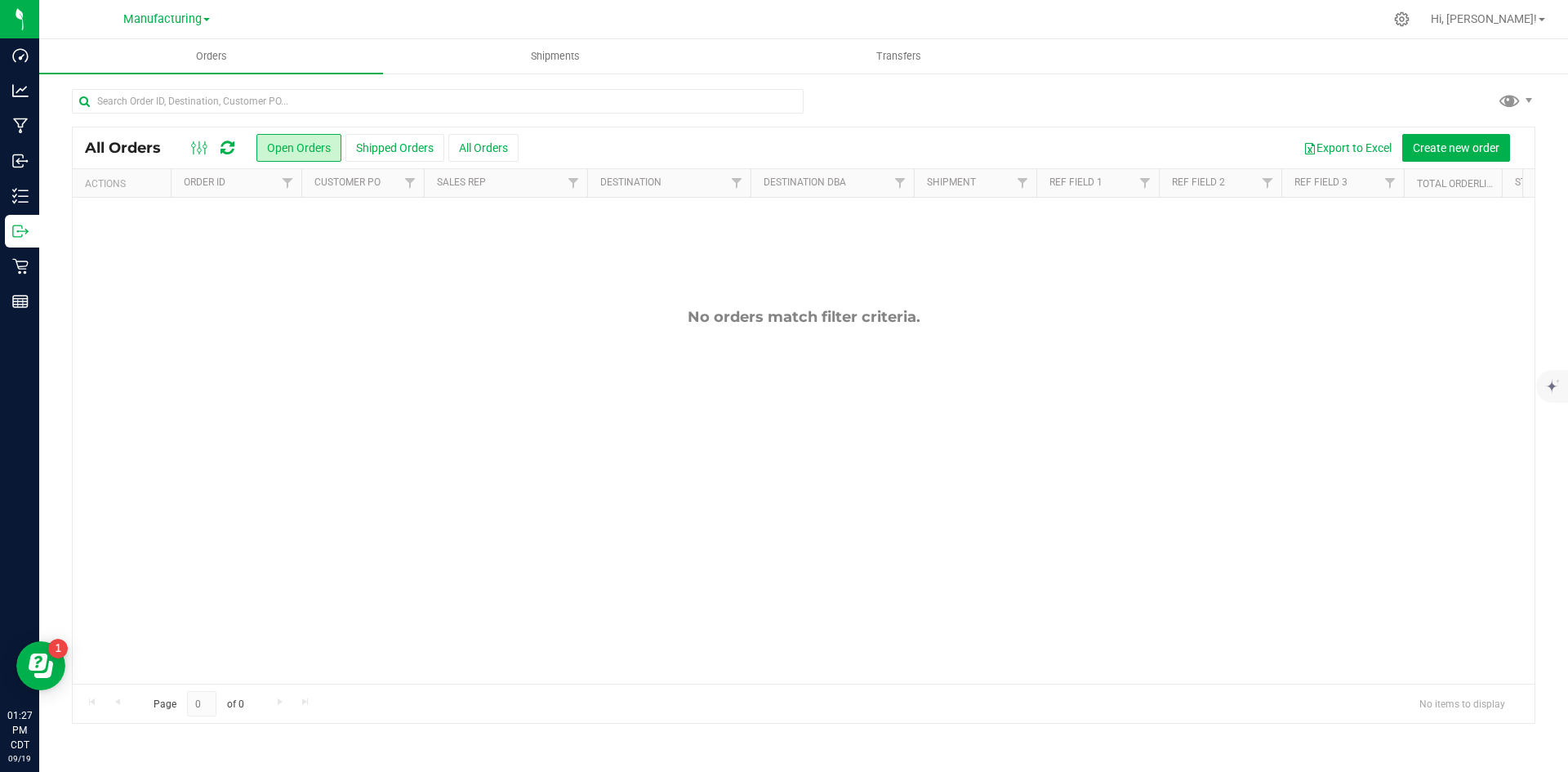
click at [281, 375] on div "No orders match filter criteria." at bounding box center [804, 496] width 1462 height 596
drag, startPoint x: 365, startPoint y: 266, endPoint x: 337, endPoint y: 266, distance: 28.0
click at [364, 266] on div "No orders match filter criteria." at bounding box center [804, 496] width 1462 height 596
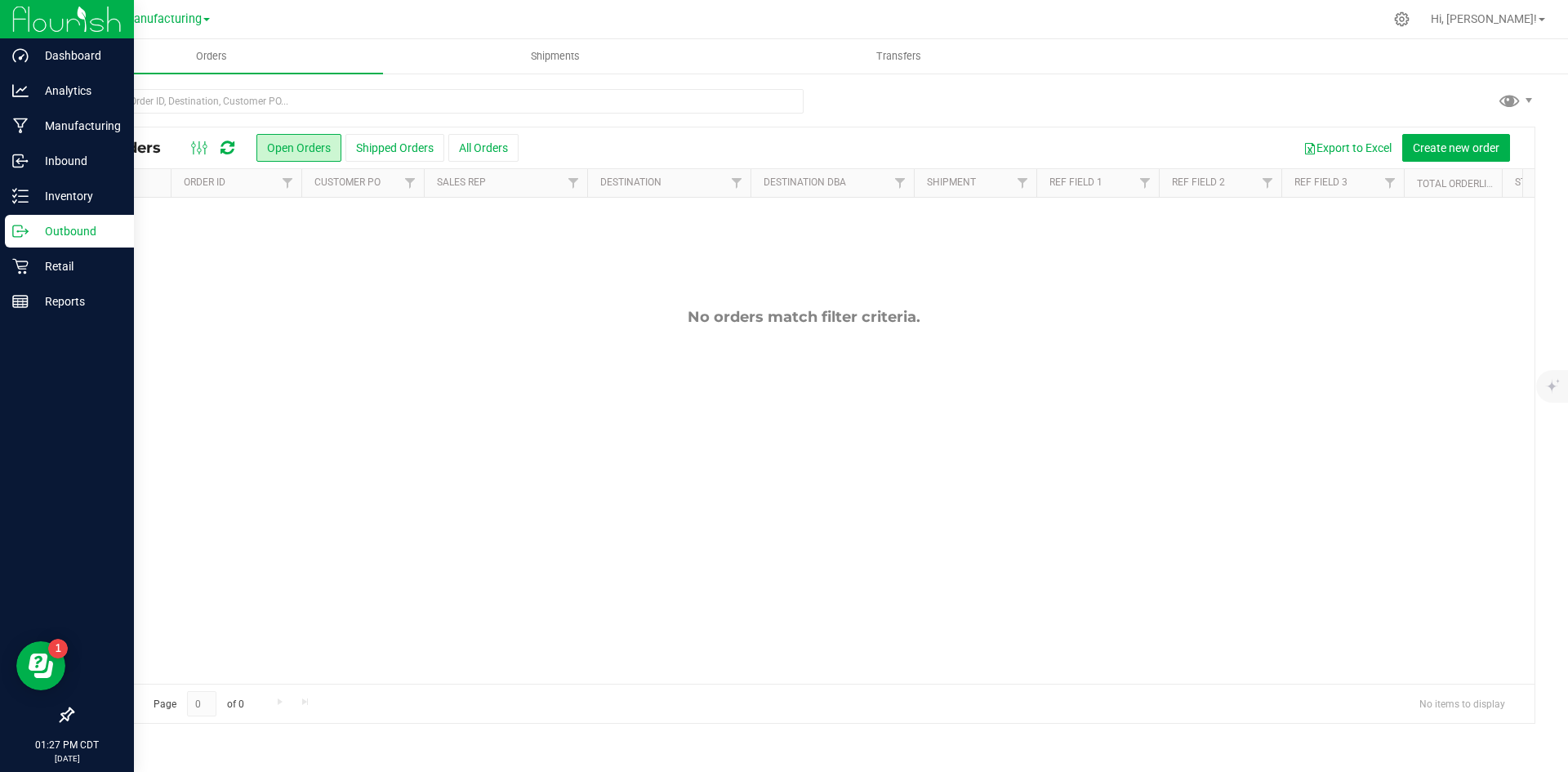
click at [21, 232] on icon at bounding box center [21, 231] width 16 height 16
click at [37, 197] on p "Inventory" at bounding box center [77, 196] width 98 height 20
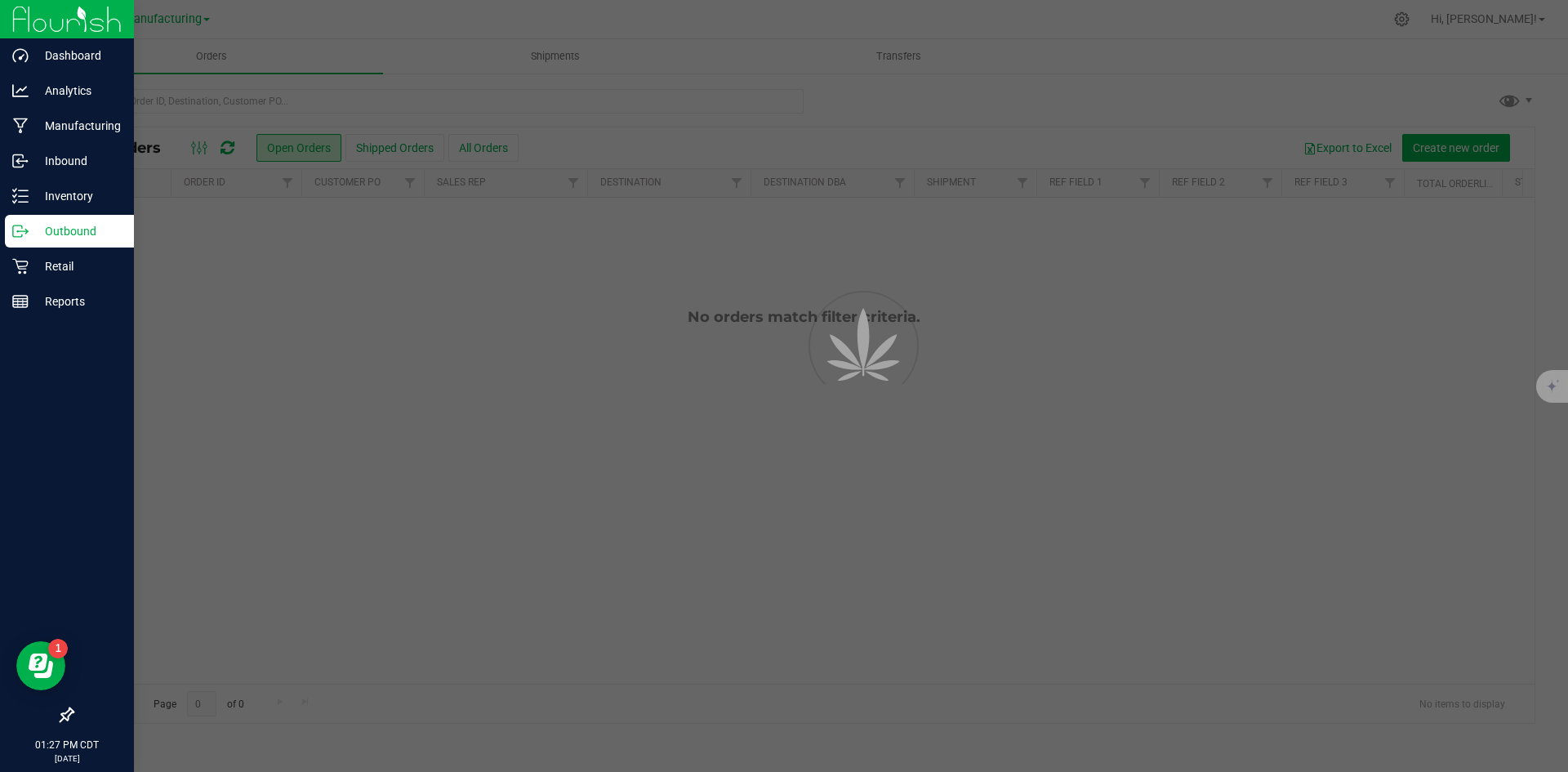
click at [48, 228] on p "Outbound" at bounding box center [77, 232] width 98 height 20
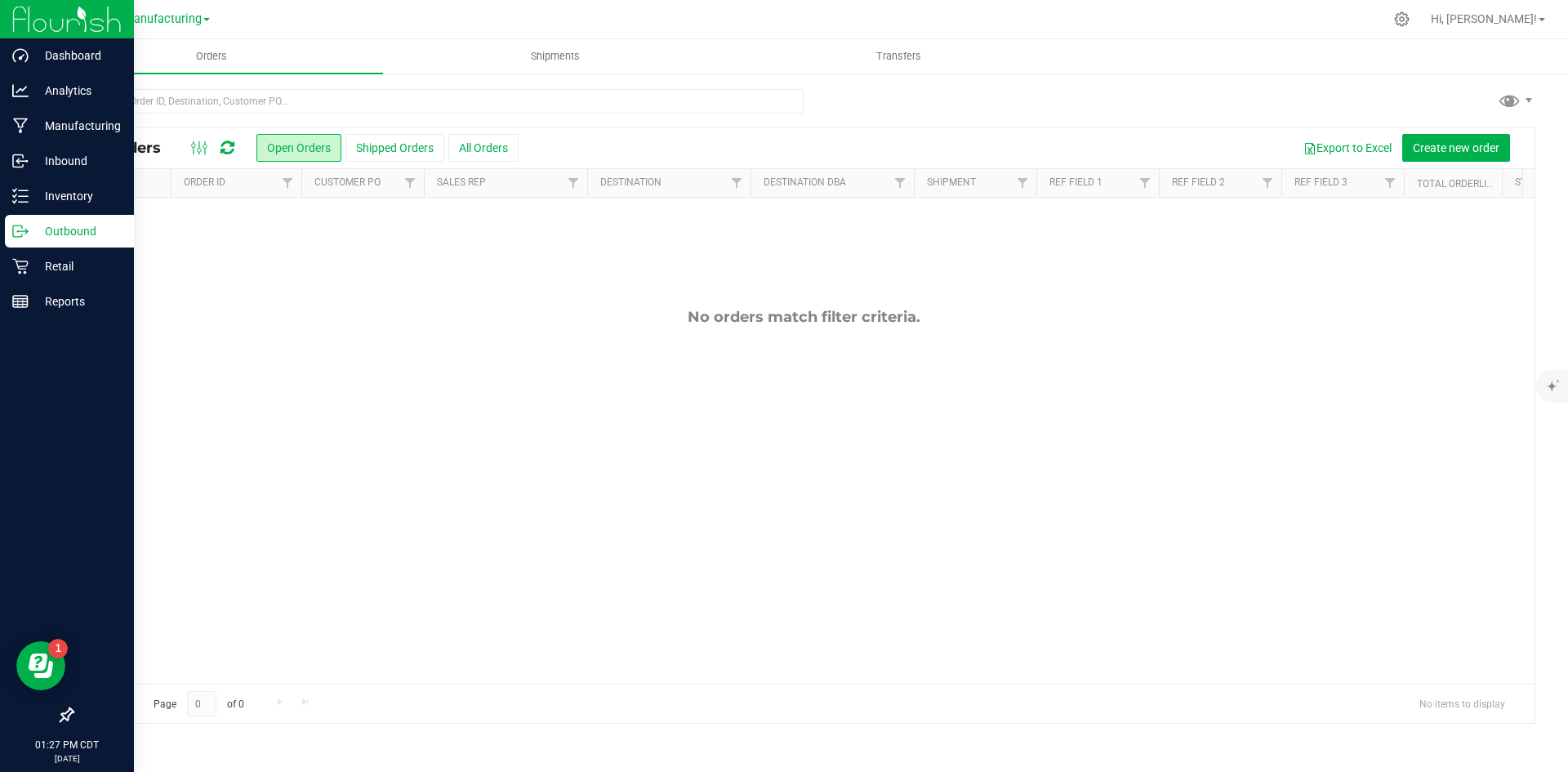
click at [50, 227] on p "Outbound" at bounding box center [77, 232] width 98 height 20
click at [46, 228] on p "Outbound" at bounding box center [77, 232] width 98 height 20
click at [67, 189] on p "Inventory" at bounding box center [77, 196] width 98 height 20
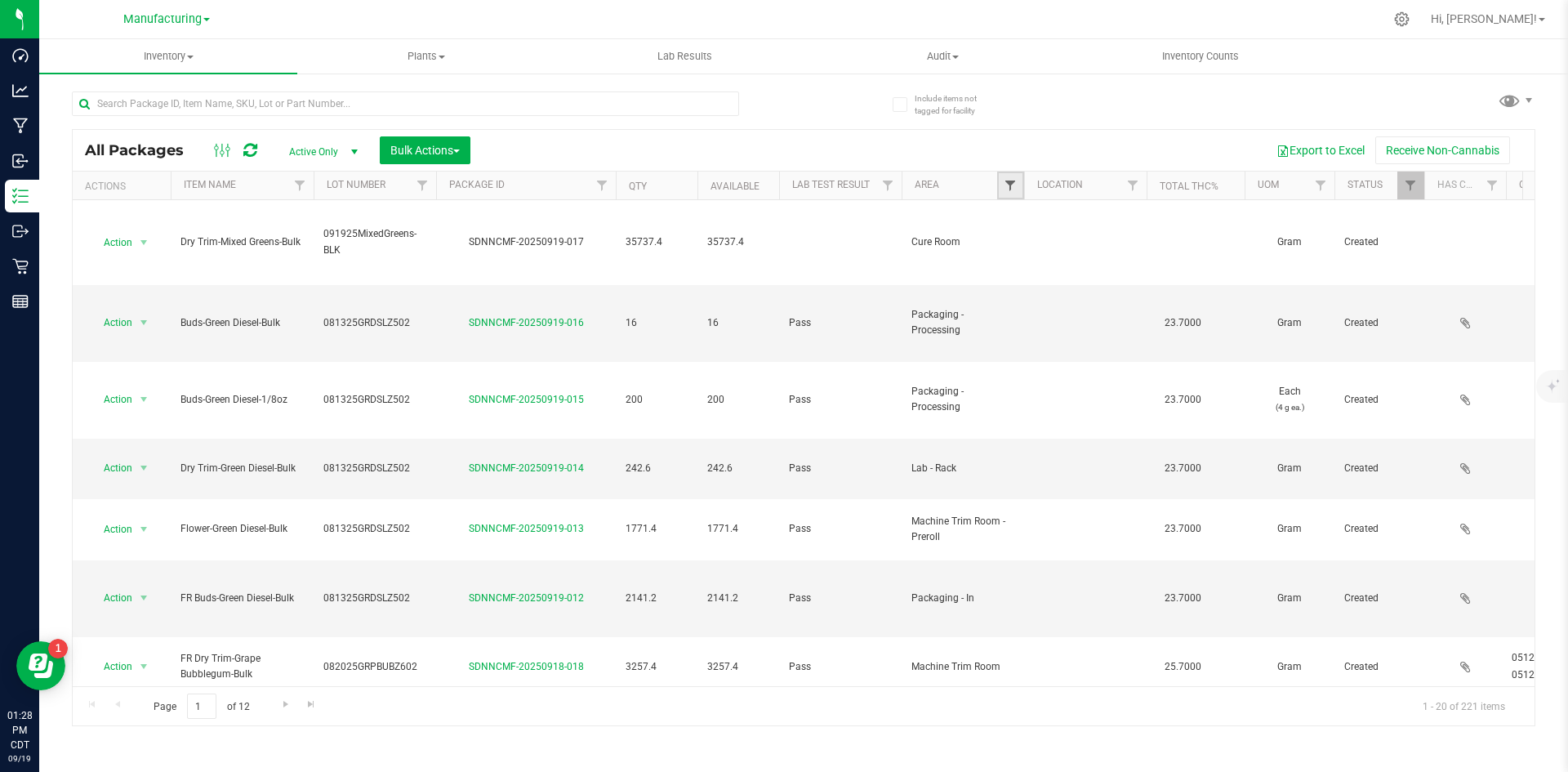
click at [1017, 189] on span "Filter" at bounding box center [1010, 186] width 13 height 13
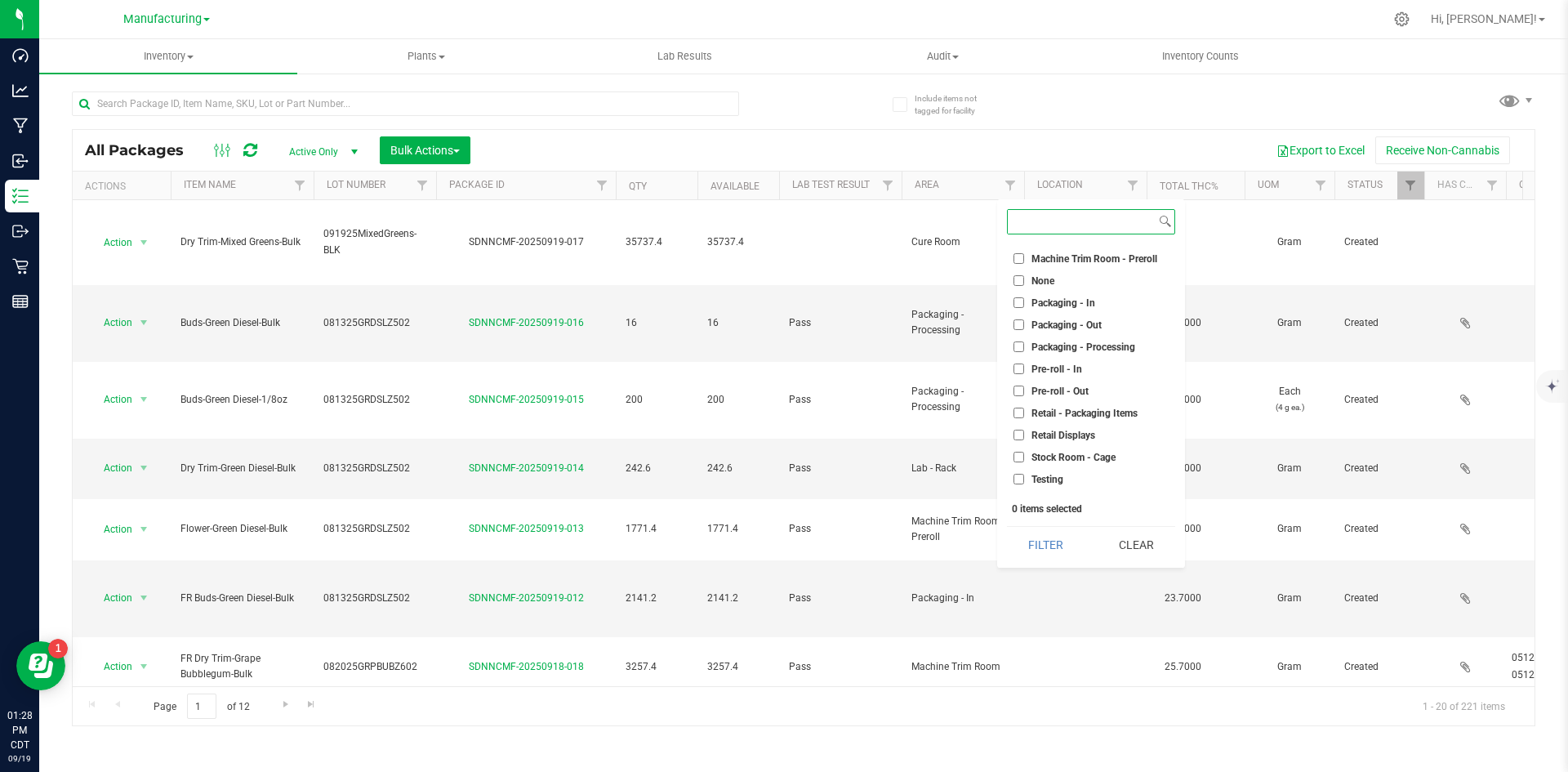
scroll to position [456, 0]
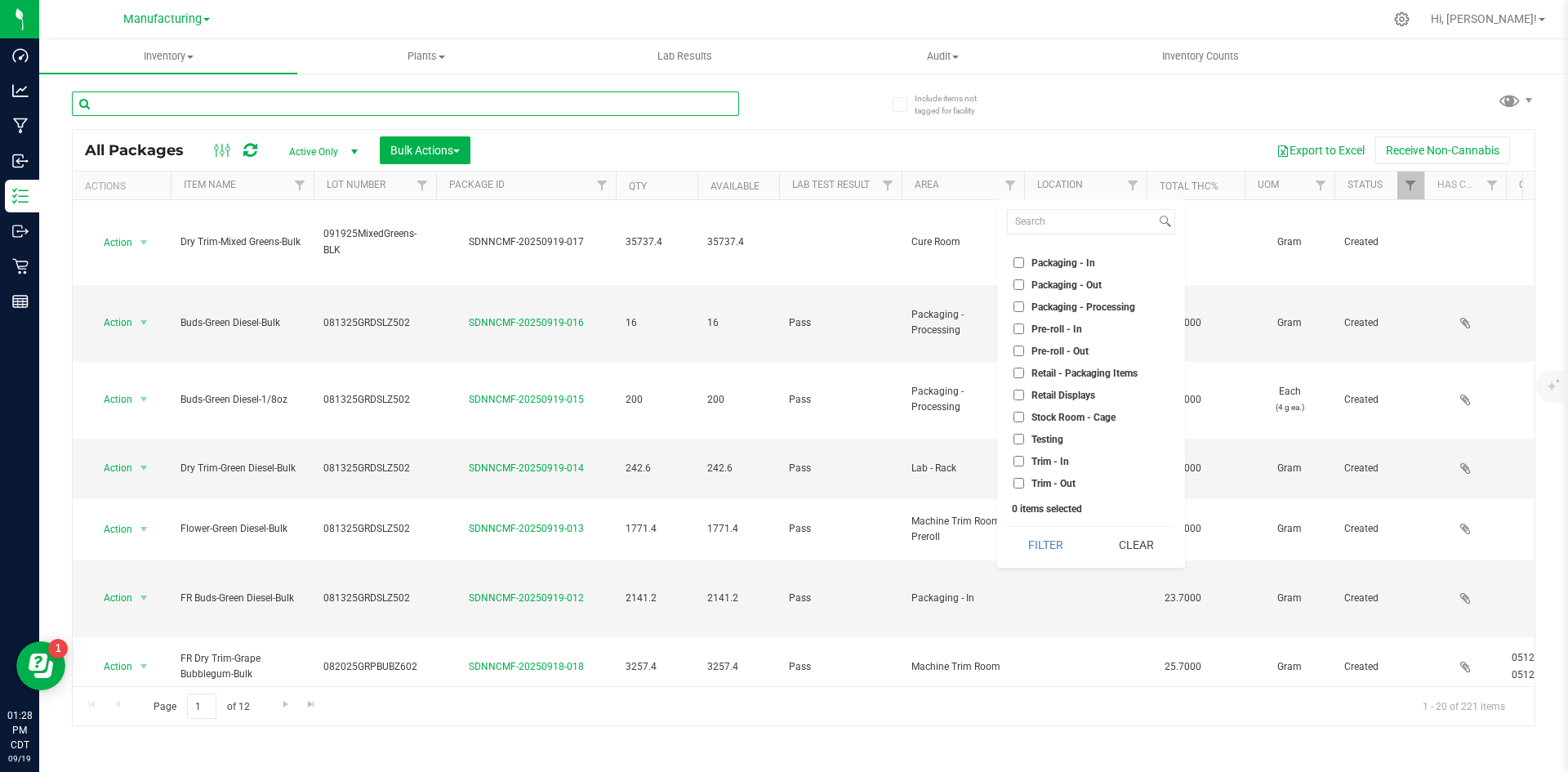
click at [522, 102] on input "text" at bounding box center [406, 103] width 667 height 25
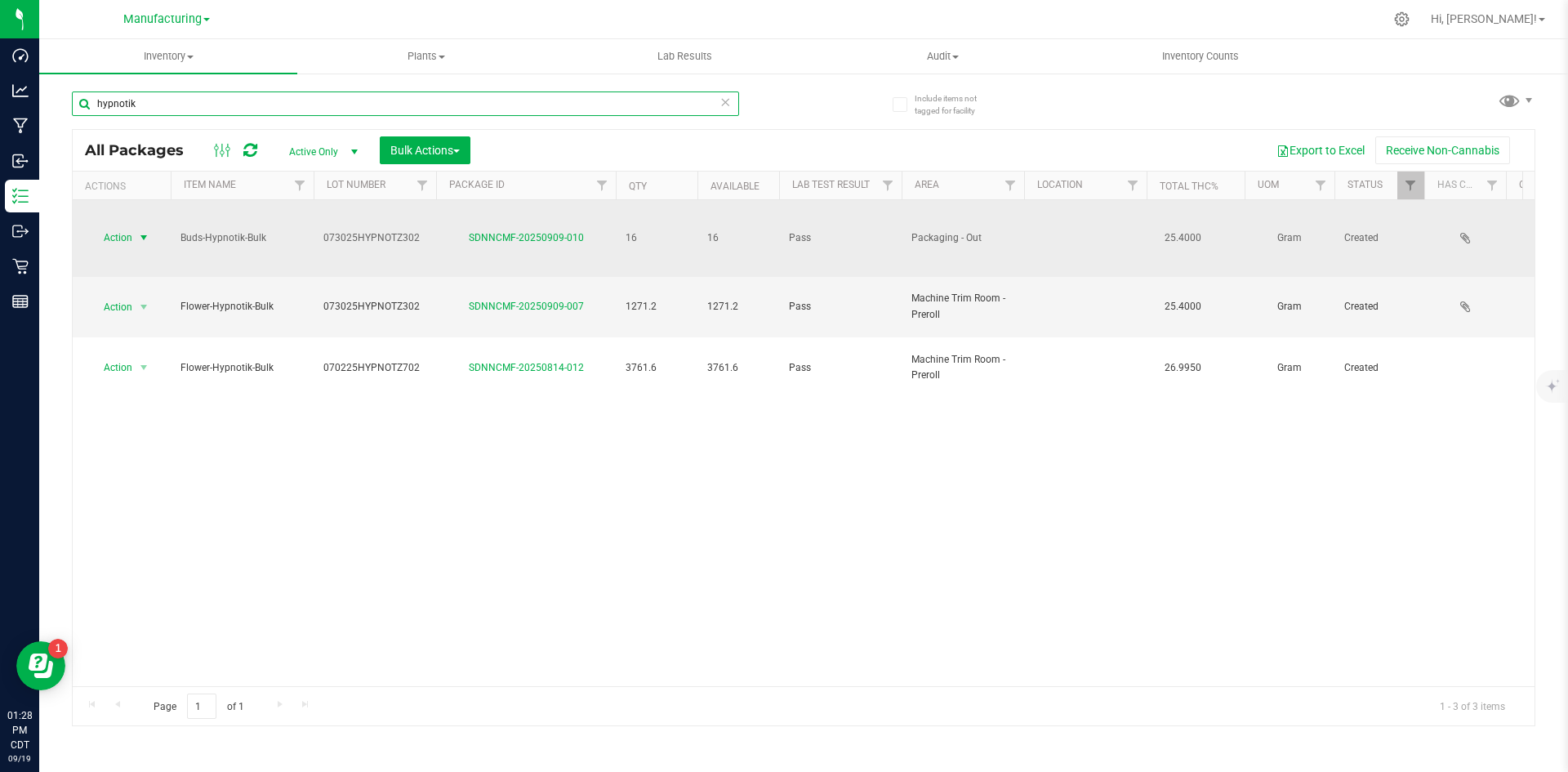
type input "hypnotik"
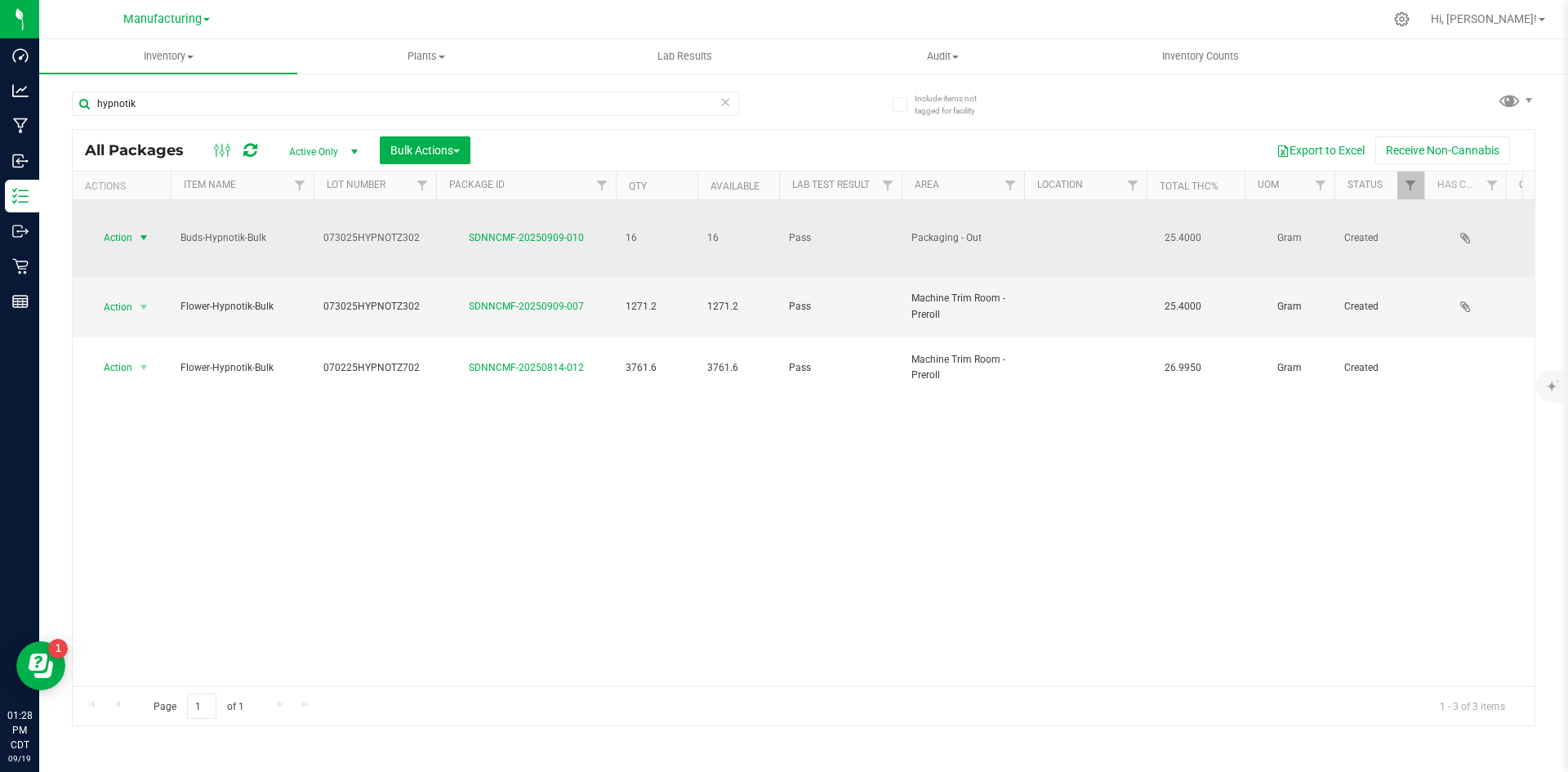
click at [122, 226] on span "Action" at bounding box center [111, 237] width 44 height 23
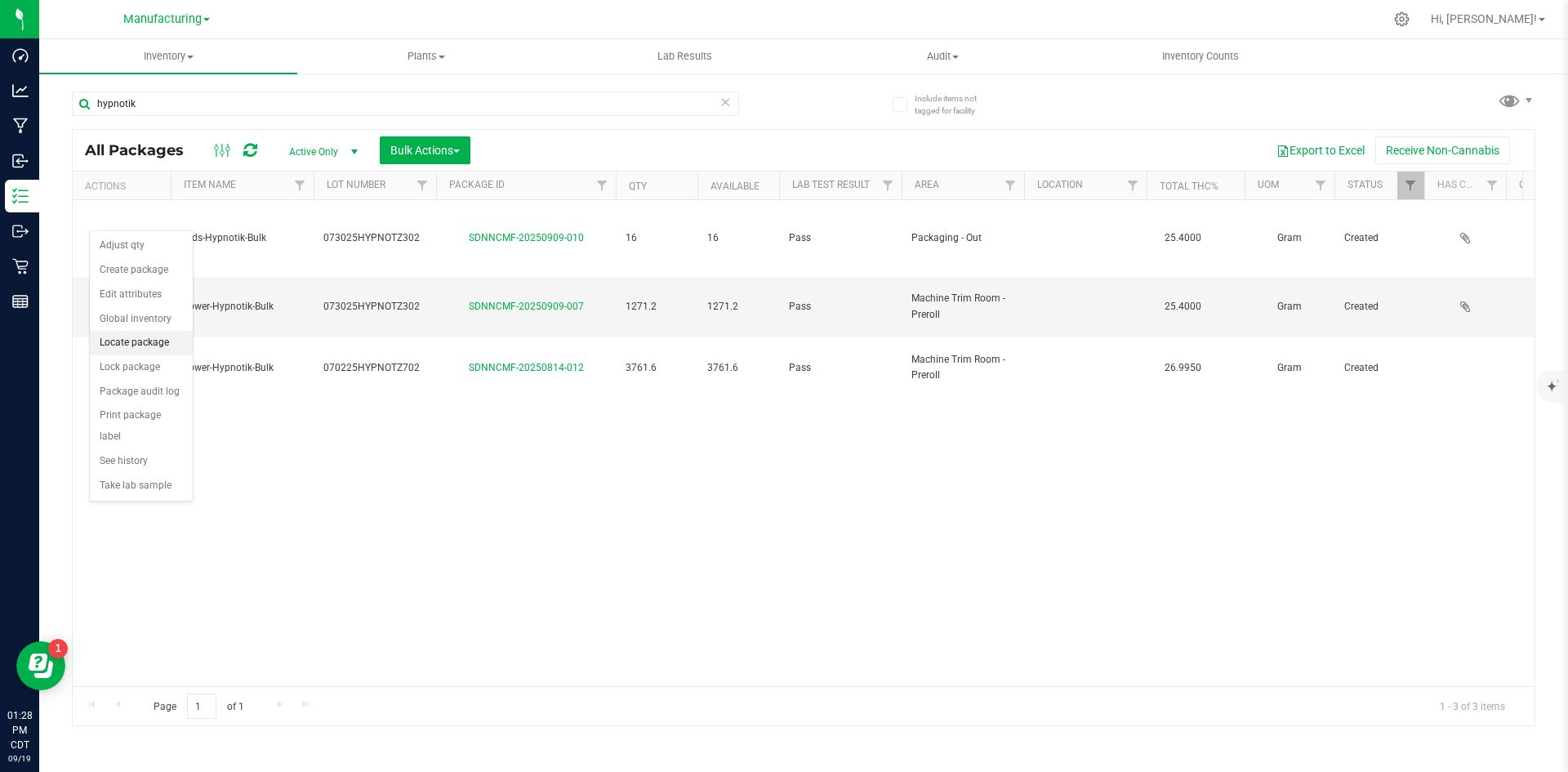
click at [158, 342] on li "Locate package" at bounding box center [140, 343] width 103 height 25
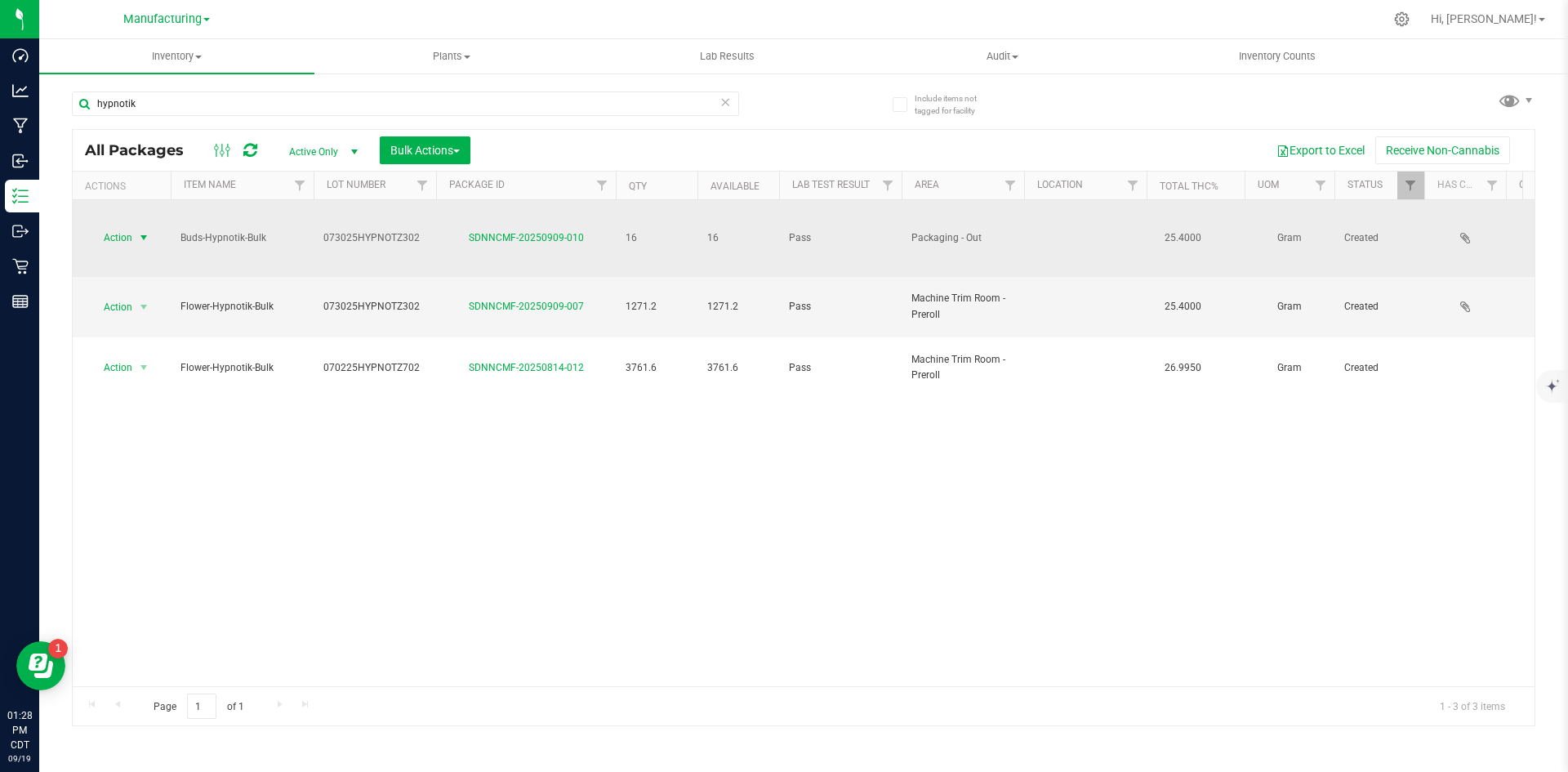
drag, startPoint x: 128, startPoint y: 215, endPoint x: 148, endPoint y: 219, distance: 20.4
click at [132, 226] on span "Action" at bounding box center [111, 237] width 44 height 23
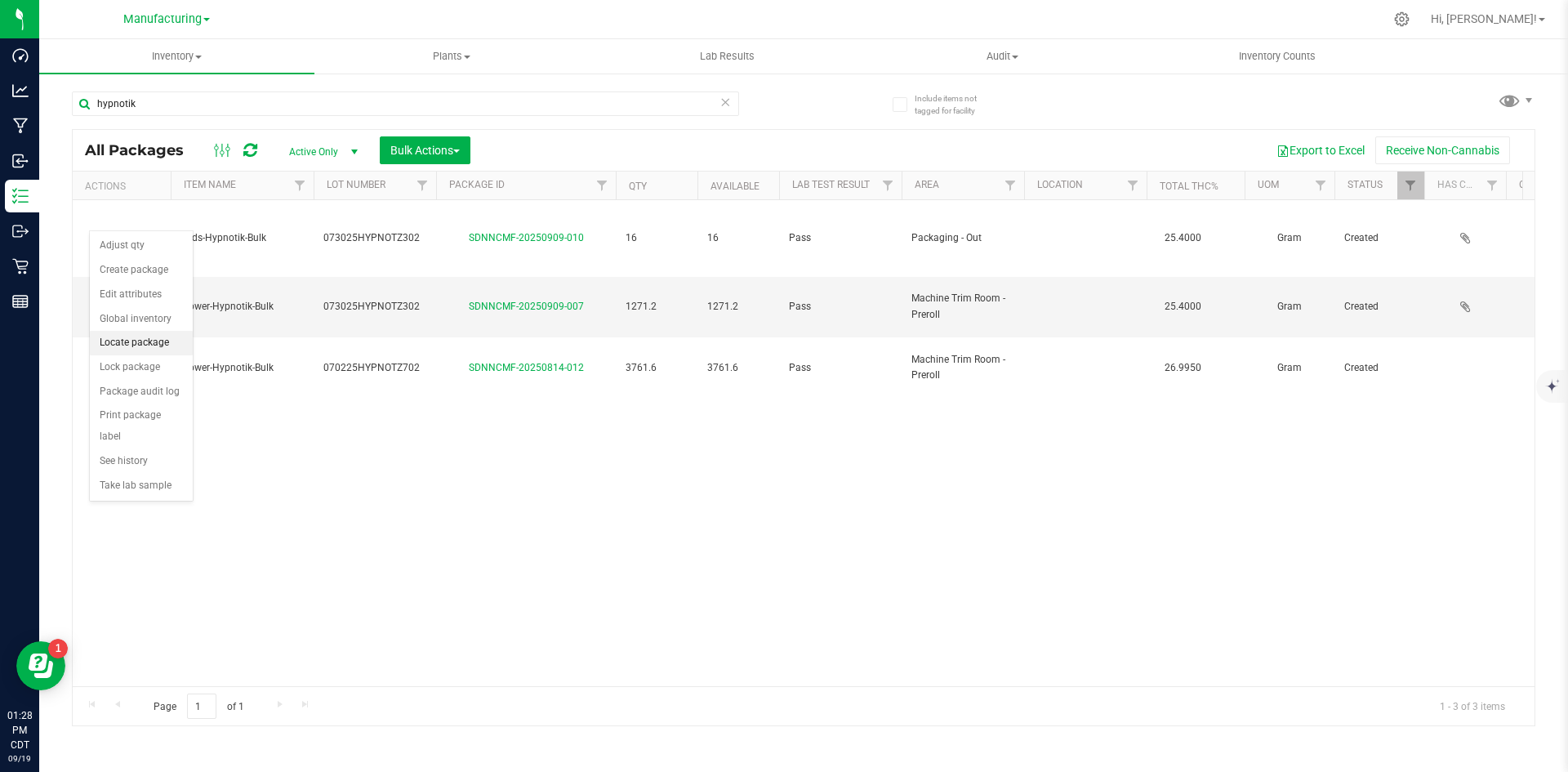
click at [159, 348] on li "Locate package" at bounding box center [140, 343] width 103 height 25
drag, startPoint x: 919, startPoint y: 452, endPoint x: 909, endPoint y: 430, distance: 24.2
click at [920, 448] on div "Action Action Adjust qty Create package Edit attributes Global inventory Locate…" at bounding box center [804, 443] width 1462 height 486
click at [1009, 189] on span "Filter" at bounding box center [1010, 186] width 13 height 13
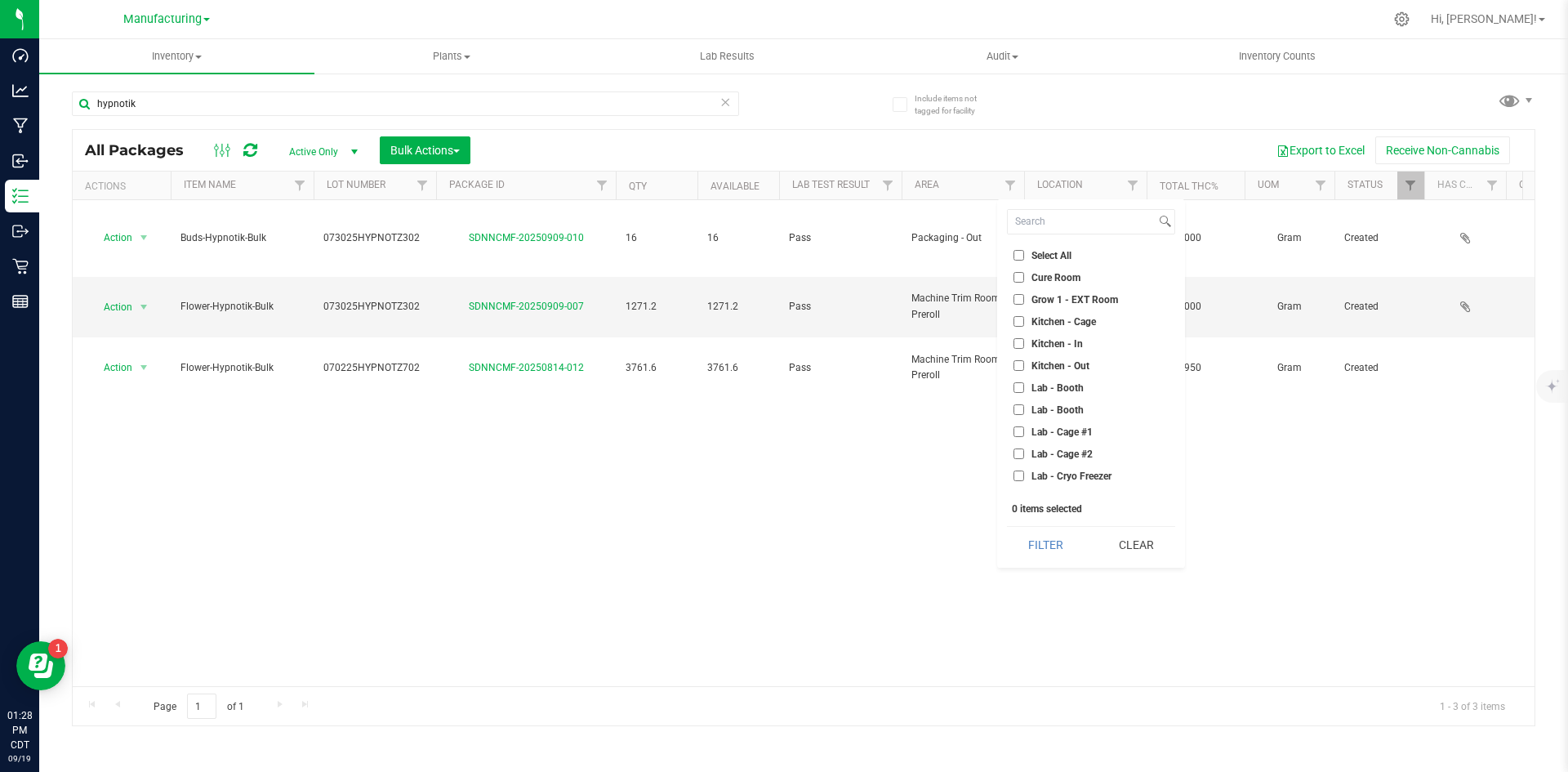
click at [958, 379] on div "Action Action Adjust qty Create package Edit attributes Global inventory Locate…" at bounding box center [804, 443] width 1462 height 486
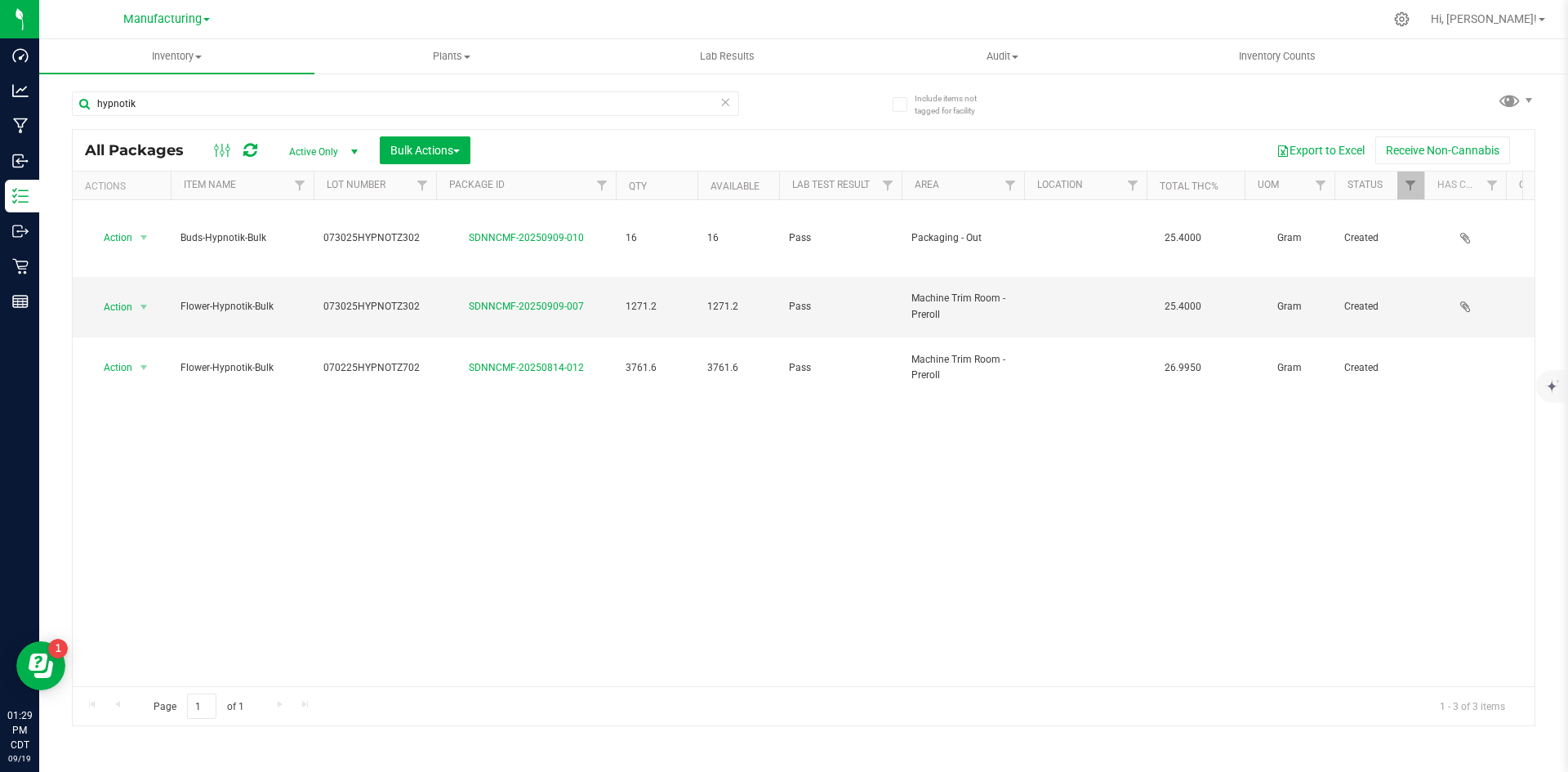
click at [917, 138] on div "Export to Excel Receive Non-Cannabis" at bounding box center [1003, 150] width 1040 height 28
click at [966, 147] on div "Export to Excel Receive Non-Cannabis" at bounding box center [1003, 150] width 1040 height 28
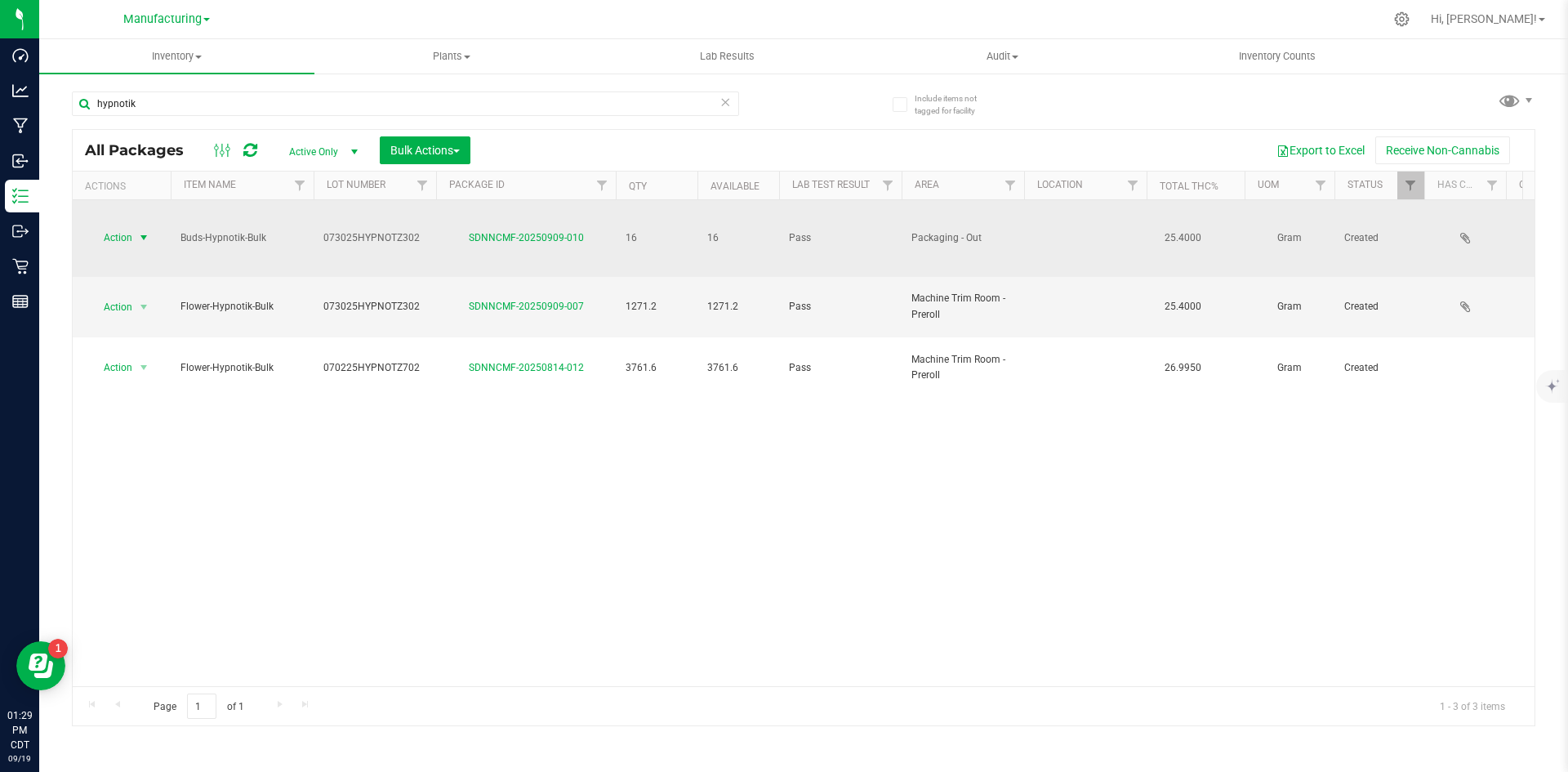
click at [97, 226] on span "Action" at bounding box center [111, 237] width 44 height 23
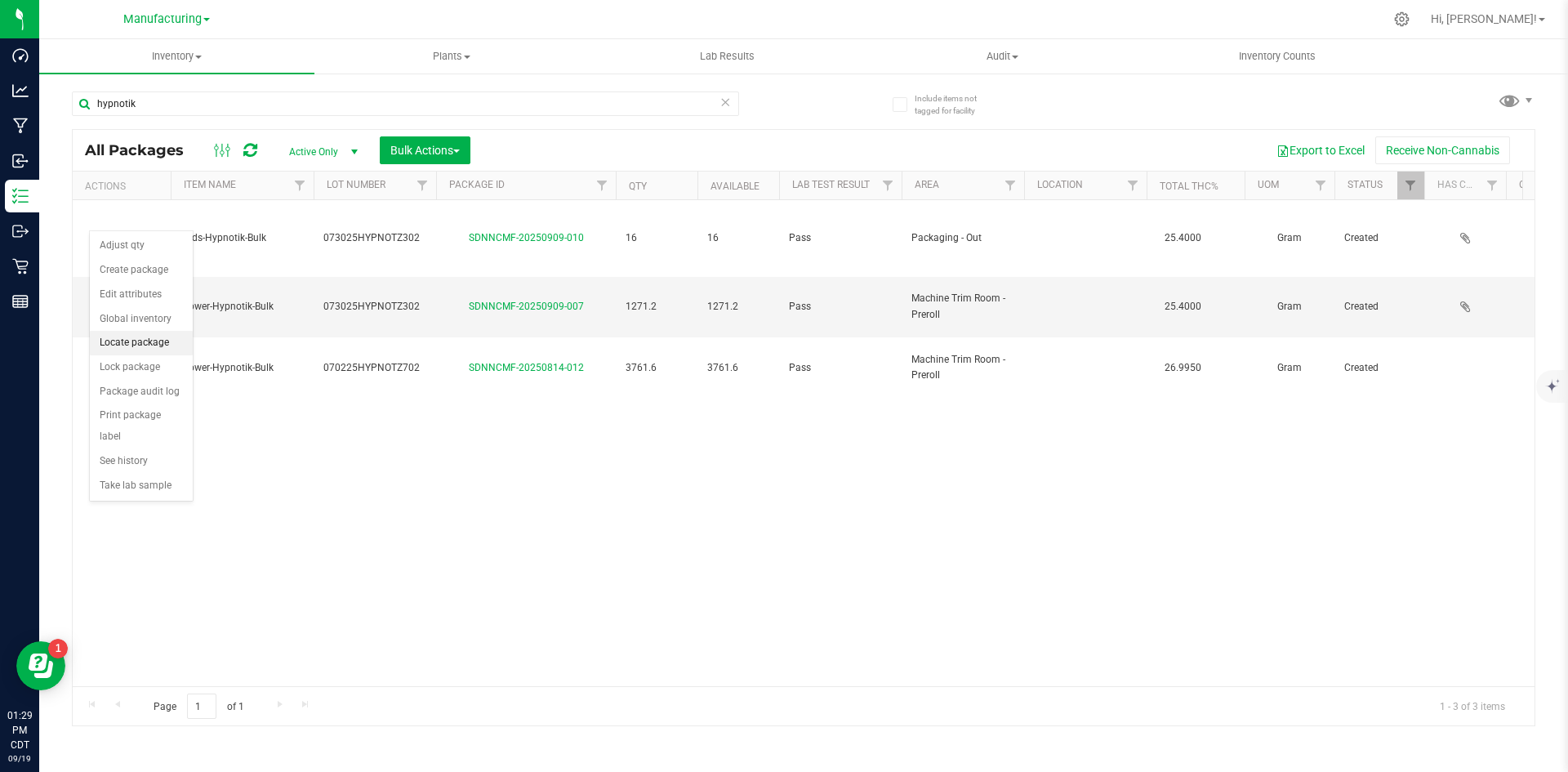
click at [159, 336] on li "Locate package" at bounding box center [140, 343] width 103 height 25
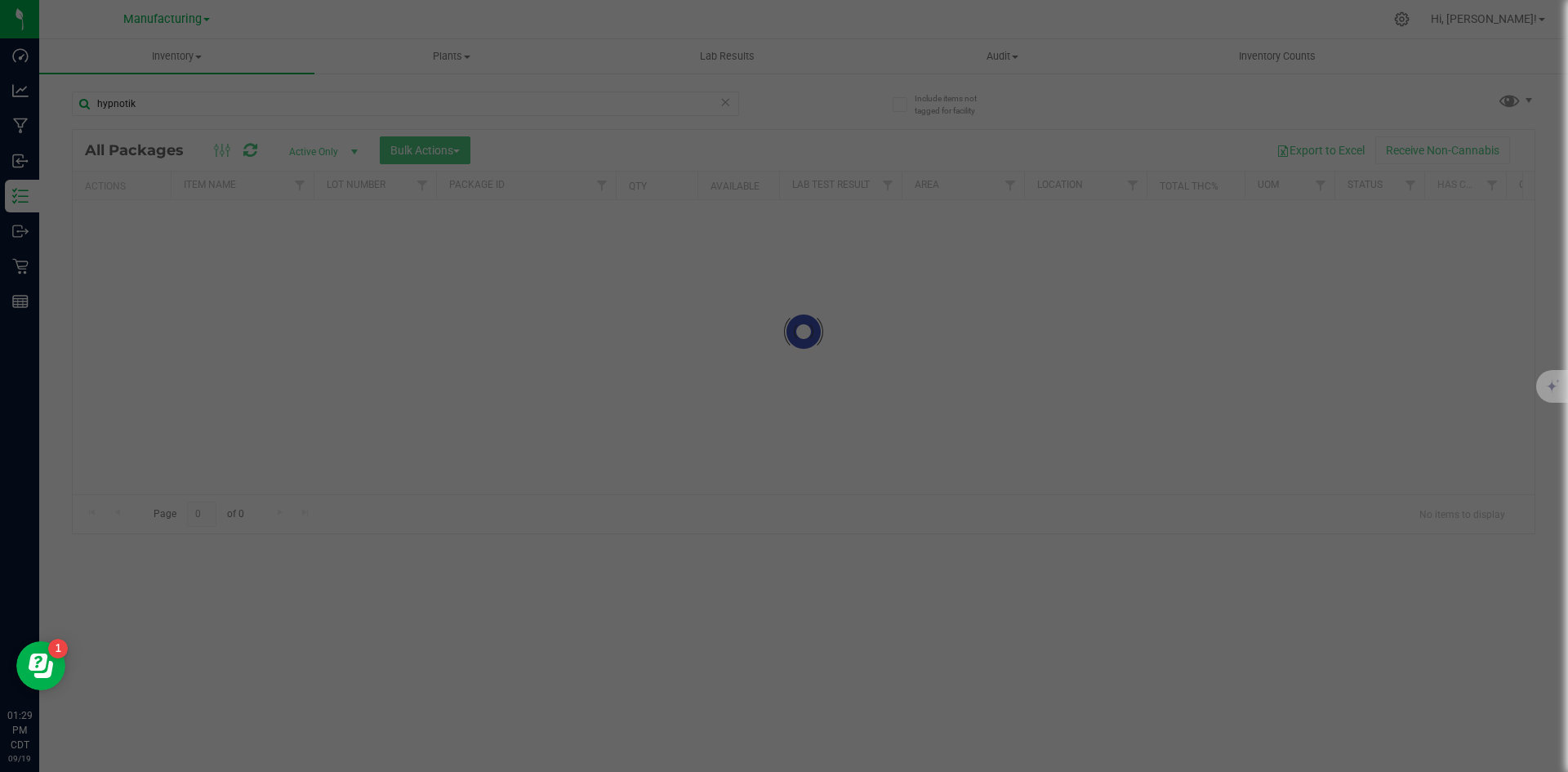
click at [888, 297] on div at bounding box center [784, 386] width 1568 height 772
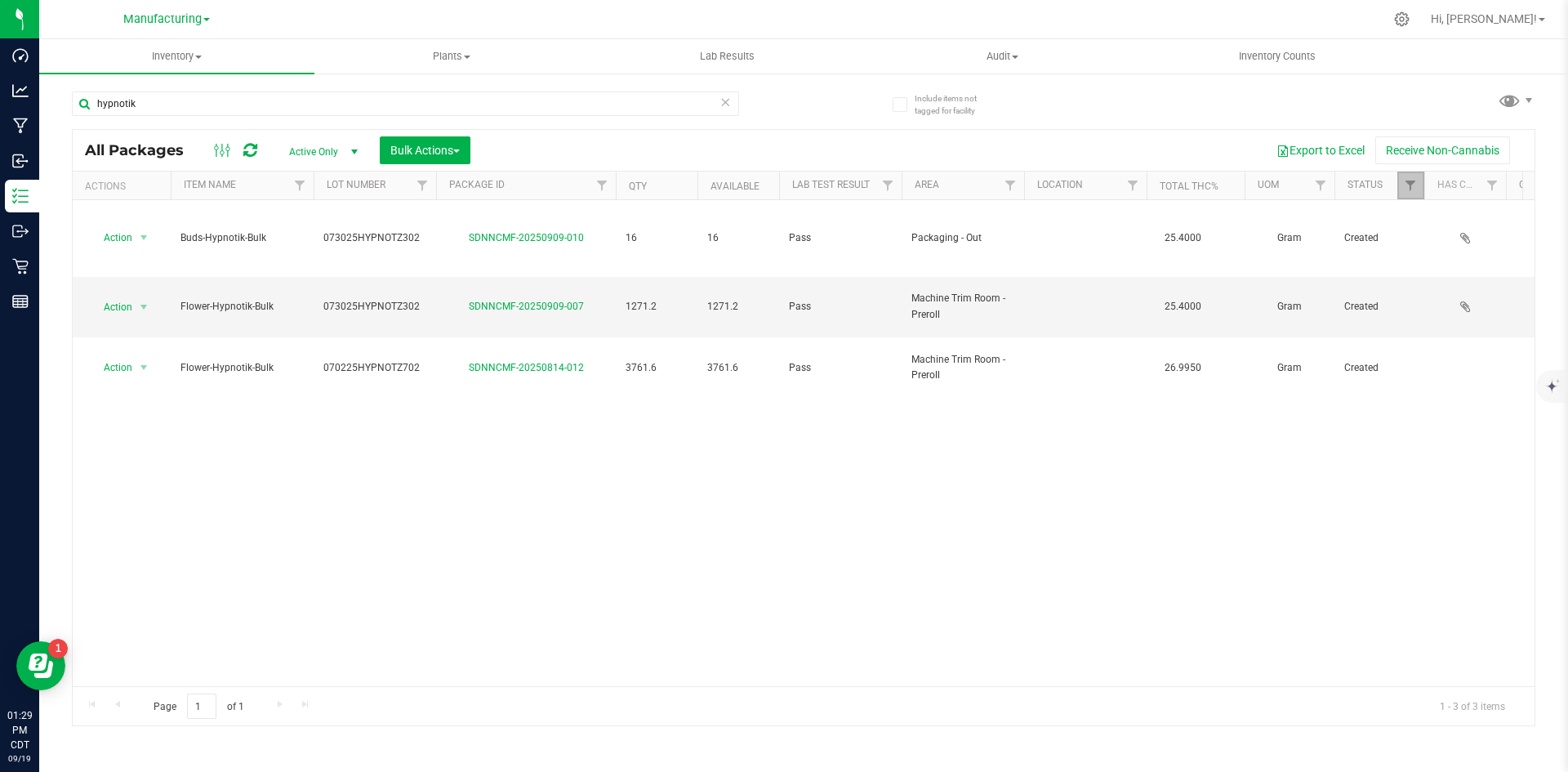
drag, startPoint x: 1407, startPoint y: 179, endPoint x: 1396, endPoint y: 172, distance: 13.0
click at [1409, 179] on span "Filter" at bounding box center [1410, 186] width 13 height 13
click at [1089, 94] on div "hypnotik All Packages Active Only Active Only Lab Samples Locked All Bulk Actio…" at bounding box center [804, 401] width 1464 height 650
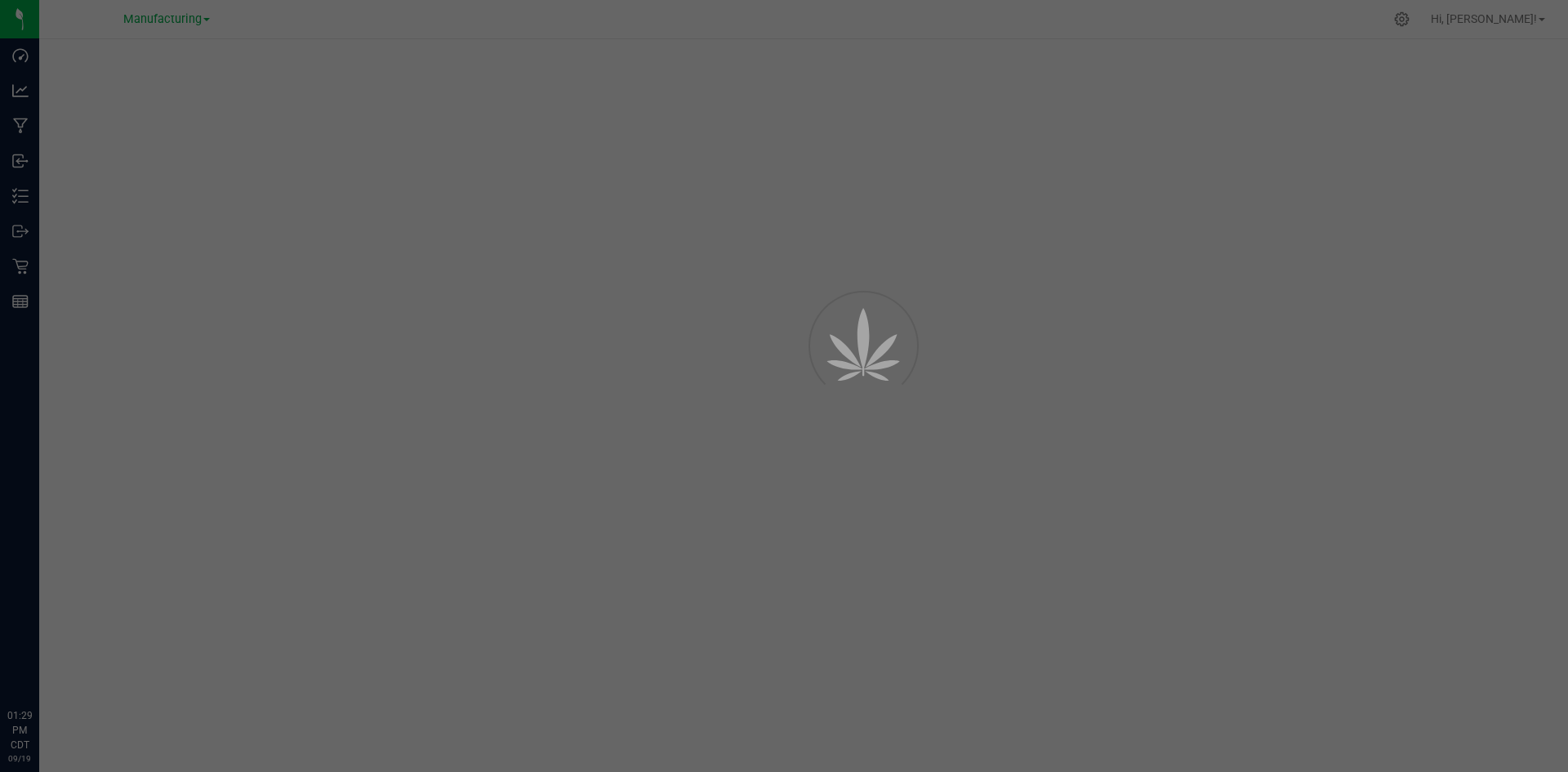
click at [1536, 16] on div at bounding box center [784, 386] width 1568 height 772
click at [1529, 17] on div at bounding box center [784, 386] width 1568 height 772
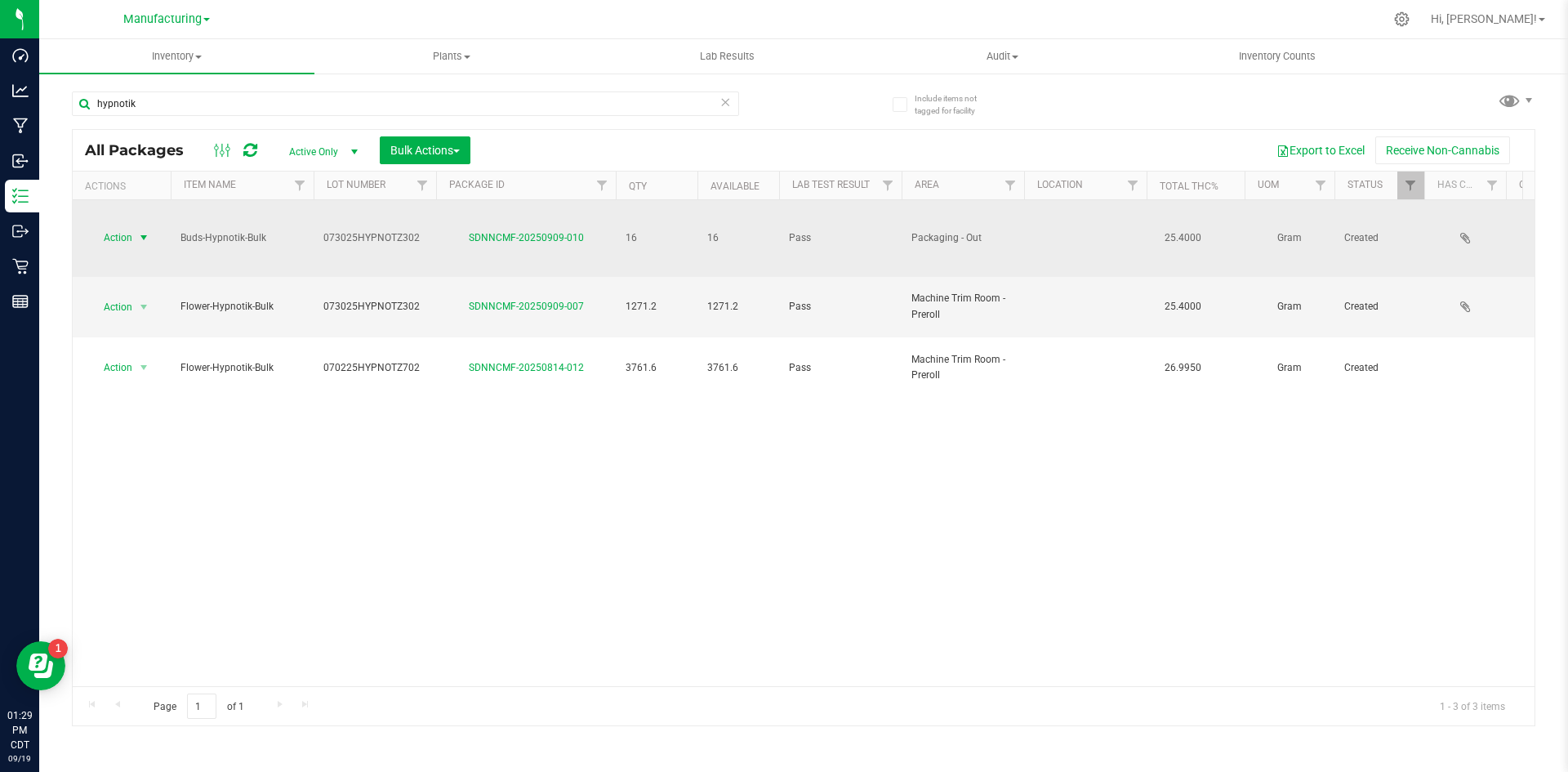
click at [129, 226] on span "Action" at bounding box center [111, 237] width 44 height 23
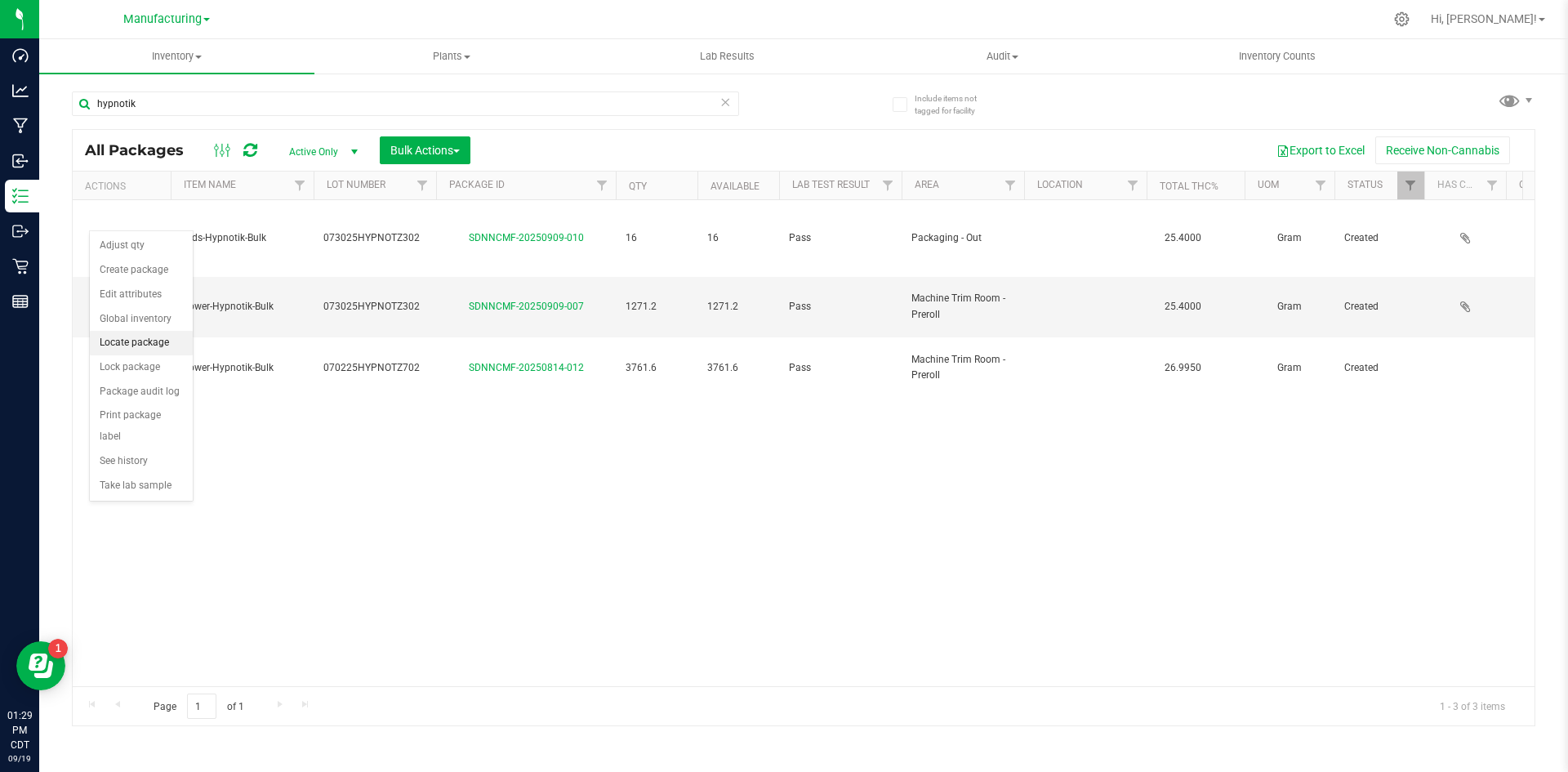
click at [137, 340] on li "Locate package" at bounding box center [140, 343] width 103 height 25
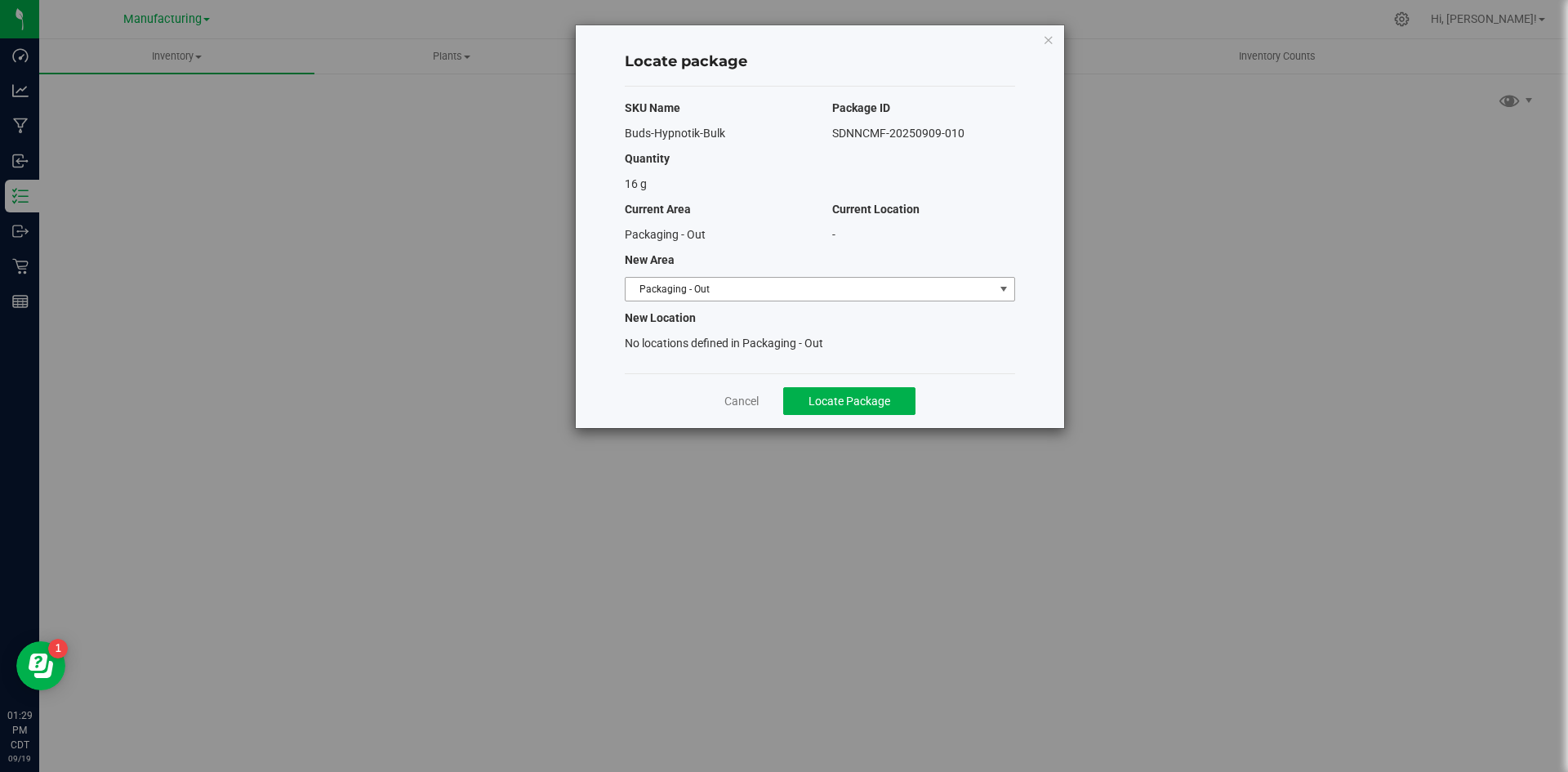
click at [827, 282] on span "Packaging - Out" at bounding box center [810, 289] width 369 height 23
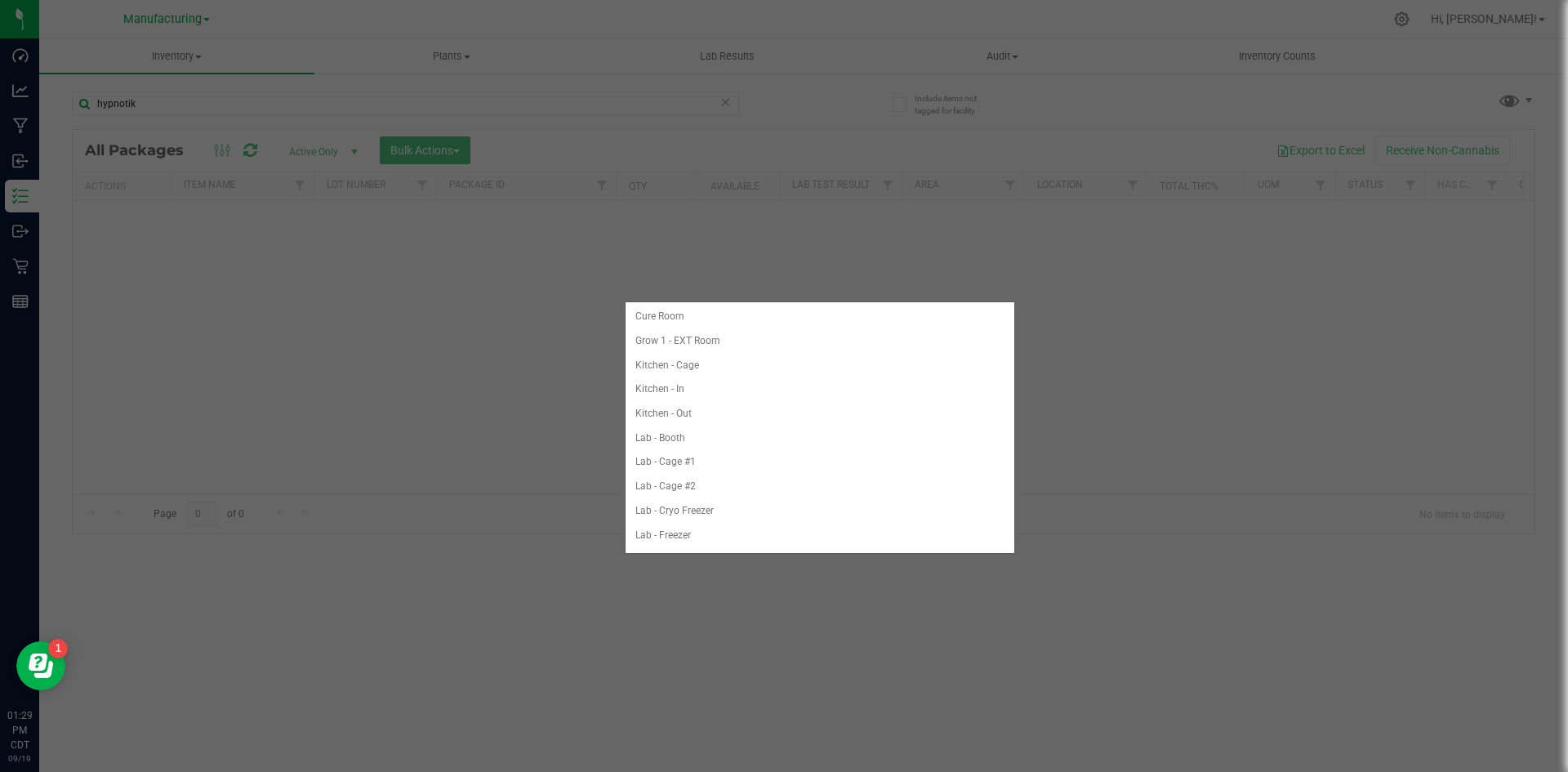
scroll to position [241, 0]
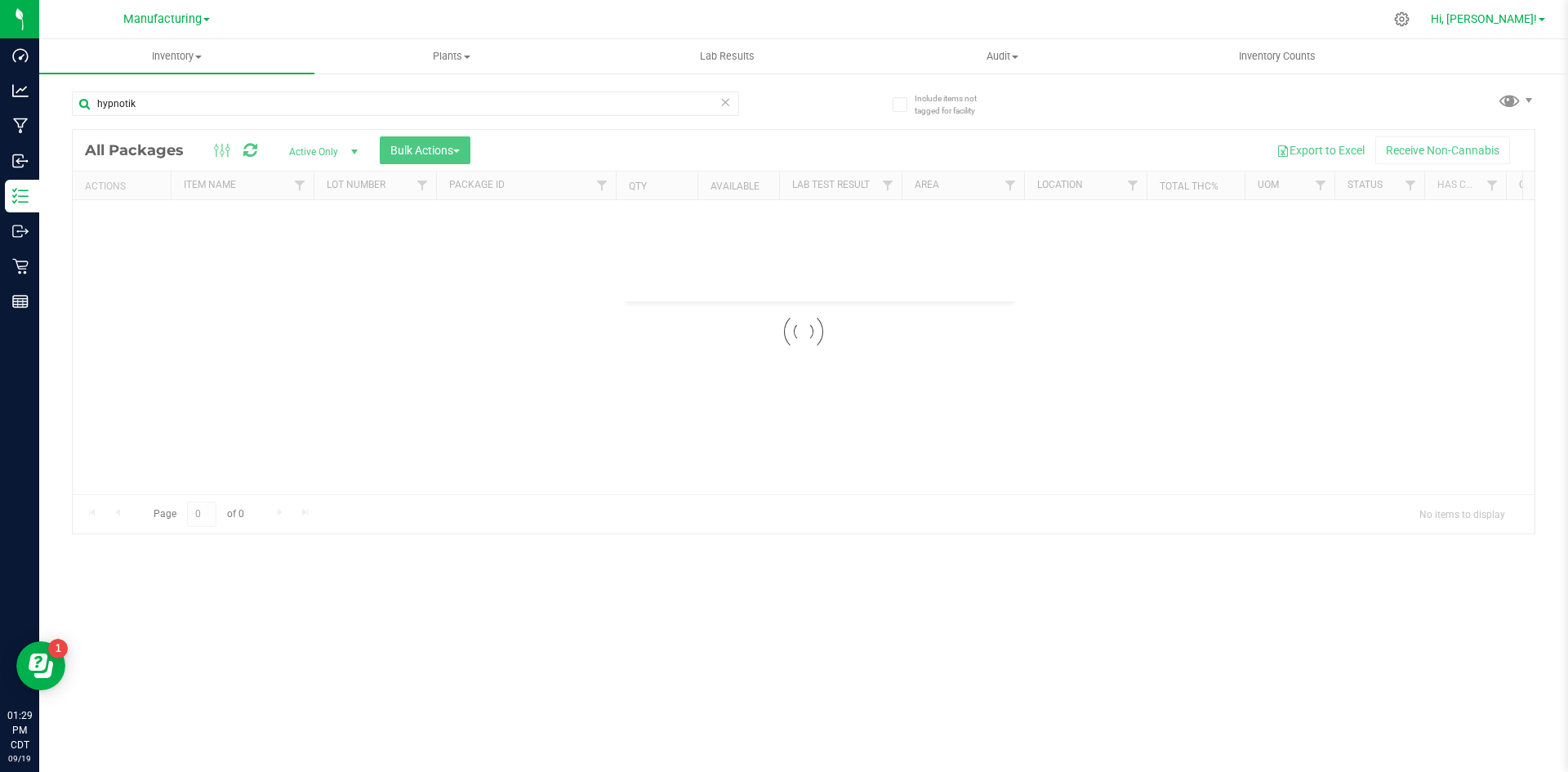
click at [1518, 22] on span "Hi, [PERSON_NAME]!" at bounding box center [1483, 19] width 106 height 13
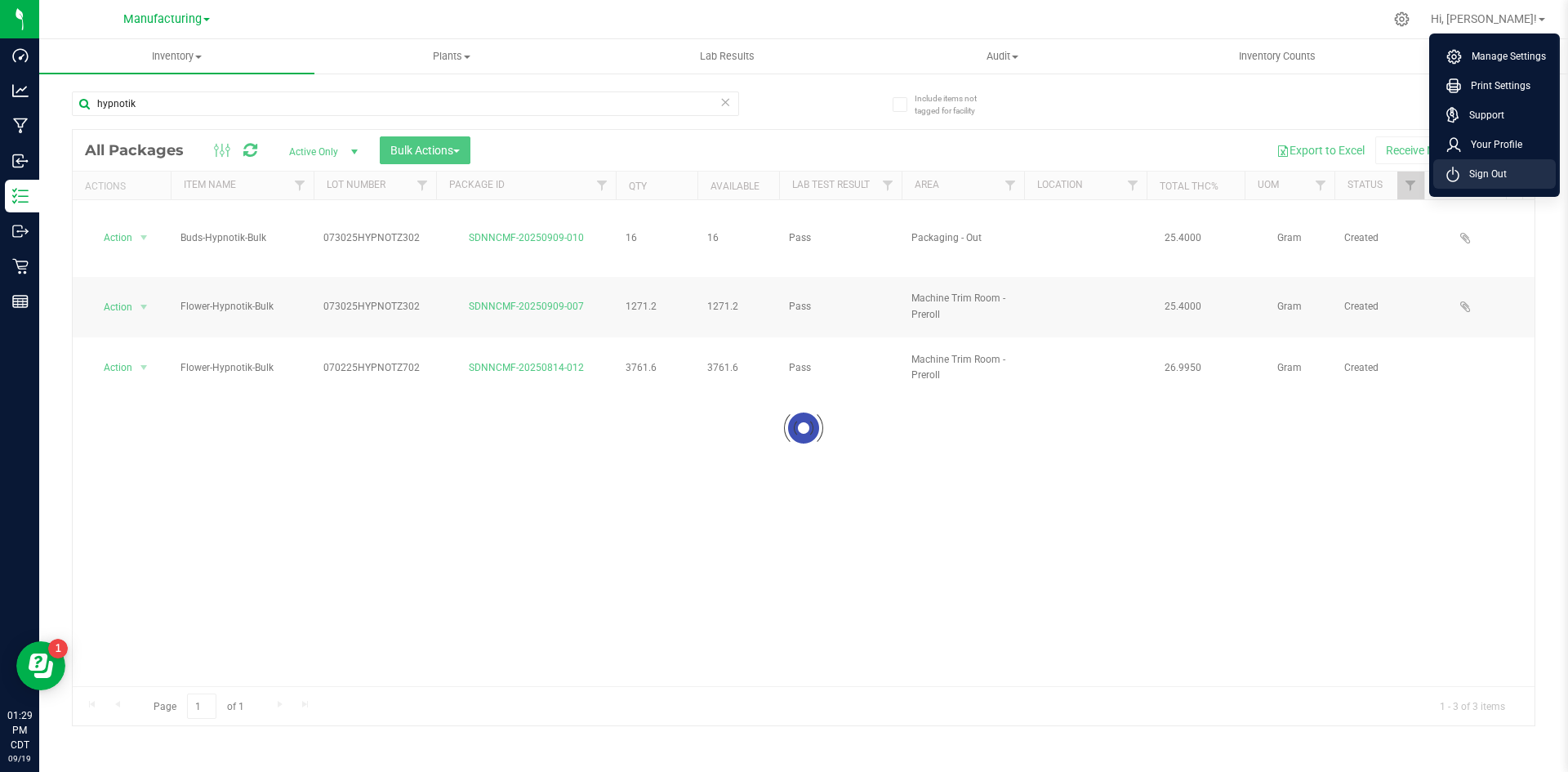
click at [1514, 170] on li "Sign Out" at bounding box center [1494, 174] width 122 height 30
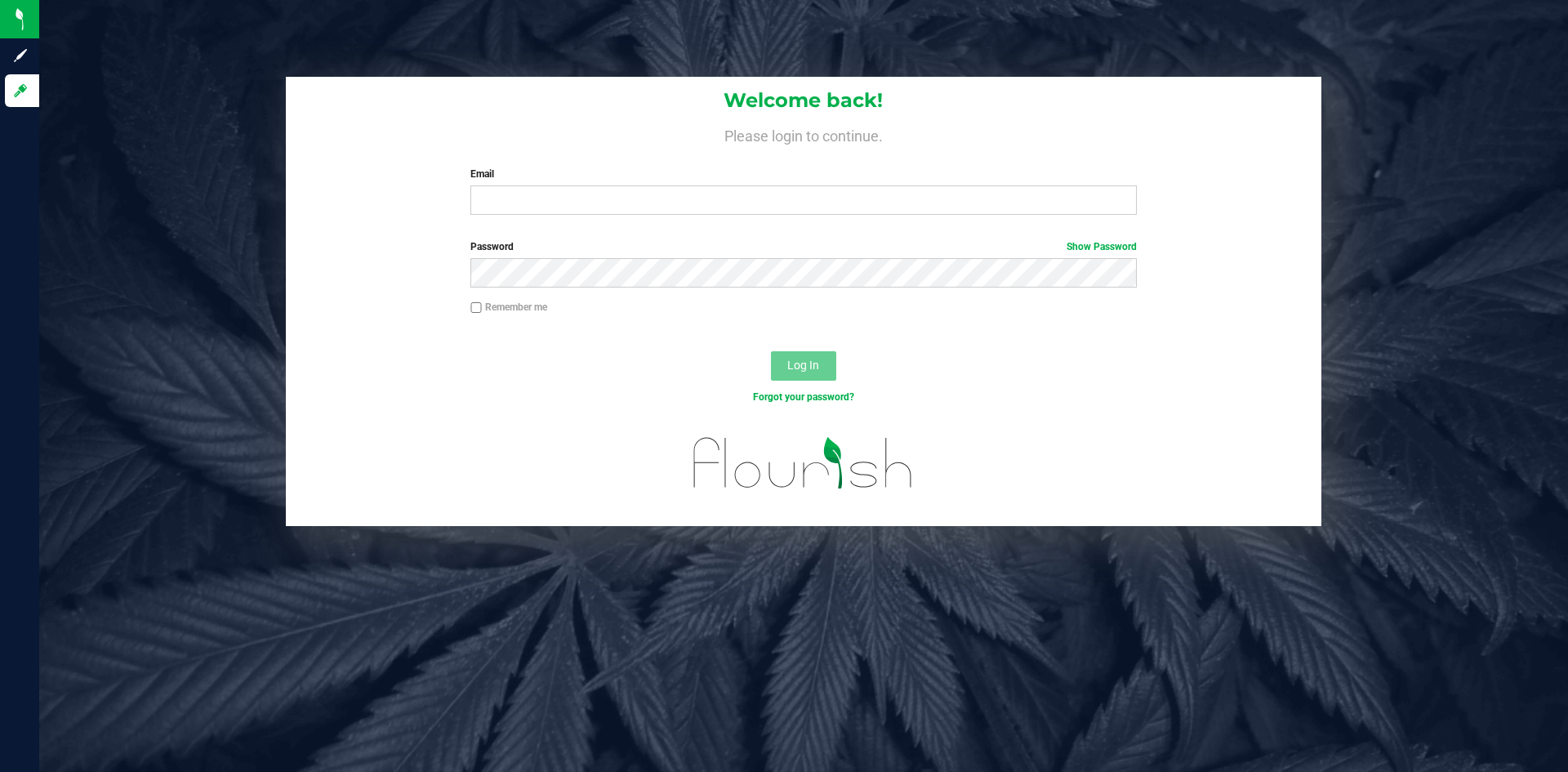
drag, startPoint x: 416, startPoint y: 220, endPoint x: 454, endPoint y: 199, distance: 43.4
click at [454, 199] on div "Welcome back! Please login to continue. Email Required Please format your email…" at bounding box center [803, 152] width 1036 height 151
click at [523, 186] on div "Email Required Please format your email correctly." at bounding box center [803, 191] width 690 height 48
click at [569, 214] on input "Email" at bounding box center [803, 200] width 665 height 30
type input "[PERSON_NAME][EMAIL_ADDRESS][PERSON_NAME][DOMAIN_NAME]"
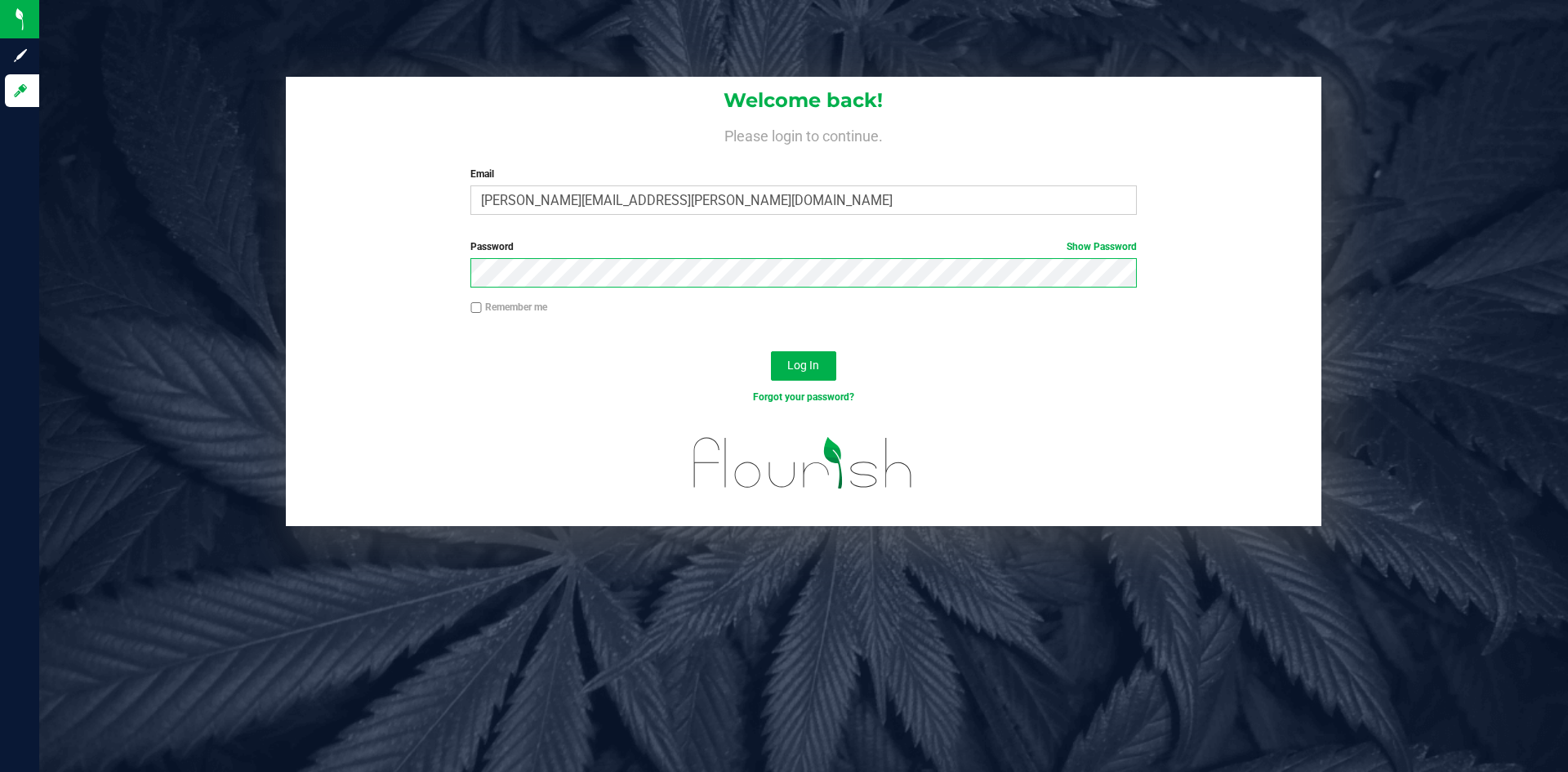
click at [771, 352] on button "Log In" at bounding box center [804, 366] width 66 height 30
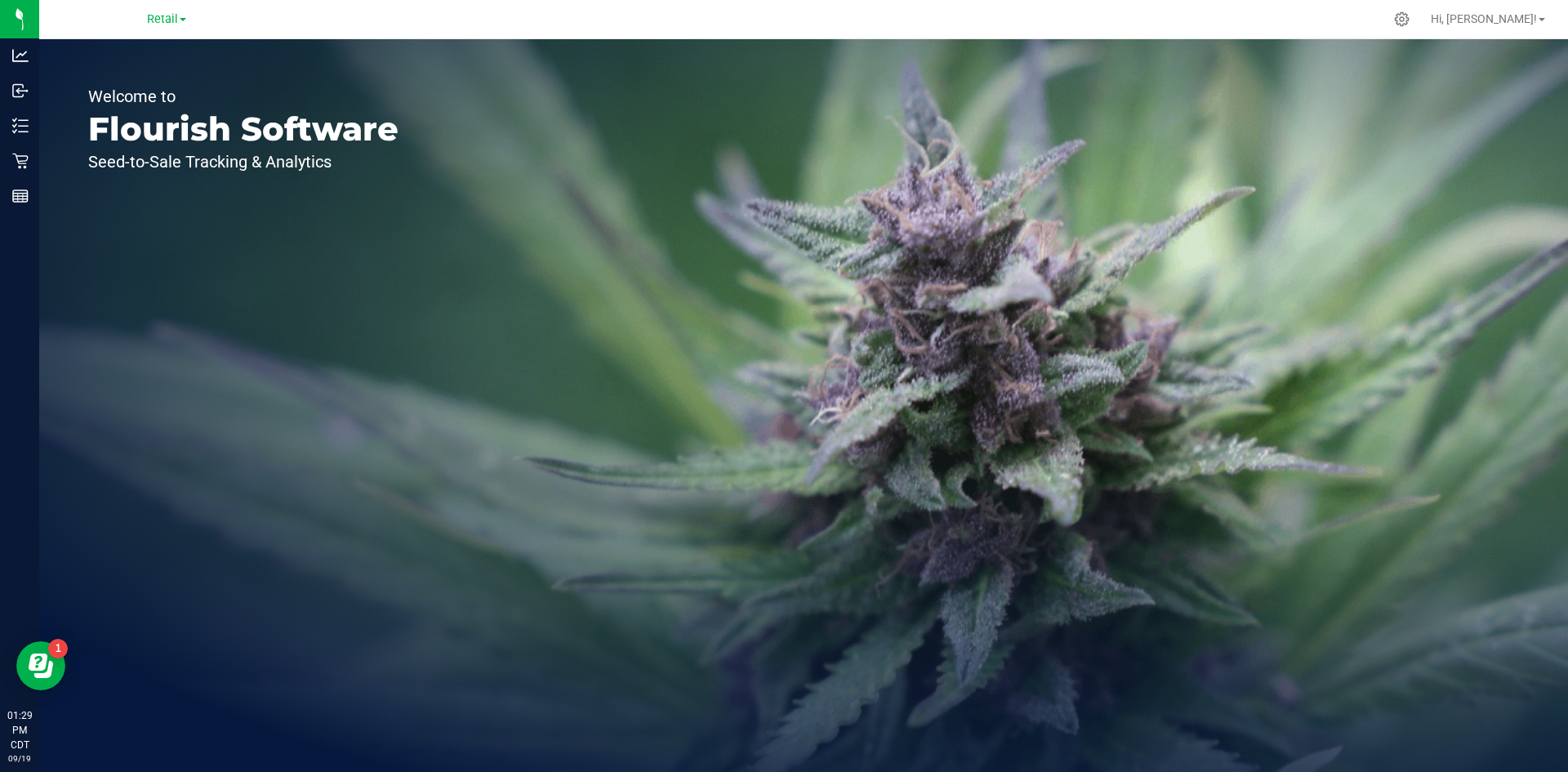
click at [144, 24] on div "Retail" at bounding box center [167, 19] width 238 height 25
click at [167, 14] on span "Retail" at bounding box center [163, 20] width 31 height 15
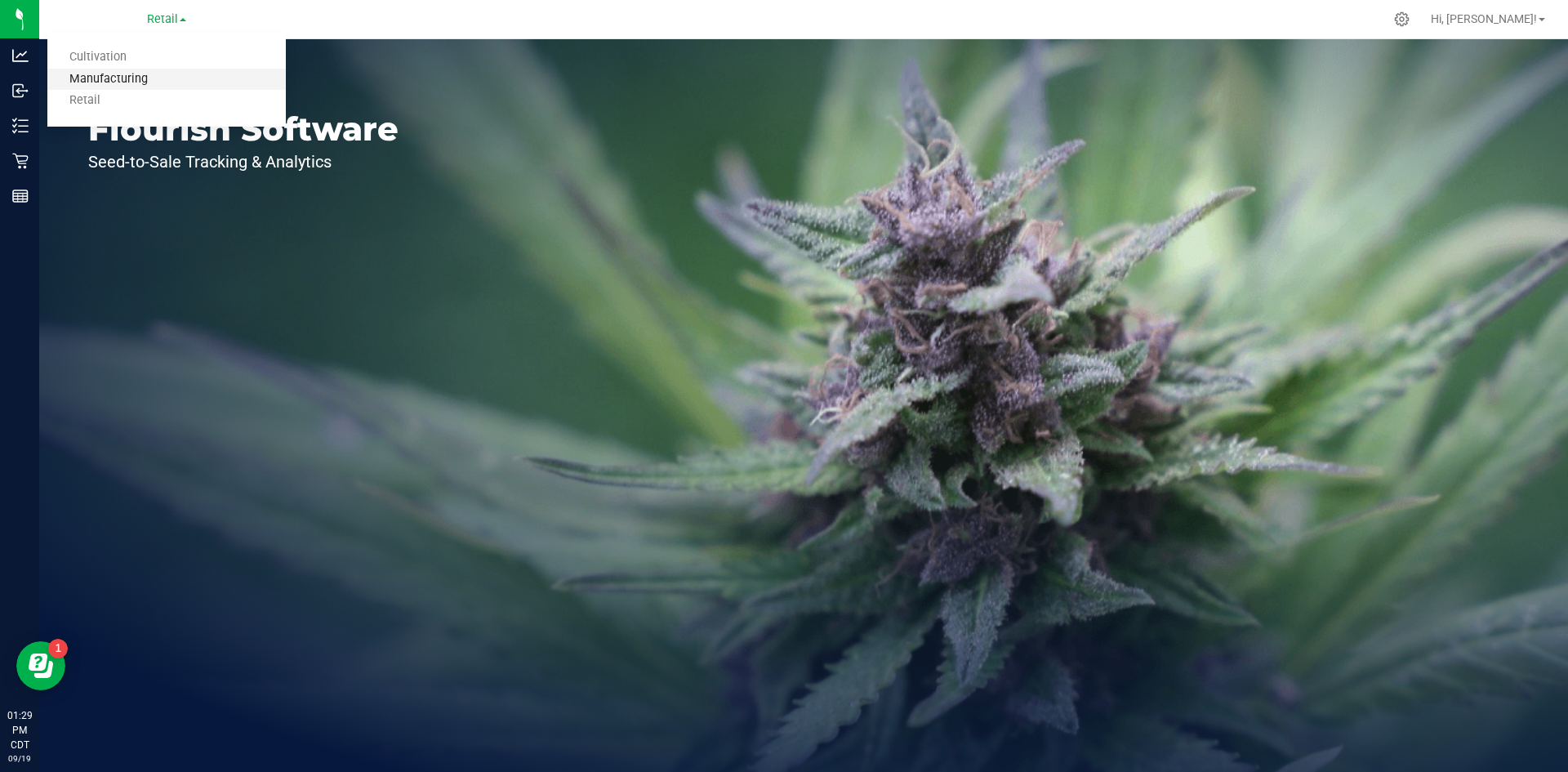
click at [159, 73] on link "Manufacturing" at bounding box center [167, 80] width 238 height 22
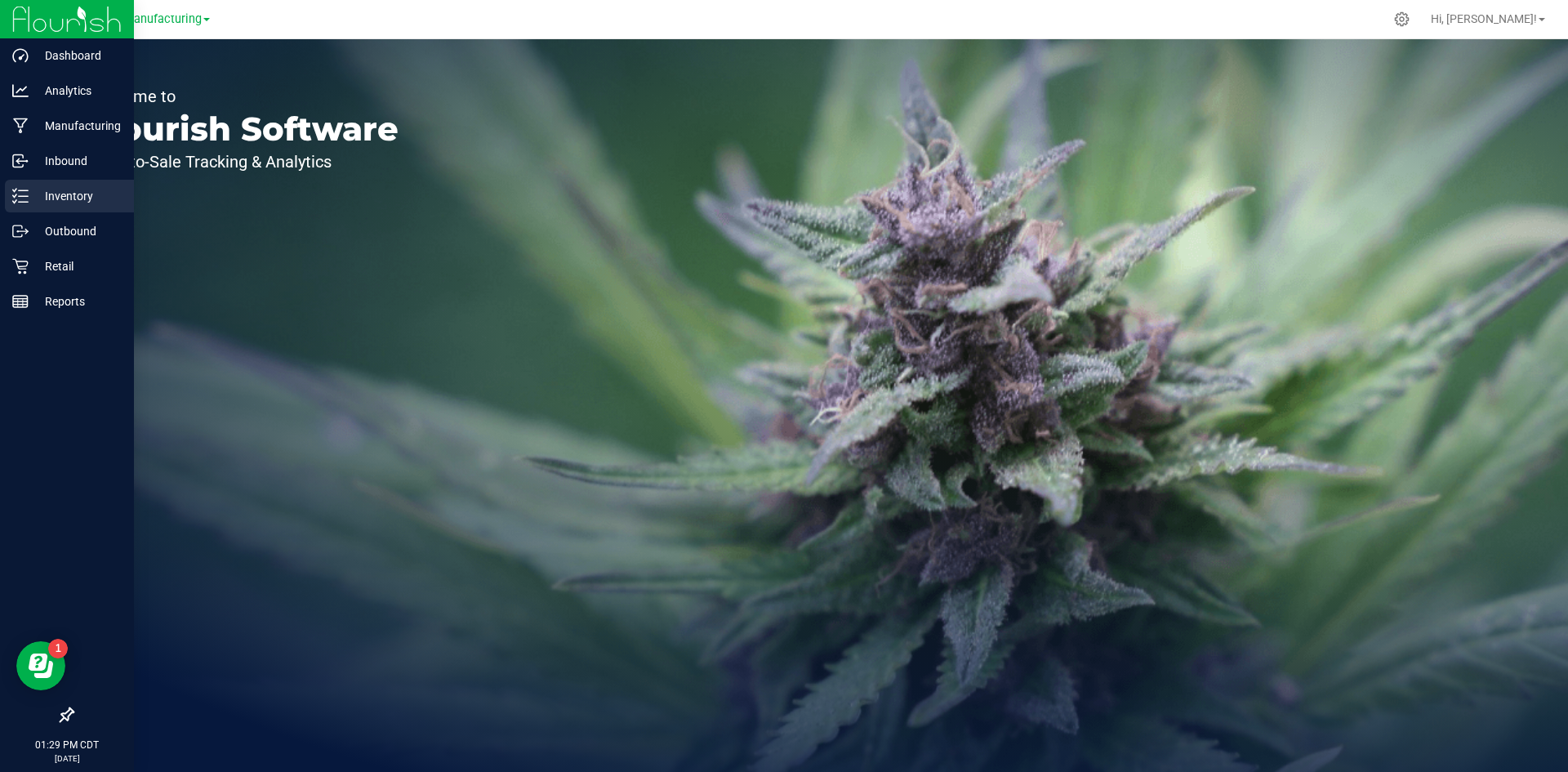
click at [23, 200] on icon at bounding box center [21, 196] width 16 height 16
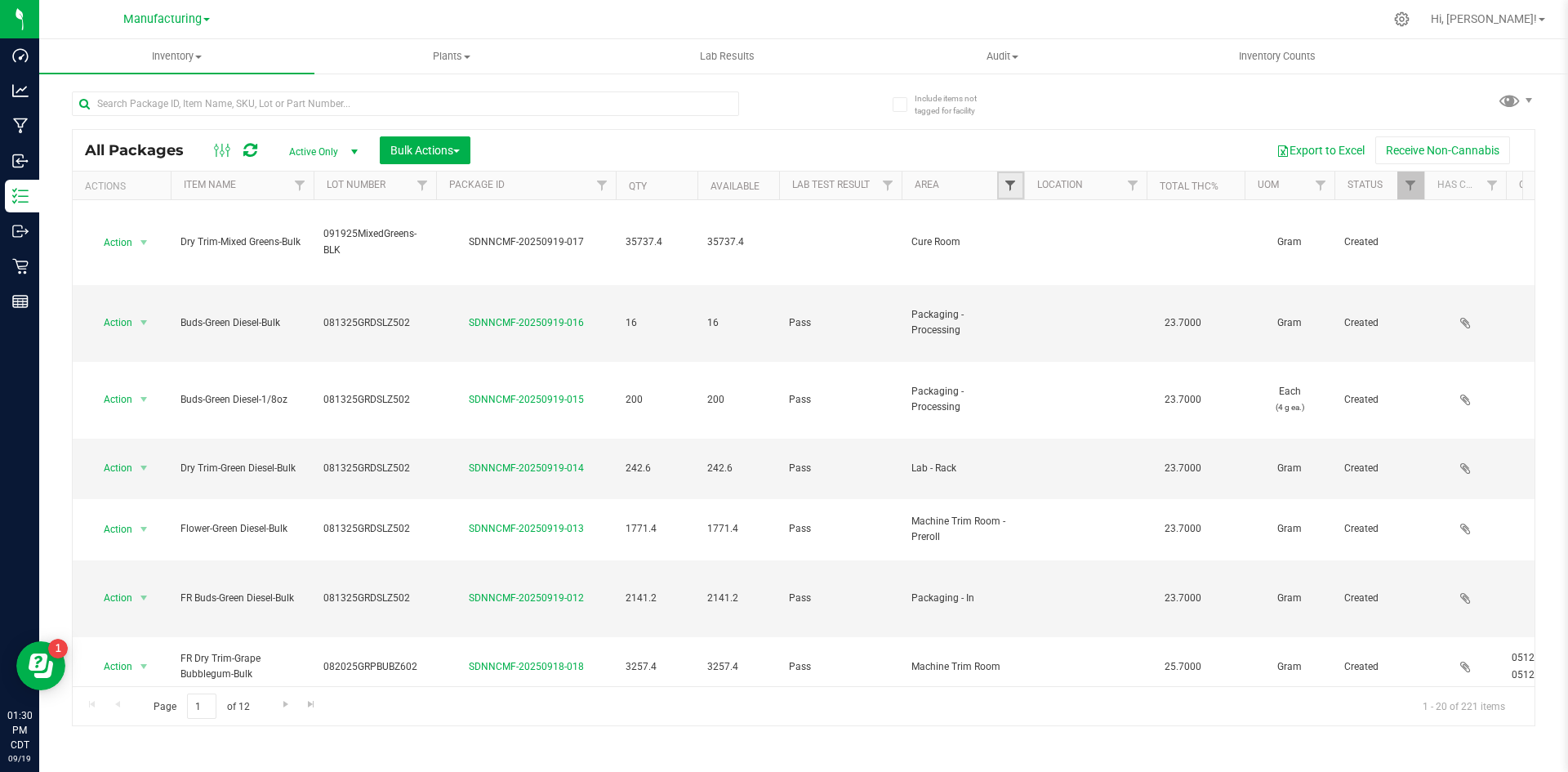
click at [1004, 184] on span "Filter" at bounding box center [1010, 186] width 13 height 13
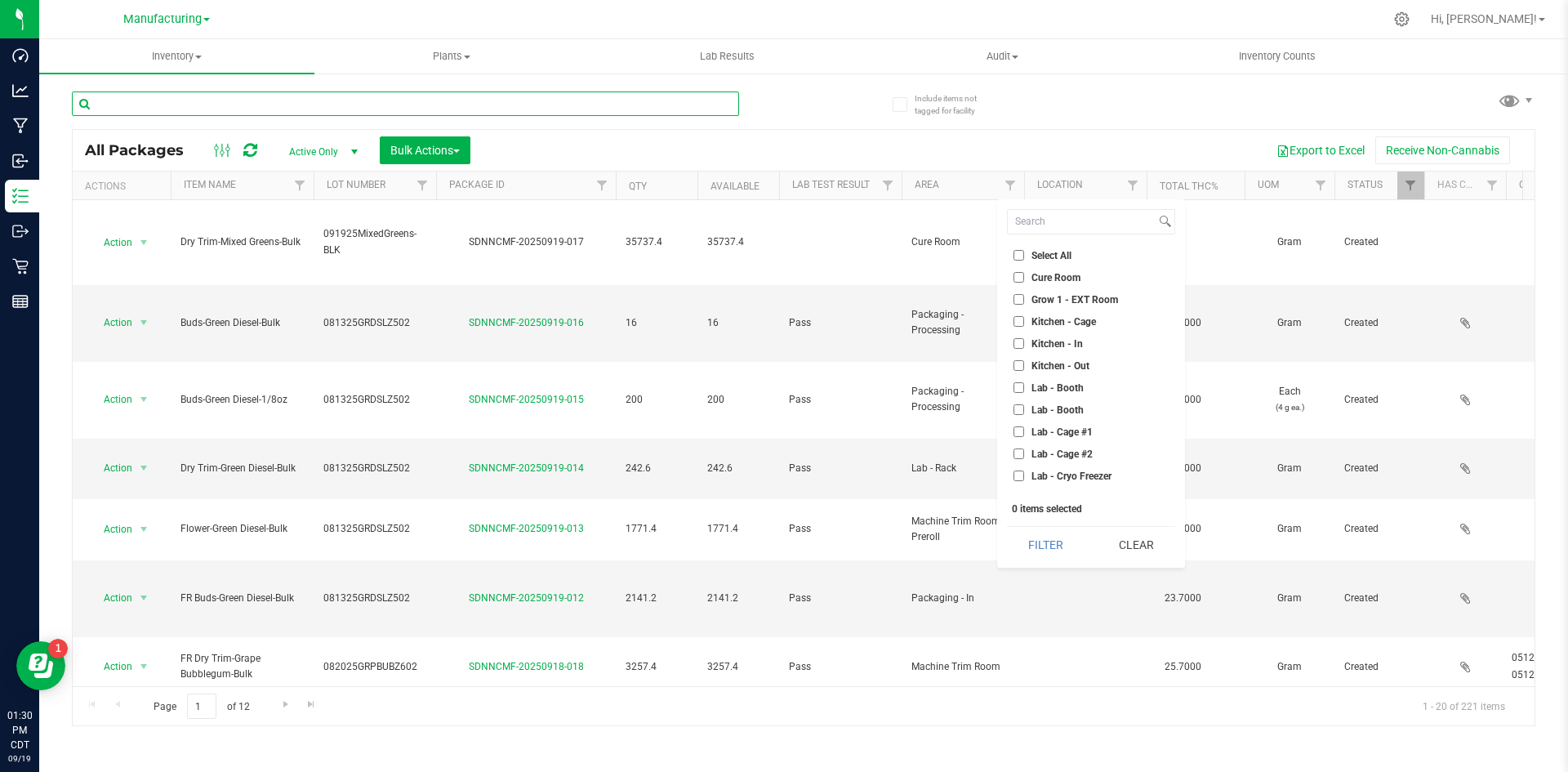
click at [448, 108] on input "text" at bounding box center [406, 103] width 667 height 25
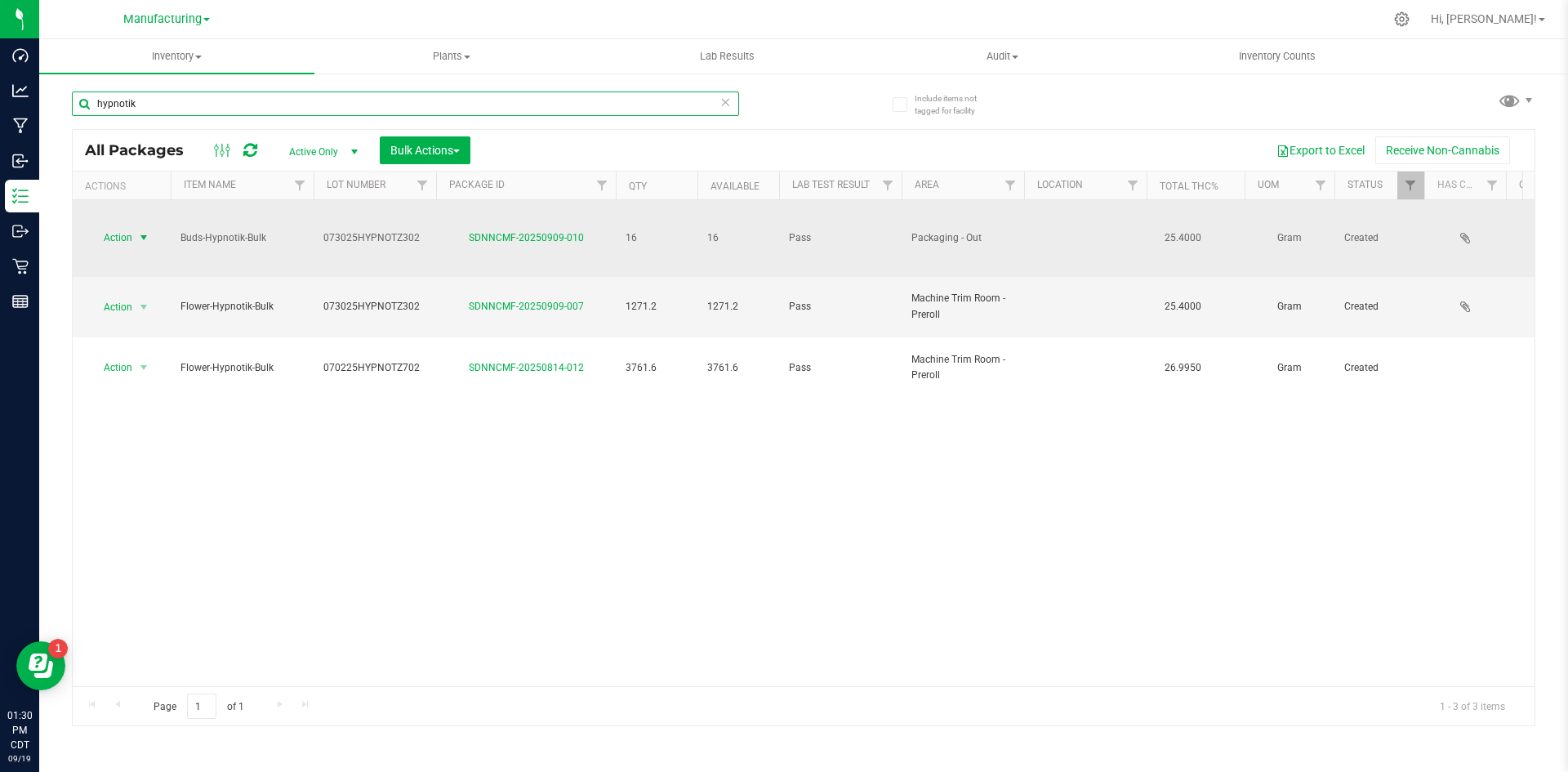
type input "hypnotik"
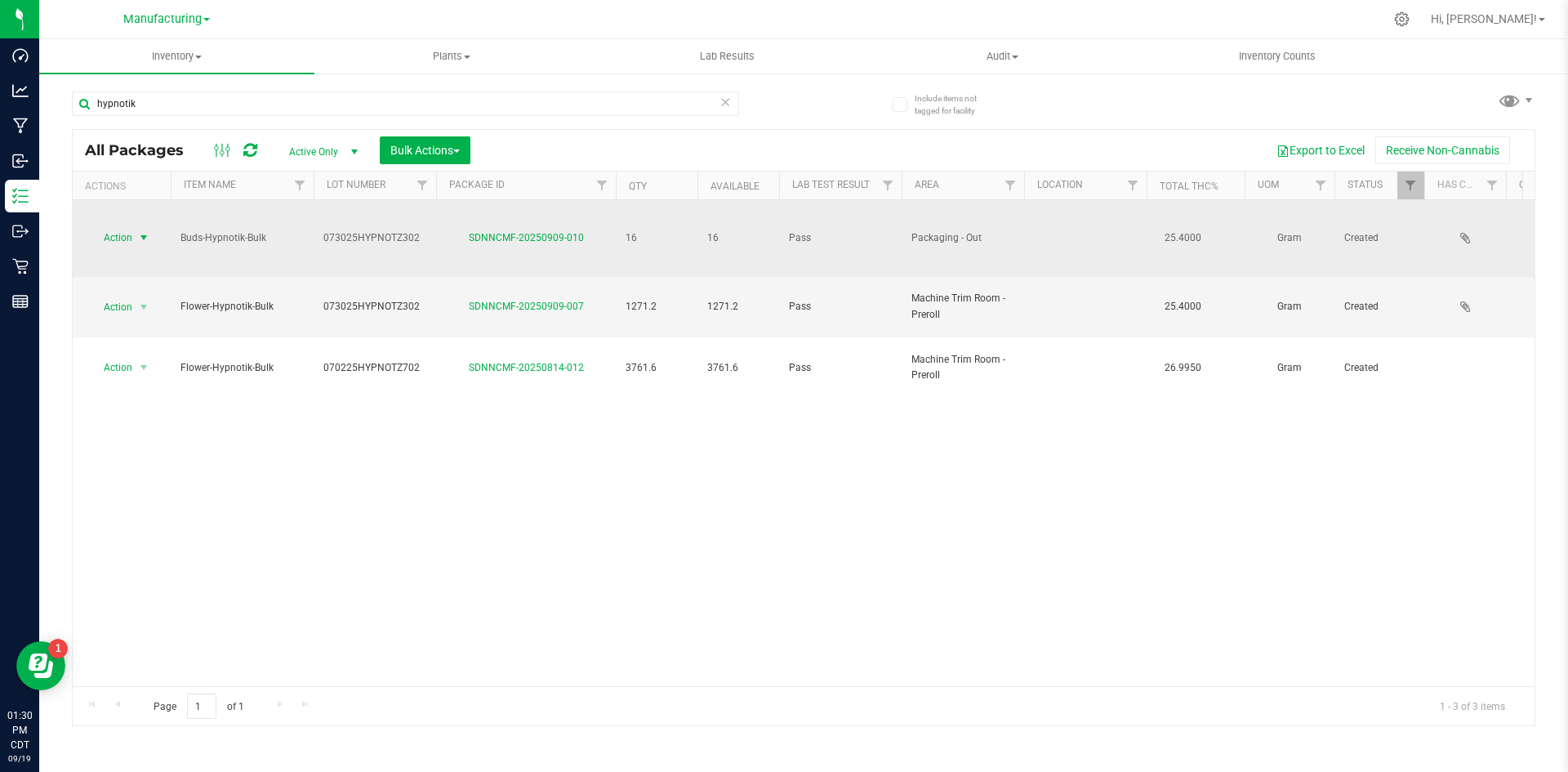
click at [113, 226] on span "Action" at bounding box center [111, 237] width 44 height 23
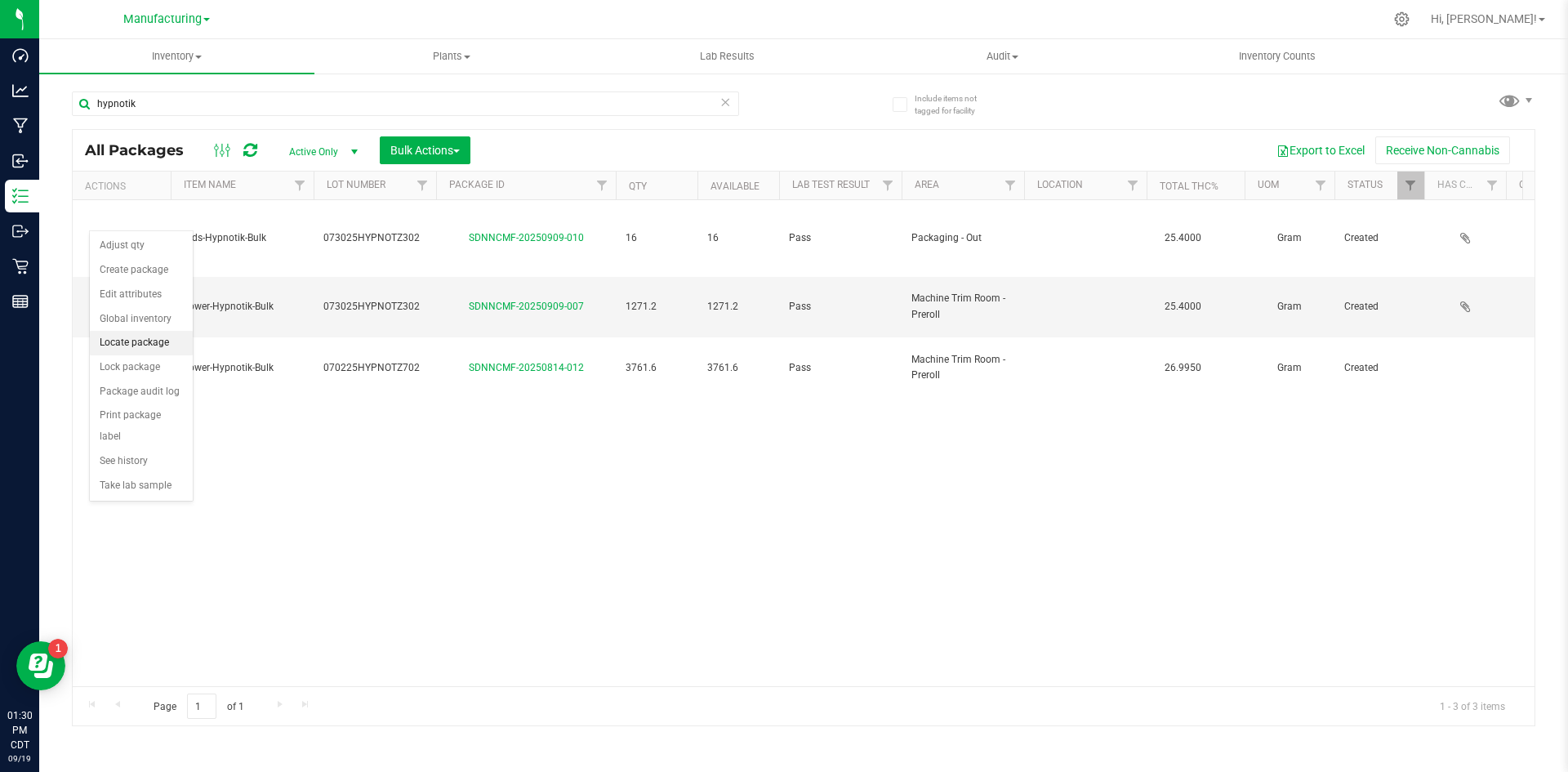
click at [141, 352] on li "Locate package" at bounding box center [140, 343] width 103 height 25
click at [726, 103] on icon at bounding box center [725, 101] width 11 height 20
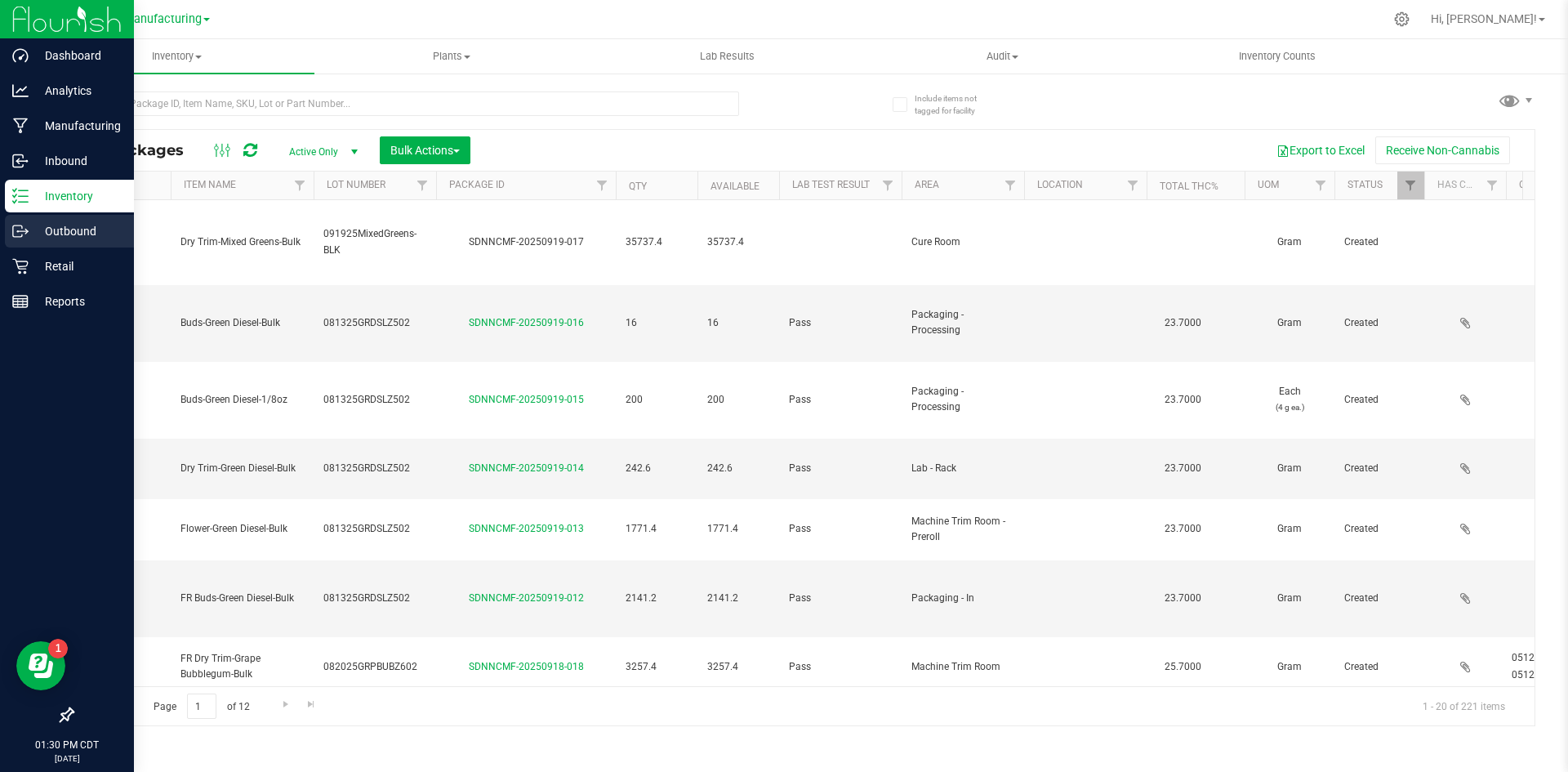
click at [16, 223] on icon at bounding box center [21, 231] width 16 height 16
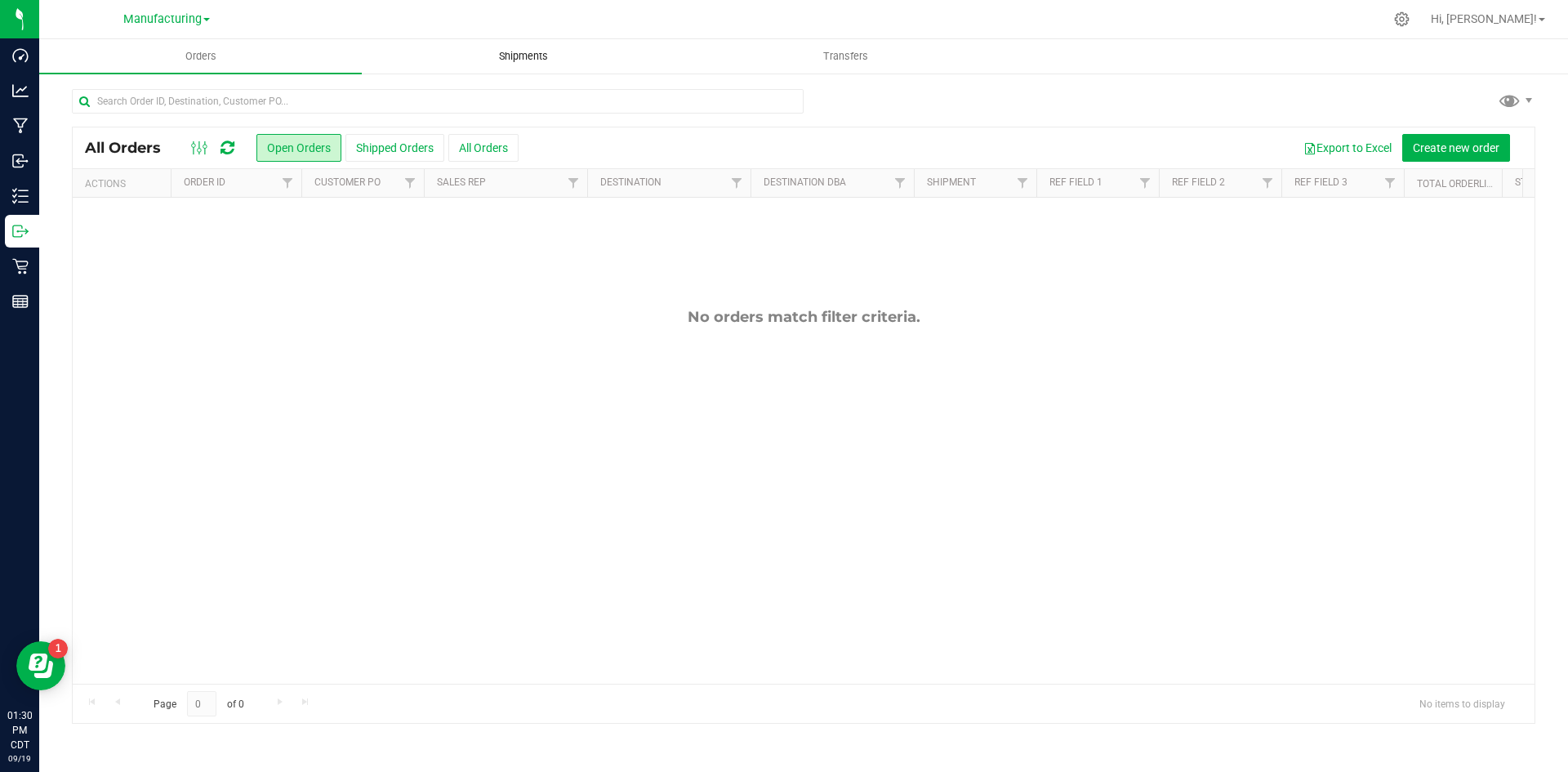
click at [543, 66] on uib-tab-heading "Shipments" at bounding box center [523, 57] width 321 height 33
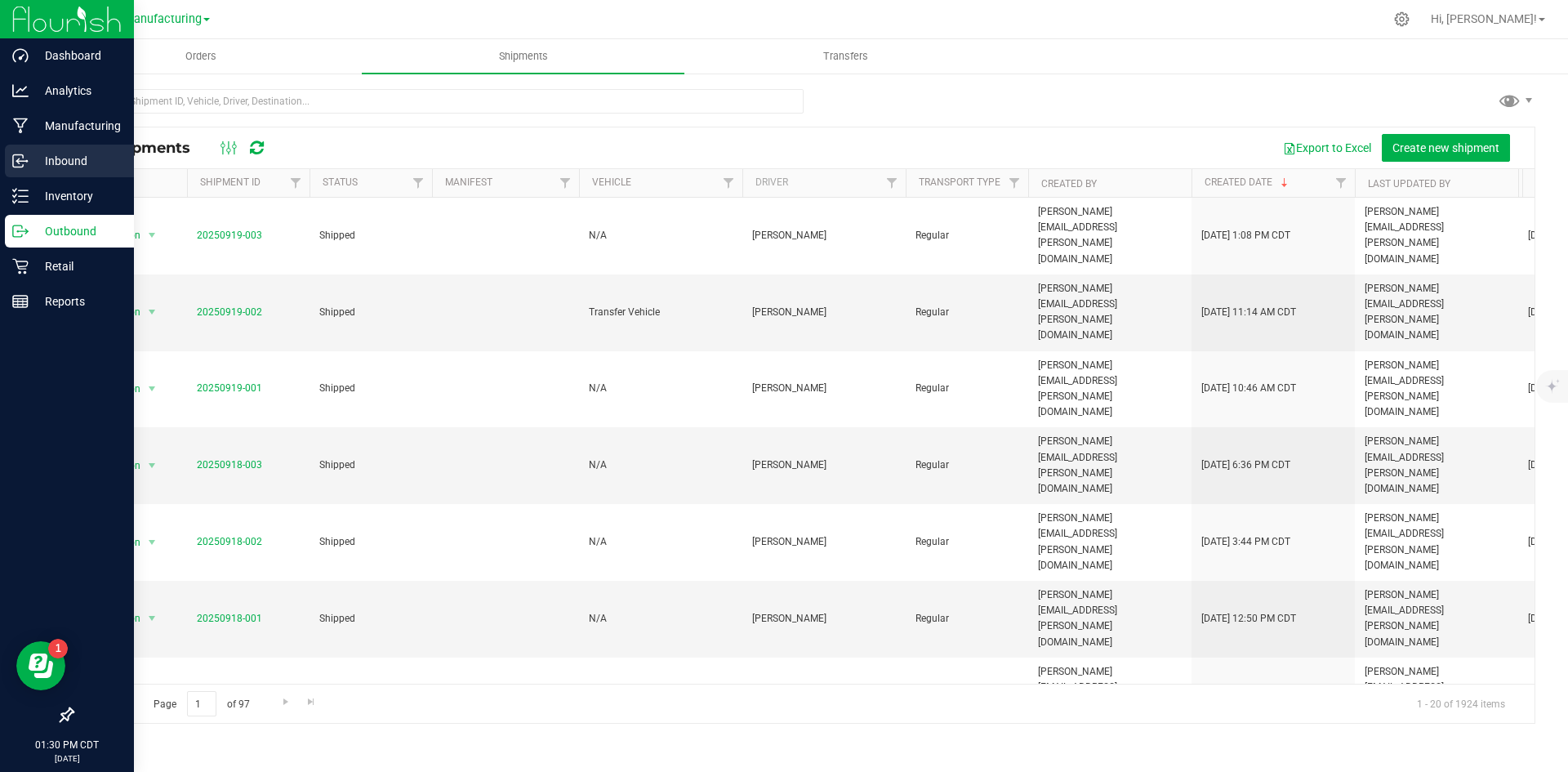
click at [48, 149] on div "Inbound" at bounding box center [69, 161] width 129 height 33
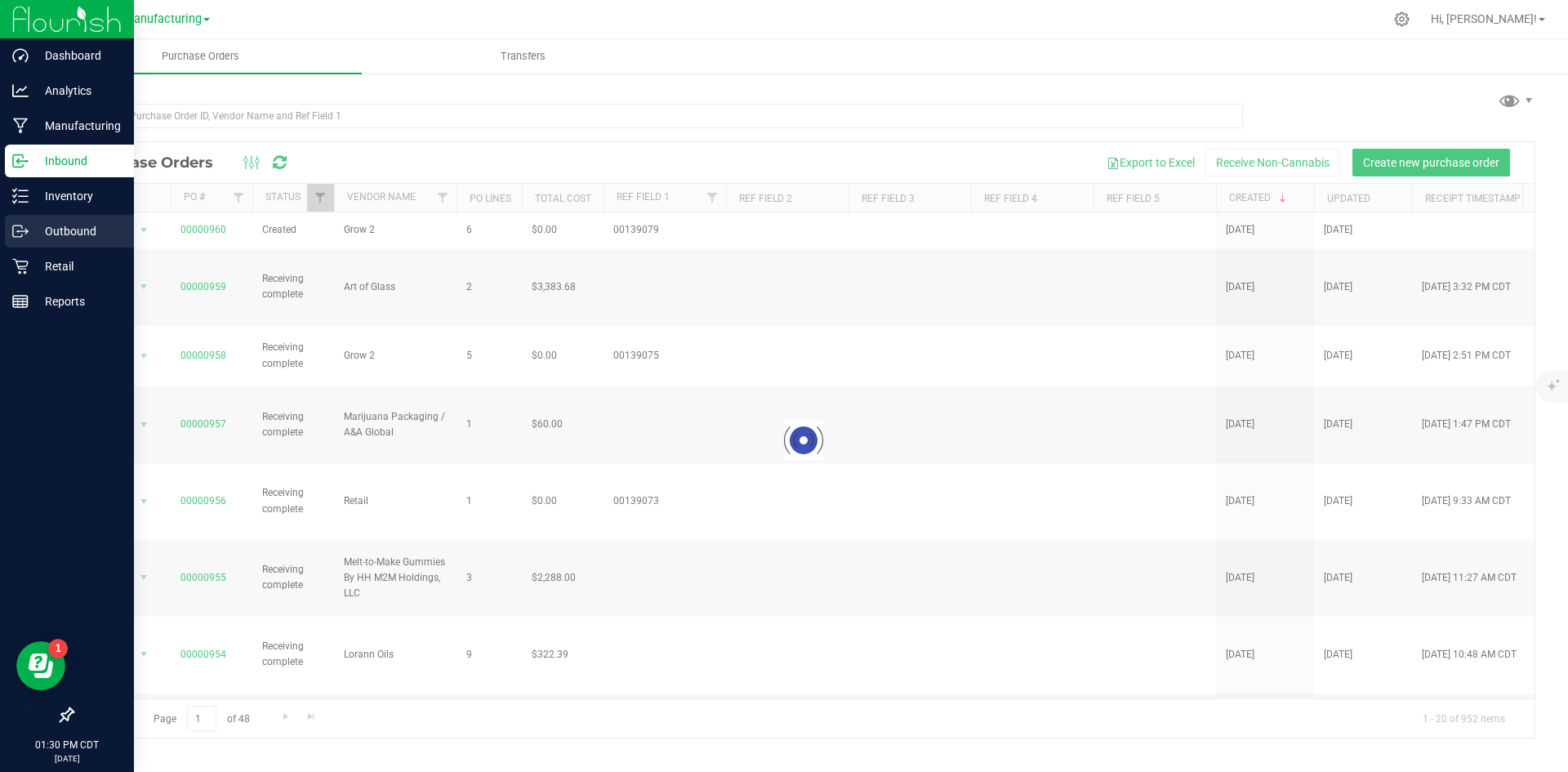
click at [45, 234] on p "Outbound" at bounding box center [77, 232] width 98 height 20
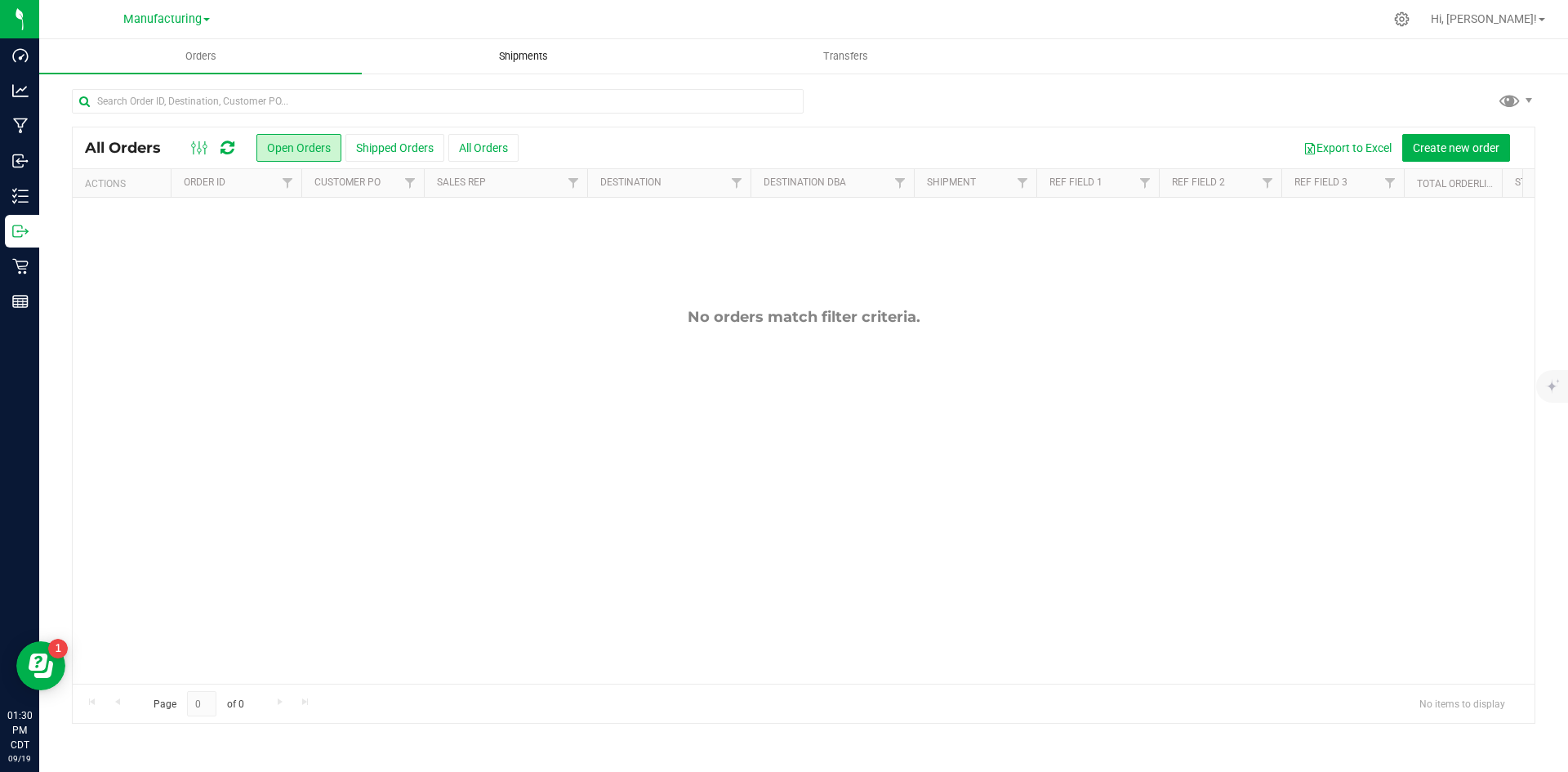
click at [517, 58] on span "Shipments" at bounding box center [523, 57] width 93 height 15
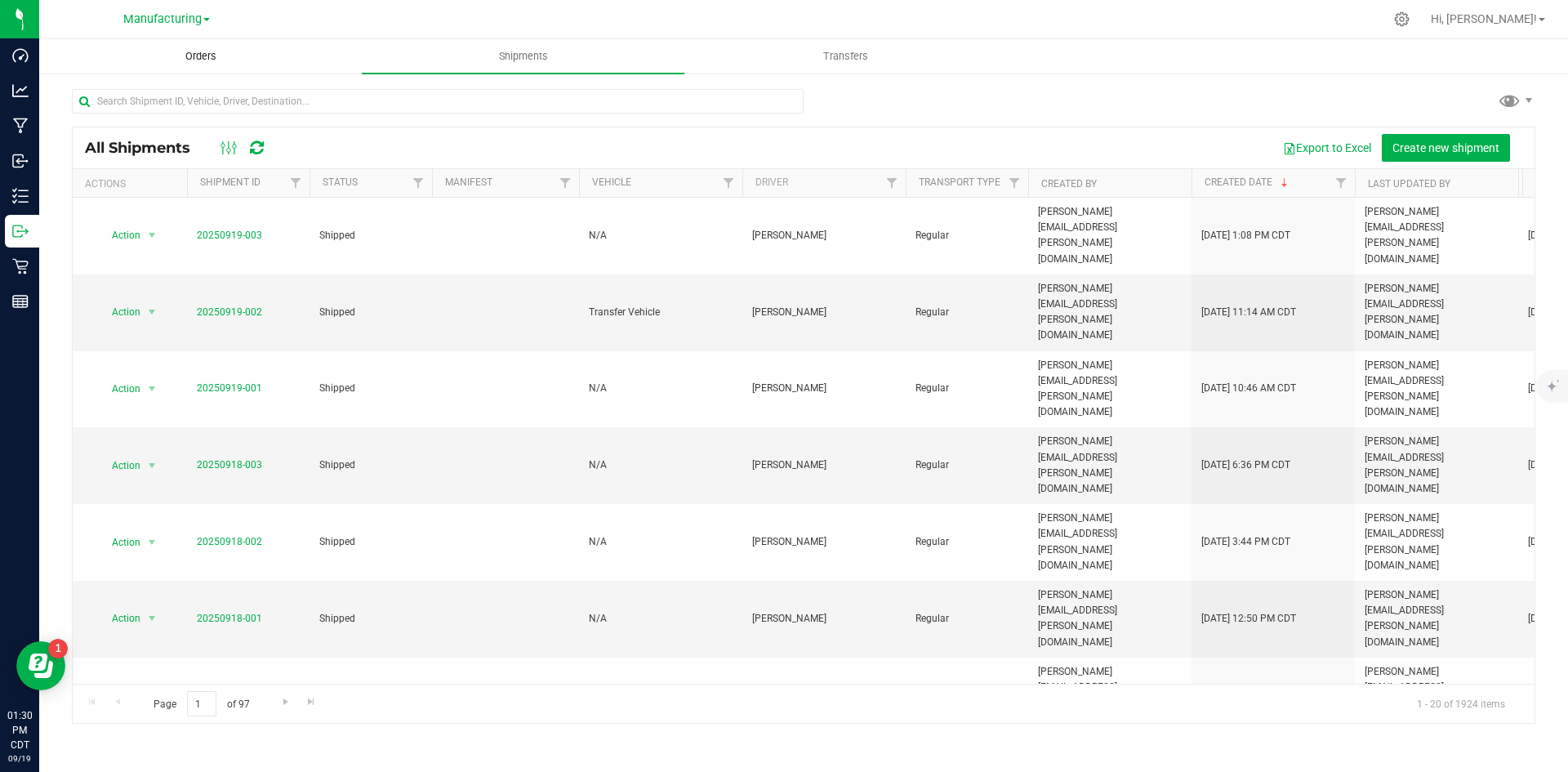
click at [235, 60] on span "Orders" at bounding box center [200, 57] width 75 height 15
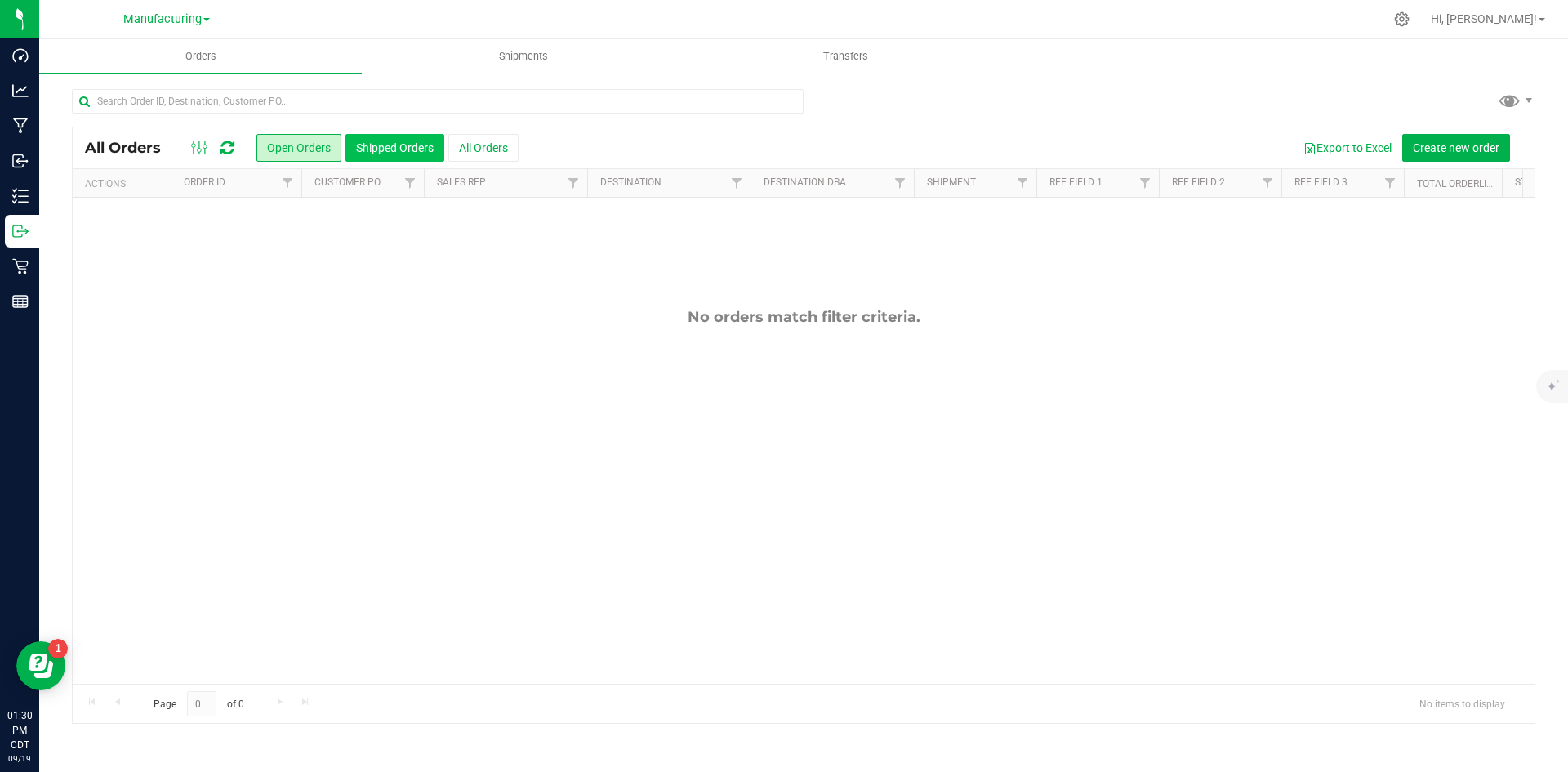
click at [418, 153] on button "Shipped Orders" at bounding box center [395, 148] width 99 height 28
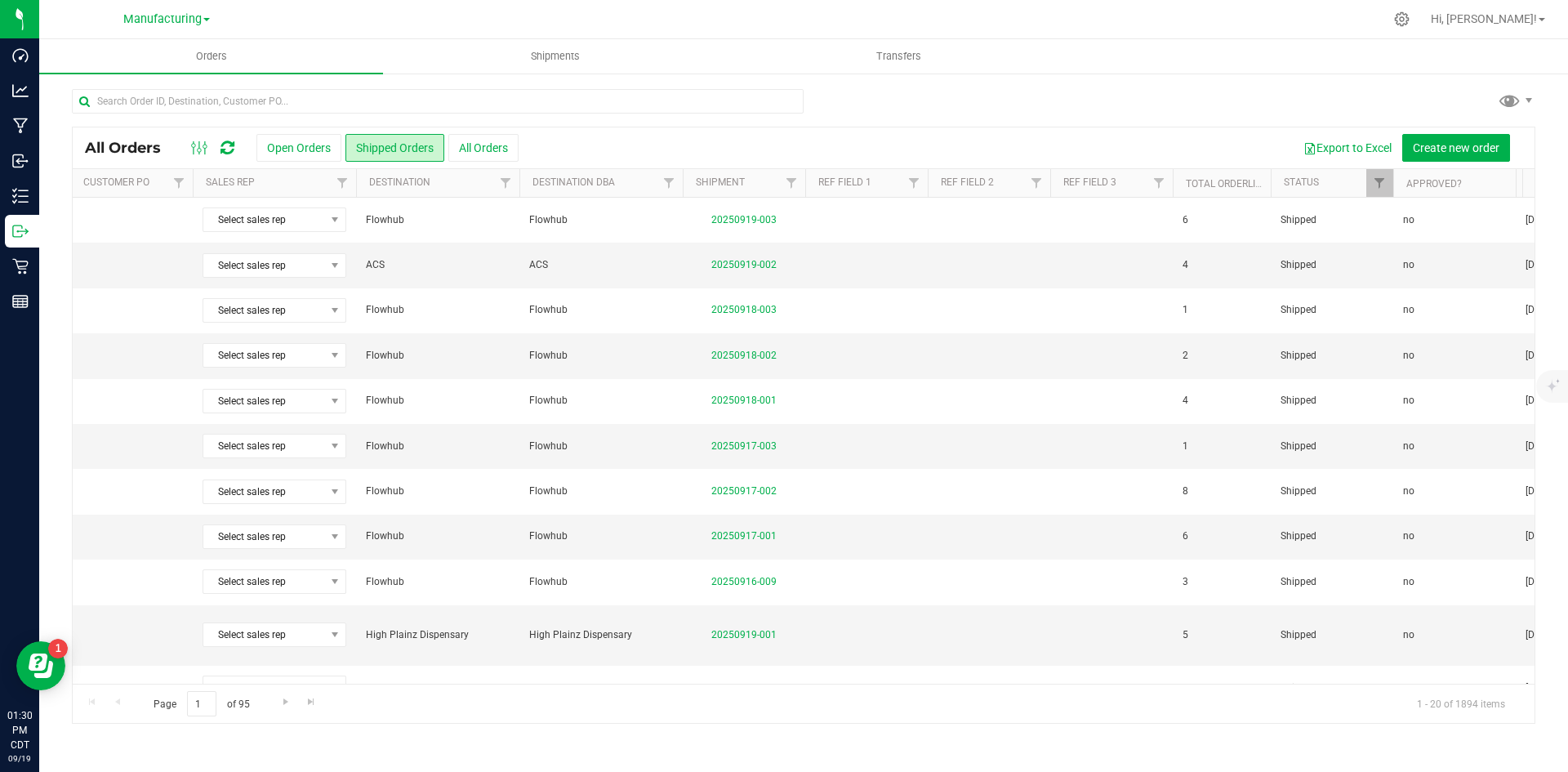
scroll to position [0, 259]
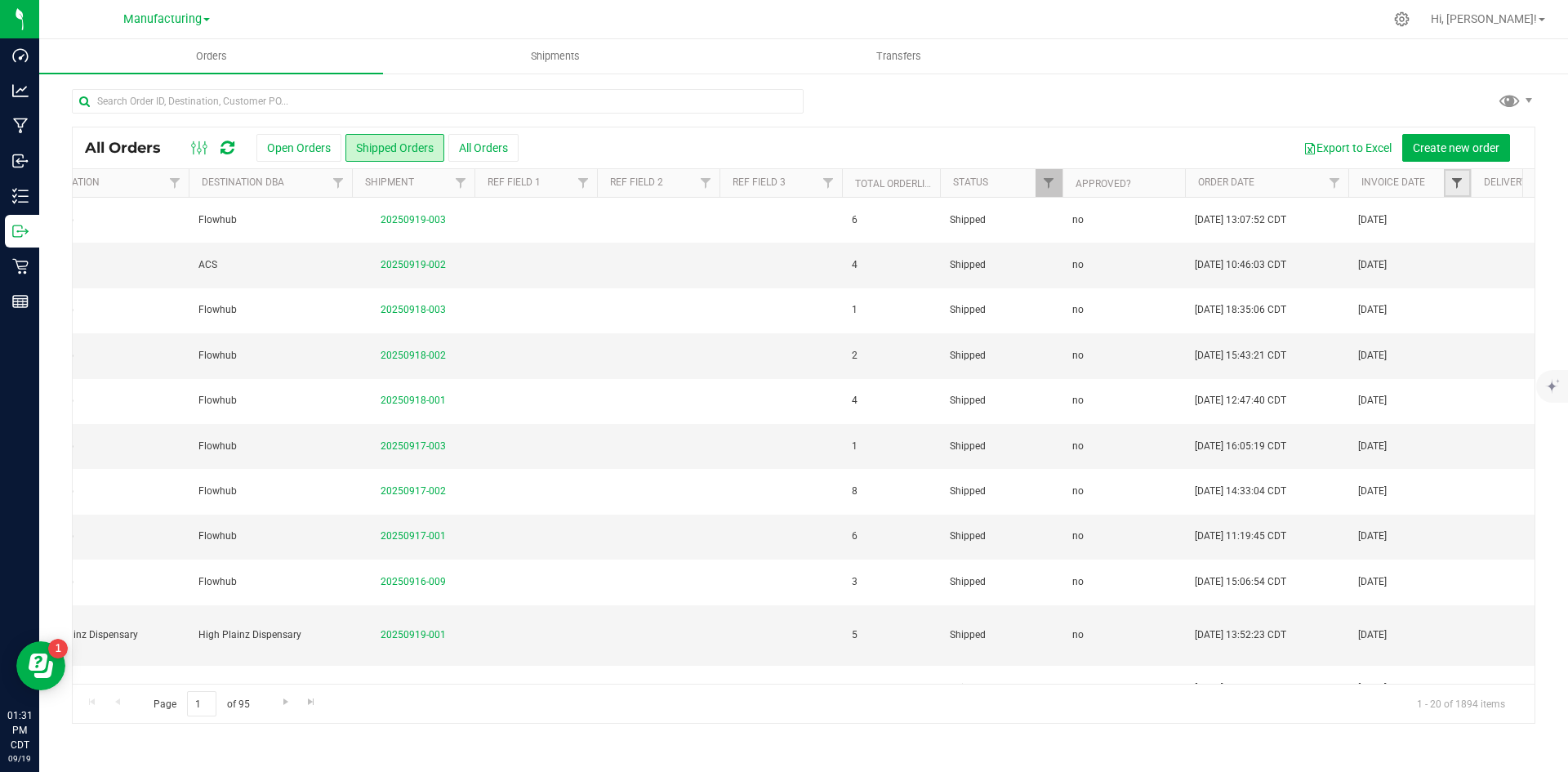
click at [1456, 178] on span "Filter" at bounding box center [1457, 183] width 13 height 13
click at [1552, 281] on span "select" at bounding box center [1546, 282] width 24 height 23
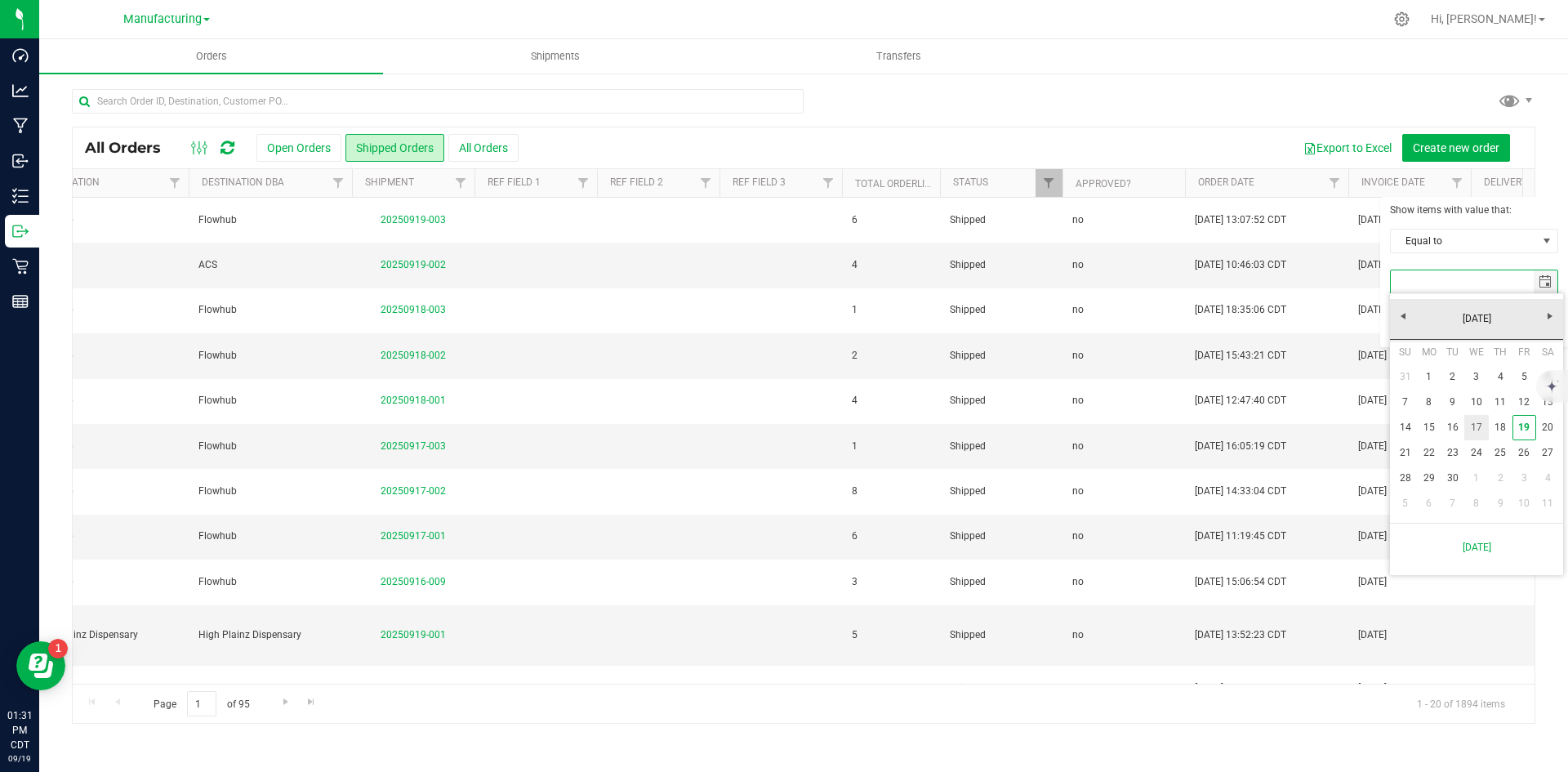
click at [1474, 430] on link "17" at bounding box center [1476, 427] width 24 height 25
type input "[DATE]"
click at [1428, 327] on button "Filter" at bounding box center [1429, 324] width 78 height 36
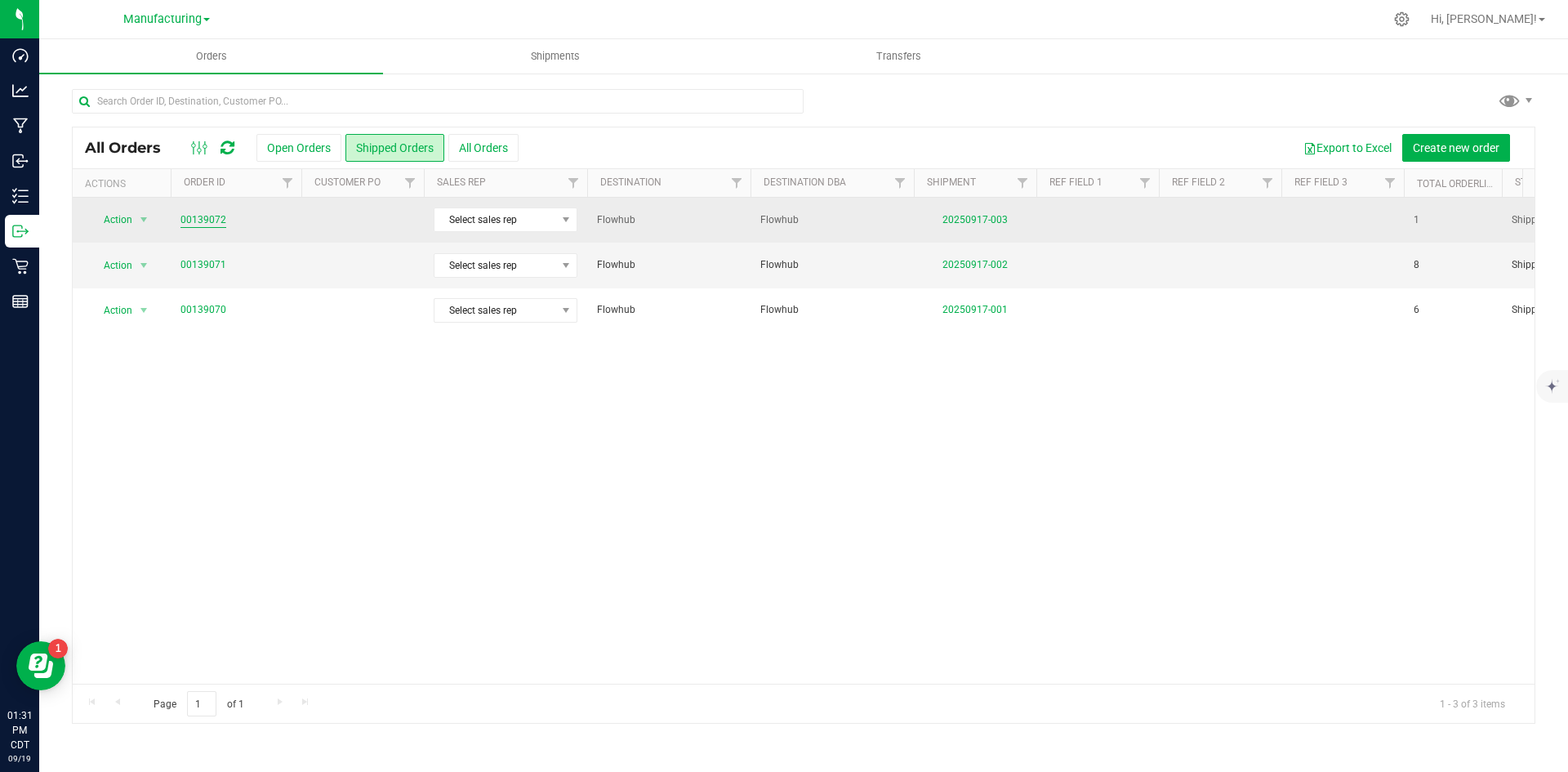
click at [216, 218] on link "00139072" at bounding box center [204, 220] width 46 height 16
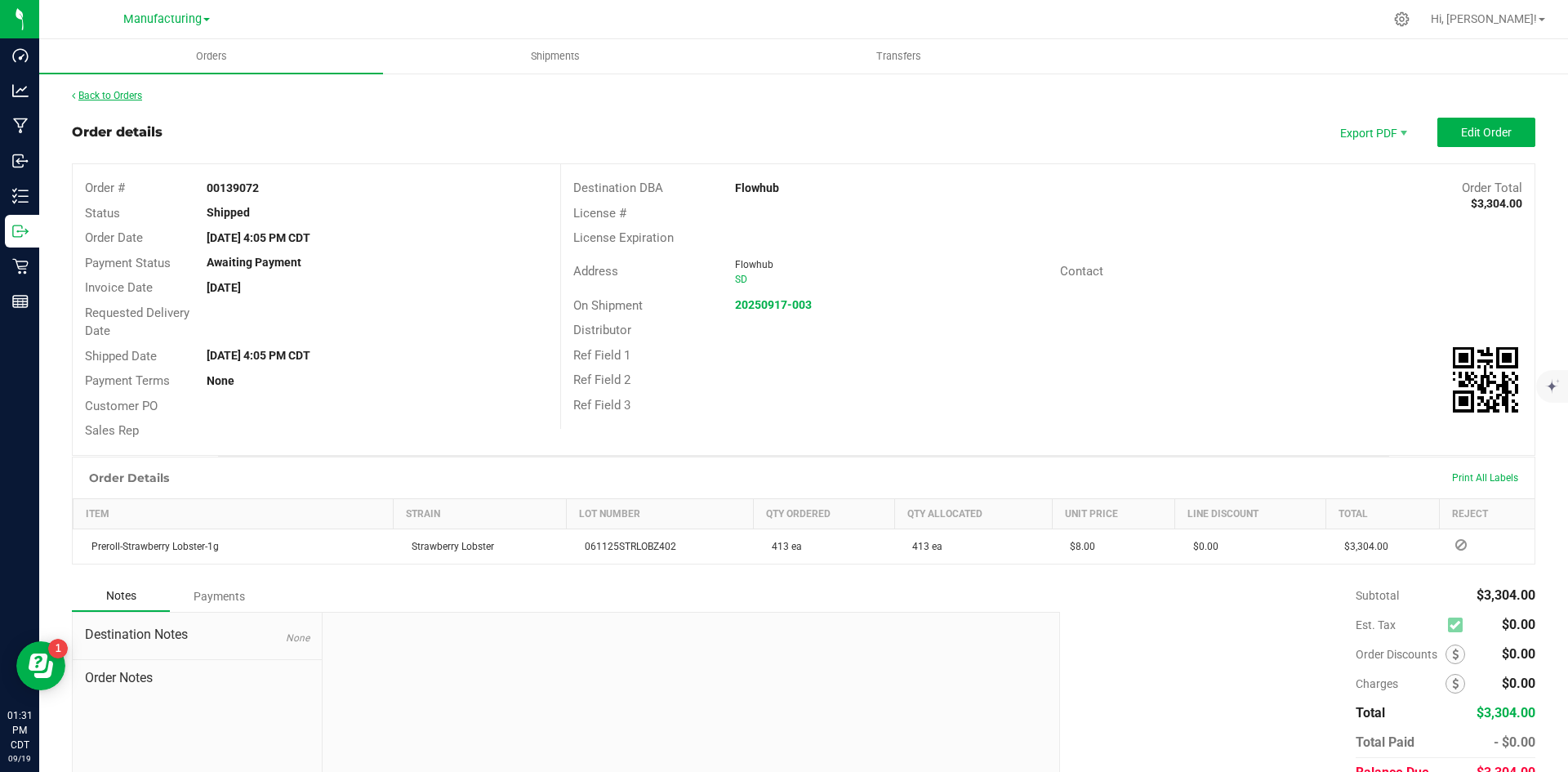
click at [113, 94] on link "Back to Orders" at bounding box center [108, 95] width 71 height 11
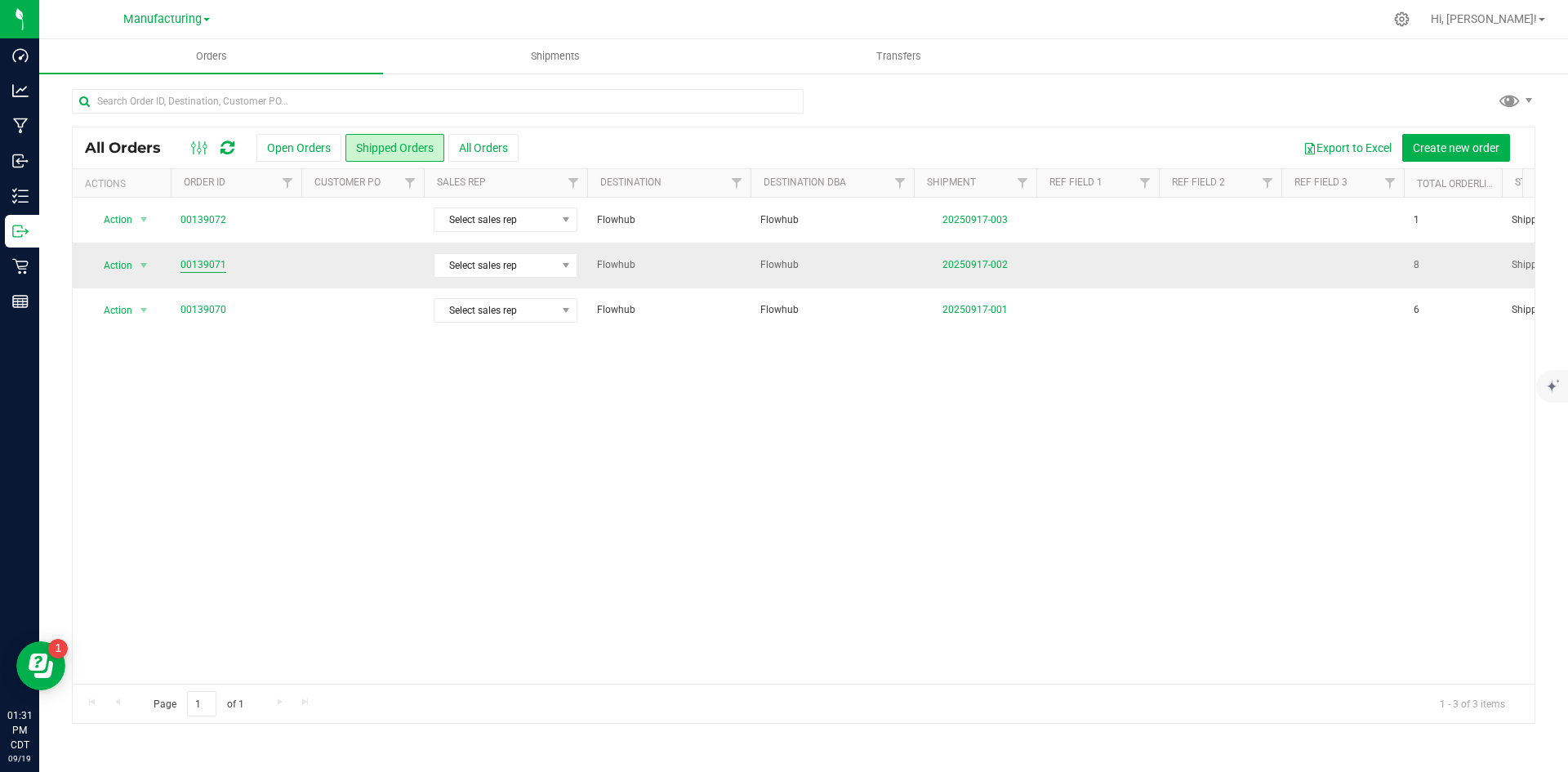
click at [209, 260] on link "00139071" at bounding box center [204, 264] width 46 height 16
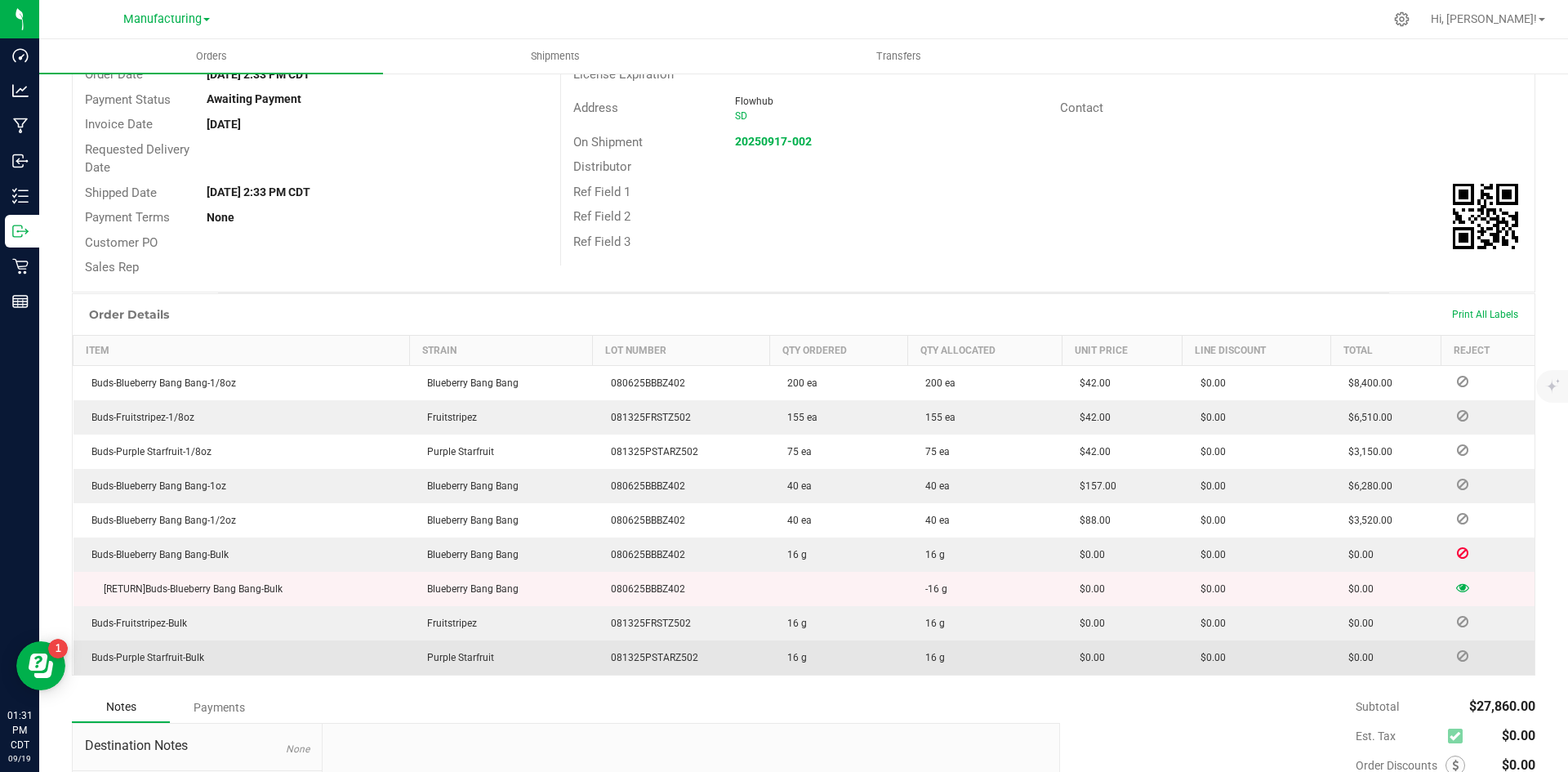
click at [1457, 655] on icon at bounding box center [1463, 656] width 11 height 10
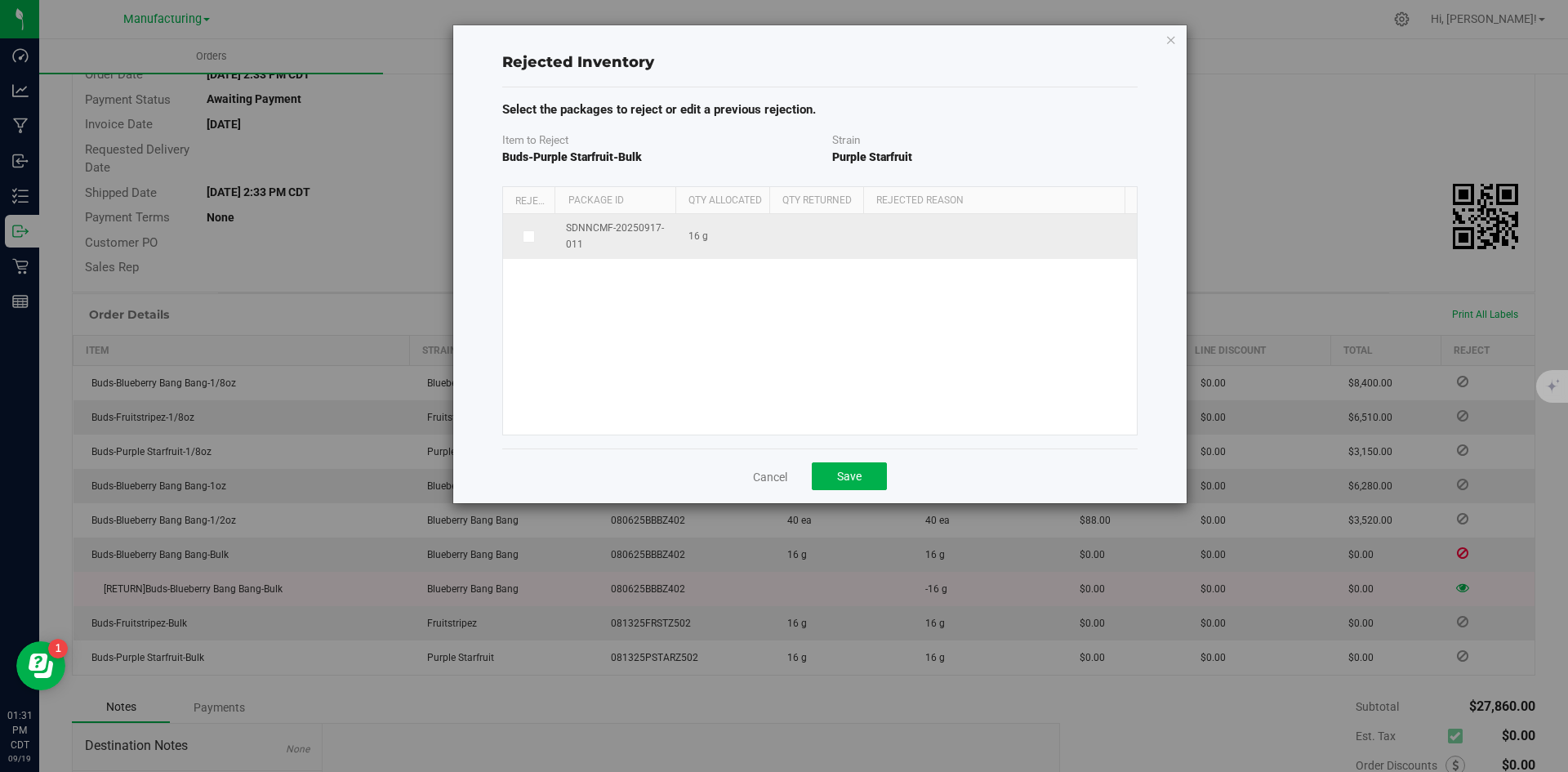
click at [524, 236] on icon at bounding box center [527, 236] width 8 height 0
click at [0, 0] on input "checkbox" at bounding box center [0, 0] width 0 height 0
click at [988, 233] on span at bounding box center [992, 237] width 224 height 23
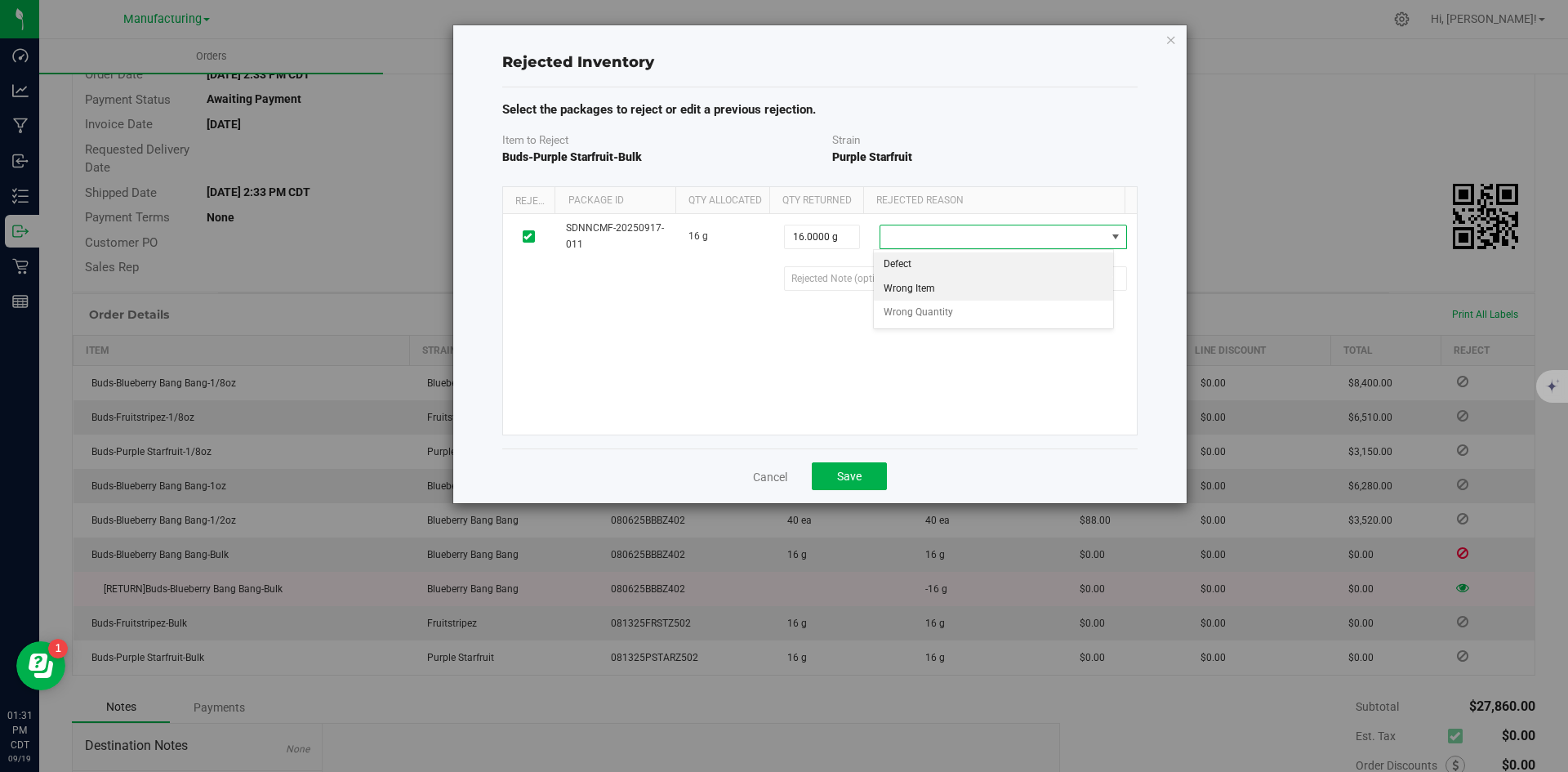
click at [996, 285] on li "Wrong Item" at bounding box center [994, 289] width 240 height 25
click at [961, 282] on c964811e-ba2b-49c6-b5d2-685b710eaa47 "text" at bounding box center [956, 278] width 343 height 25
click at [968, 323] on div "SDNNCMF-20250917-011 16 g 16.0000 g 16 Wrong Item Defect Wrong Item Wrong Quant…" at bounding box center [821, 324] width 634 height 221
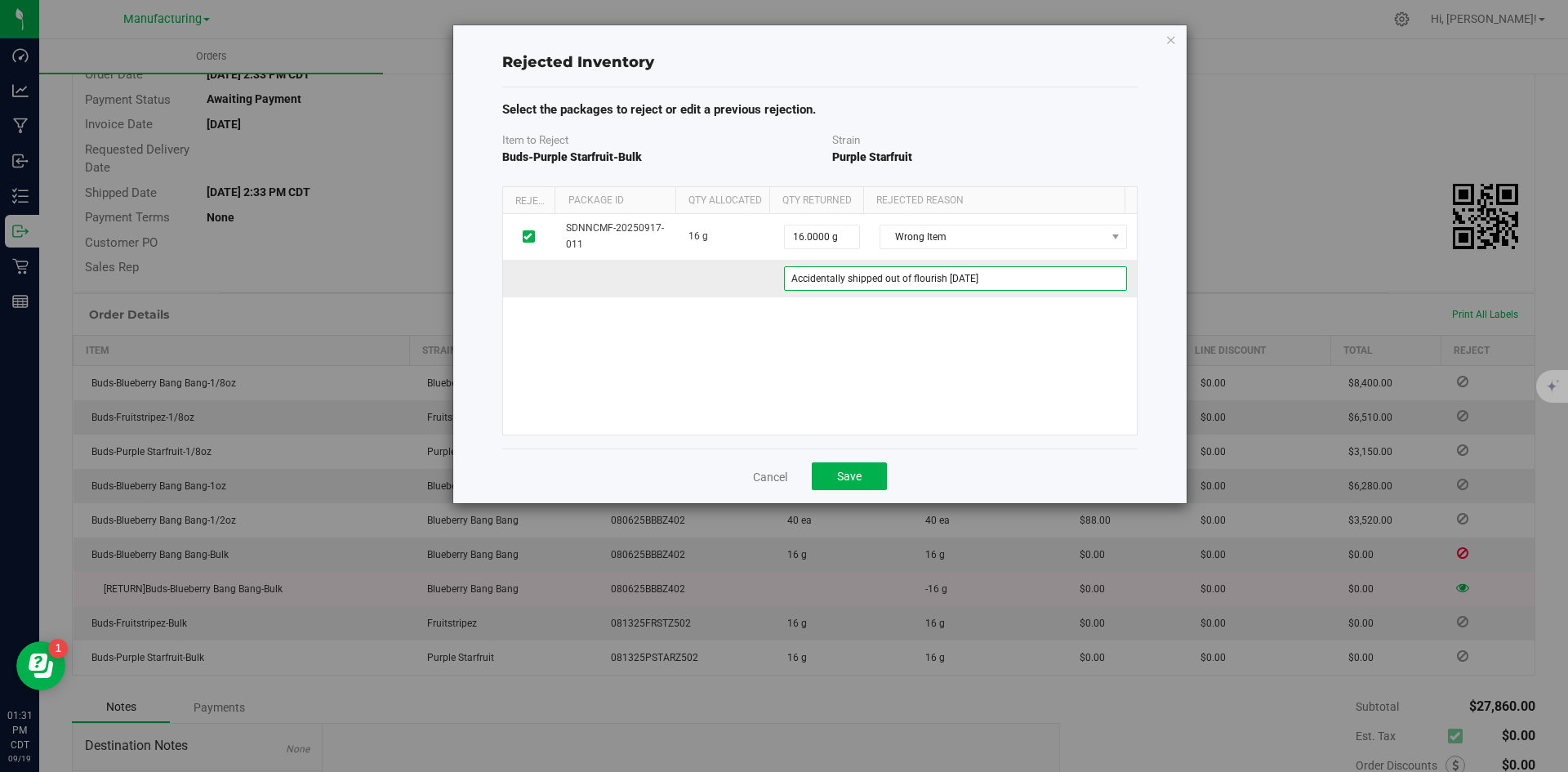
click at [953, 278] on c964811e-ba2b-49c6-b5d2-685b710eaa47 "Accidentally shipped out of flourish [DATE]" at bounding box center [956, 278] width 343 height 25
type c964811e-ba2b-49c6-b5d2-685b710eaa47 "Accidentally shipped out of flourish [DATE]"
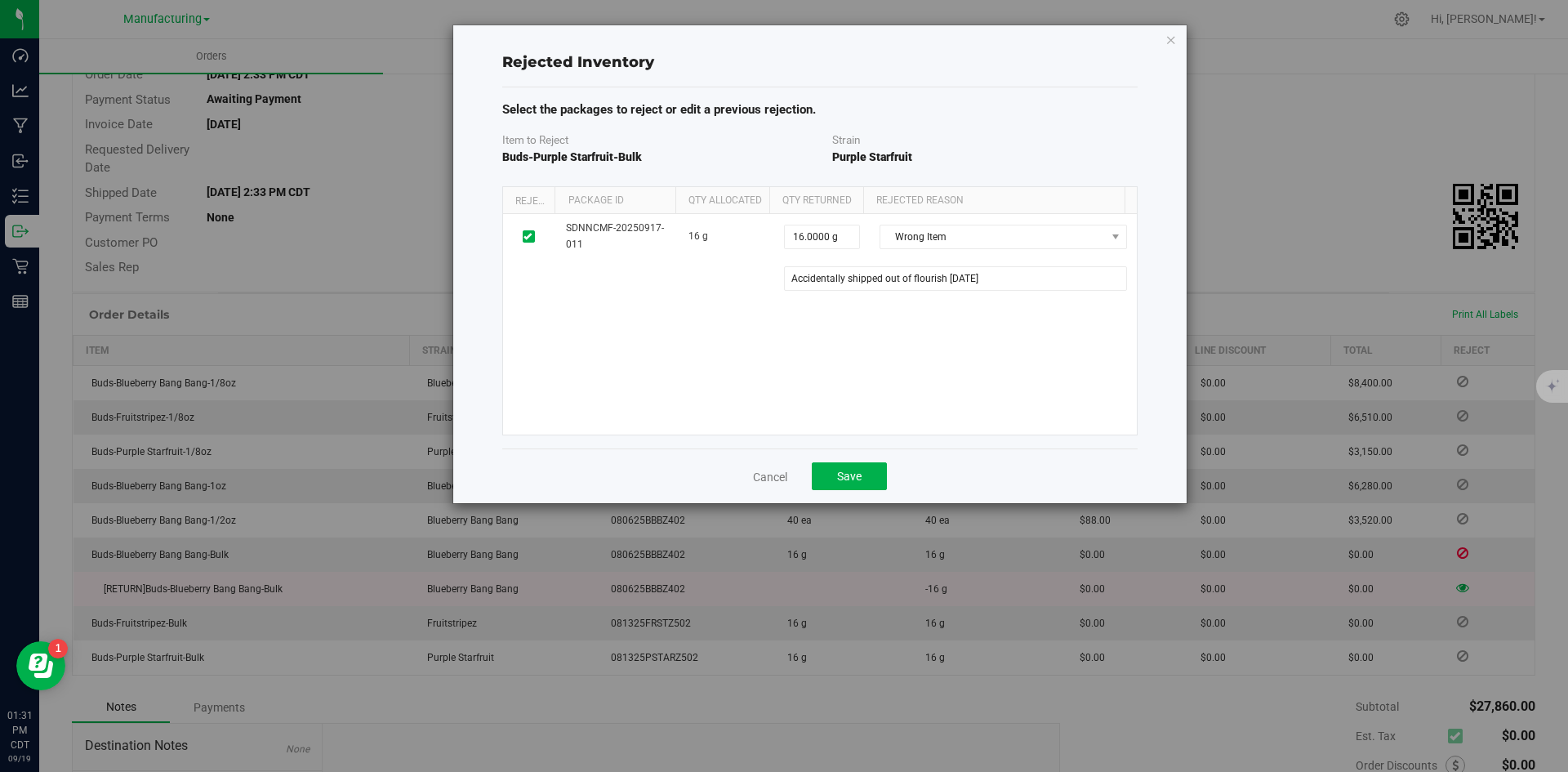
click at [900, 321] on div "SDNNCMF-20250917-011 16 g 16.0000 g 16 Wrong Item Defect Wrong Item Wrong Quant…" at bounding box center [821, 324] width 634 height 221
click at [847, 475] on span "Save" at bounding box center [849, 476] width 25 height 13
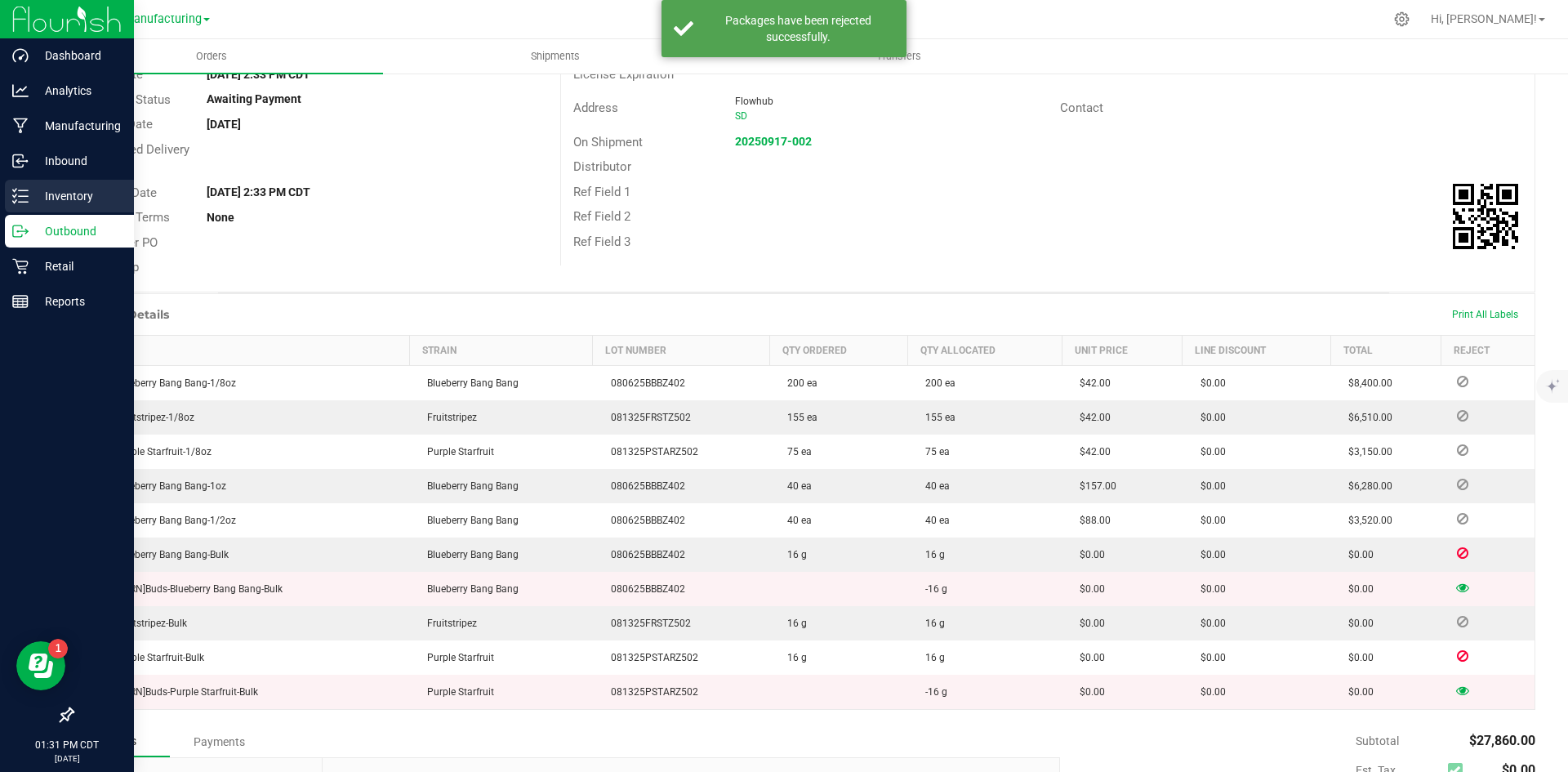
click at [4, 201] on link "Inventory" at bounding box center [67, 197] width 134 height 35
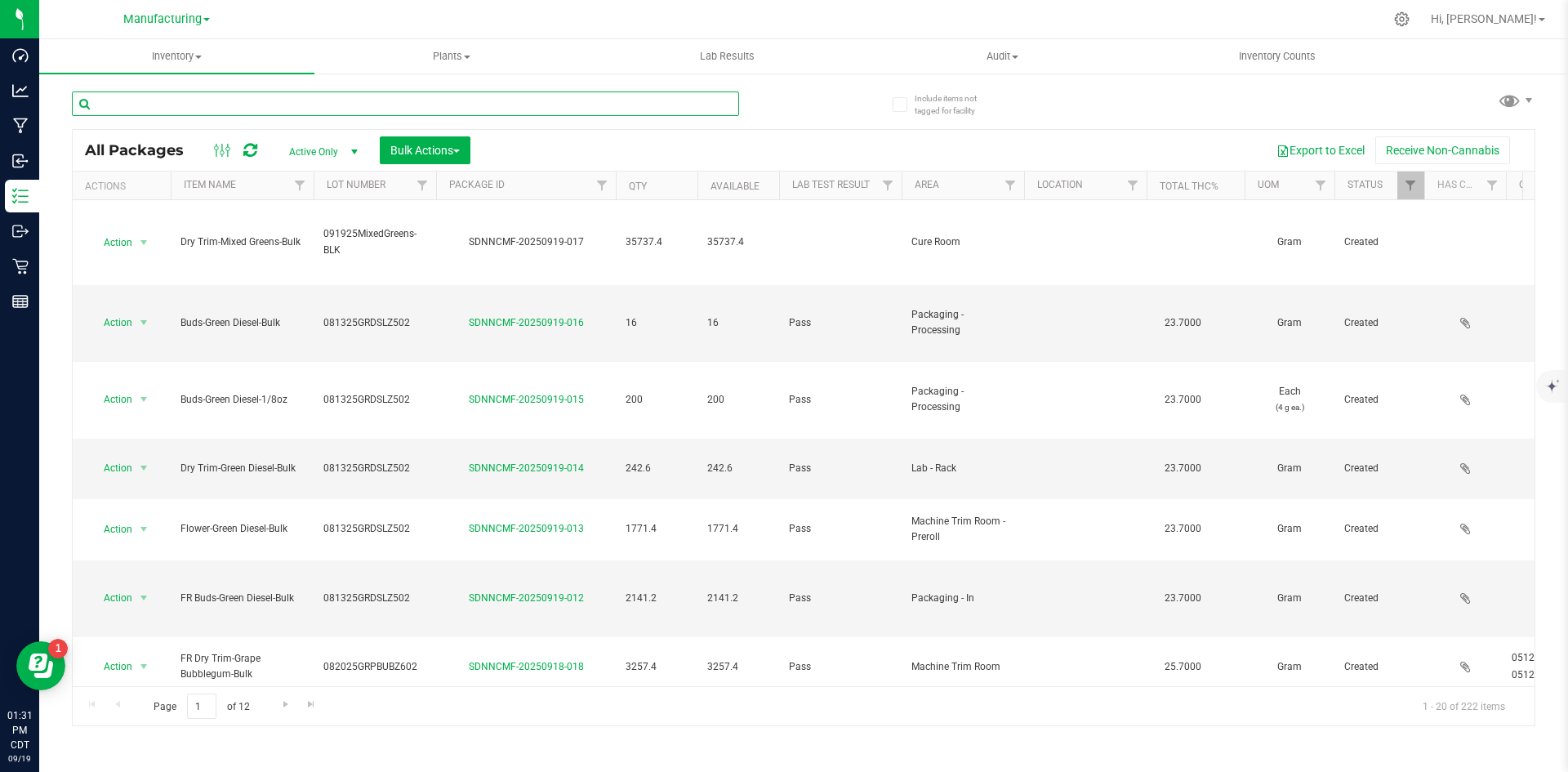
click at [648, 111] on input "text" at bounding box center [406, 103] width 667 height 25
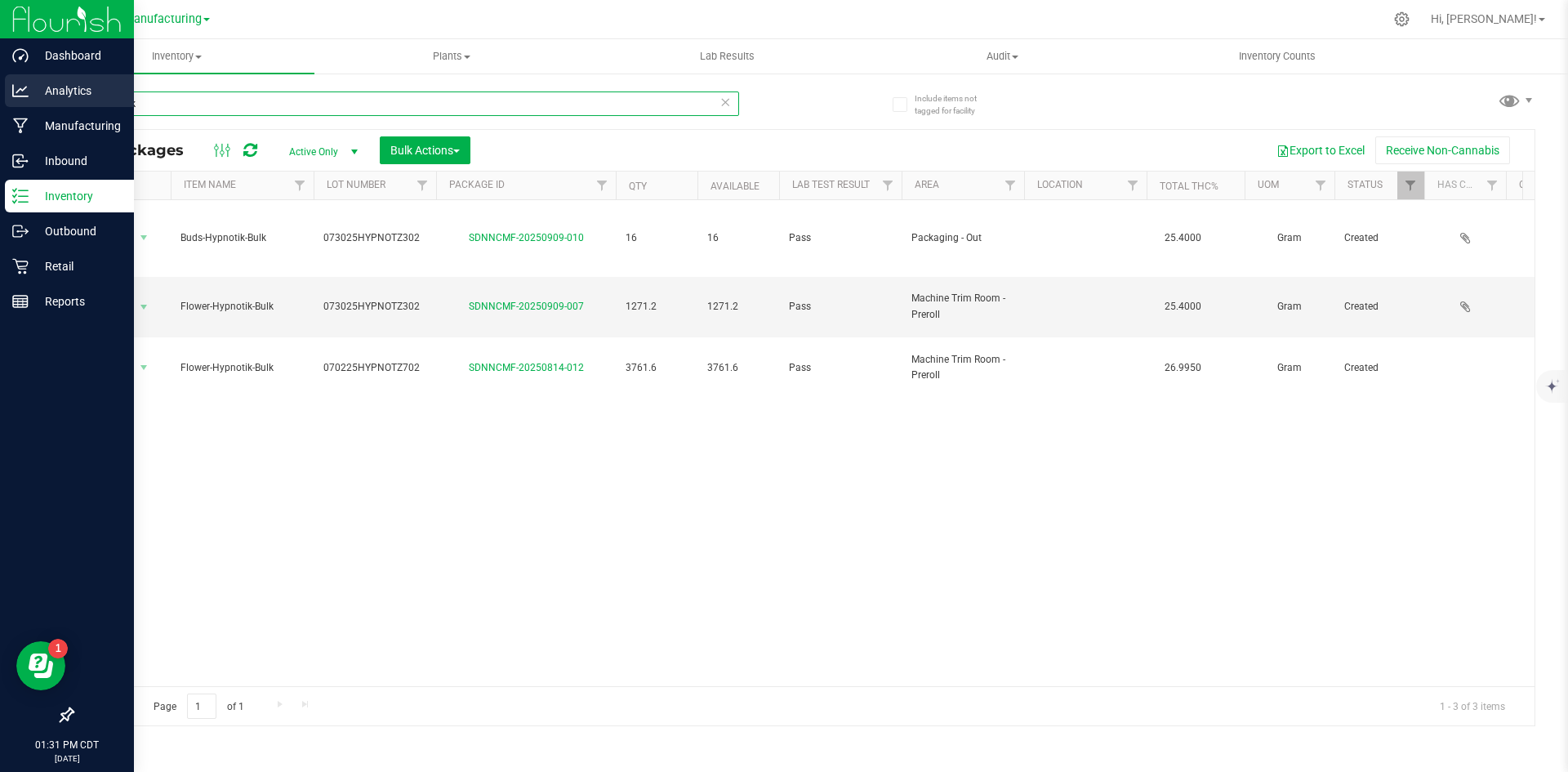
drag, startPoint x: 171, startPoint y: 103, endPoint x: 7, endPoint y: 99, distance: 164.0
click at [13, 103] on div "Dashboard Analytics Manufacturing Inbound Inventory Outbound Retail Reports 01:…" at bounding box center [784, 386] width 1568 height 772
type input "purple"
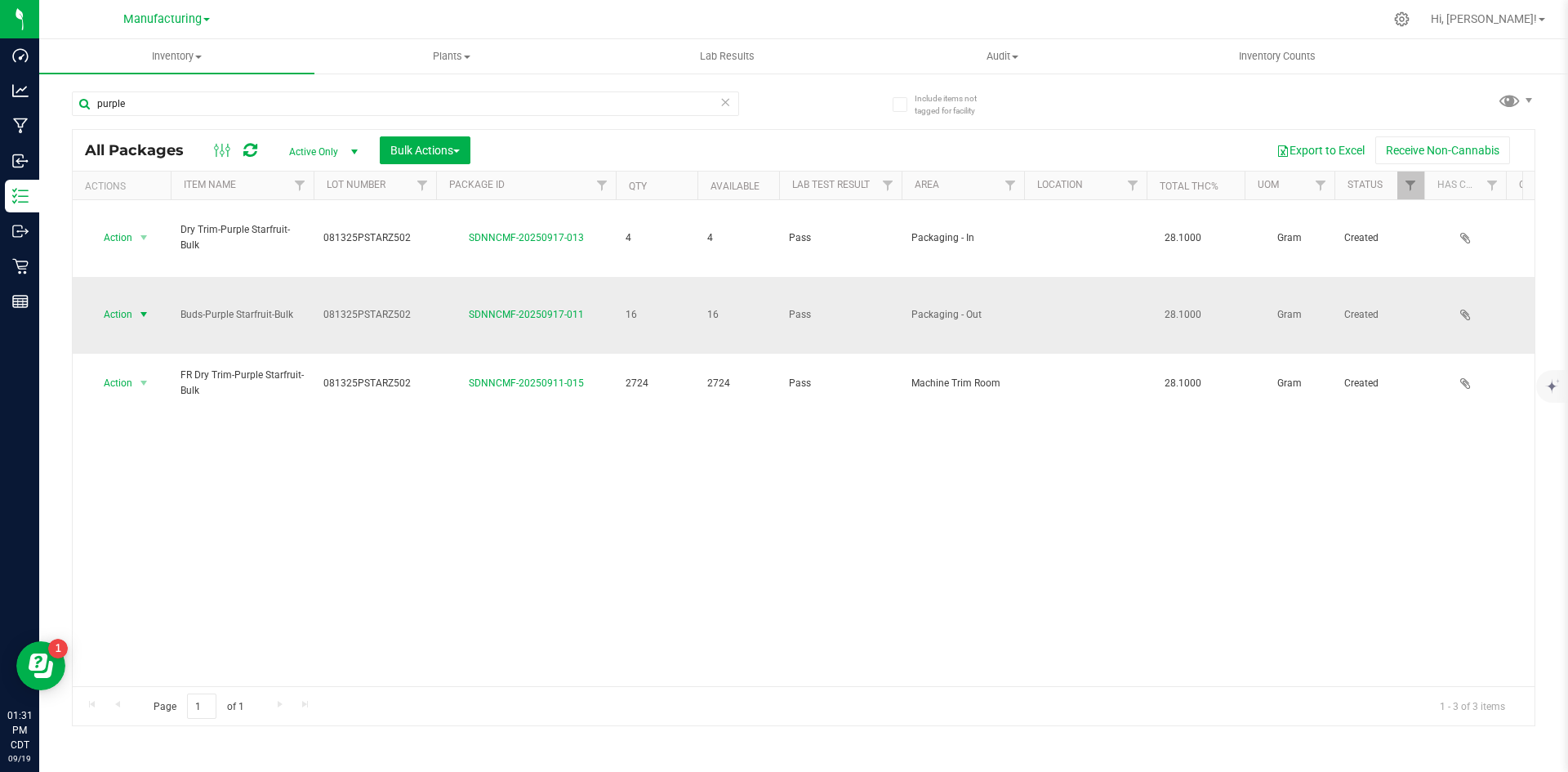
click at [103, 303] on span "Action" at bounding box center [111, 315] width 44 height 23
click at [144, 386] on li "Locate package" at bounding box center [140, 388] width 103 height 25
click at [126, 303] on span "Action" at bounding box center [111, 315] width 44 height 23
click at [128, 413] on li "Lock package" at bounding box center [140, 412] width 103 height 25
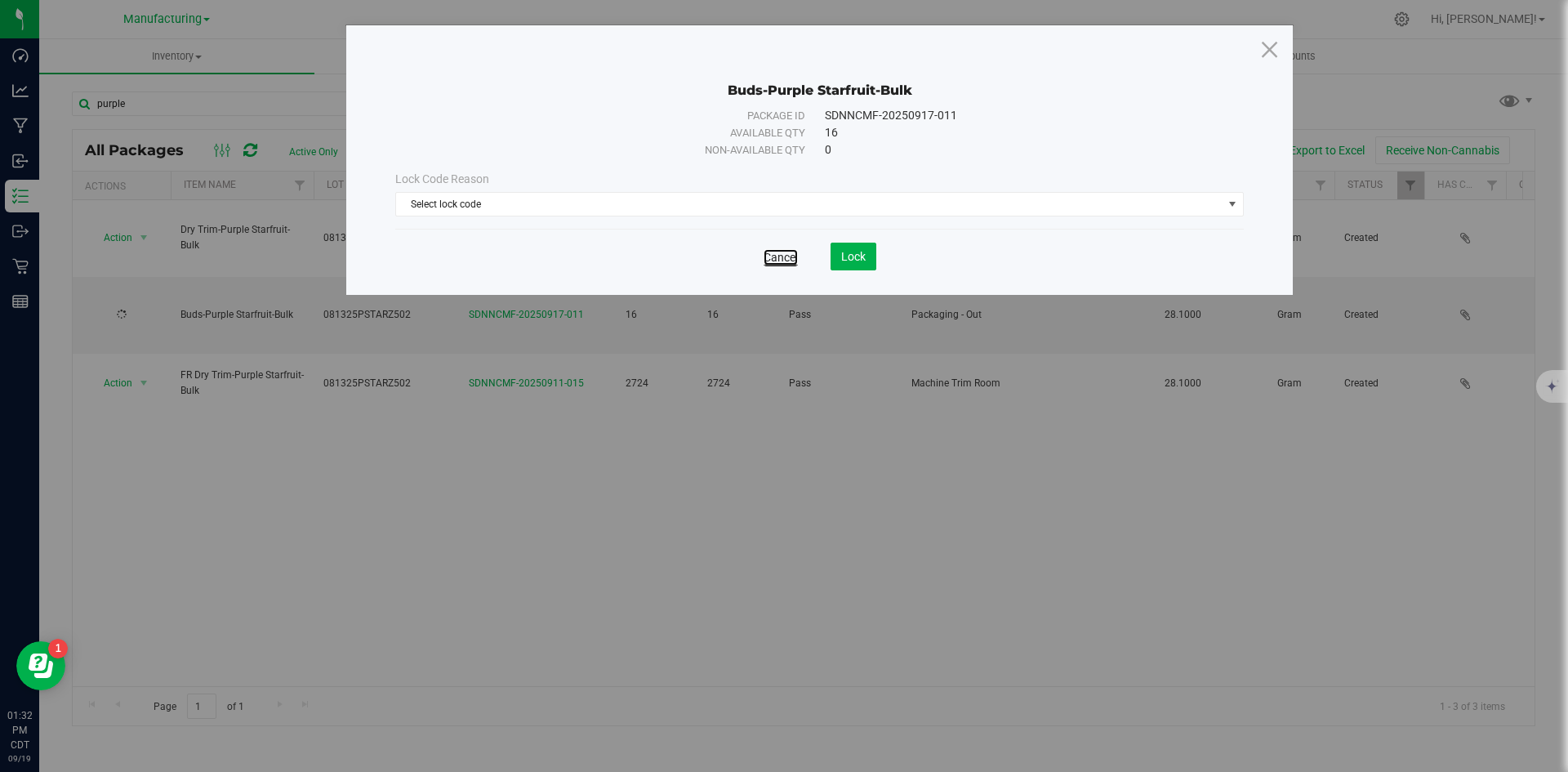
click at [766, 260] on link "Cancel" at bounding box center [781, 257] width 34 height 16
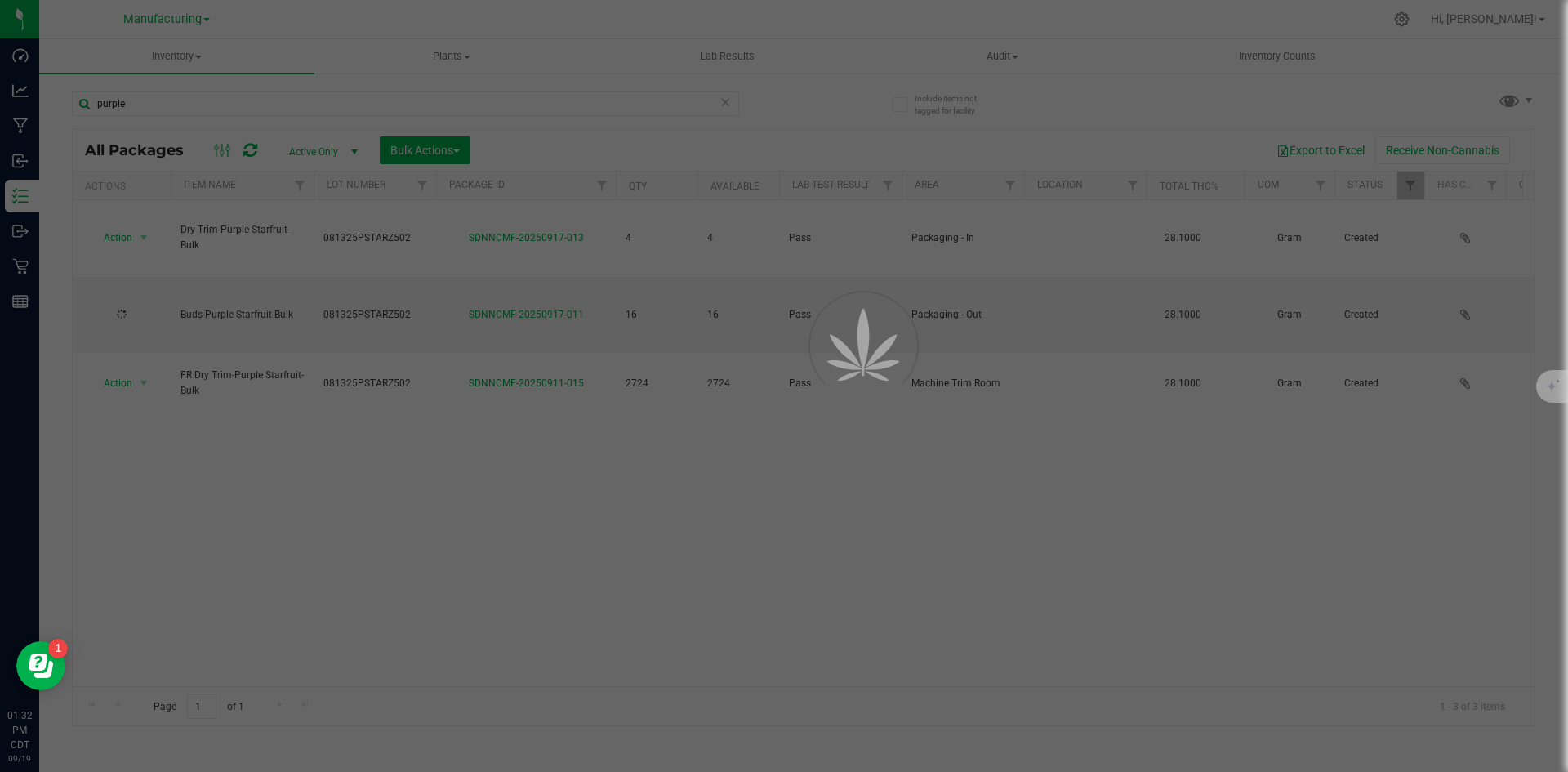
click at [710, 332] on div at bounding box center [784, 386] width 1568 height 772
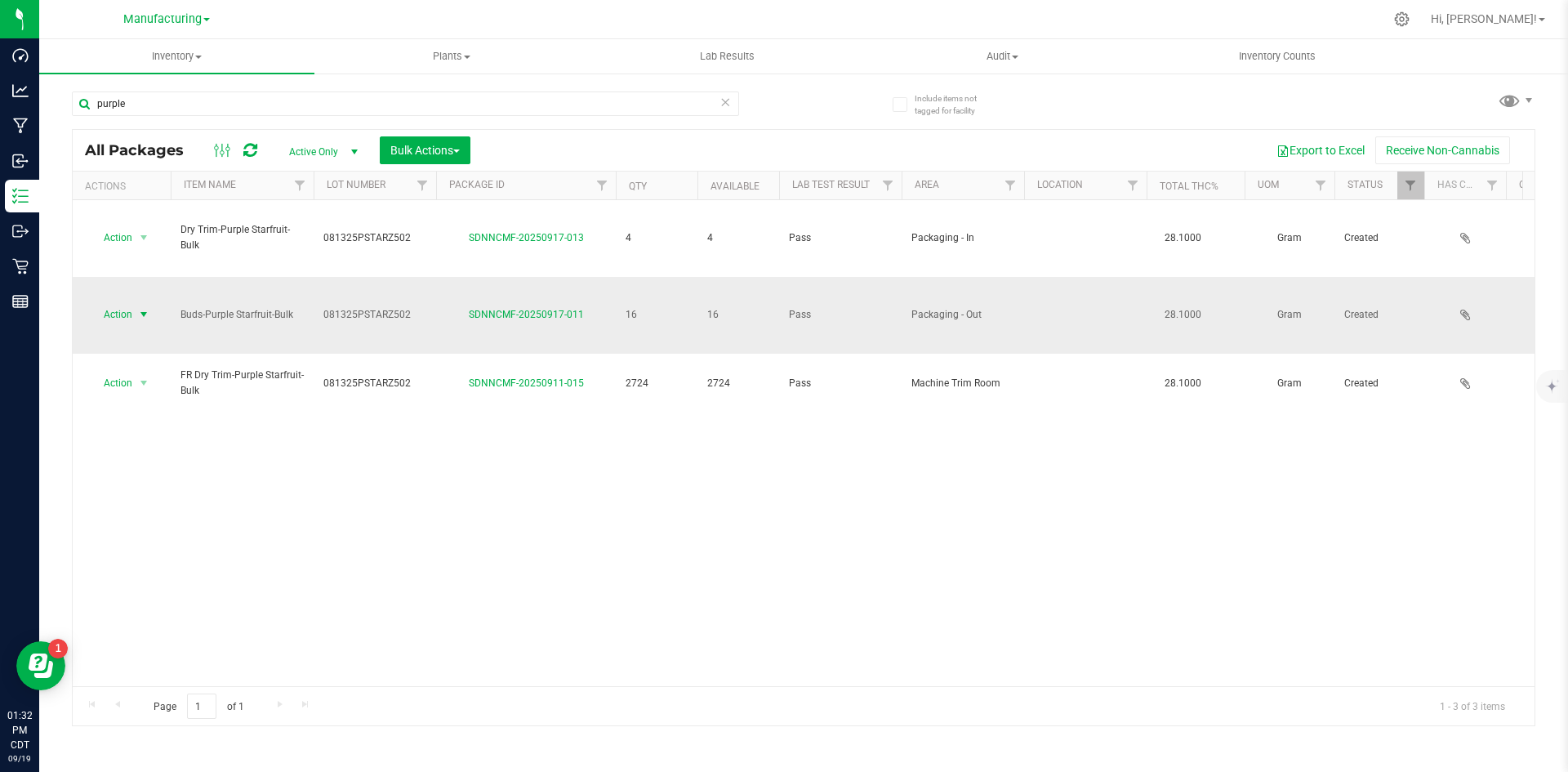
click at [146, 308] on span "select" at bounding box center [144, 315] width 13 height 13
click at [159, 415] on li "Lock package" at bounding box center [140, 412] width 103 height 25
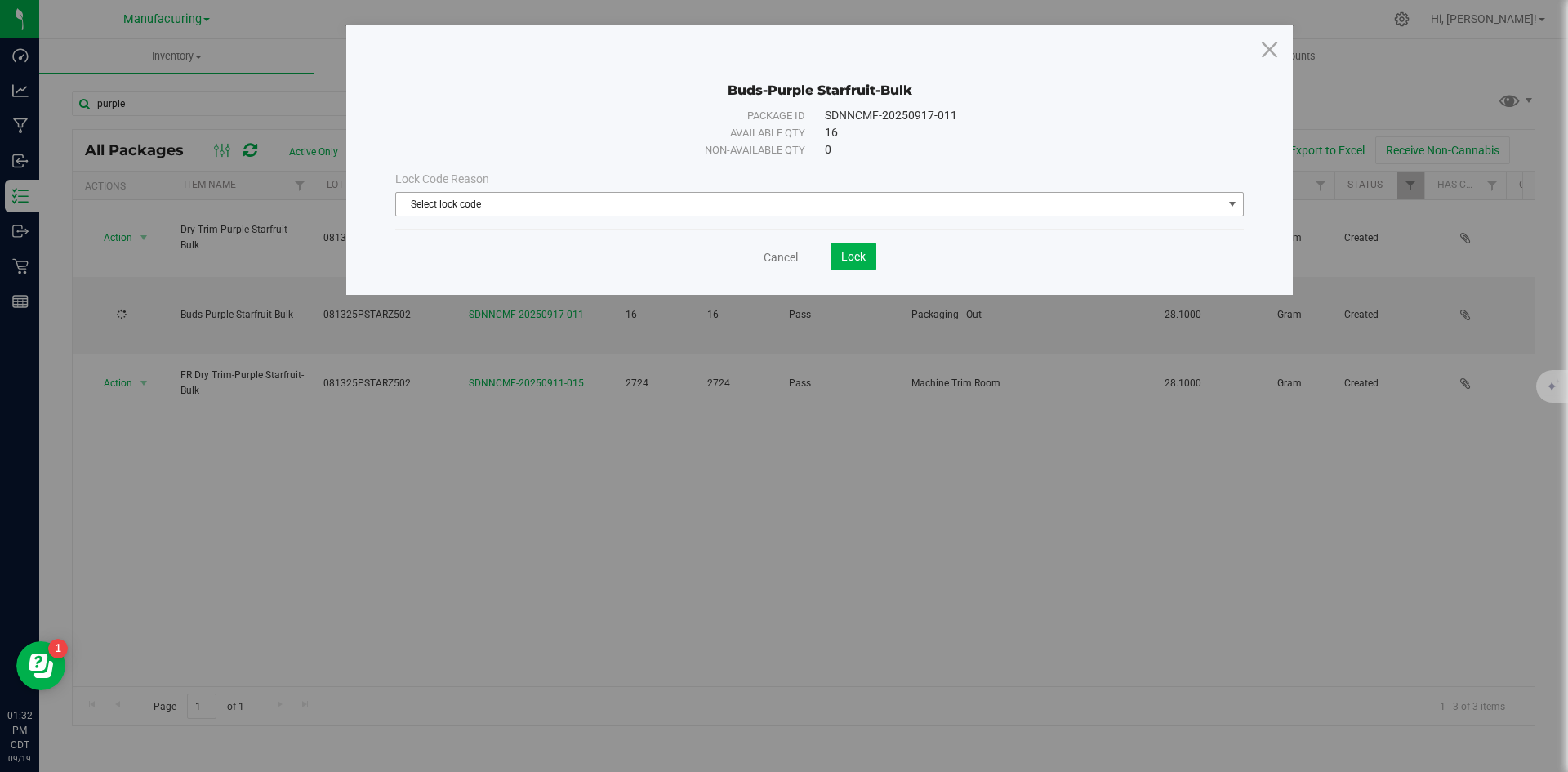
click at [843, 195] on span "Select lock code" at bounding box center [809, 204] width 826 height 23
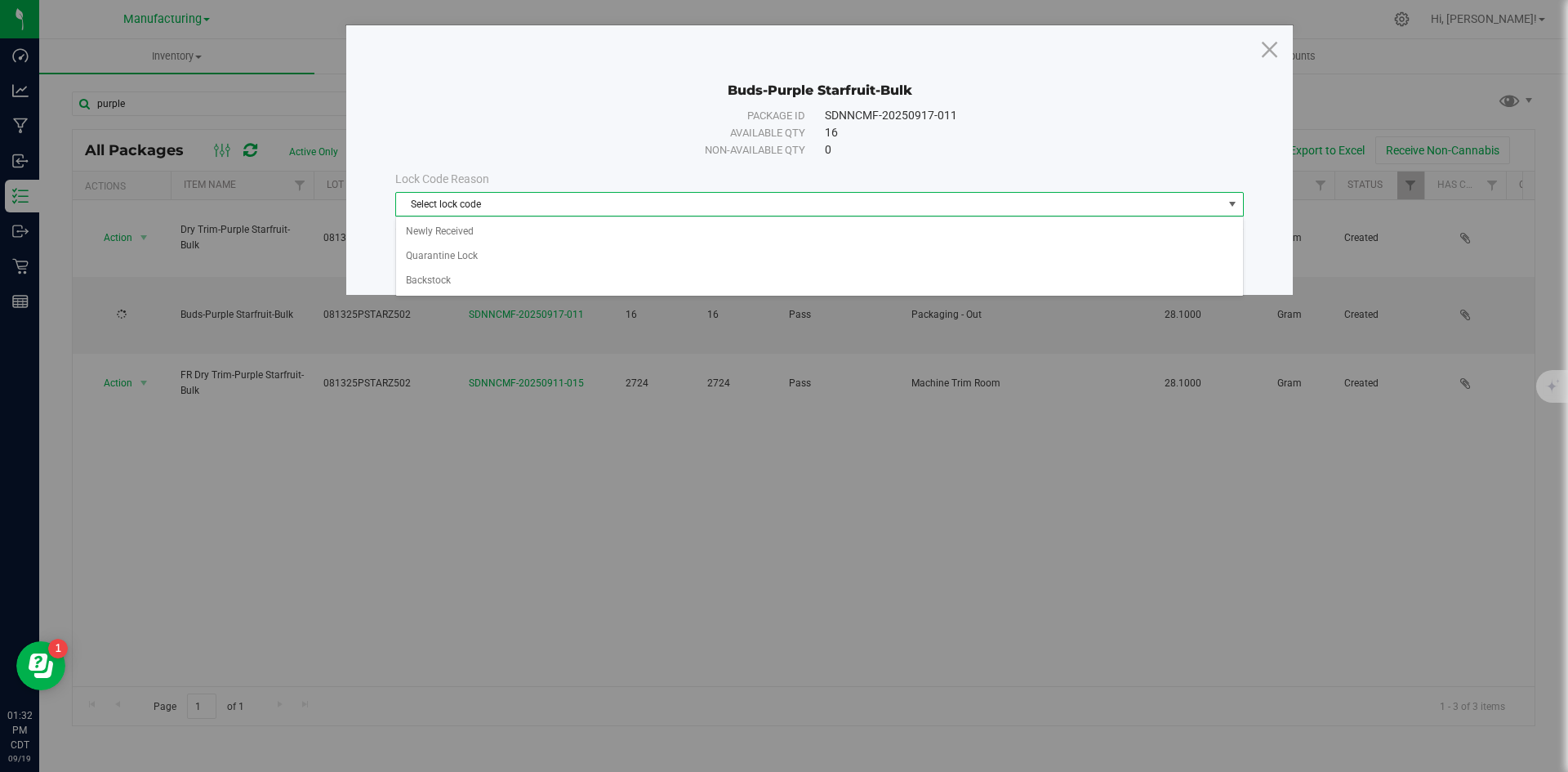
click at [795, 327] on div "Buds-Purple Starfruit-Bulk Package ID SDNNCMF-20250917-011 Available qty 16 Non…" at bounding box center [790, 386] width 1580 height 772
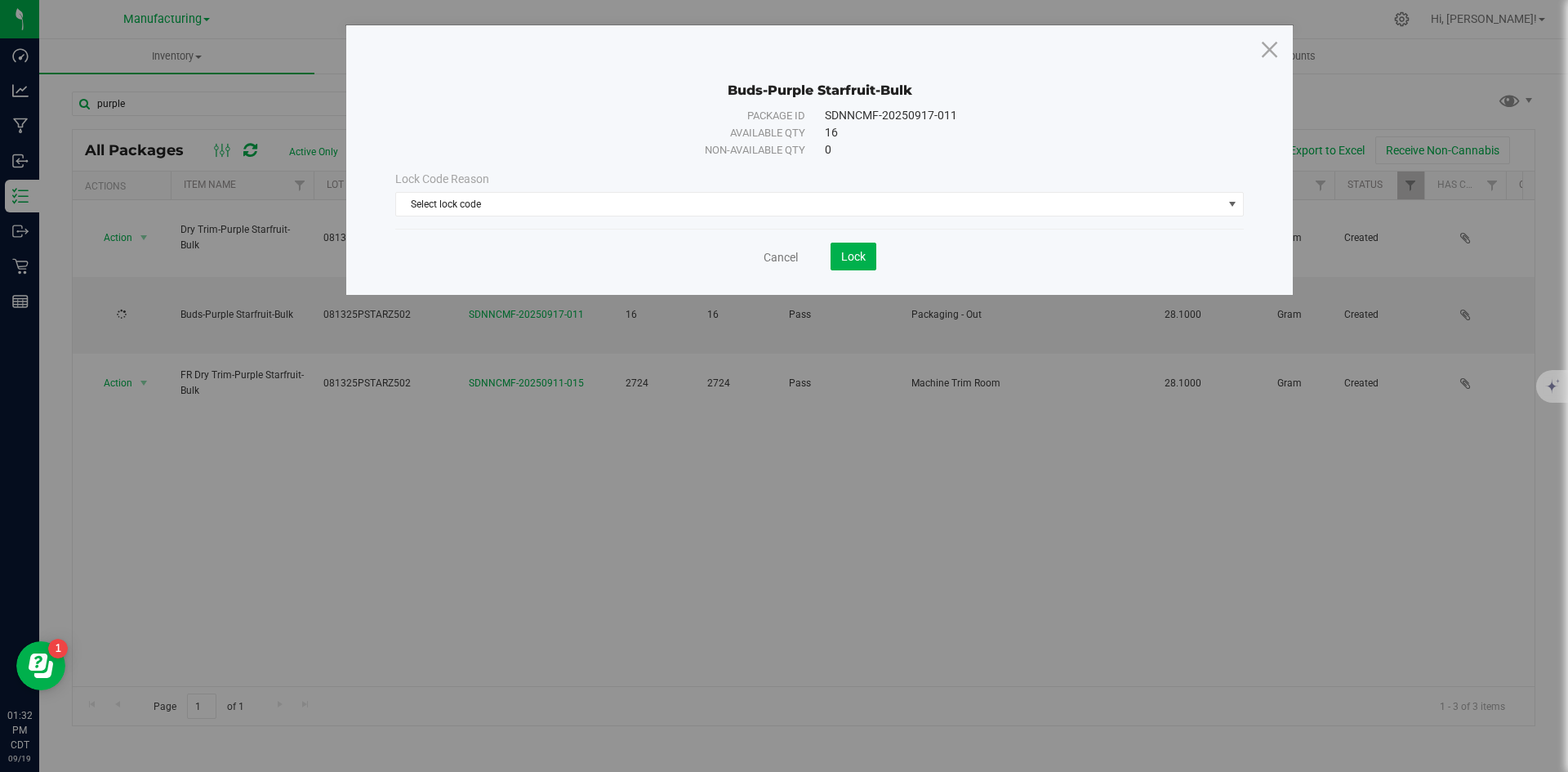
click at [793, 246] on div "Cancel Lock" at bounding box center [819, 256] width 848 height 28
click at [790, 249] on link "Cancel" at bounding box center [781, 257] width 34 height 16
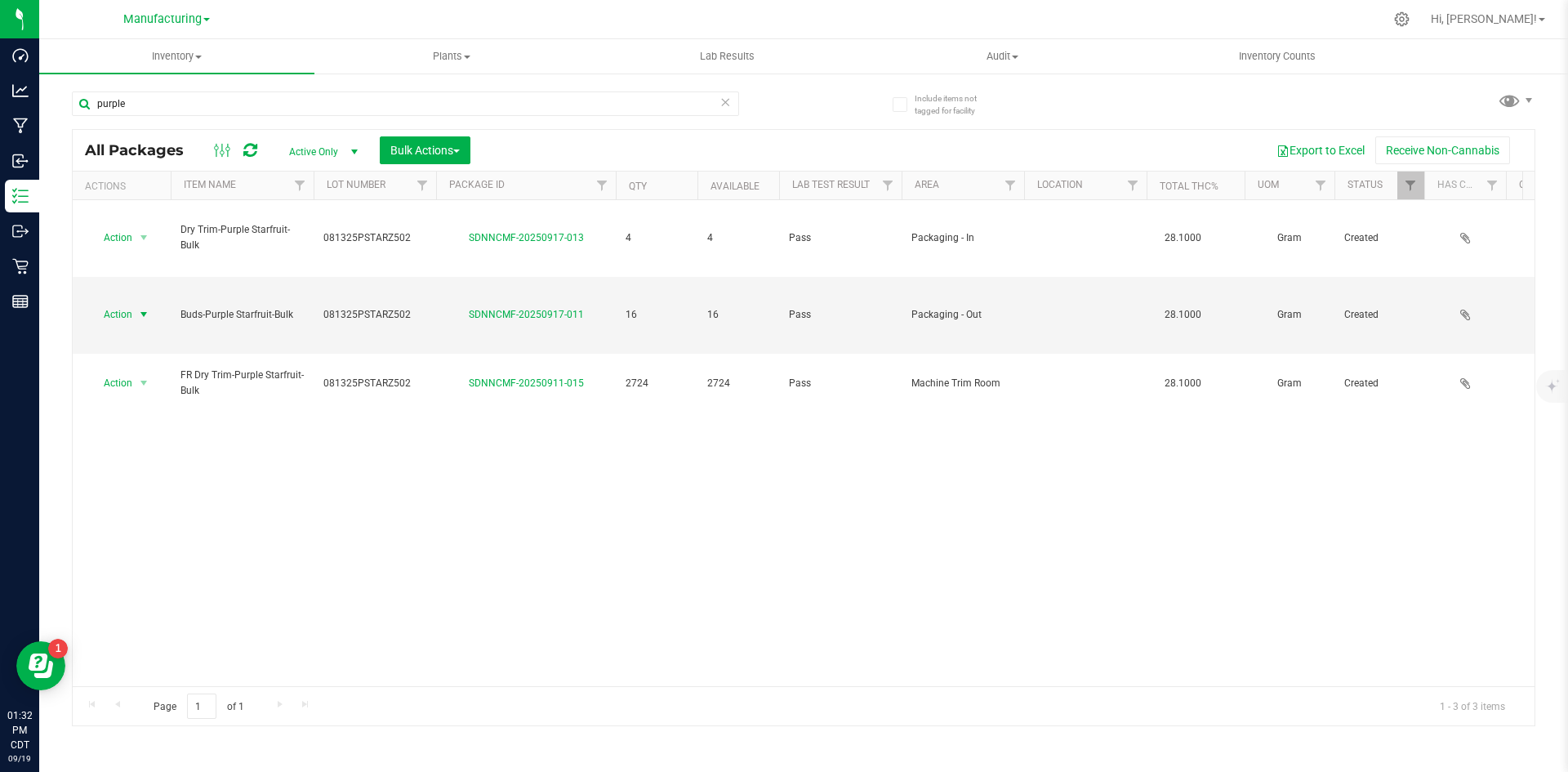
drag, startPoint x: 127, startPoint y: 276, endPoint x: 119, endPoint y: 275, distance: 8.1
click at [122, 303] on span "Action" at bounding box center [111, 315] width 44 height 23
click at [147, 388] on li "Locate package" at bounding box center [140, 388] width 103 height 25
click at [113, 303] on span "Action" at bounding box center [111, 315] width 44 height 23
click at [154, 406] on li "Lock package" at bounding box center [140, 412] width 103 height 25
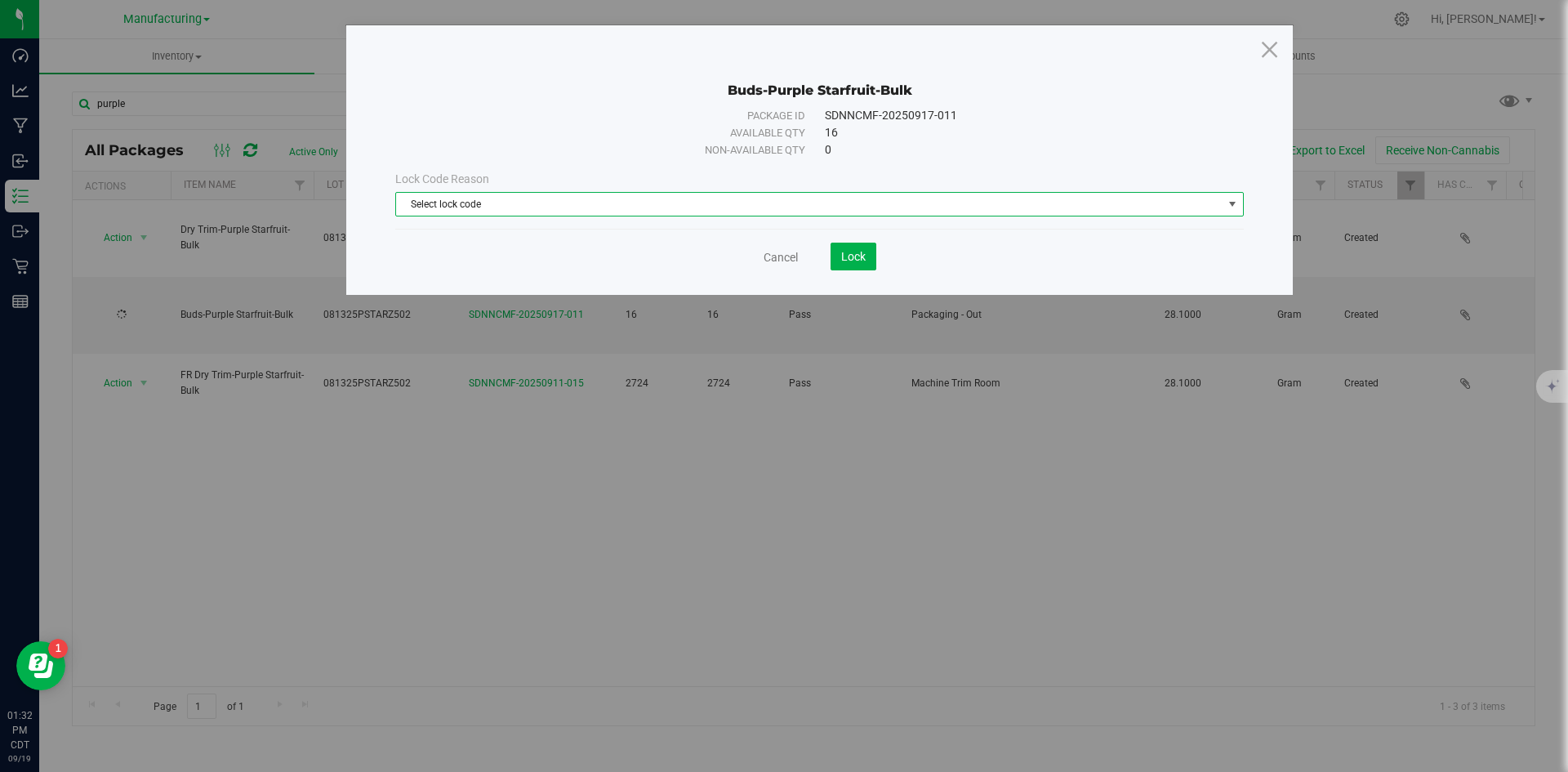
click at [812, 204] on span "Select lock code" at bounding box center [809, 204] width 826 height 23
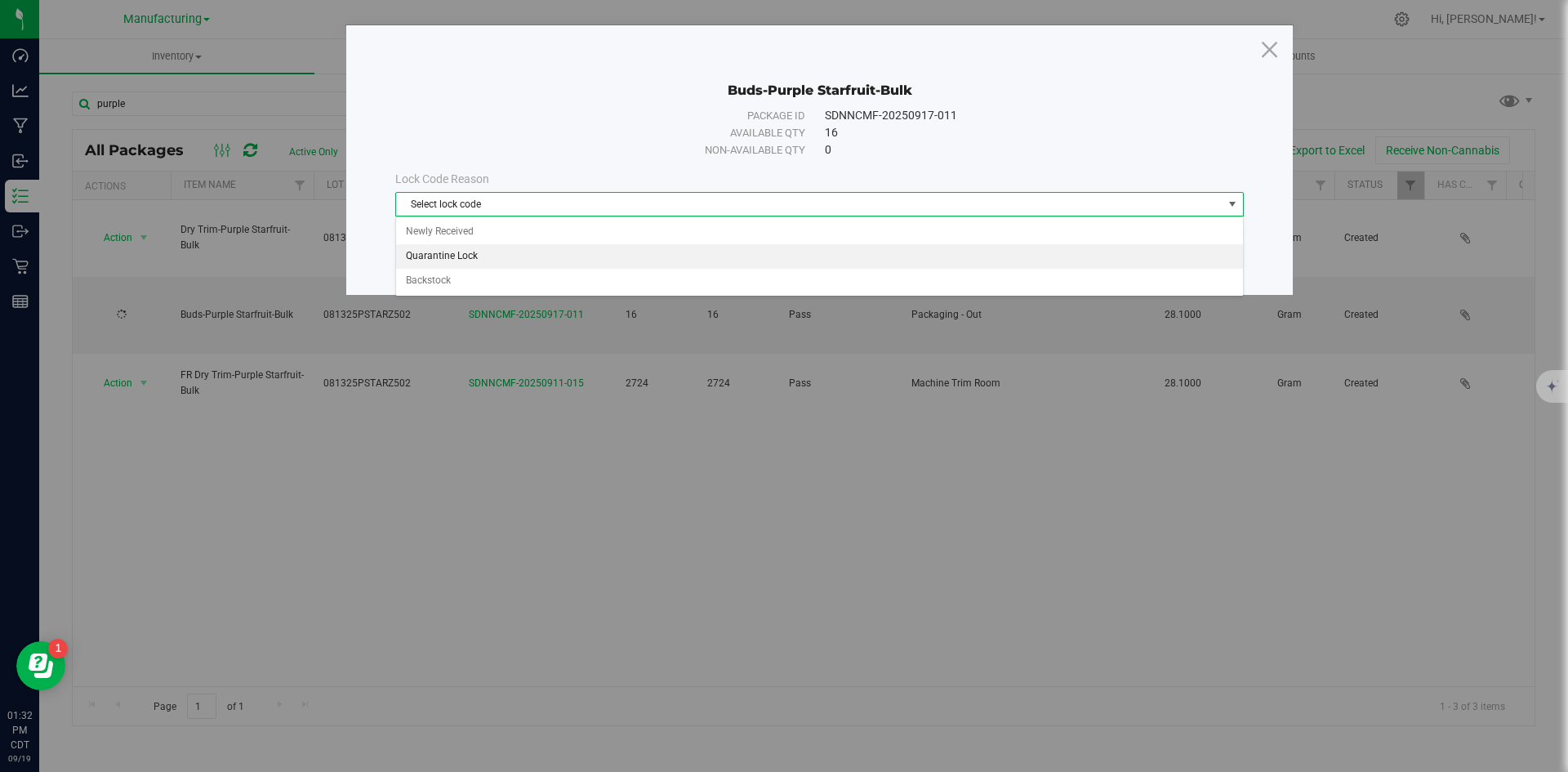
click at [778, 250] on li "Quarantine Lock" at bounding box center [819, 256] width 847 height 25
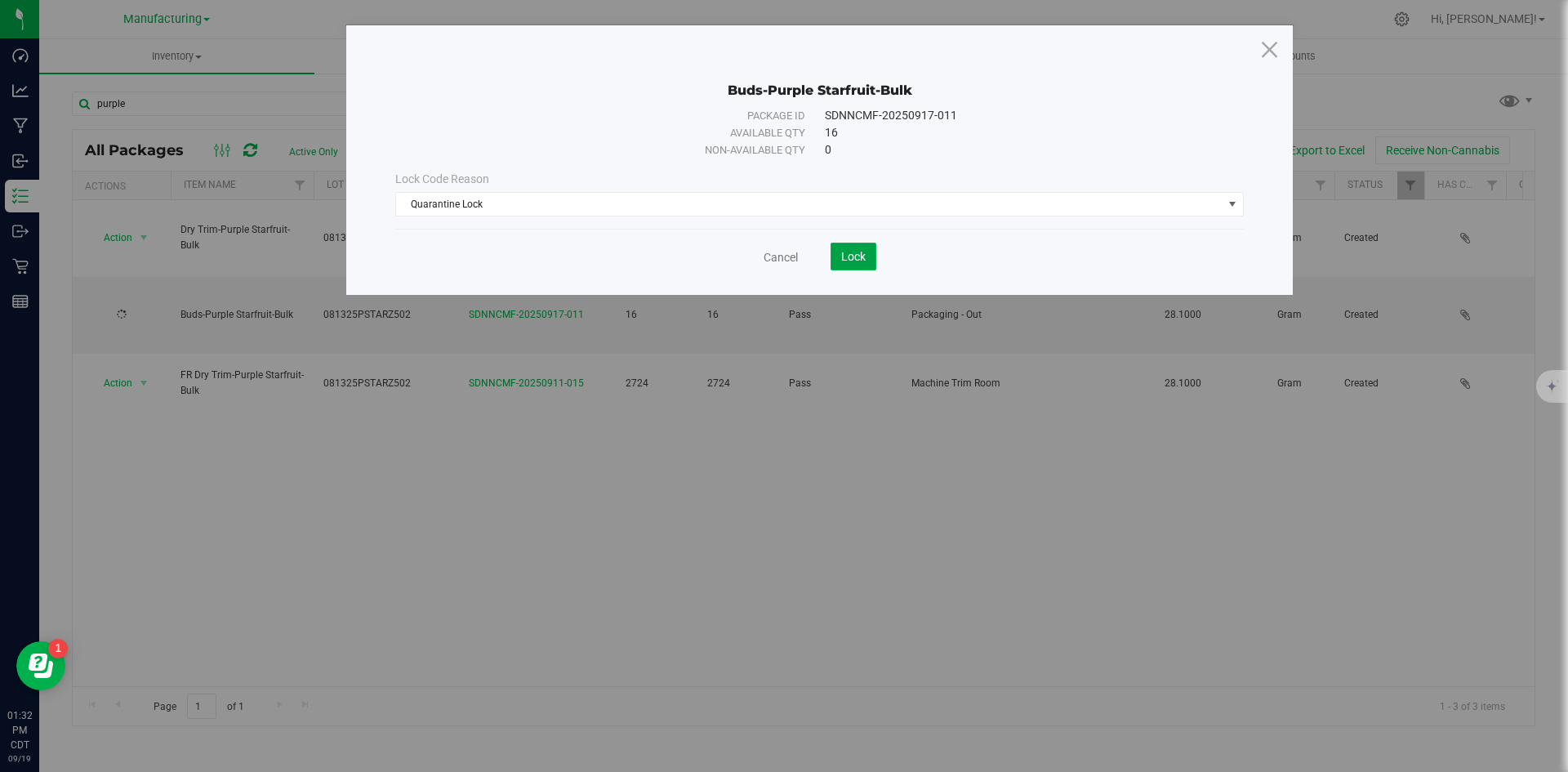
click at [846, 246] on button "Lock" at bounding box center [853, 256] width 46 height 28
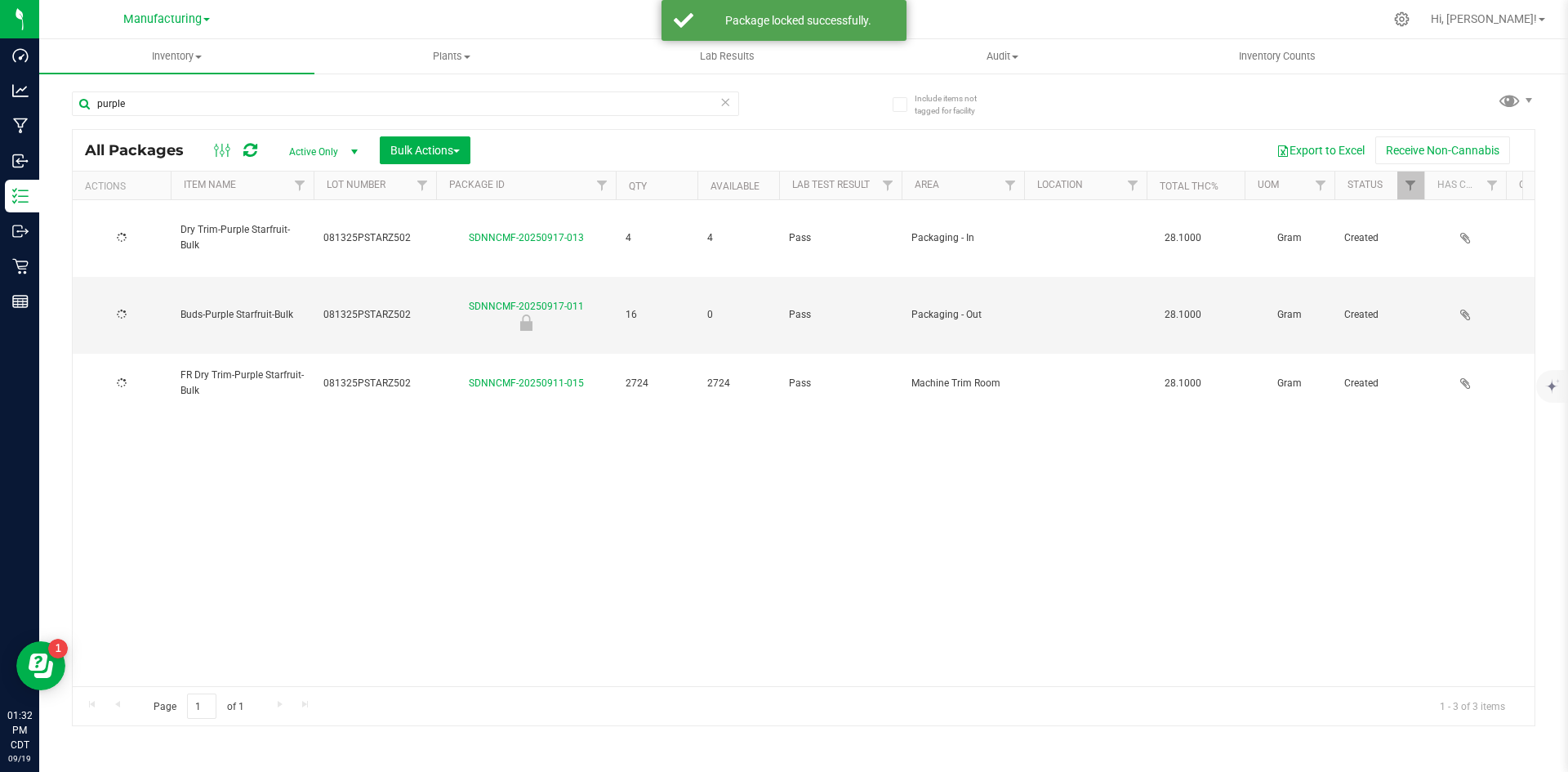
drag, startPoint x: 618, startPoint y: 450, endPoint x: 585, endPoint y: 447, distance: 33.1
click at [611, 450] on div "Dry Trim-Purple Starfruit-Bulk 081325PSTARZ502 SDNNCMF-20250917-013 4 4 Pass Pa…" at bounding box center [804, 443] width 1462 height 486
click at [123, 303] on span "Action" at bounding box center [111, 315] width 44 height 23
click at [142, 338] on li "Locate package" at bounding box center [140, 344] width 103 height 25
drag, startPoint x: 134, startPoint y: 273, endPoint x: 147, endPoint y: 192, distance: 82.0
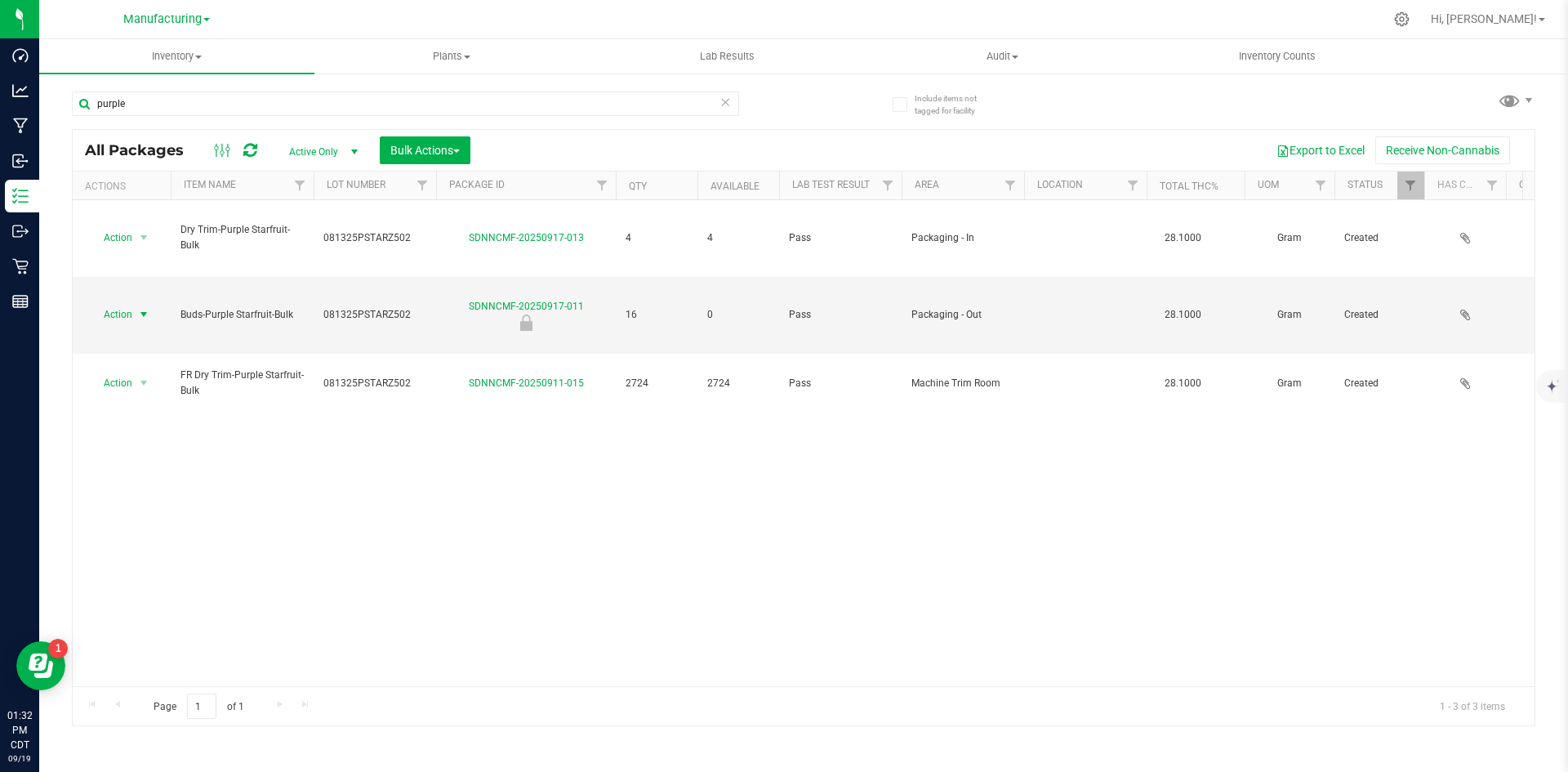
click at [134, 303] on span "select" at bounding box center [144, 315] width 21 height 23
click at [163, 392] on li "Print package label" at bounding box center [140, 402] width 103 height 45
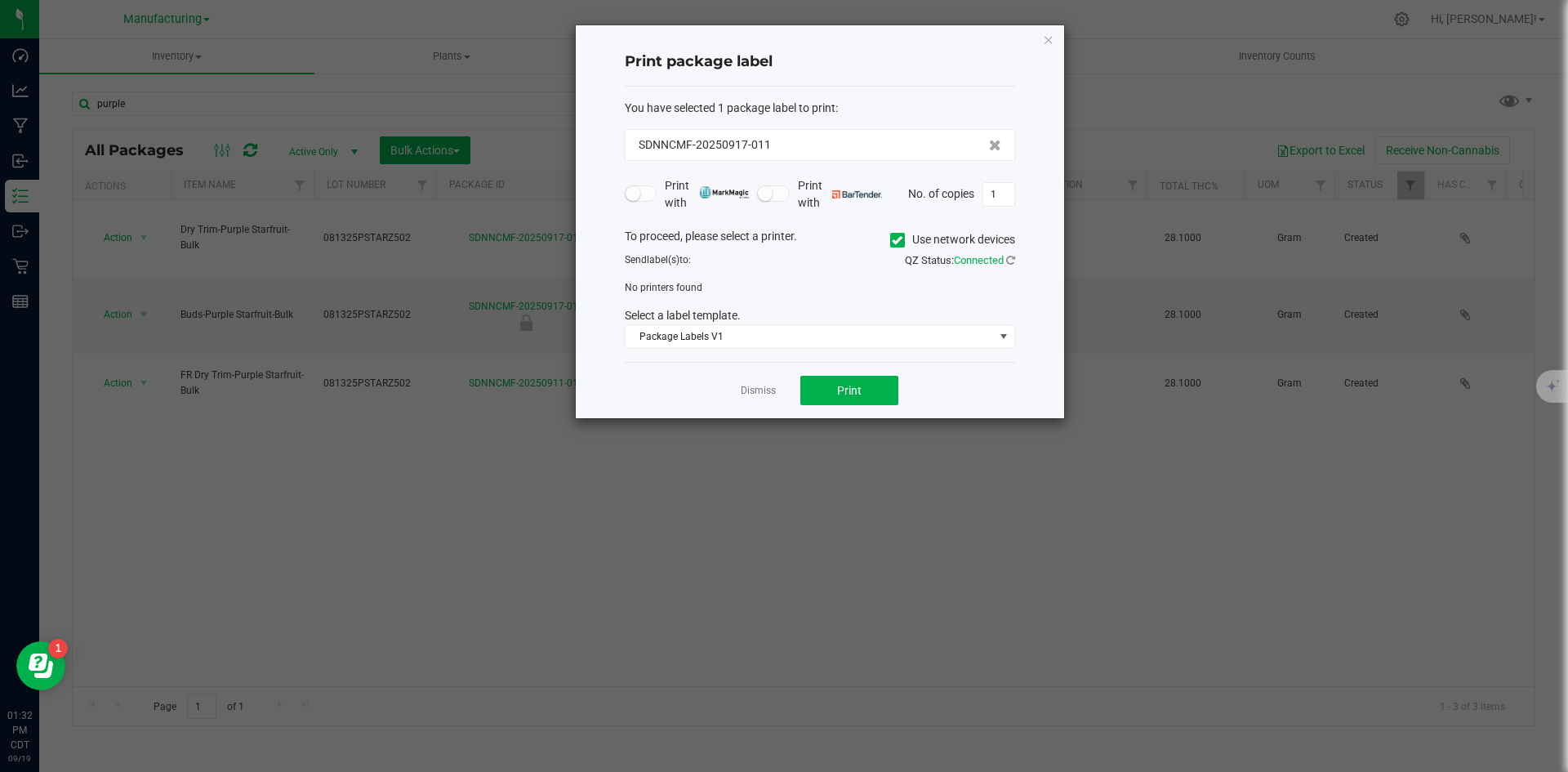
click at [904, 237] on label "Use network devices" at bounding box center [953, 239] width 125 height 17
click at [0, 0] on input "Use network devices" at bounding box center [0, 0] width 0 height 0
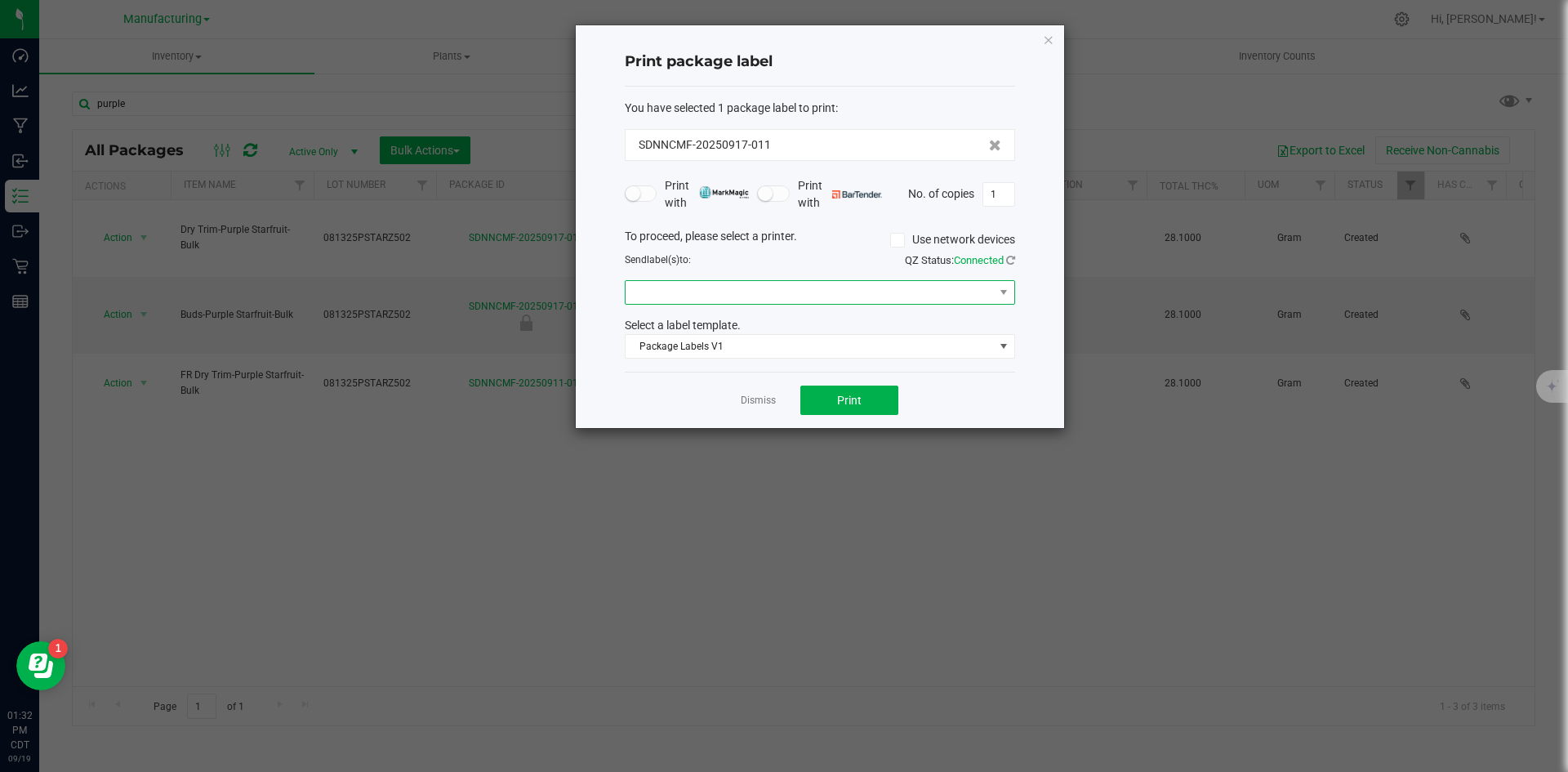
click at [885, 292] on span at bounding box center [810, 292] width 369 height 23
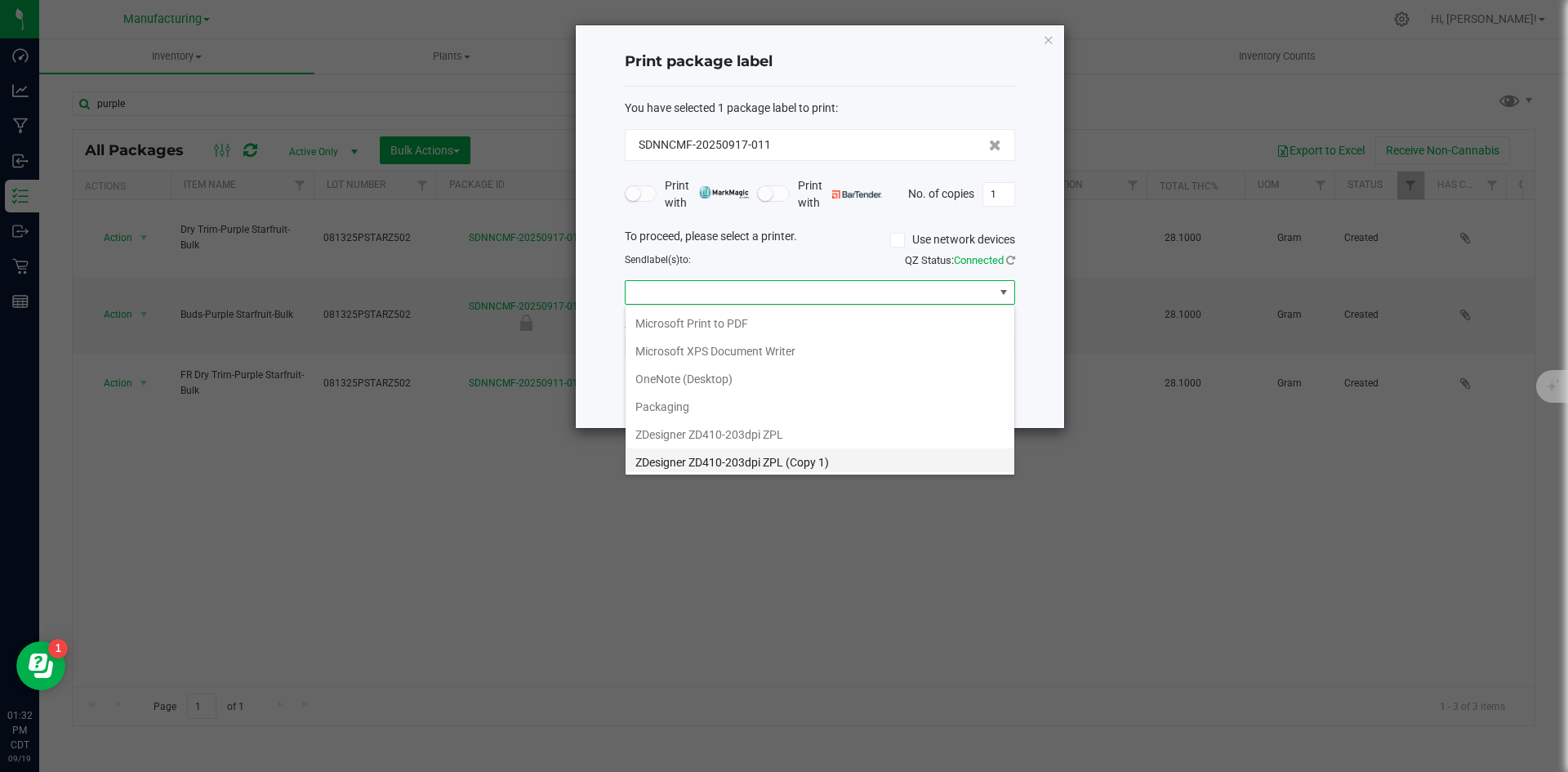
scroll to position [170, 0]
click at [876, 454] on 1\) "ZDesigner ZD410-203dpi ZPL (Copy 1)" at bounding box center [820, 458] width 389 height 28
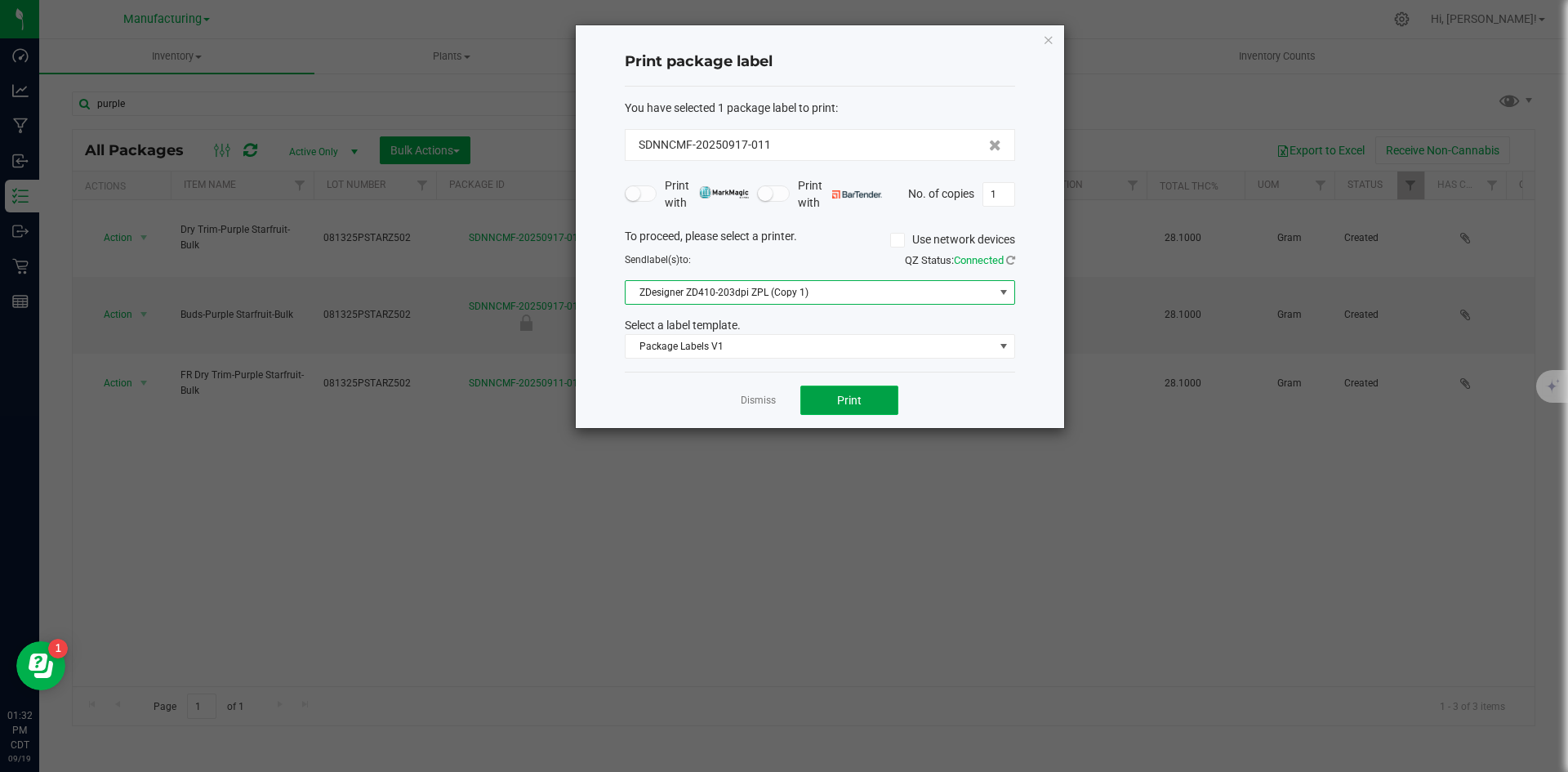
click at [831, 399] on button "Print" at bounding box center [849, 400] width 98 height 30
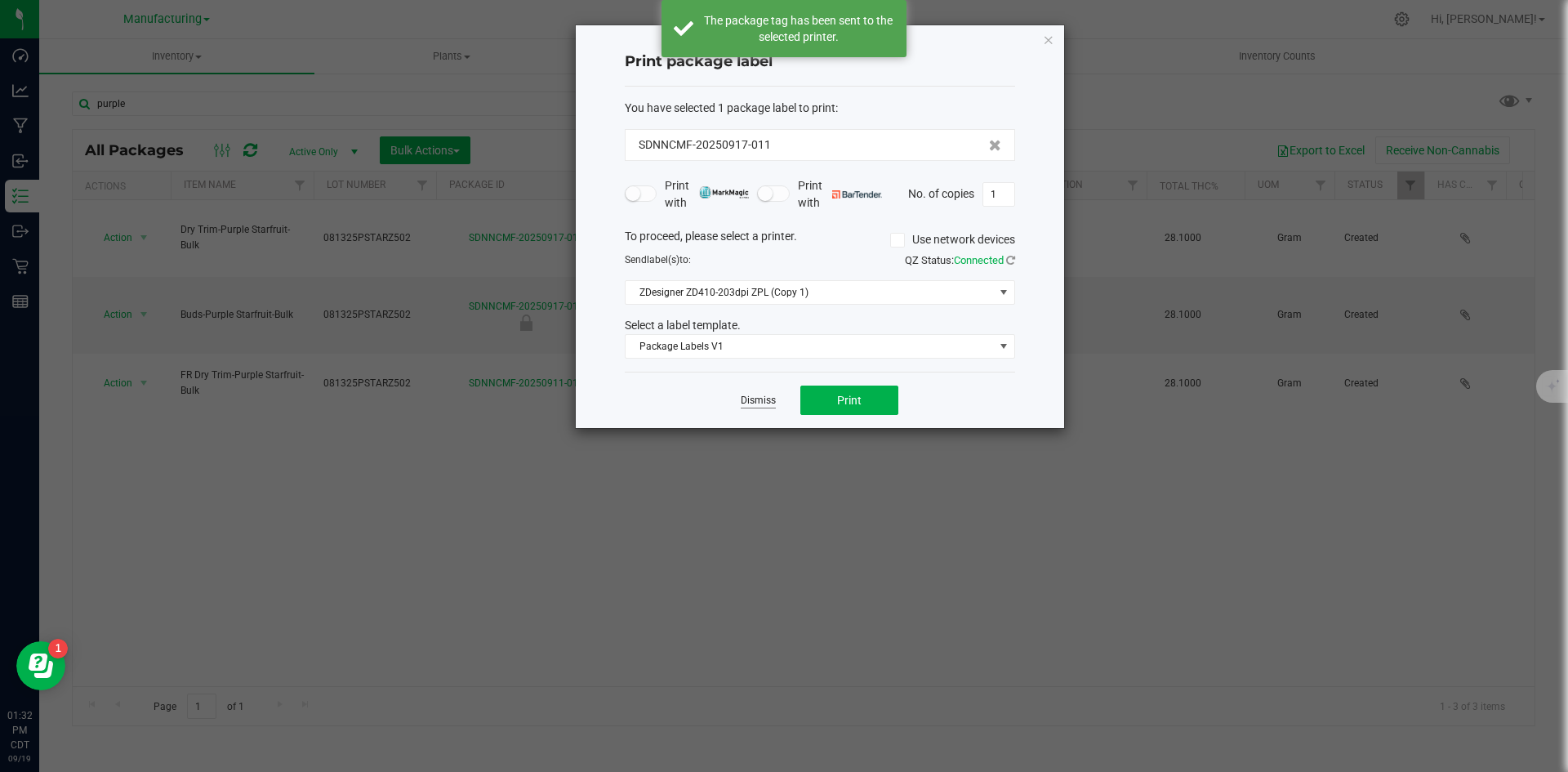
click at [756, 397] on link "Dismiss" at bounding box center [758, 400] width 35 height 14
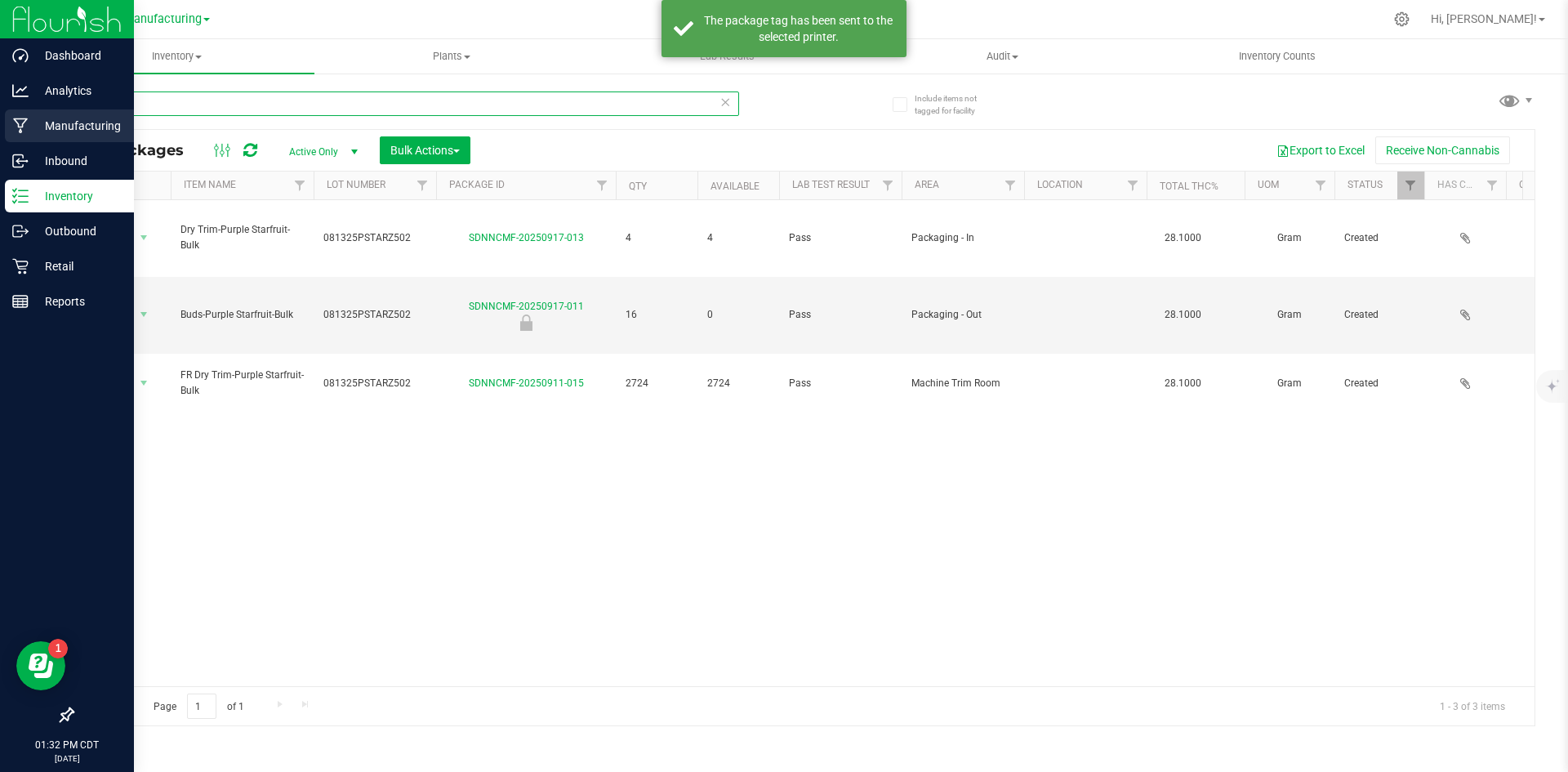
drag, startPoint x: 269, startPoint y: 113, endPoint x: 25, endPoint y: 113, distance: 244.0
click at [1, 121] on div "Dashboard Analytics Manufacturing Inbound Inventory Outbound Retail Reports 01:…" at bounding box center [784, 386] width 1568 height 772
type input "hypnotik"
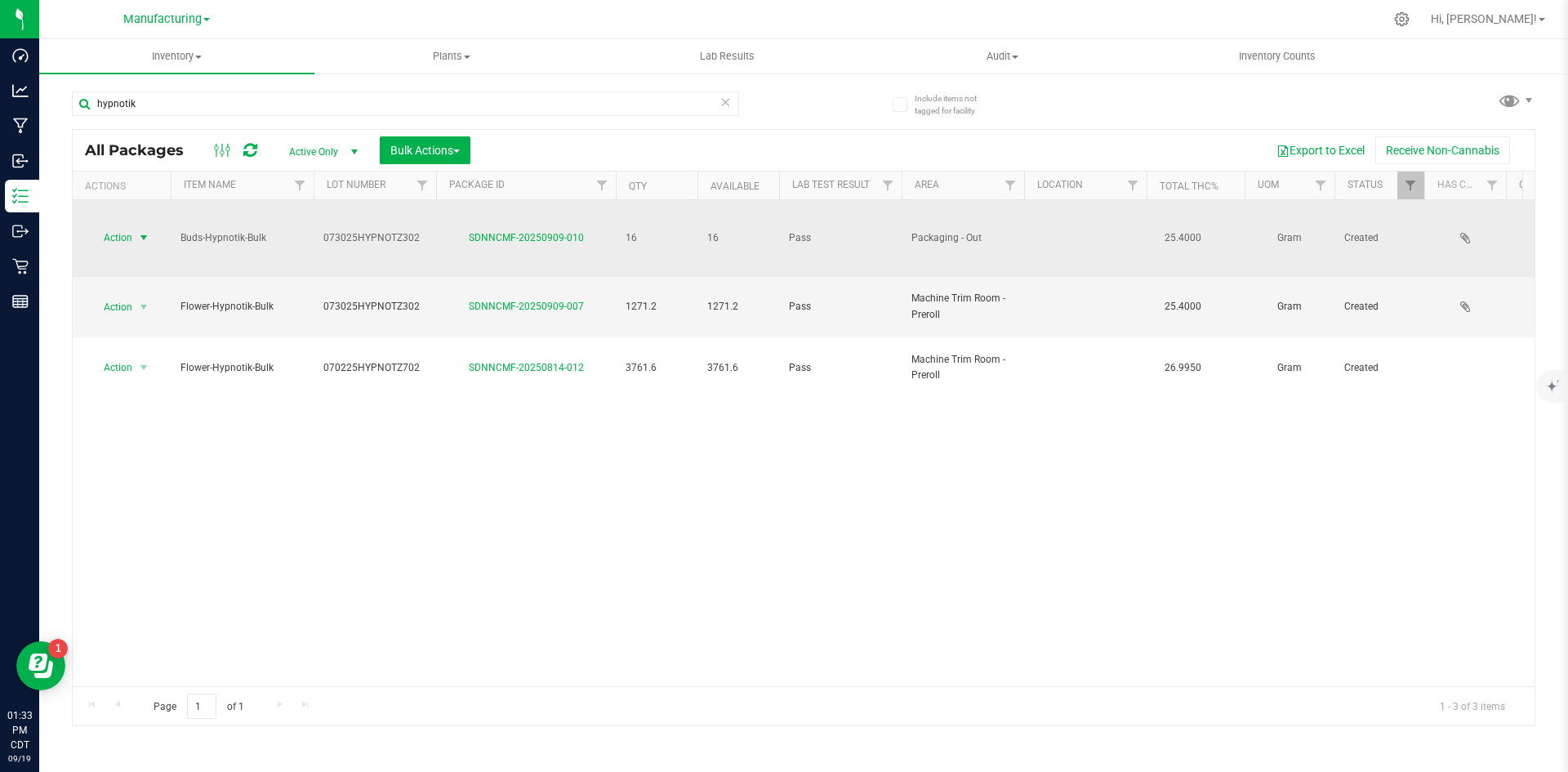
click at [126, 226] on span "Action" at bounding box center [111, 237] width 44 height 23
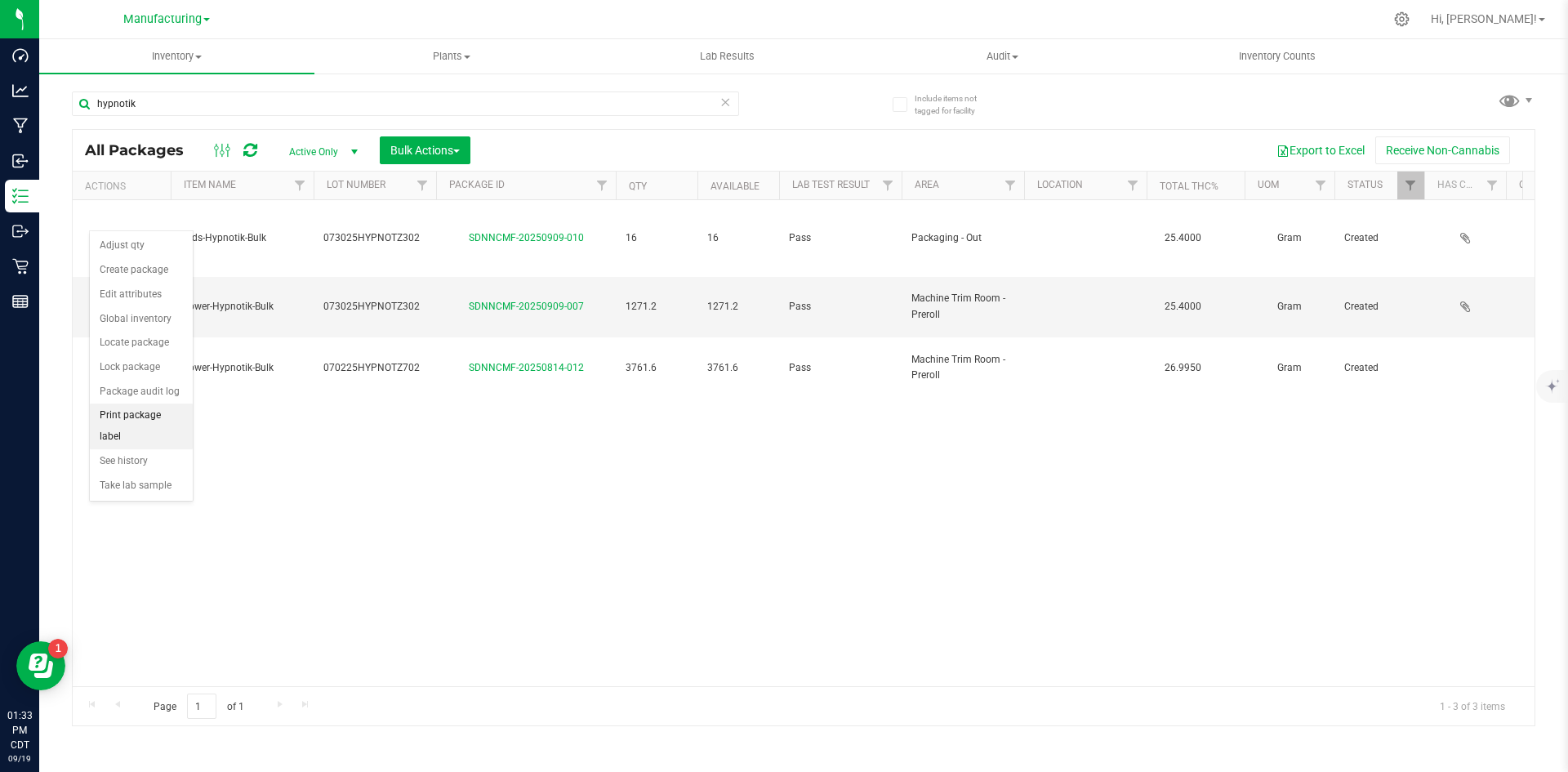
click at [155, 413] on li "Print package label" at bounding box center [140, 425] width 103 height 45
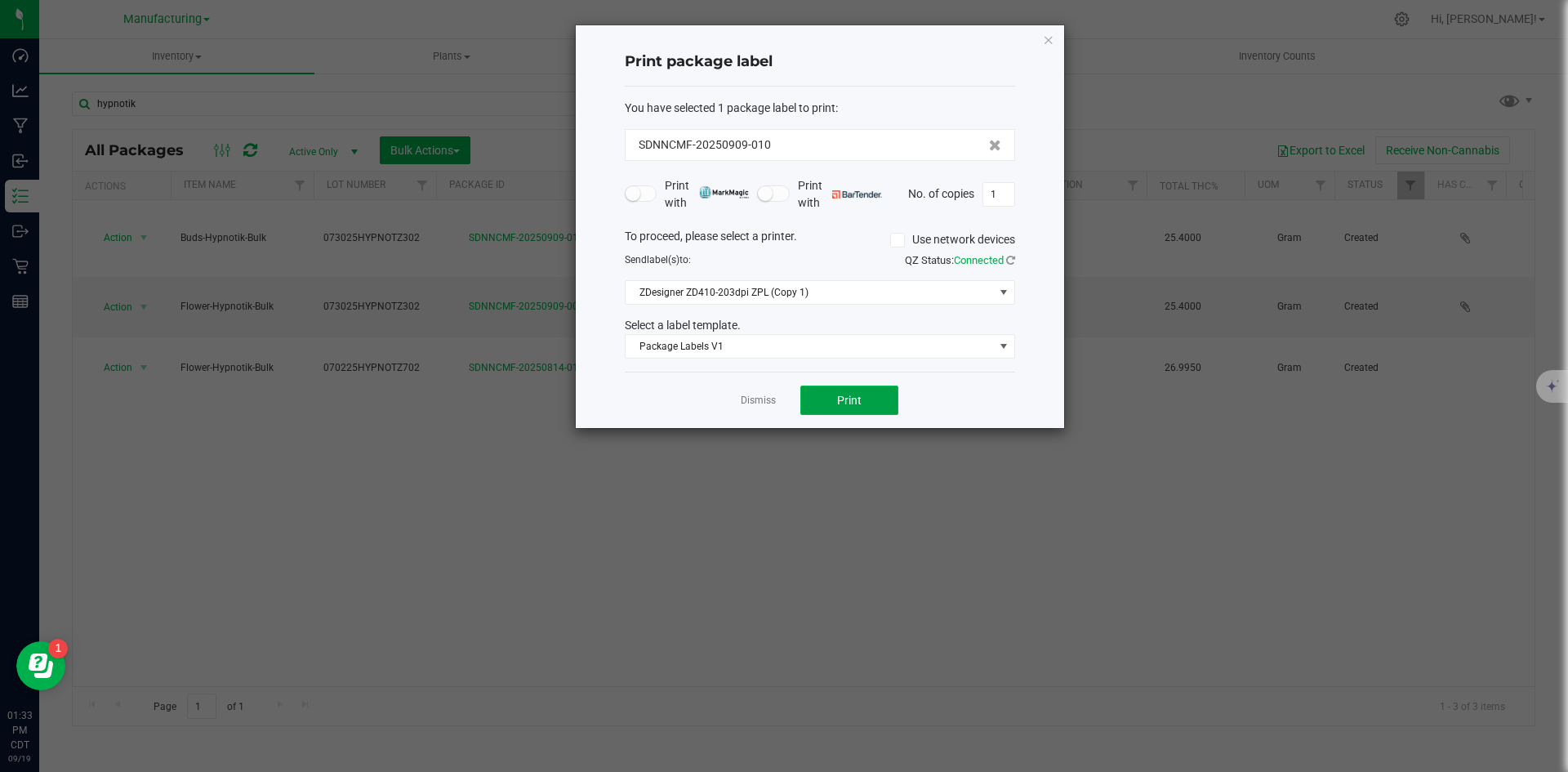
click at [849, 405] on span "Print" at bounding box center [849, 400] width 25 height 13
click at [761, 403] on link "Dismiss" at bounding box center [758, 400] width 35 height 14
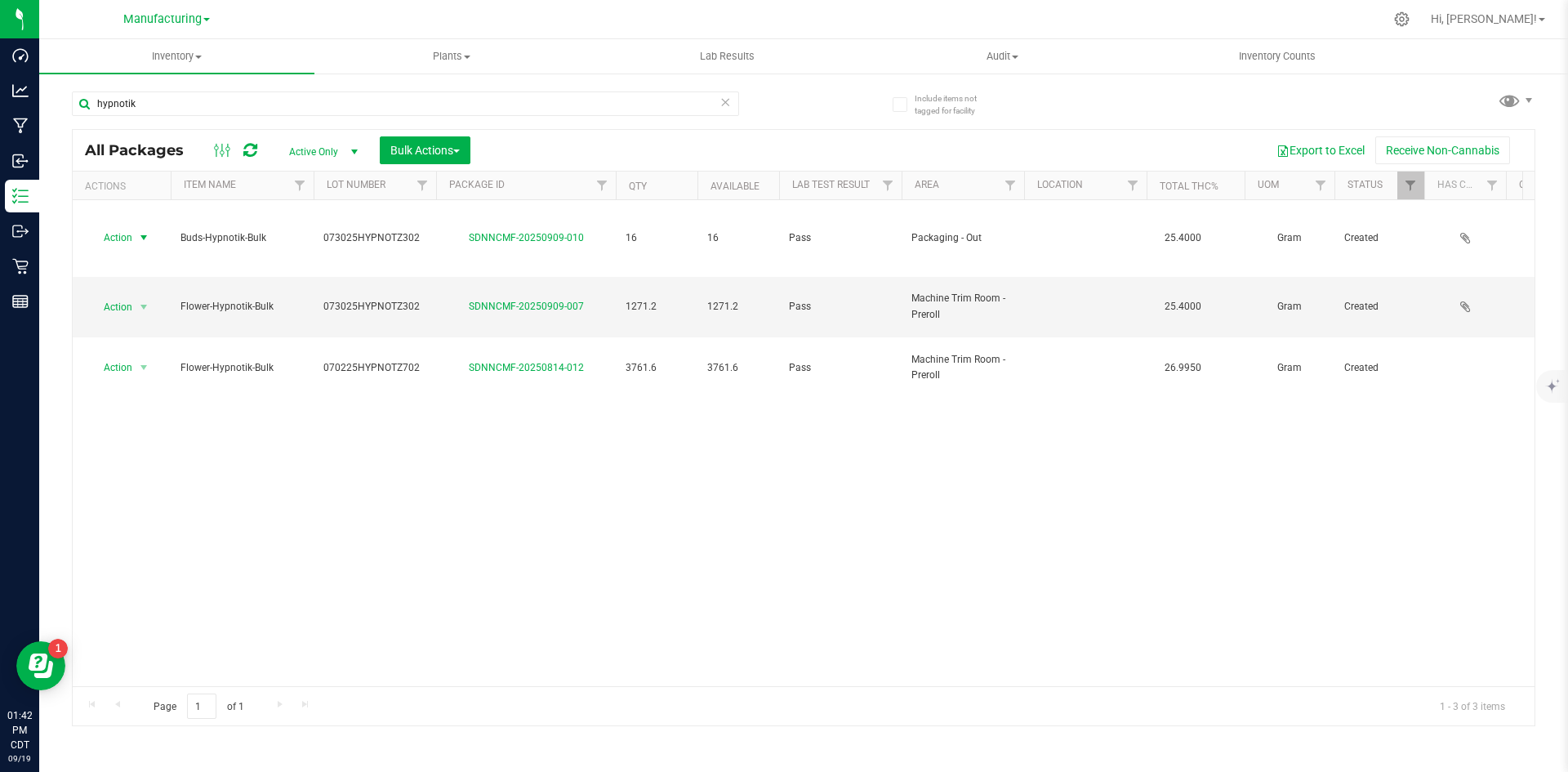
click at [727, 104] on icon at bounding box center [725, 101] width 11 height 20
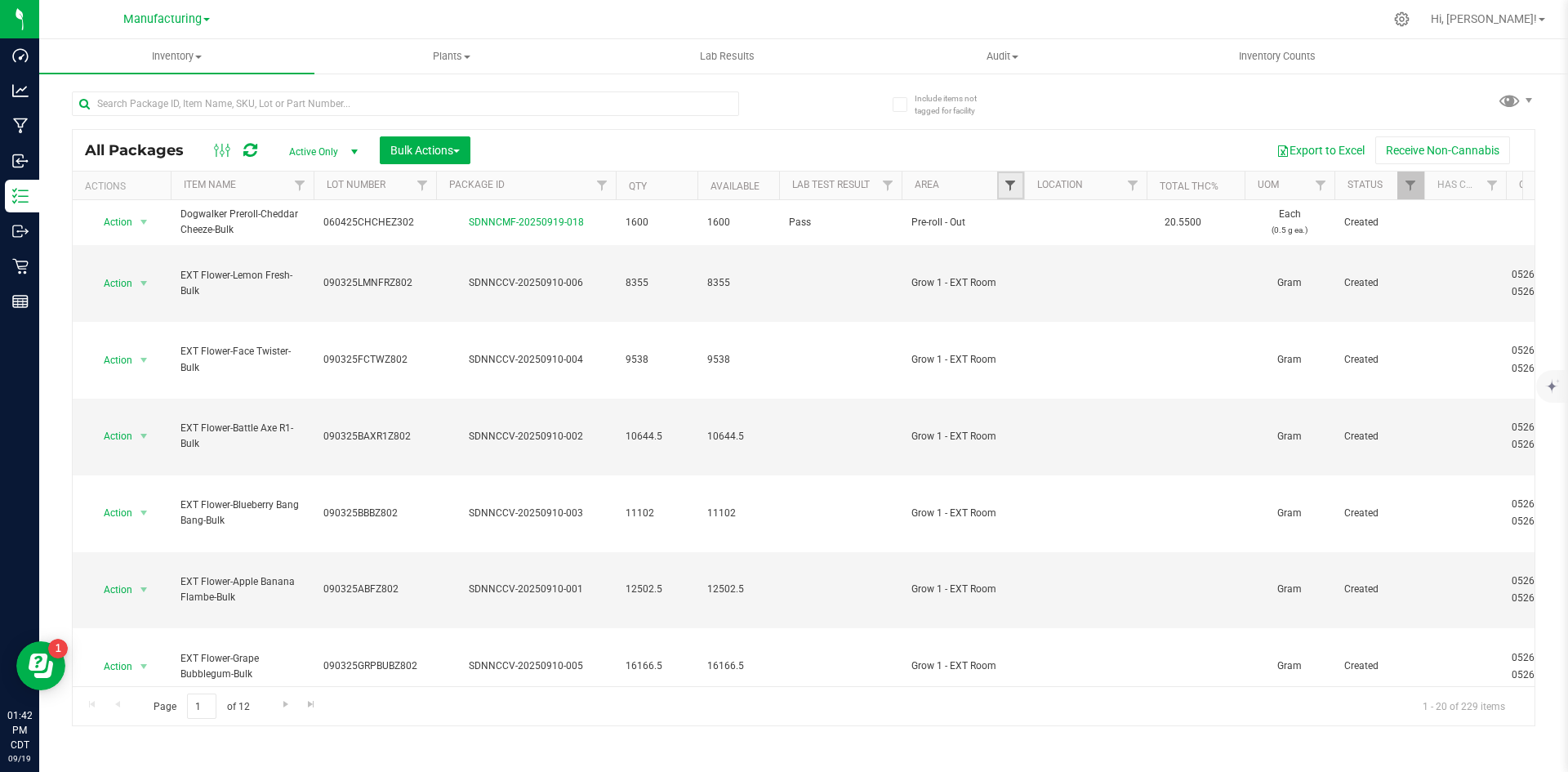
click at [1013, 185] on span "Filter" at bounding box center [1010, 186] width 13 height 13
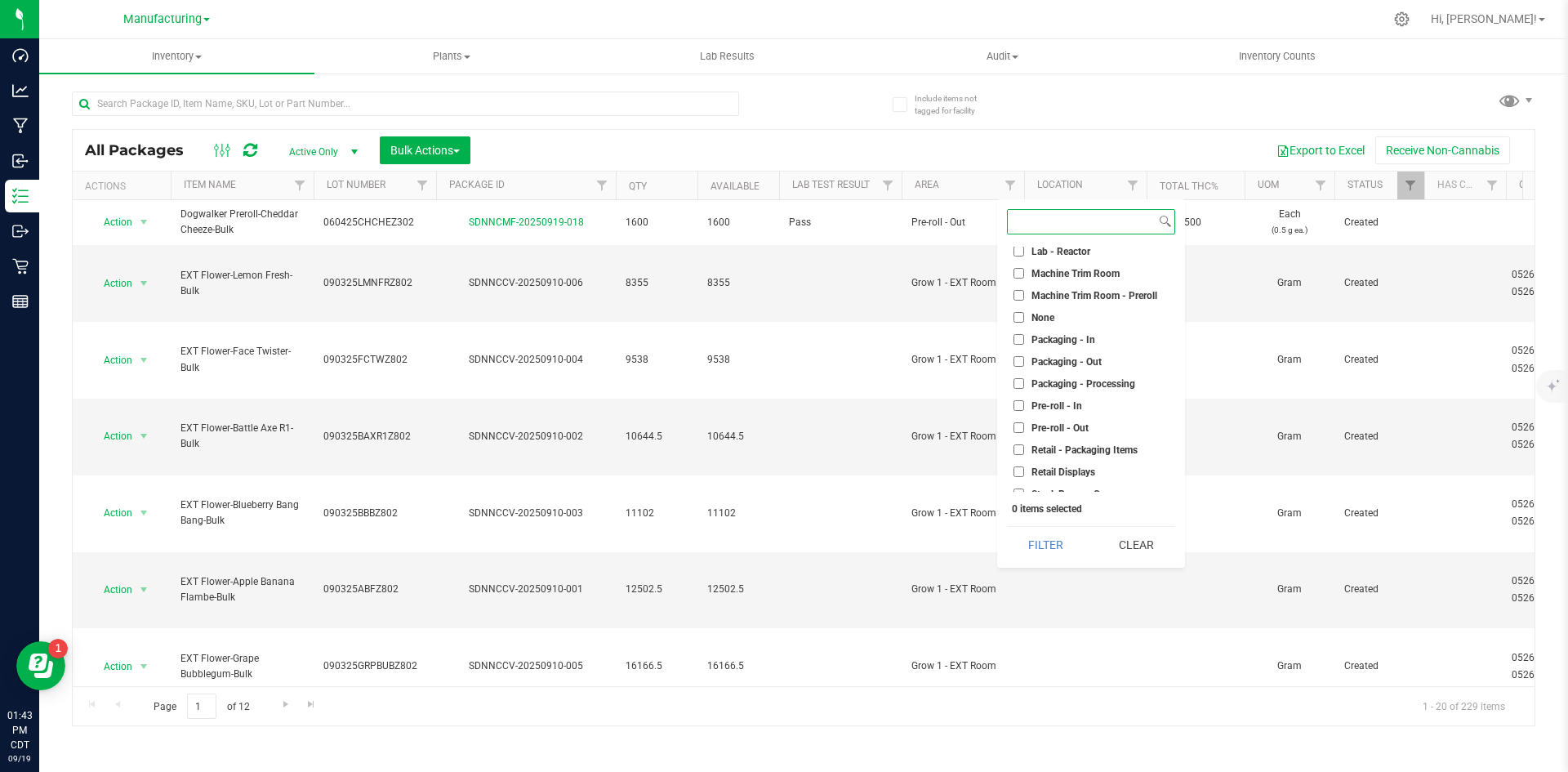
scroll to position [408, 0]
click at [1084, 335] on span "Packaging - Out" at bounding box center [1067, 333] width 71 height 10
click at [1024, 335] on input "Packaging - Out" at bounding box center [1019, 332] width 11 height 11
checkbox input "true"
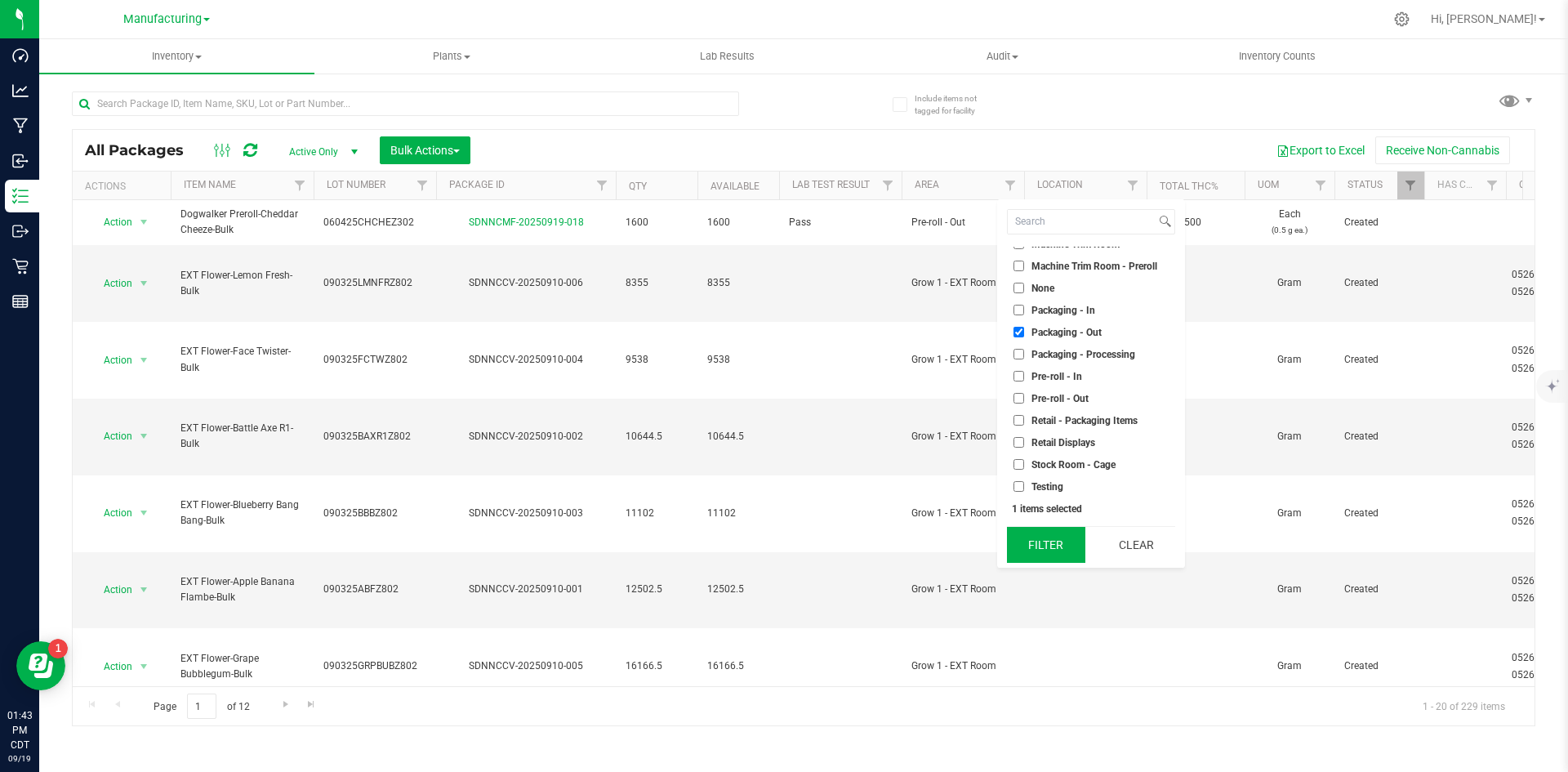
click at [1058, 551] on button "Filter" at bounding box center [1046, 545] width 78 height 36
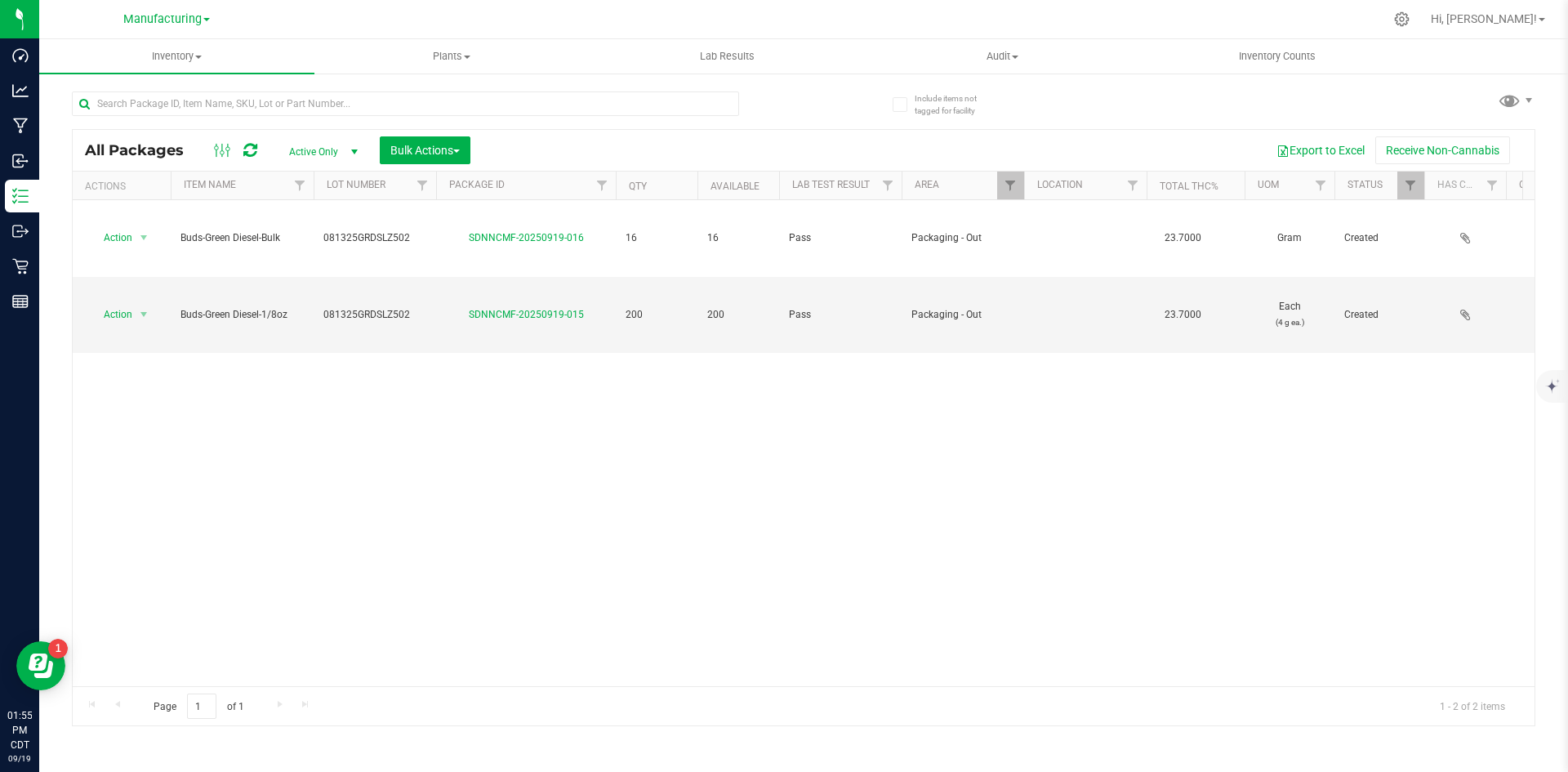
click at [701, 415] on div "Action Action Adjust qty Create package Edit attributes Global inventory Locate…" at bounding box center [804, 443] width 1462 height 486
